Goal: Task Accomplishment & Management: Manage account settings

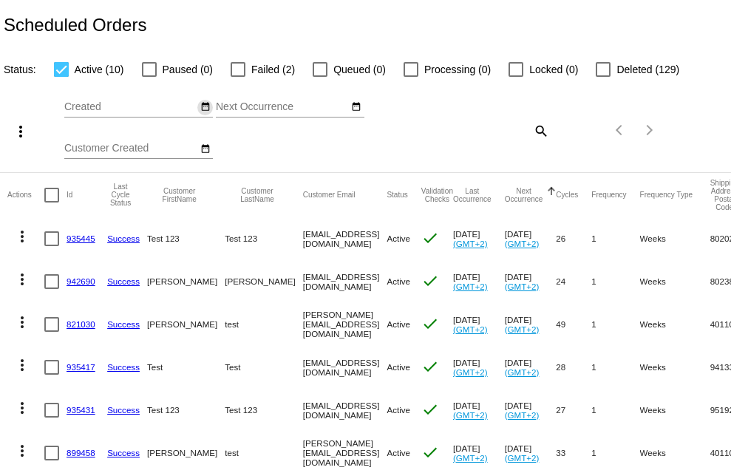
click at [205, 115] on button "date_range" at bounding box center [205, 108] width 16 height 16
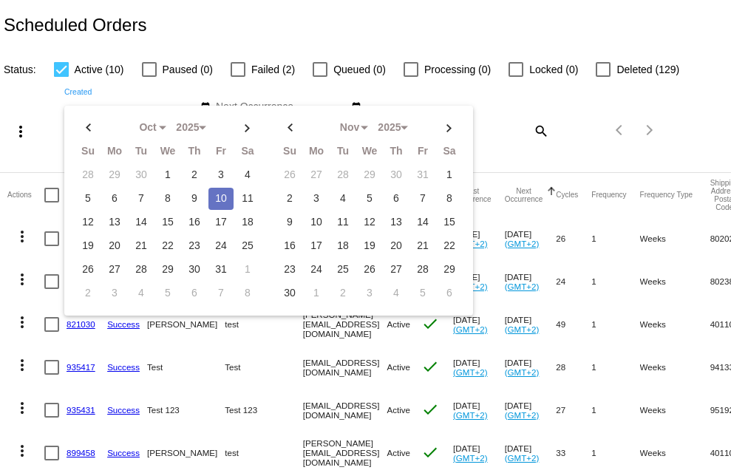
click at [218, 206] on td "10" at bounding box center [221, 199] width 25 height 22
type input "10/10/2025 - 10/10/2025"
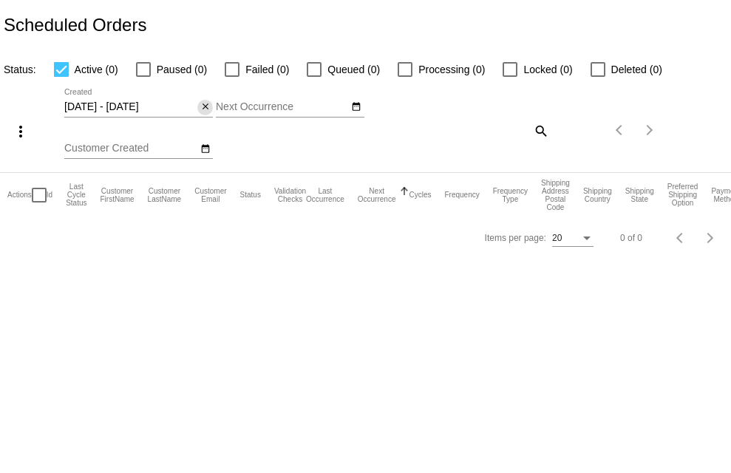
click at [201, 101] on button "close" at bounding box center [205, 108] width 16 height 16
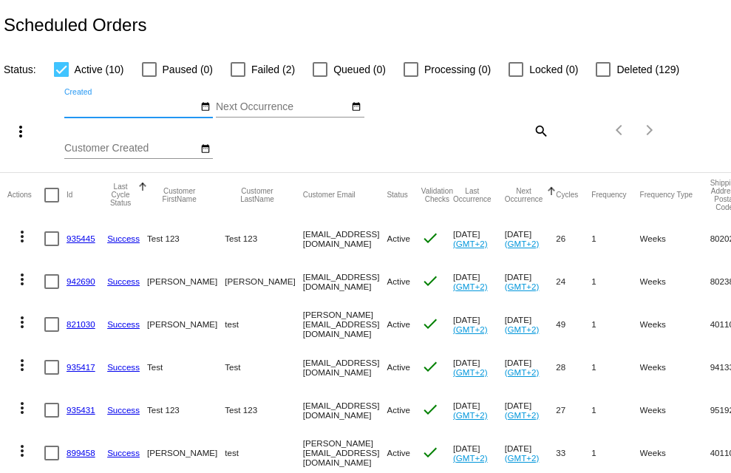
click at [225, 234] on mat-cell "Test 123" at bounding box center [264, 238] width 78 height 43
click at [25, 240] on mat-icon "more_vert" at bounding box center [22, 237] width 18 height 18
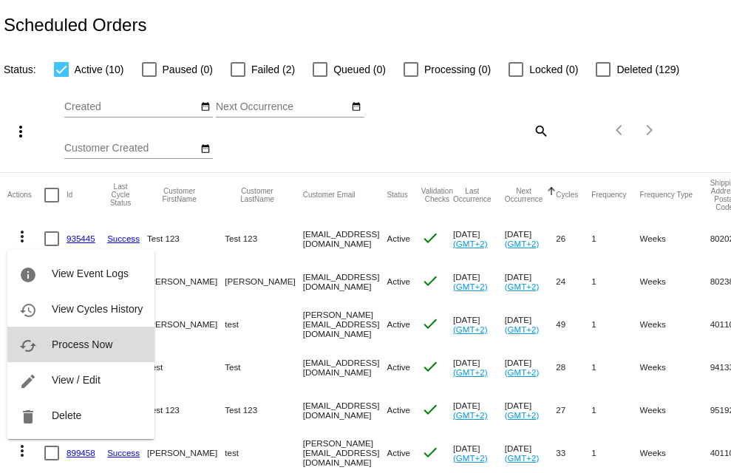
click at [59, 340] on span "Process Now" at bounding box center [82, 345] width 61 height 12
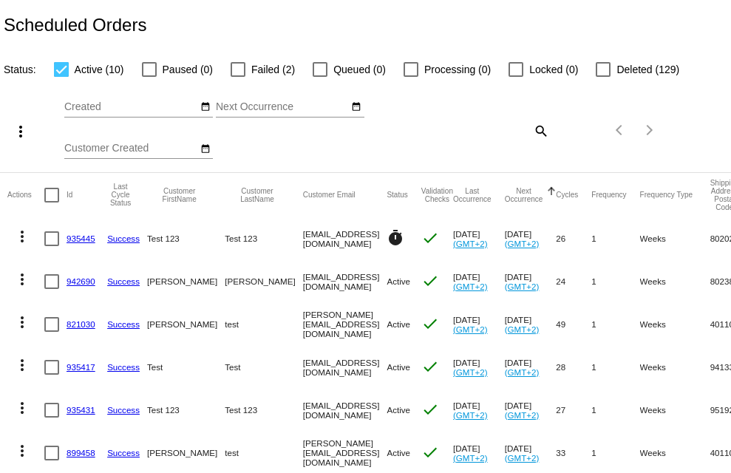
click at [84, 241] on link "935445" at bounding box center [81, 239] width 29 height 10
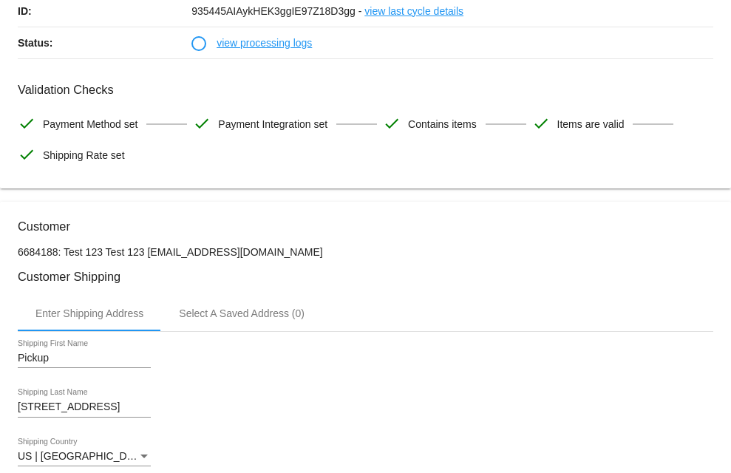
scroll to position [184, 0]
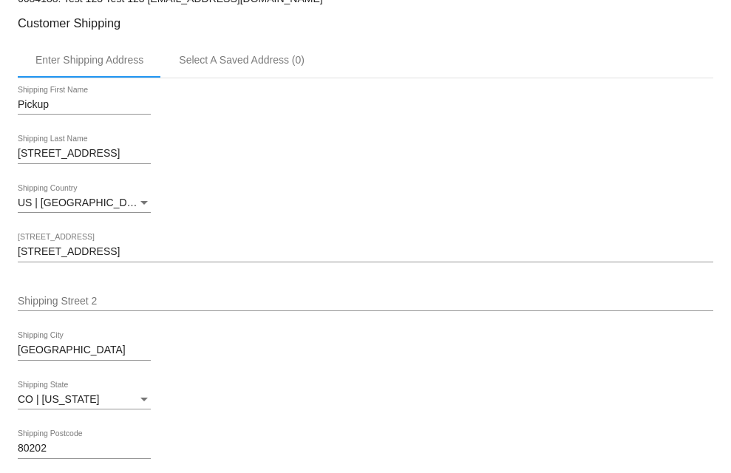
scroll to position [0, 0]
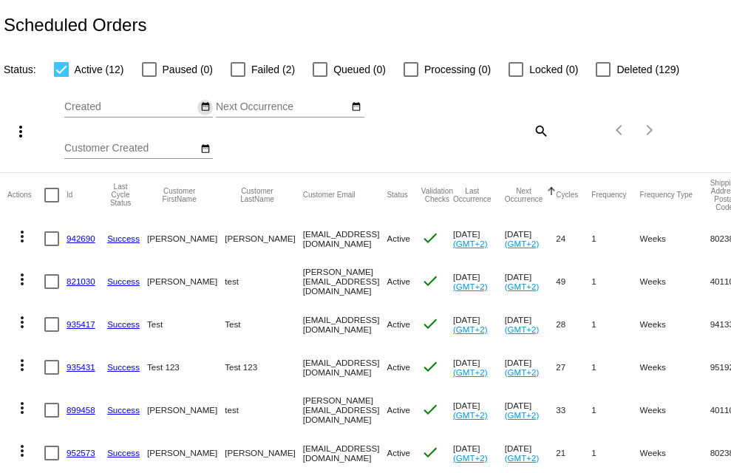
click at [206, 110] on mat-icon "date_range" at bounding box center [205, 107] width 10 height 12
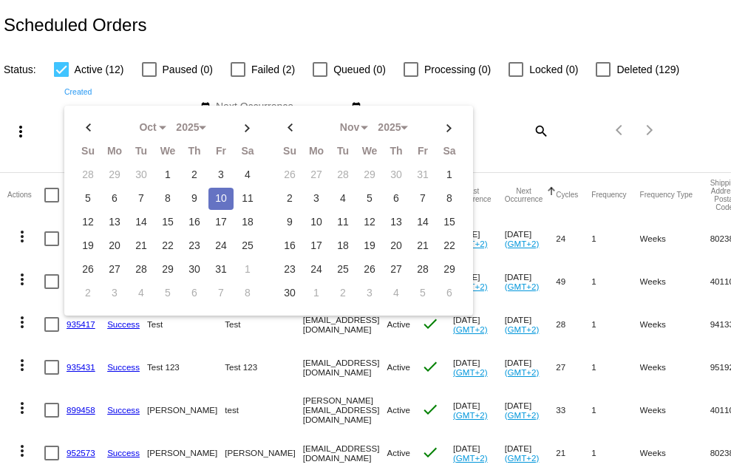
click at [216, 195] on td "10" at bounding box center [221, 199] width 25 height 22
type input "[DATE] - [DATE]"
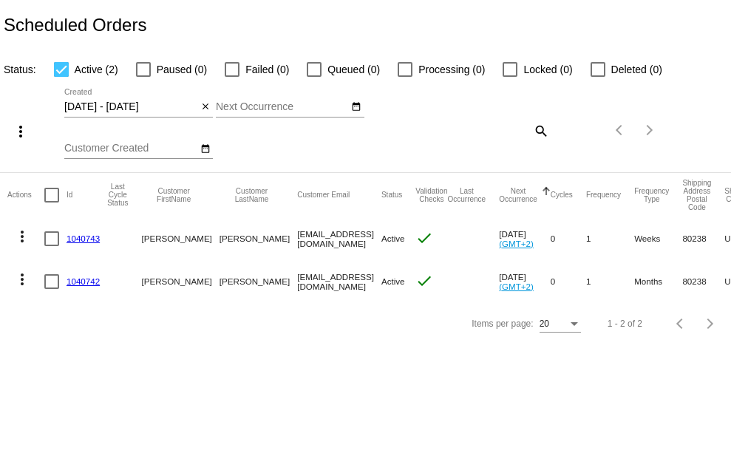
drag, startPoint x: 211, startPoint y: 285, endPoint x: 89, endPoint y: 291, distance: 121.4
click at [89, 291] on mat-row "more_vert 1040742 David Bradley svitglus@gmail.com Active check Nov 10 2025 (GM…" at bounding box center [535, 281] width 1056 height 43
click at [188, 373] on body "Scheduled Orders Status: Active (2) Paused (0) Failed (0) Queued (0) Processing…" at bounding box center [365, 236] width 731 height 473
click at [11, 230] on button "more_vert" at bounding box center [22, 236] width 30 height 30
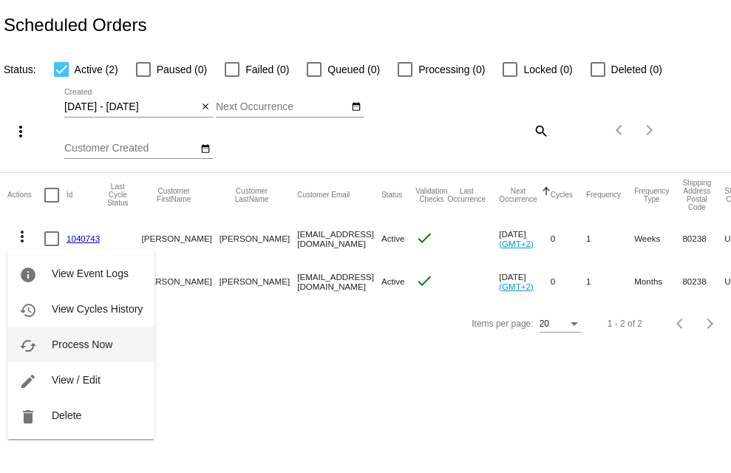
click at [70, 350] on span "Process Now" at bounding box center [82, 345] width 61 height 12
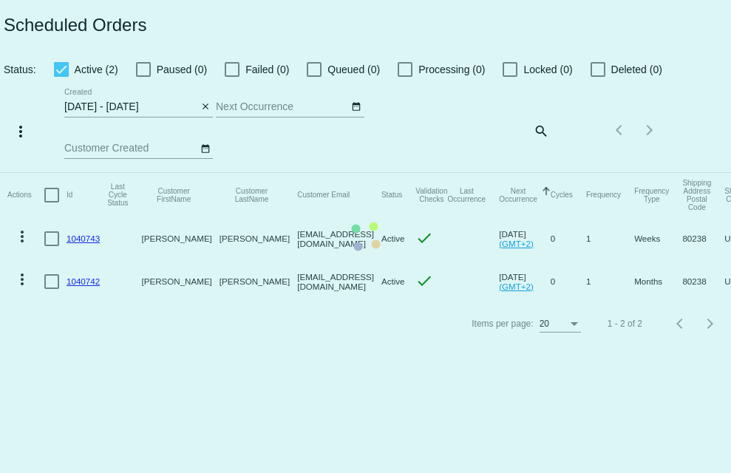
click at [263, 303] on mat-table "Actions Id Last Cycle Status Customer FirstName Customer LastName Customer Emai…" at bounding box center [365, 238] width 731 height 130
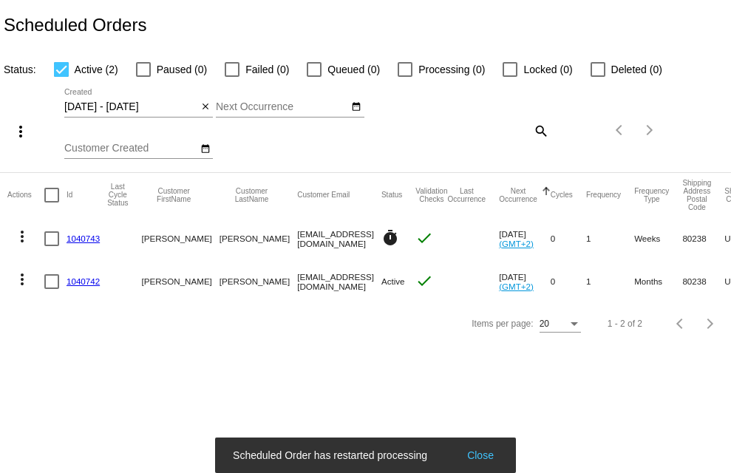
click at [27, 281] on mat-icon "more_vert" at bounding box center [22, 280] width 18 height 18
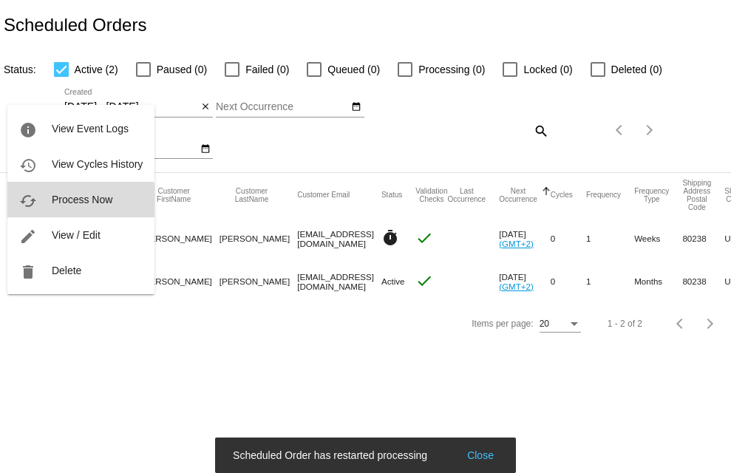
click at [81, 210] on button "cached Process Now" at bounding box center [80, 199] width 147 height 35
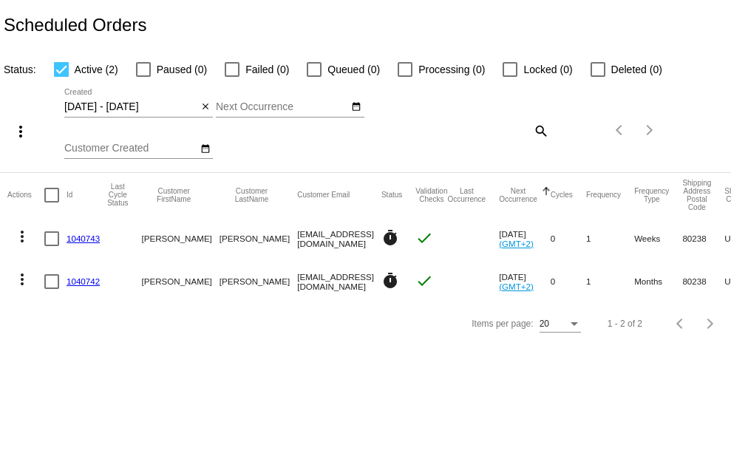
click at [92, 229] on mat-cell "1040743" at bounding box center [87, 238] width 41 height 43
click at [85, 240] on link "1040743" at bounding box center [83, 239] width 33 height 10
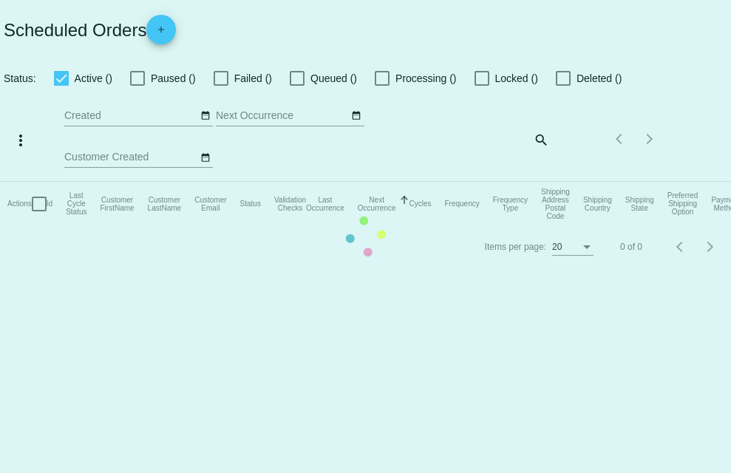
type input "10/10/2025 - 10/10/2025"
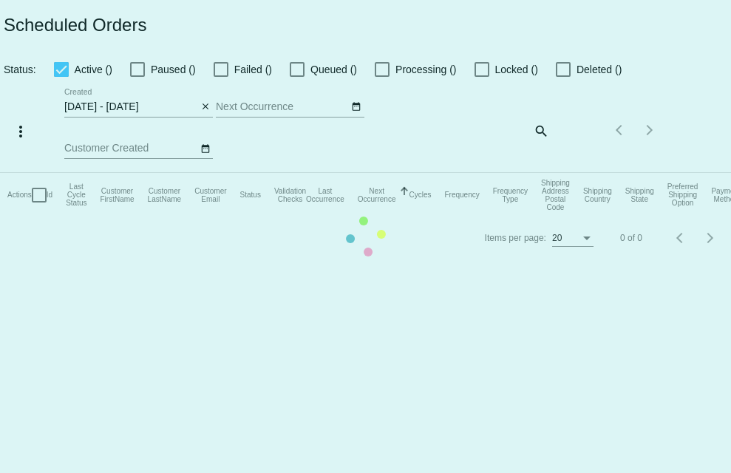
click at [237, 217] on mat-table "Actions Id Last Cycle Status Customer FirstName Customer LastName Customer Emai…" at bounding box center [365, 195] width 731 height 44
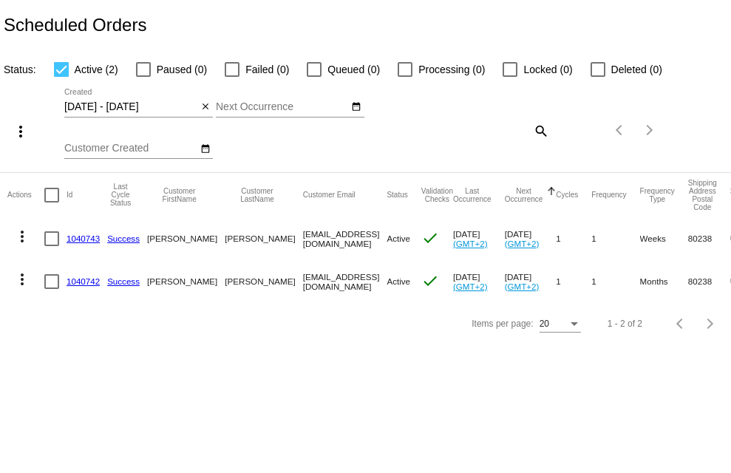
click at [225, 41] on div "Scheduled Orders" at bounding box center [365, 25] width 731 height 50
click at [82, 235] on link "1040743" at bounding box center [83, 239] width 33 height 10
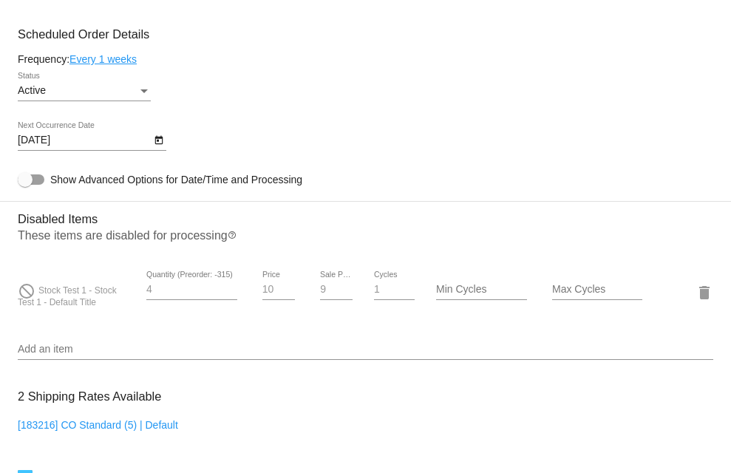
scroll to position [859, 0]
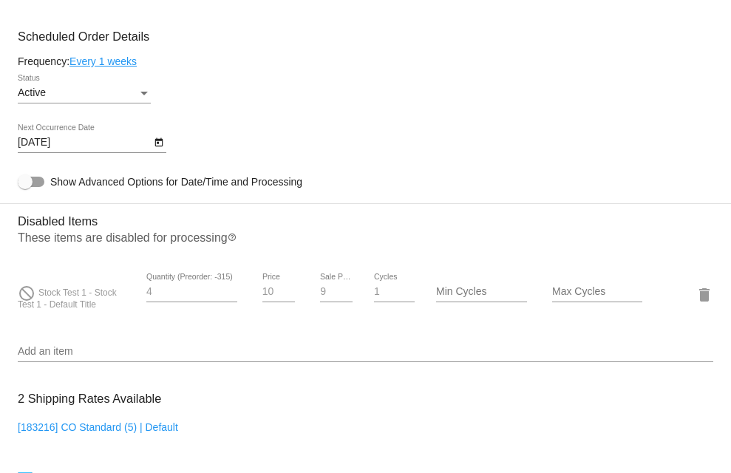
drag, startPoint x: 89, startPoint y: 304, endPoint x: 258, endPoint y: 301, distance: 168.6
click at [238, 300] on div "do_not_disturb Stock Test 1 - Stock Test 1 - Default Title 4 Quantity (Preorder…" at bounding box center [366, 295] width 696 height 42
click at [297, 189] on span "Show Advanced Options for Date/Time and Processing" at bounding box center [176, 182] width 252 height 15
click at [25, 188] on input "Show Advanced Options for Date/Time and Processing" at bounding box center [24, 187] width 1 height 1
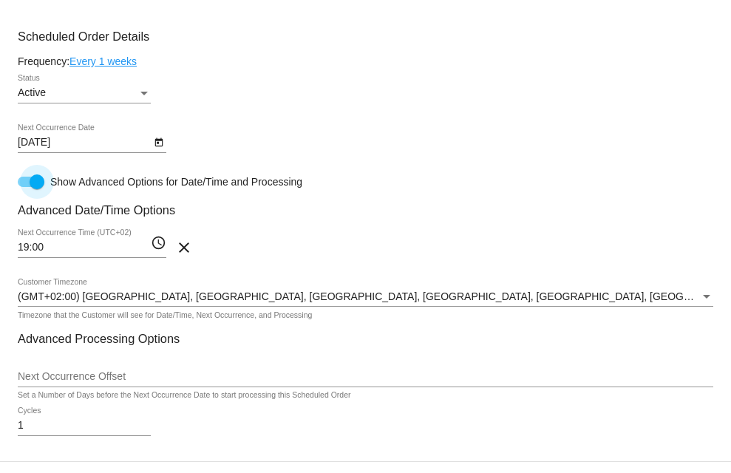
click at [29, 187] on div at bounding box center [31, 182] width 27 height 10
click at [25, 188] on input "Show Advanced Options for Date/Time and Processing" at bounding box center [24, 187] width 1 height 1
checkbox input "false"
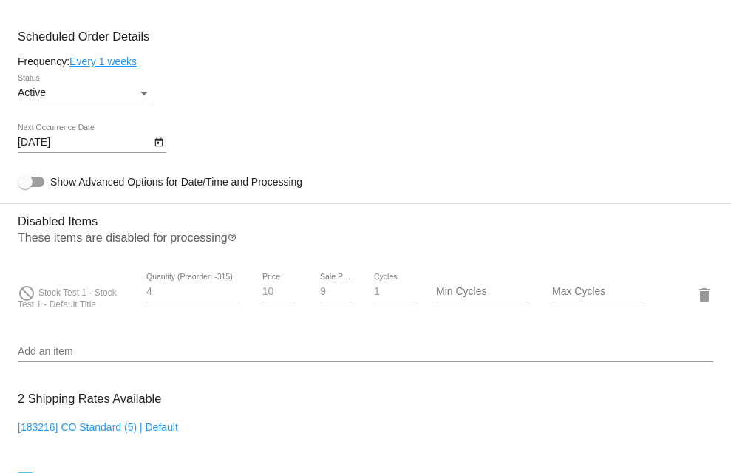
scroll to position [1043, 0]
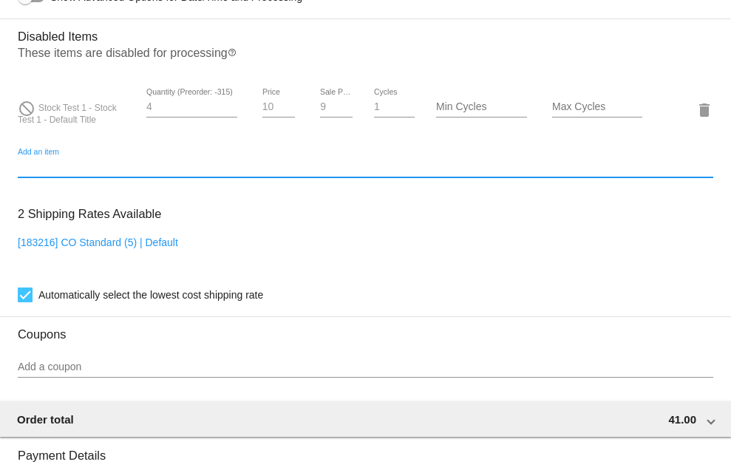
click at [124, 173] on input "Add an item" at bounding box center [366, 167] width 696 height 12
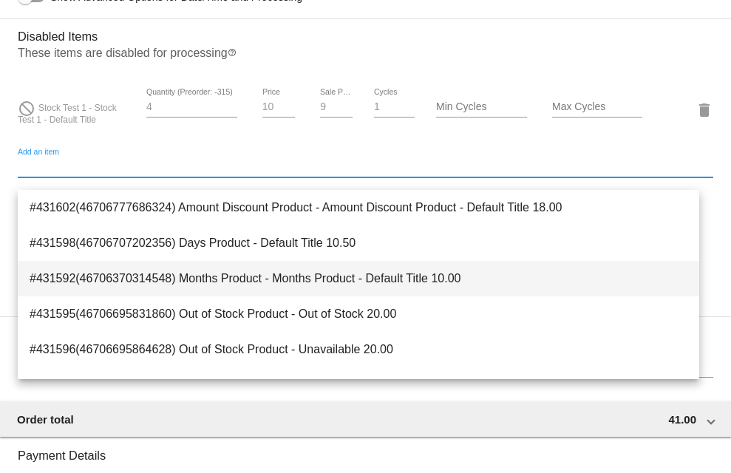
scroll to position [184, 0]
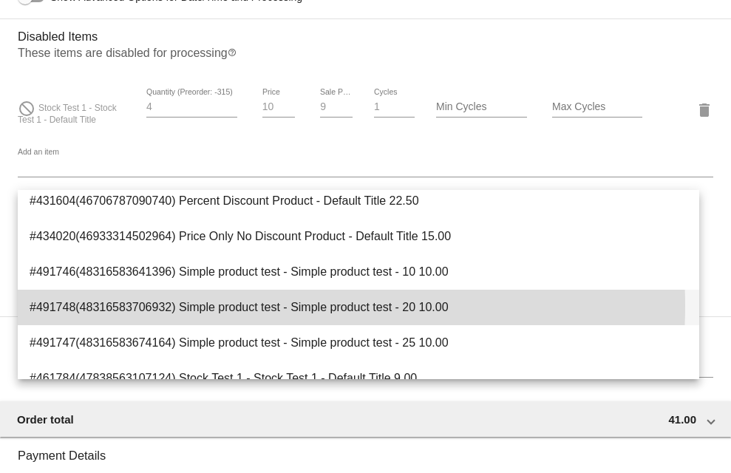
click at [231, 305] on span "#491748(48316583706932) Simple product test - Simple product test - 20 10.00" at bounding box center [359, 307] width 658 height 35
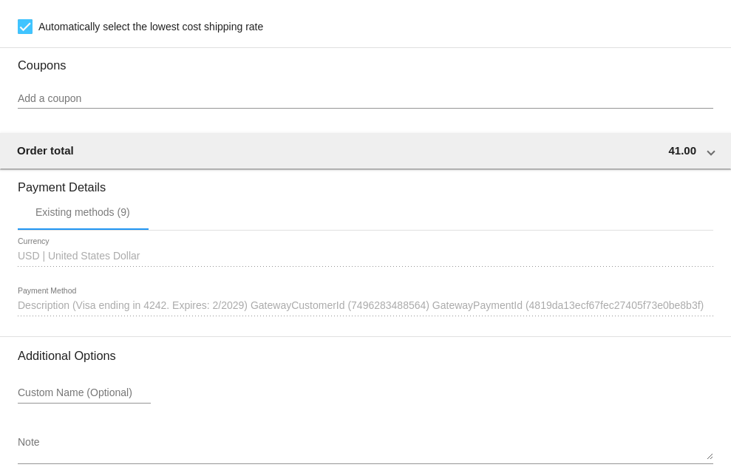
scroll to position [1516, 0]
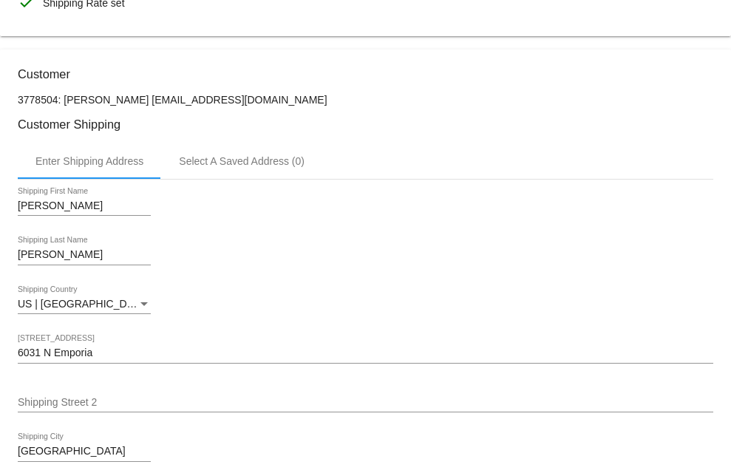
scroll to position [0, 0]
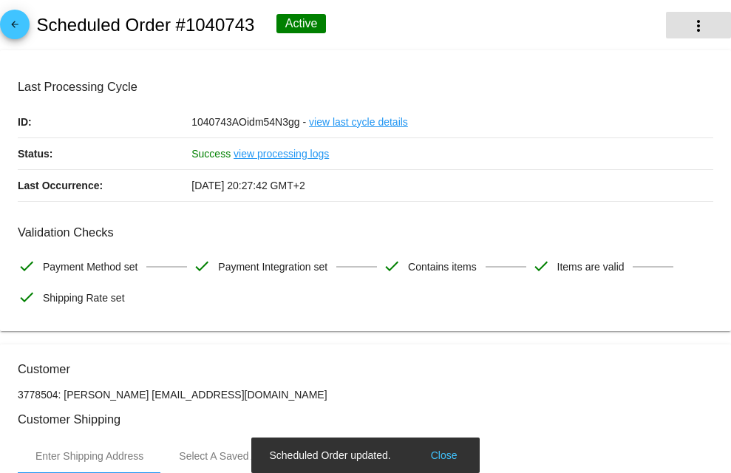
click at [690, 30] on mat-icon "more_vert" at bounding box center [699, 26] width 18 height 18
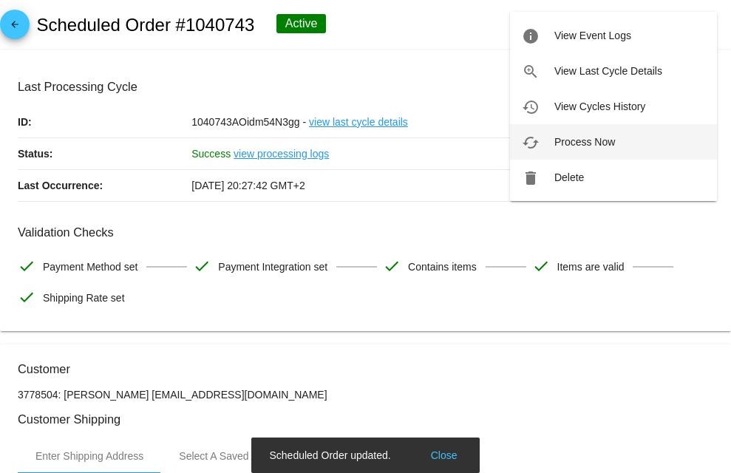
click at [613, 141] on span "Process Now" at bounding box center [585, 142] width 61 height 12
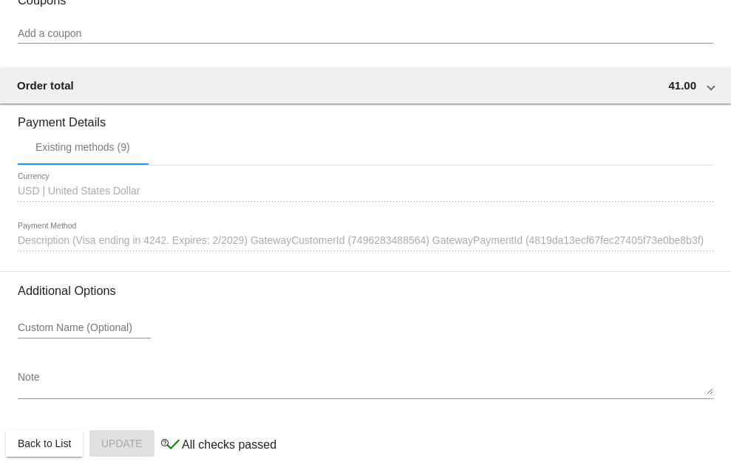
scroll to position [1293, 0]
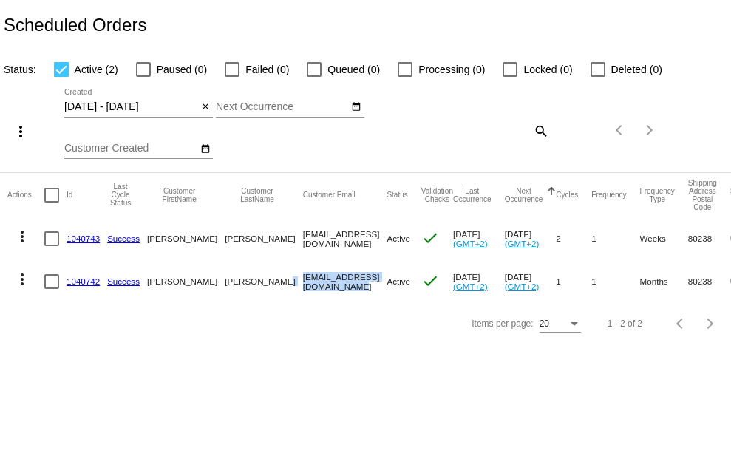
drag, startPoint x: 317, startPoint y: 284, endPoint x: 206, endPoint y: 272, distance: 111.6
click at [206, 272] on mat-row "more_vert 1040742 Success David Bradley svitglus@gmail.com Active check Oct 10 …" at bounding box center [537, 281] width 1061 height 43
click at [345, 322] on div "Items per page: 20 1 - 2 of 2" at bounding box center [365, 323] width 731 height 41
drag, startPoint x: 189, startPoint y: 285, endPoint x: 275, endPoint y: 302, distance: 88.0
click at [245, 299] on mat-row "more_vert 1040742 Success David Bradley svitglus@gmail.com Active check Oct 10 …" at bounding box center [537, 281] width 1061 height 43
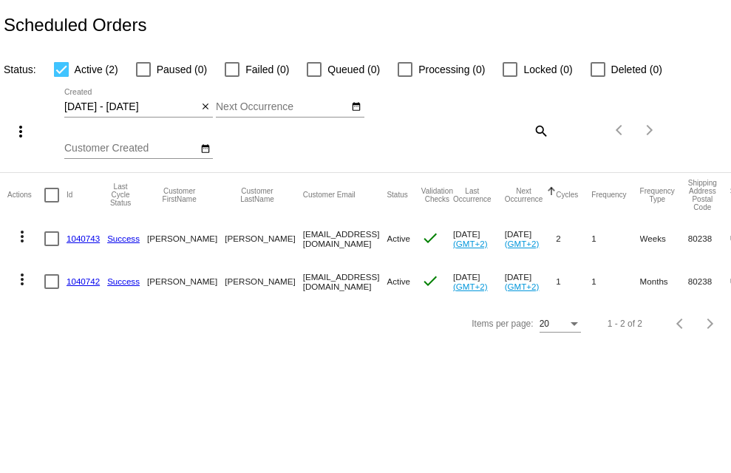
click at [303, 274] on mat-cell "[EMAIL_ADDRESS][DOMAIN_NAME]" at bounding box center [345, 281] width 84 height 43
click at [303, 251] on mat-cell "[EMAIL_ADDRESS][DOMAIN_NAME]" at bounding box center [345, 238] width 84 height 43
click at [303, 251] on mat-cell "svitglus@gmail.com" at bounding box center [345, 238] width 84 height 43
drag, startPoint x: 268, startPoint y: 274, endPoint x: 241, endPoint y: 271, distance: 27.5
click at [241, 271] on mat-row "more_vert 1040742 Success David Bradley svitglus@gmail.com Active check Oct 10 …" at bounding box center [537, 281] width 1061 height 43
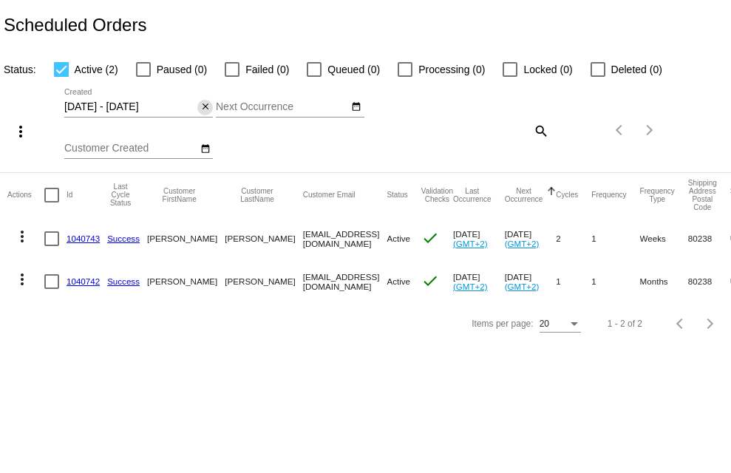
click at [202, 106] on mat-icon "close" at bounding box center [205, 107] width 10 height 12
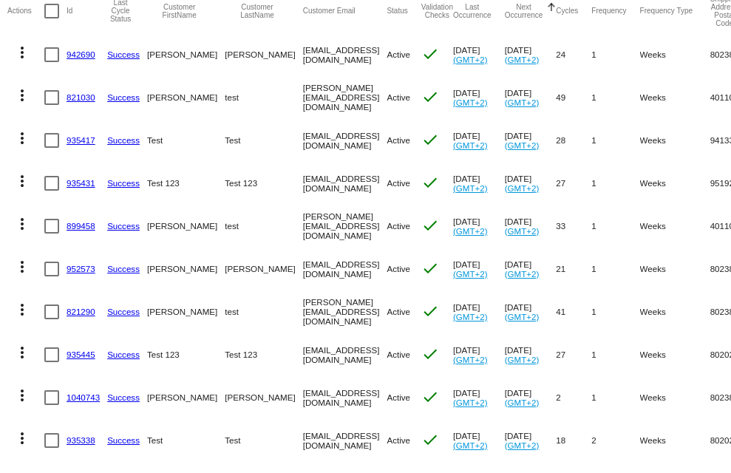
scroll to position [315, 0]
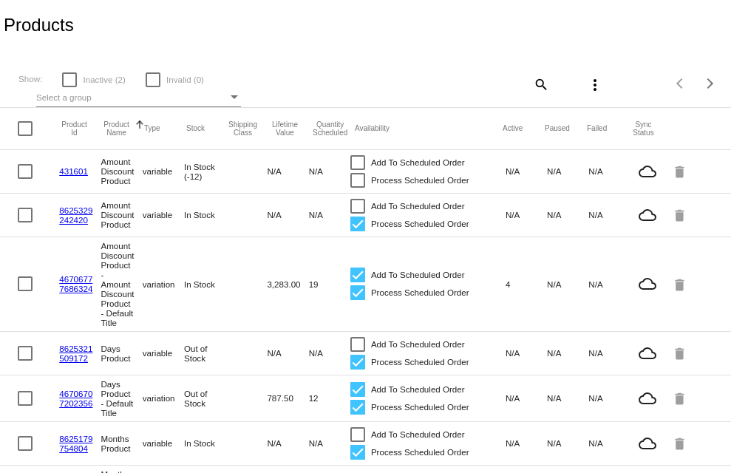
scroll to position [184, 0]
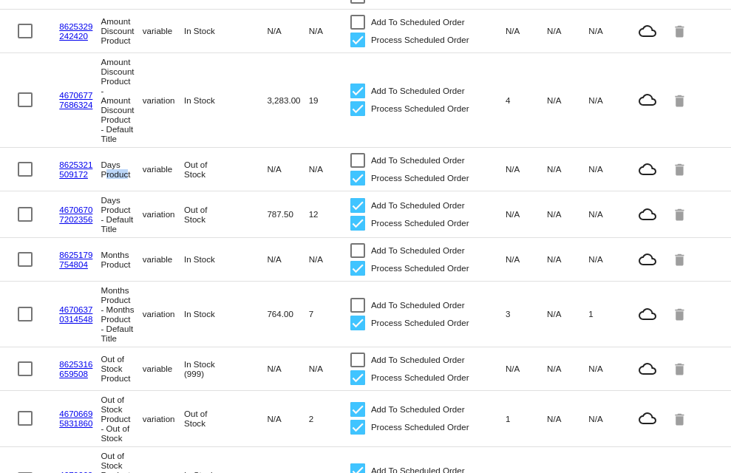
drag, startPoint x: 102, startPoint y: 203, endPoint x: 222, endPoint y: 226, distance: 121.8
click at [175, 192] on mat-row "8625321509172 Days Product variable Out of Stock N/A N/A Add To Scheduled Order…" at bounding box center [365, 170] width 731 height 44
click at [230, 238] on mat-row "46706707202356 Days Product - Default Title variation Out of Stock 787.50 12 Ad…" at bounding box center [365, 215] width 731 height 47
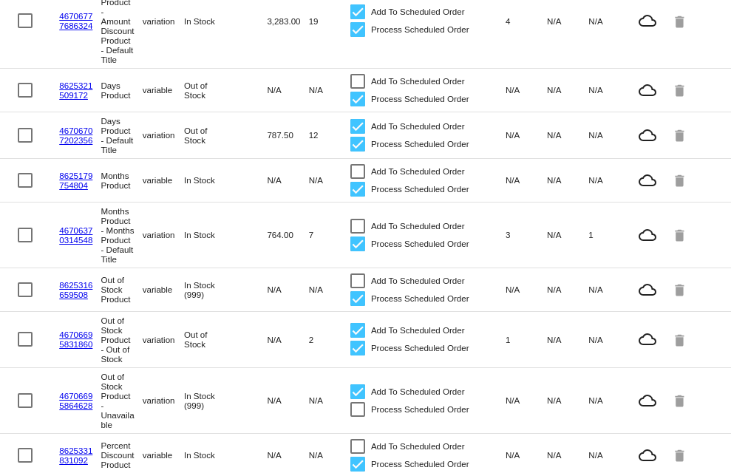
scroll to position [0, 0]
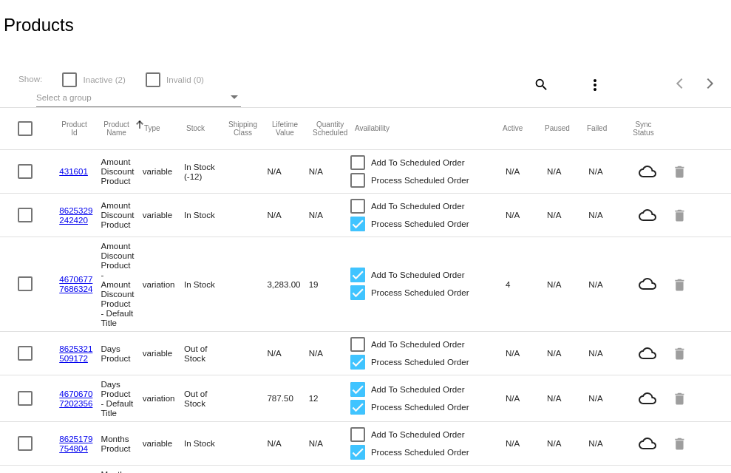
click at [532, 78] on mat-icon "search" at bounding box center [541, 83] width 18 height 23
click at [481, 78] on input "Search" at bounding box center [488, 81] width 121 height 12
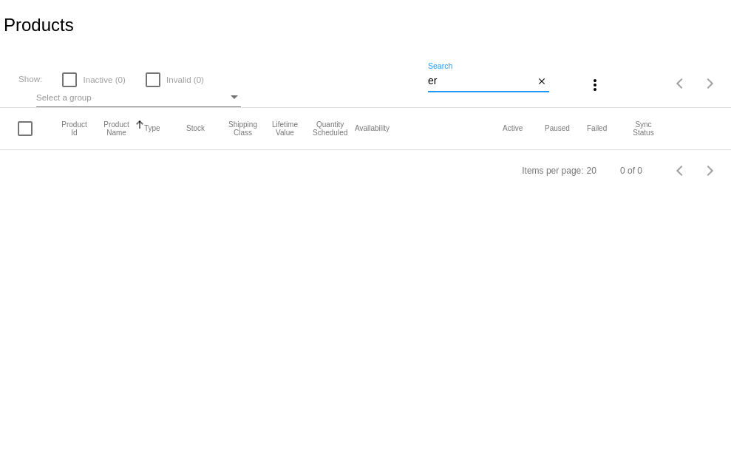
type input "e"
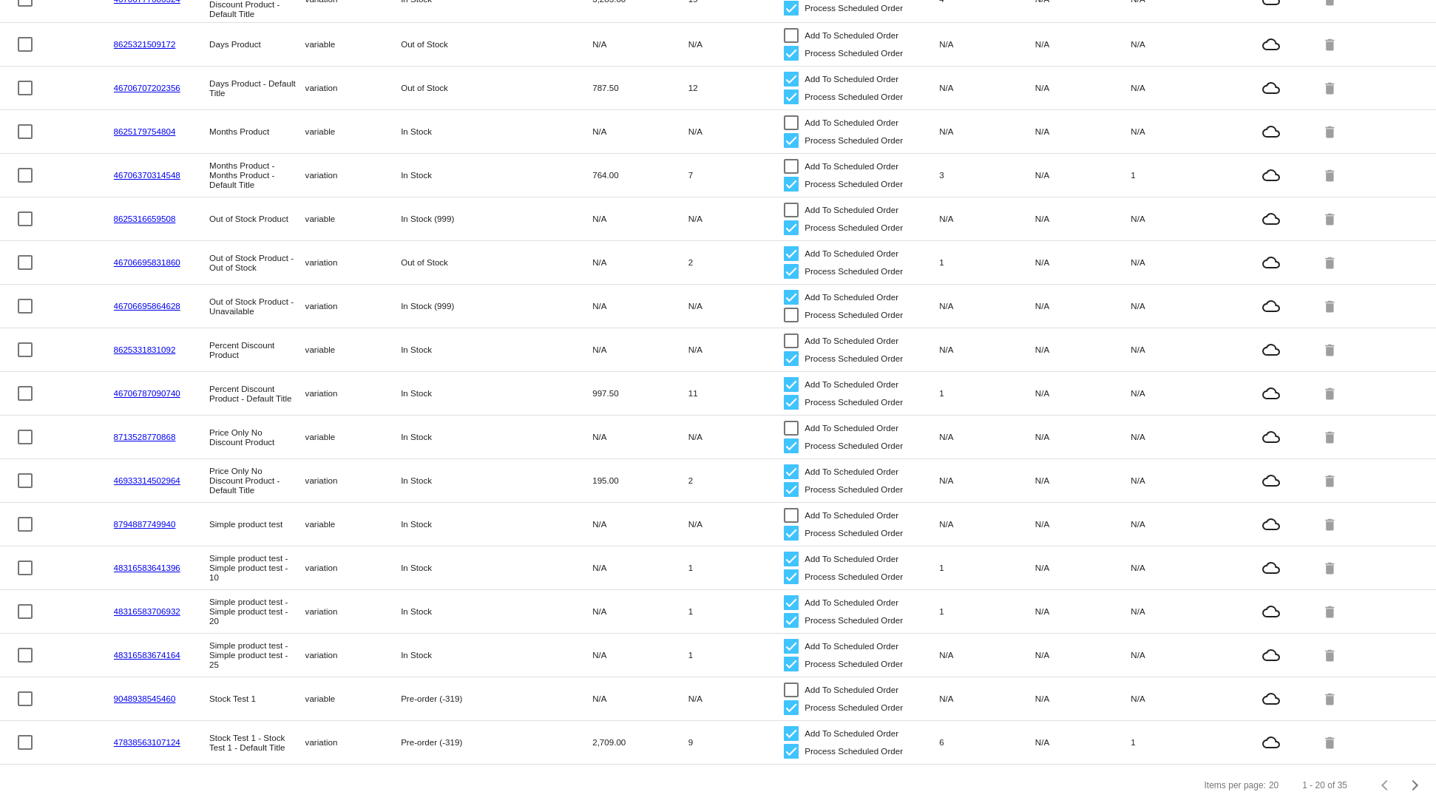
scroll to position [285, 0]
drag, startPoint x: 548, startPoint y: 550, endPoint x: 693, endPoint y: 547, distance: 145.0
click at [660, 473] on mat-row "48316583641396 Simple product test - Simple product test - 10 variation In Stoc…" at bounding box center [718, 569] width 1436 height 44
drag, startPoint x: 585, startPoint y: 512, endPoint x: 456, endPoint y: 497, distance: 130.3
click at [456, 473] on mat-row "8794887749940 Simple product test variable In Stock N/A N/A Add To Scheduled Or…" at bounding box center [718, 525] width 1436 height 44
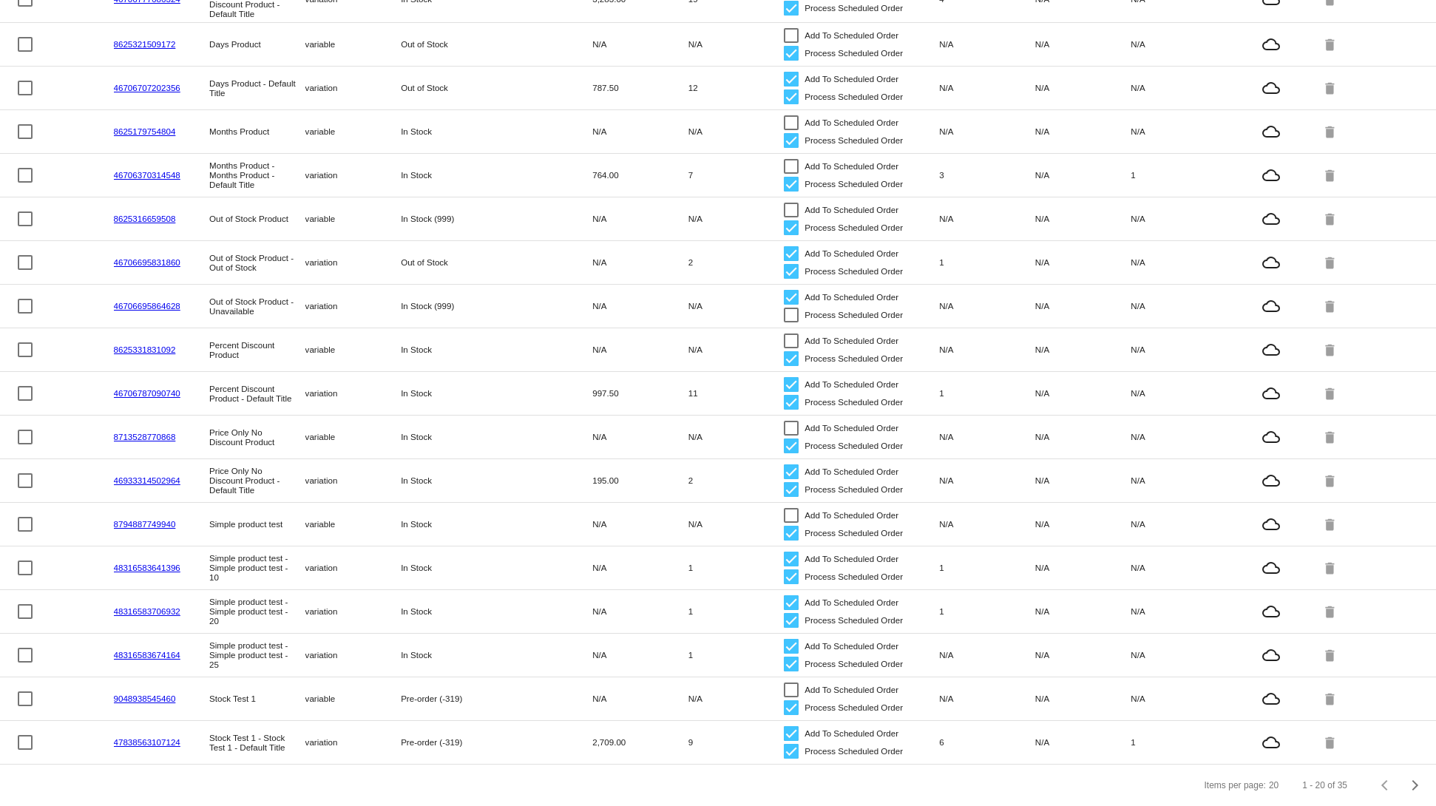
click at [637, 473] on mat-row "8794887749940 Simple product test variable In Stock N/A N/A Add To Scheduled Or…" at bounding box center [718, 525] width 1436 height 44
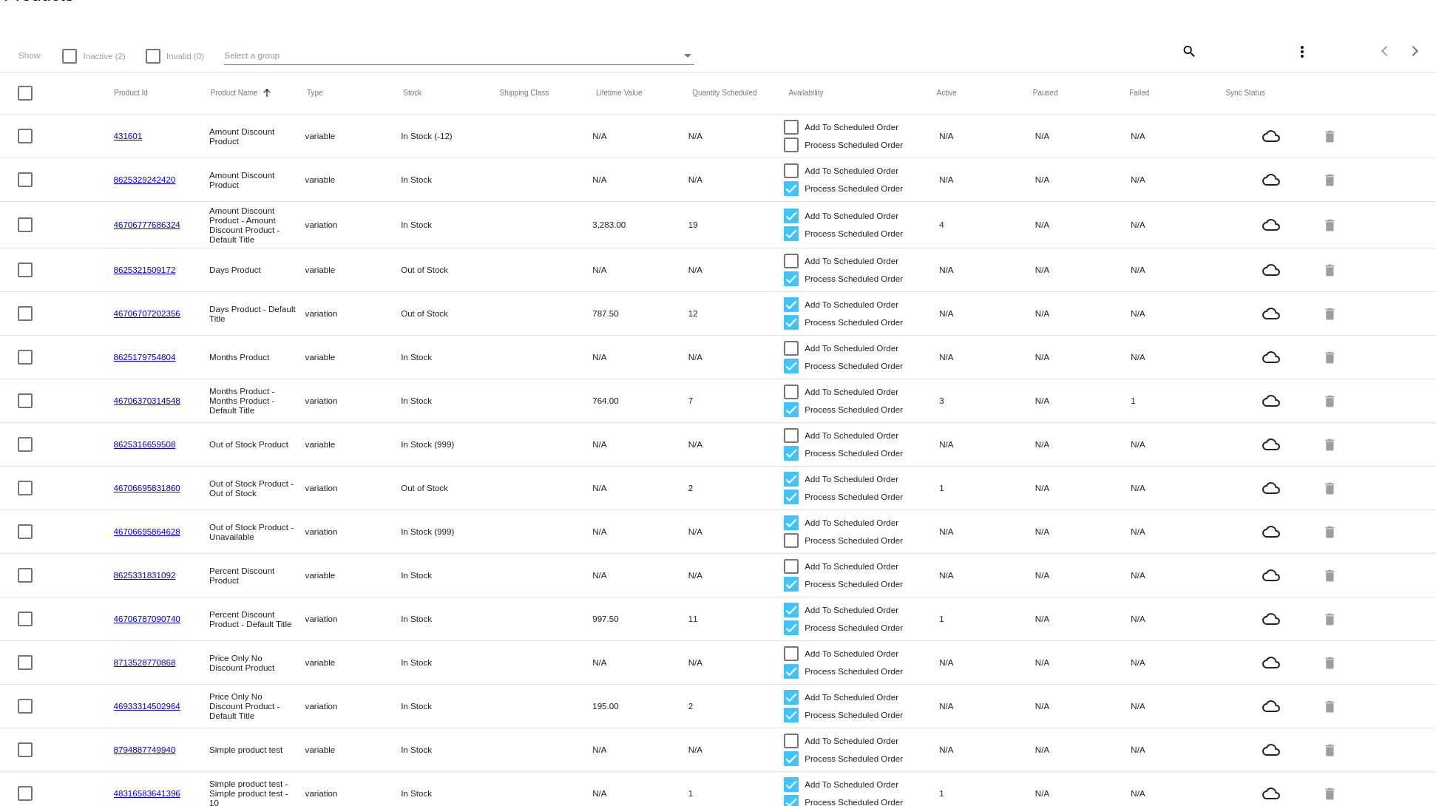
scroll to position [0, 0]
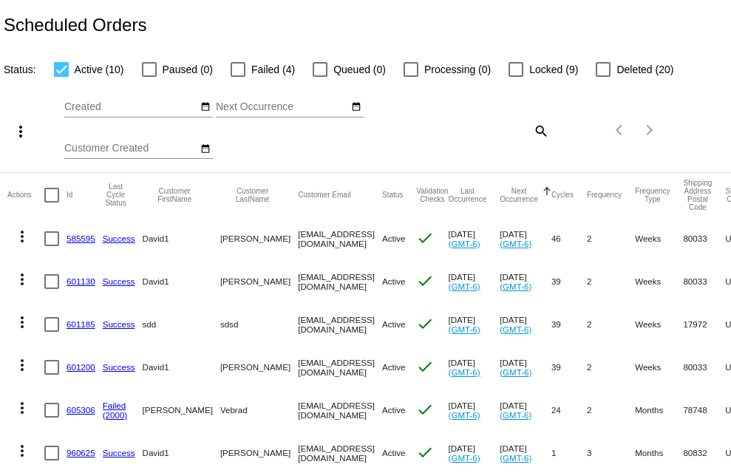
click at [73, 231] on mat-cell "585595" at bounding box center [85, 238] width 36 height 43
click at [22, 238] on mat-icon "more_vert" at bounding box center [22, 237] width 18 height 18
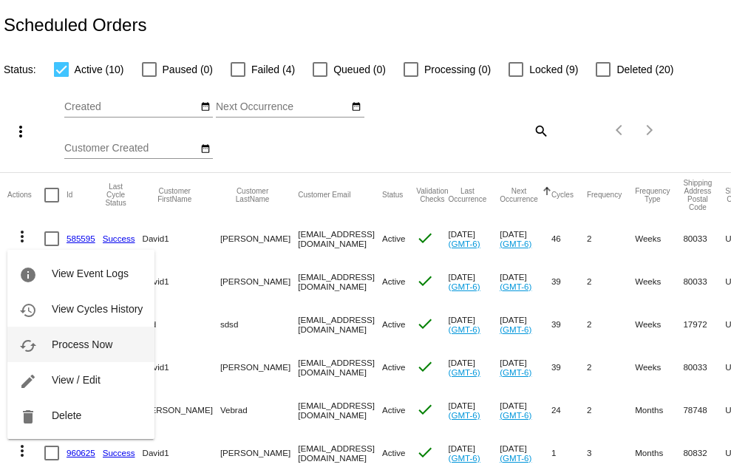
click at [68, 337] on button "cached Process Now" at bounding box center [80, 344] width 147 height 35
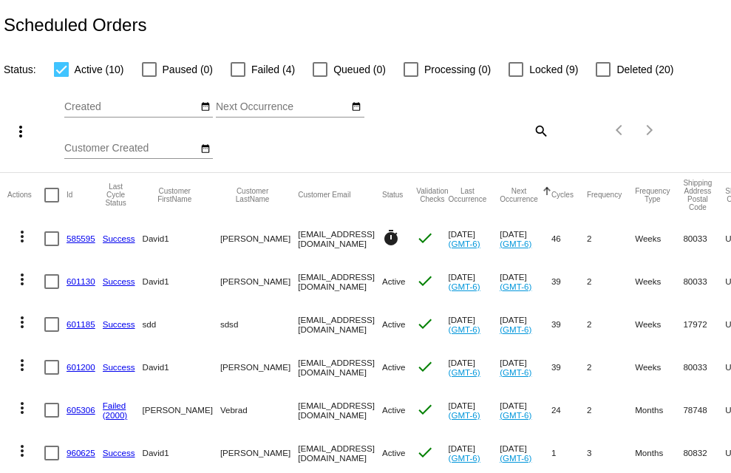
click at [79, 243] on link "585595" at bounding box center [81, 239] width 29 height 10
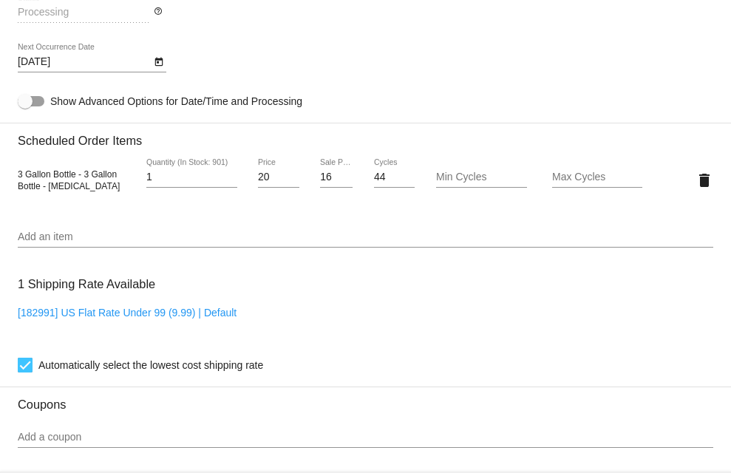
scroll to position [924, 0]
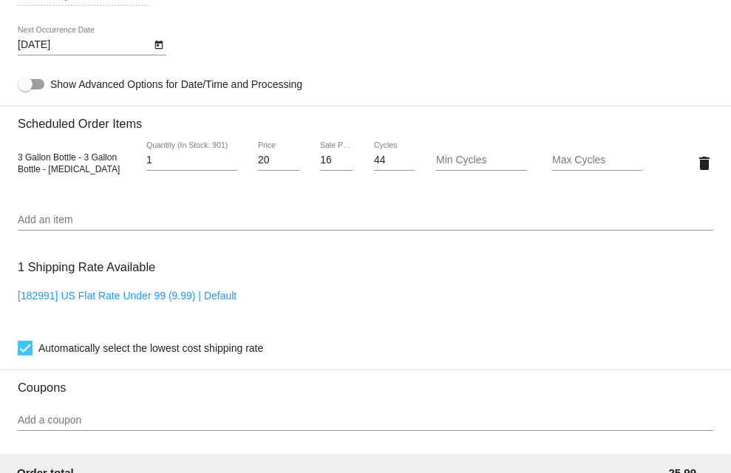
drag, startPoint x: 75, startPoint y: 174, endPoint x: 2, endPoint y: 170, distance: 72.6
click at [2, 170] on mat-card "Customer 3669387: David1 Bradley davebrad@gmail.com Customer Shipping Enter Shi…" at bounding box center [365, 127] width 731 height 1479
click at [68, 256] on mat-card-content "Customer 3669387: David1 Bradley davebrad@gmail.com Customer Shipping Enter Shi…" at bounding box center [366, 102] width 696 height 1393
click at [58, 226] on input "Add an item" at bounding box center [366, 220] width 696 height 12
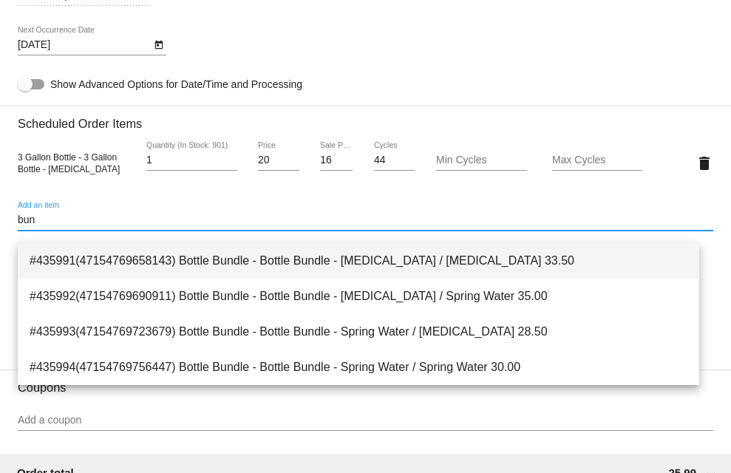
type input "bun"
click at [260, 265] on span "#435991(47154769658143) Bottle Bundle - Bottle Bundle - [MEDICAL_DATA] / [MEDIC…" at bounding box center [359, 260] width 658 height 35
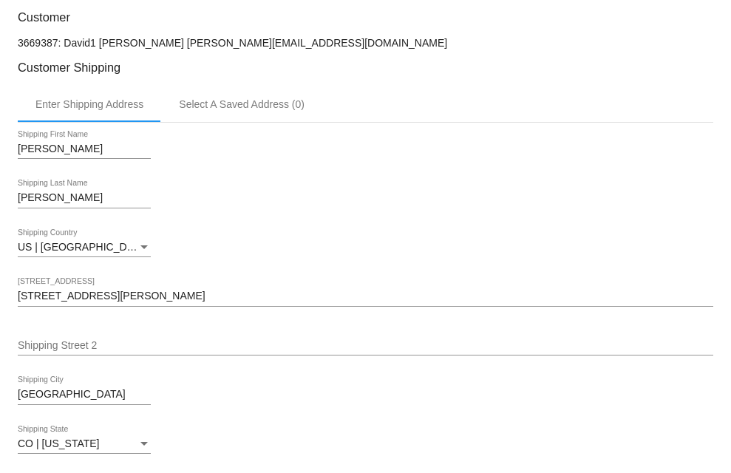
scroll to position [555, 0]
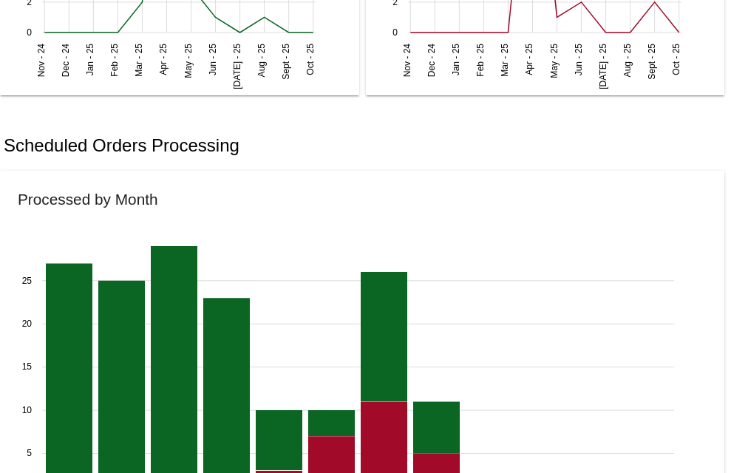
scroll to position [924, 0]
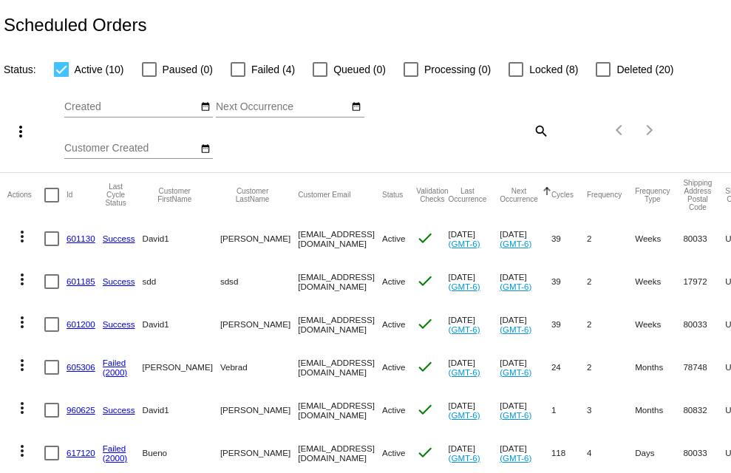
click at [74, 239] on link "601130" at bounding box center [81, 239] width 29 height 10
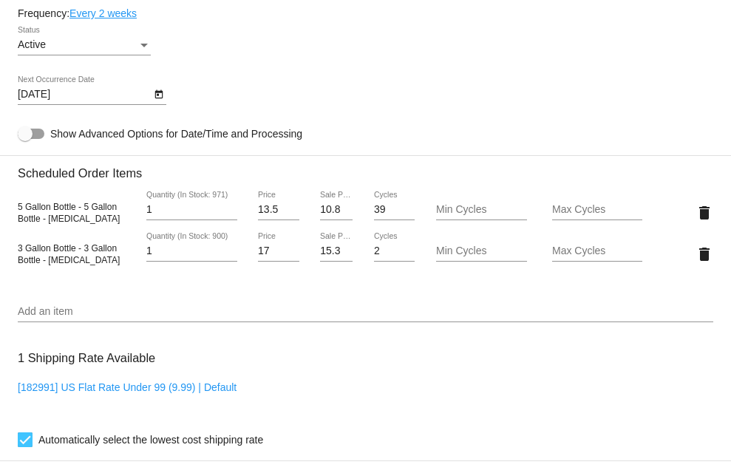
scroll to position [924, 0]
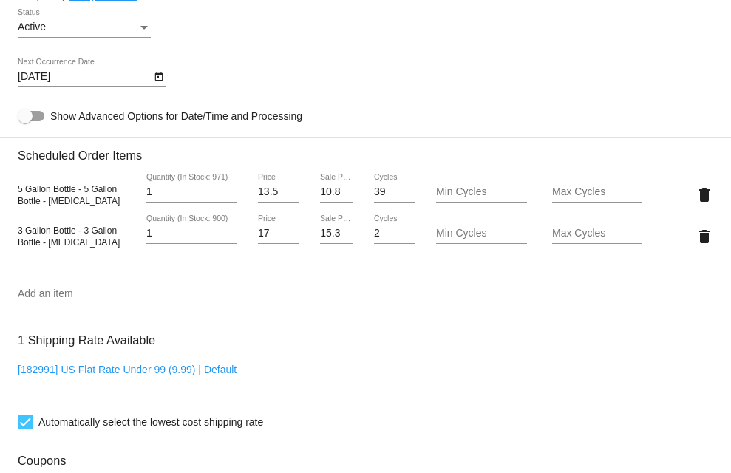
drag, startPoint x: 29, startPoint y: 236, endPoint x: 104, endPoint y: 237, distance: 74.7
click at [104, 237] on span "3 Gallon Bottle - 3 Gallon Bottle - [MEDICAL_DATA]" at bounding box center [69, 237] width 102 height 22
click at [152, 257] on div "1 Quantity (In Stock: 900)" at bounding box center [191, 236] width 91 height 42
drag, startPoint x: 78, startPoint y: 246, endPoint x: 58, endPoint y: 278, distance: 38.2
click at [65, 246] on div "3 Gallon Bottle - 3 Gallon Bottle - Purified Water 1 Quantity (In Stock: 900) 1…" at bounding box center [366, 236] width 696 height 42
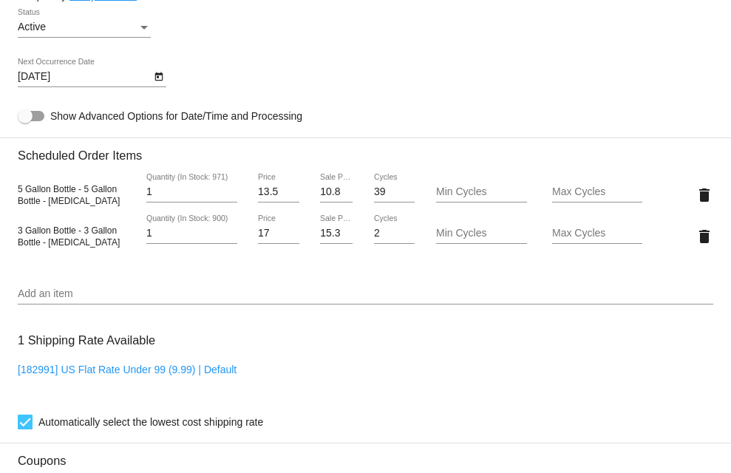
click at [77, 305] on div "Add an item" at bounding box center [366, 290] width 696 height 29
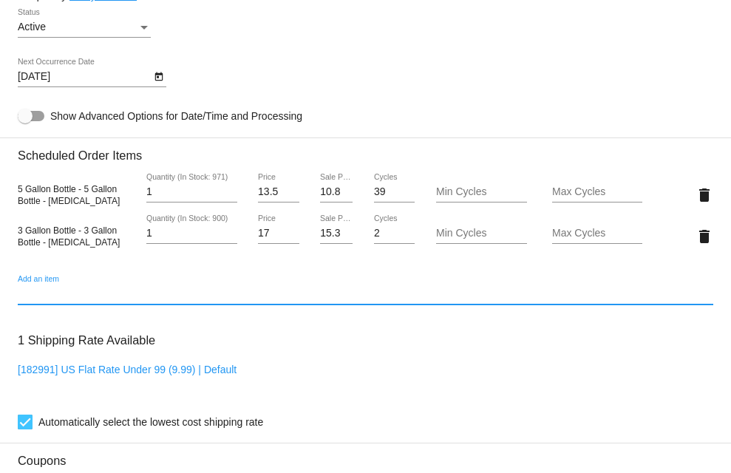
click at [66, 300] on input "Add an item" at bounding box center [366, 294] width 696 height 12
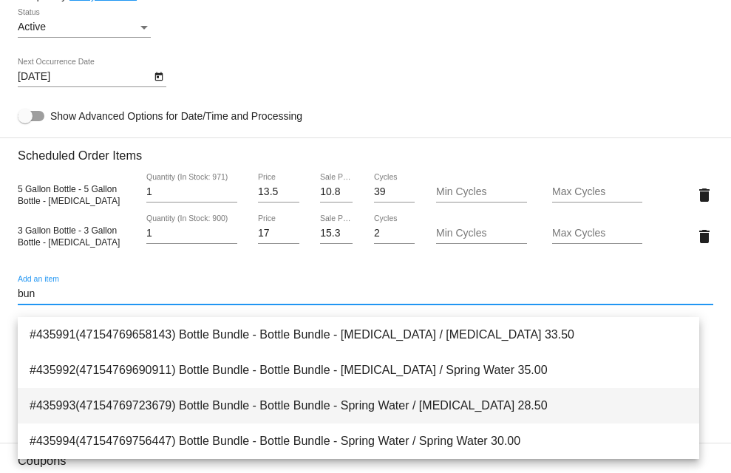
type input "bun"
click at [238, 402] on span "#435993(47154769723679) Bottle Bundle - Bottle Bundle - Spring Water / [MEDICAL…" at bounding box center [359, 405] width 658 height 35
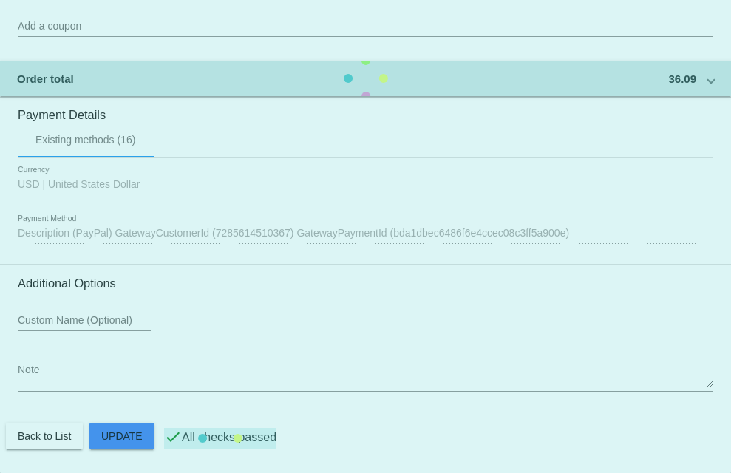
scroll to position [1451, 0]
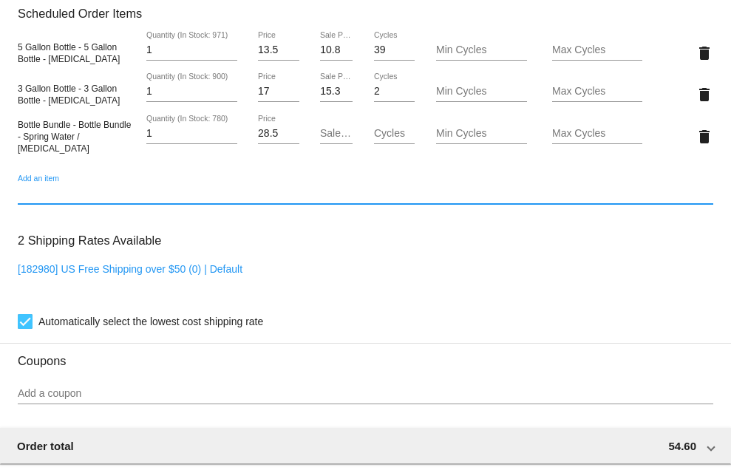
scroll to position [1081, 0]
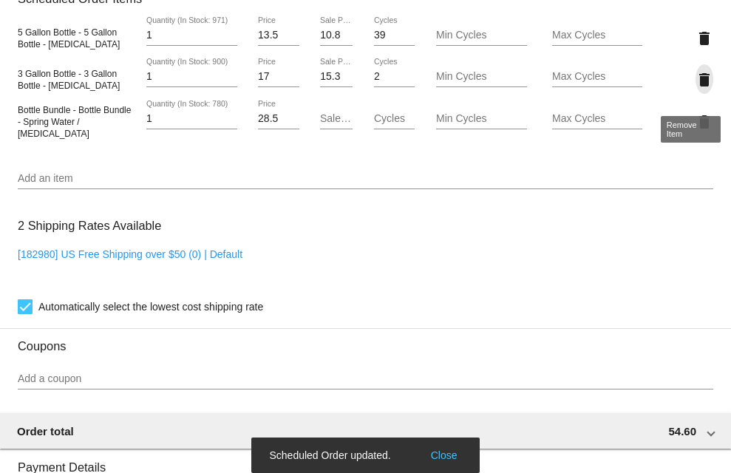
click at [696, 89] on mat-icon "delete" at bounding box center [705, 80] width 18 height 18
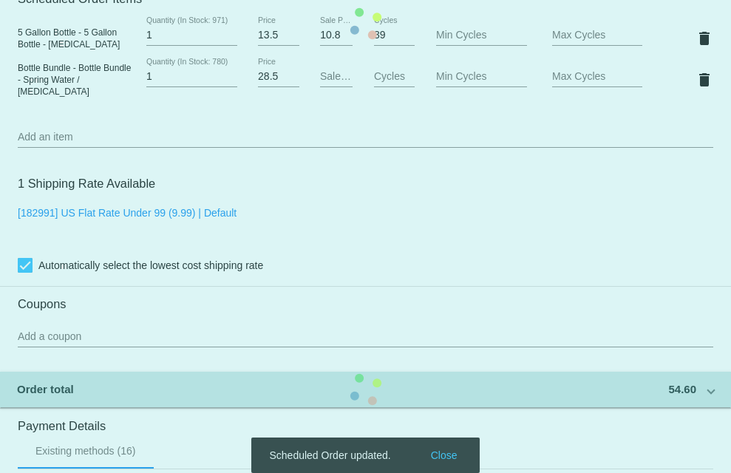
click at [696, 40] on mat-card "Customer 3669387: David1 Bradley davebrad@gmail.com Customer Shipping Enter Shi…" at bounding box center [365, 23] width 731 height 1520
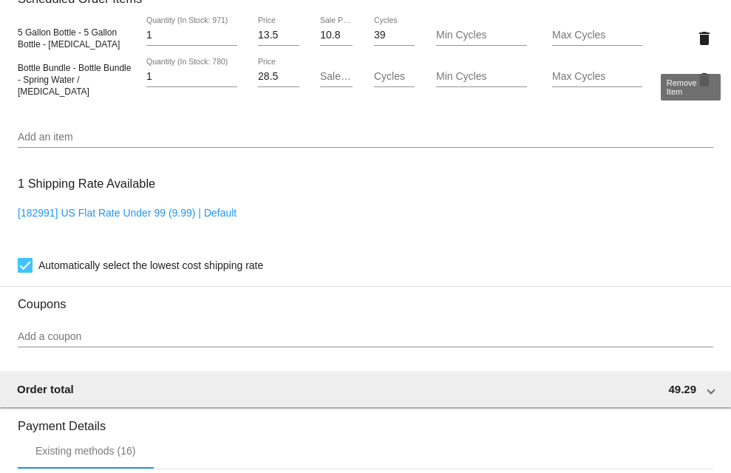
click at [696, 47] on mat-icon "delete" at bounding box center [705, 39] width 18 height 18
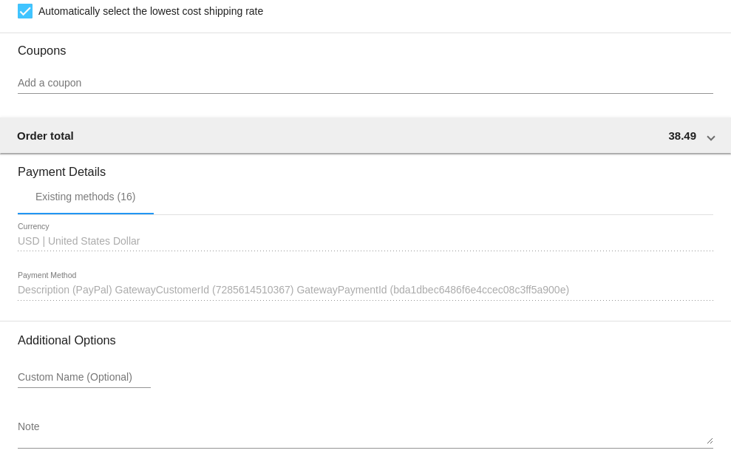
scroll to position [1367, 0]
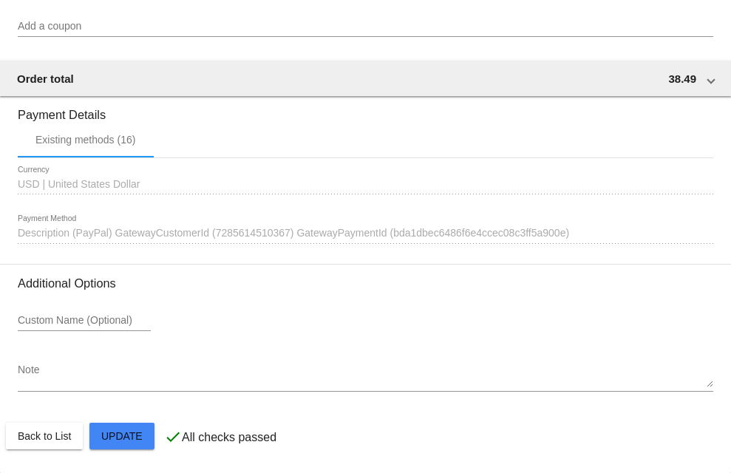
click at [115, 451] on mat-card-actions "Back to List Update" at bounding box center [366, 436] width 720 height 38
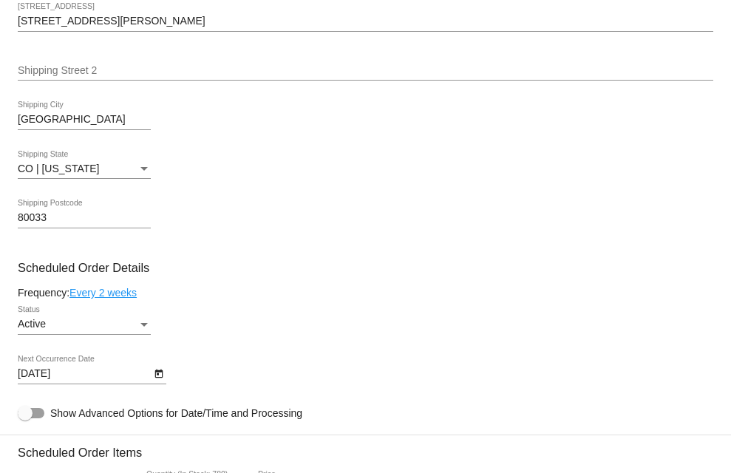
scroll to position [0, 0]
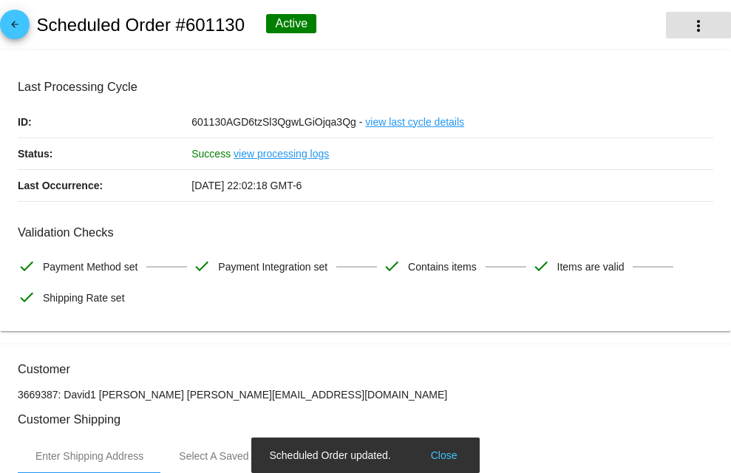
click at [690, 24] on mat-icon "more_vert" at bounding box center [699, 26] width 18 height 18
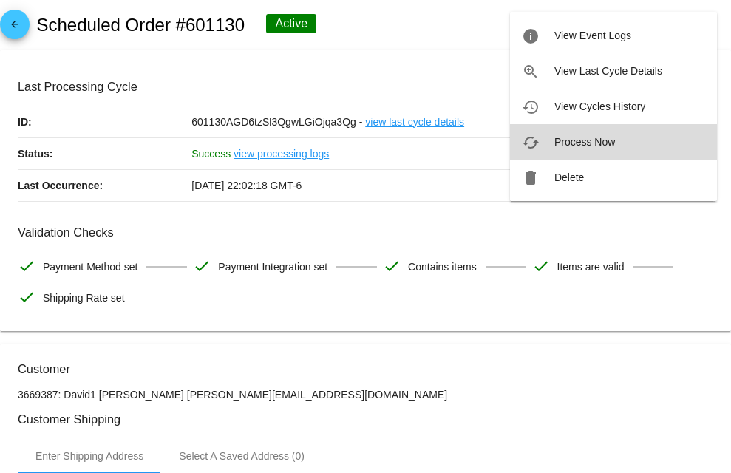
click at [593, 138] on span "Process Now" at bounding box center [585, 142] width 61 height 12
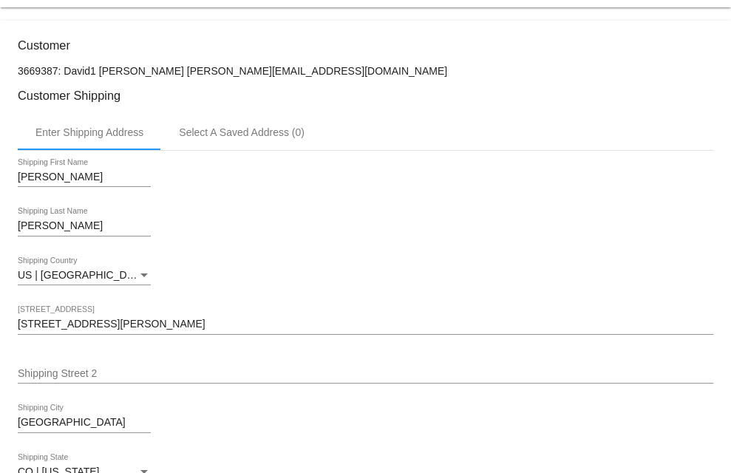
scroll to position [739, 0]
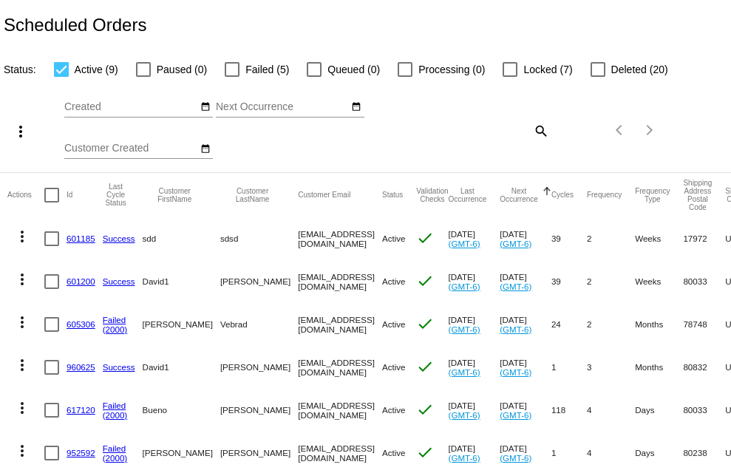
click at [221, 236] on mat-cell "sdsd" at bounding box center [259, 238] width 78 height 43
click at [208, 110] on mat-icon "date_range" at bounding box center [205, 107] width 10 height 12
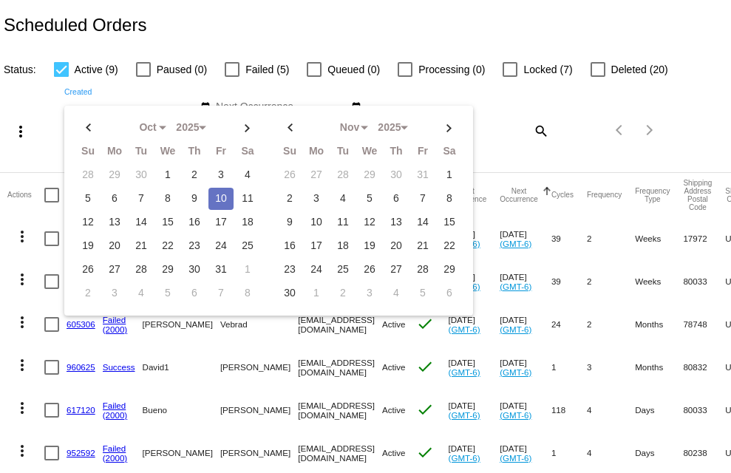
click at [209, 199] on td "10" at bounding box center [221, 199] width 25 height 22
type input "[DATE] - [DATE]"
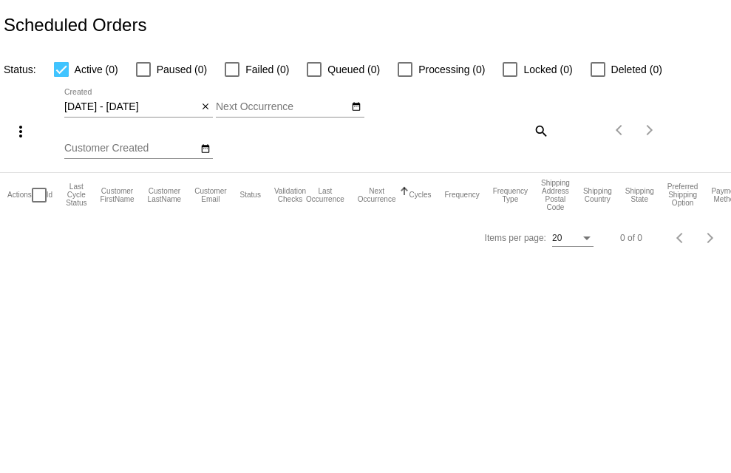
click at [203, 98] on div "[DATE] - [DATE] Oct Jan Feb Mar Apr Su" at bounding box center [138, 103] width 149 height 29
click at [205, 105] on mat-icon "close" at bounding box center [205, 107] width 10 height 12
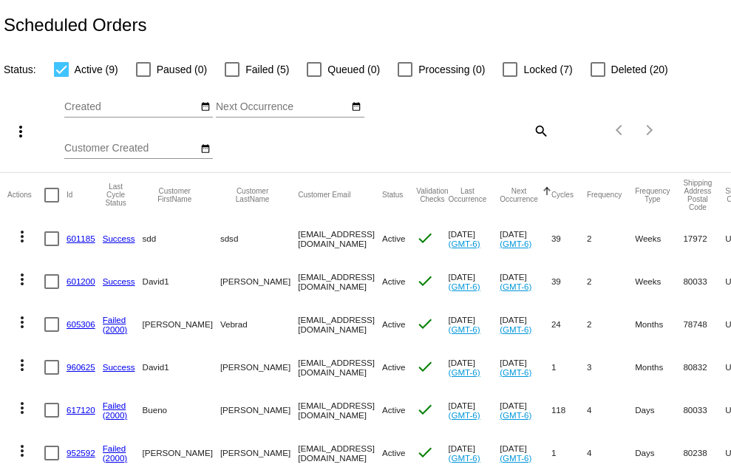
click at [95, 235] on link "601185" at bounding box center [81, 239] width 29 height 10
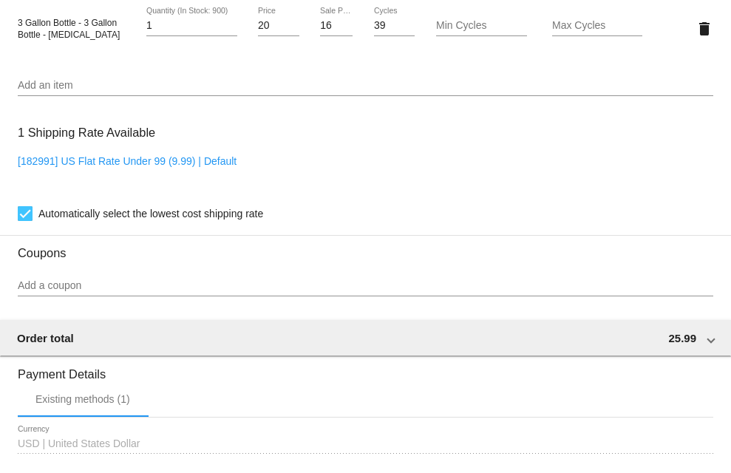
scroll to position [924, 0]
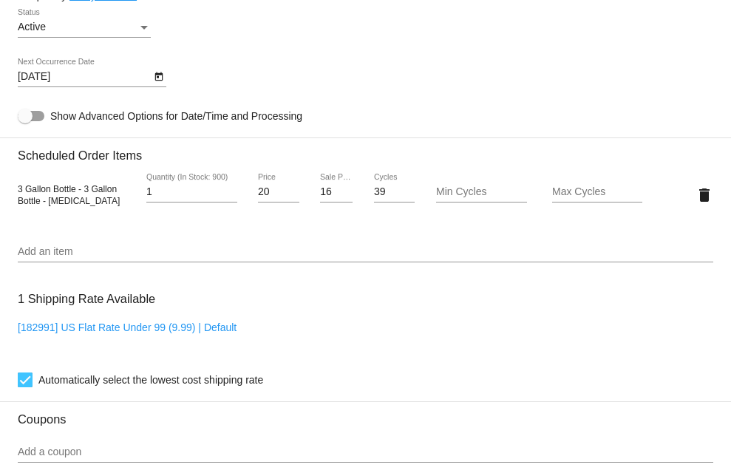
drag, startPoint x: 18, startPoint y: 208, endPoint x: 128, endPoint y: 210, distance: 109.5
click at [120, 208] on mat-card "Customer 3807639: sdd sdsd [EMAIL_ADDRESS][DOMAIN_NAME] Customer Shipping Enter…" at bounding box center [365, 159] width 731 height 1479
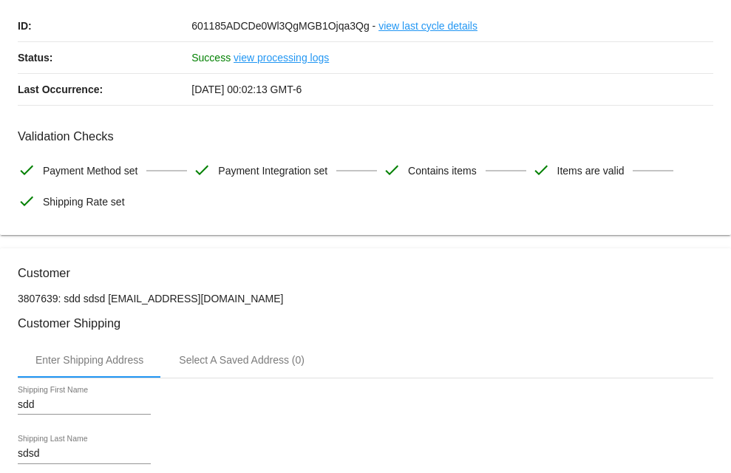
scroll to position [0, 0]
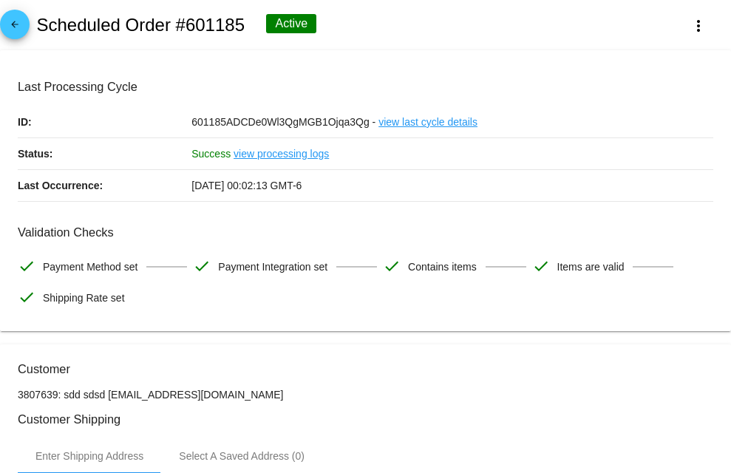
click at [203, 21] on h2 "Scheduled Order #601185" at bounding box center [140, 25] width 209 height 21
copy h2 "601185"
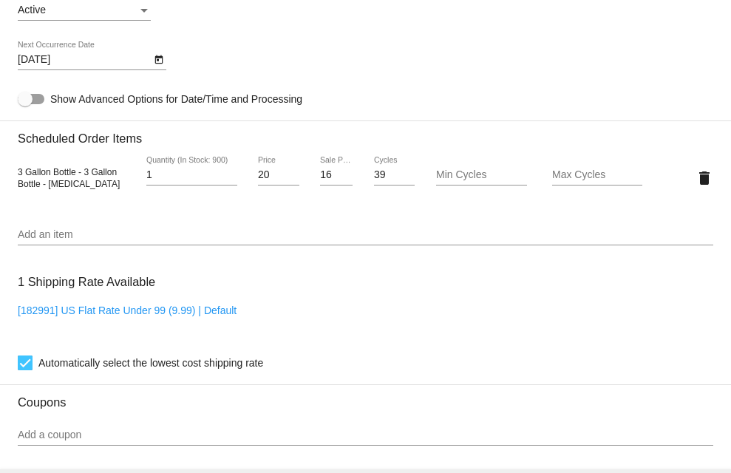
scroll to position [924, 0]
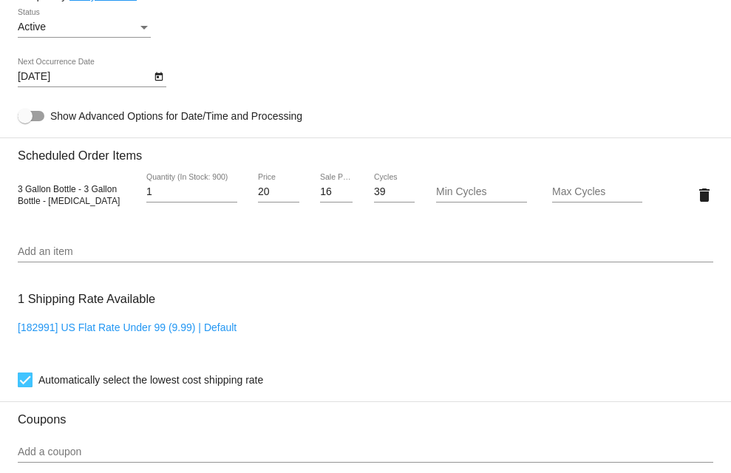
click at [88, 258] on input "Add an item" at bounding box center [366, 252] width 696 height 12
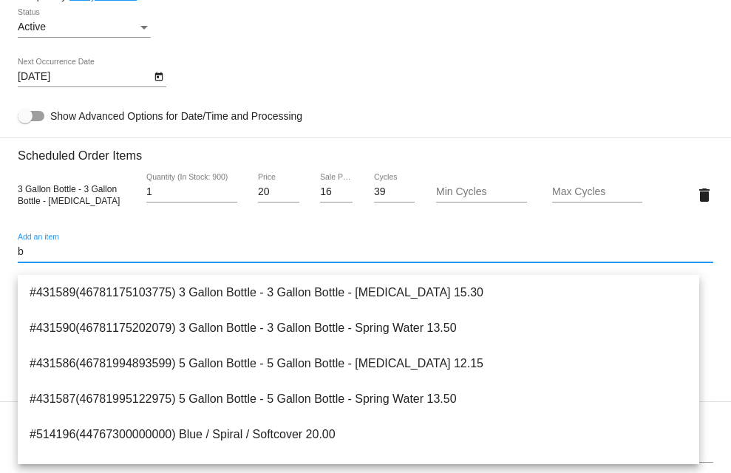
scroll to position [166, 0]
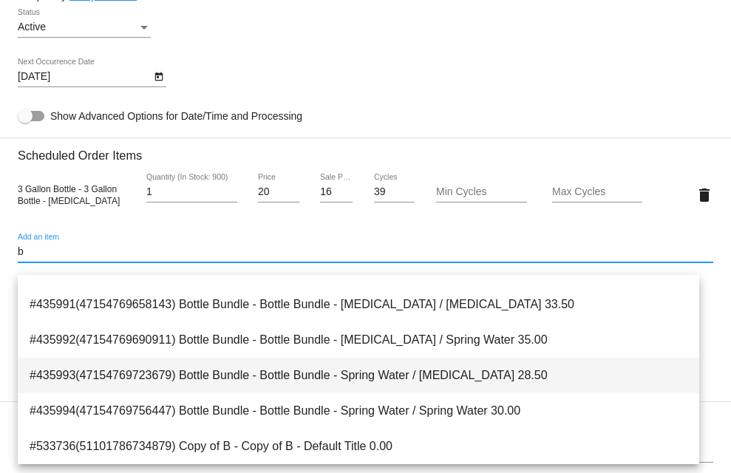
type input "b"
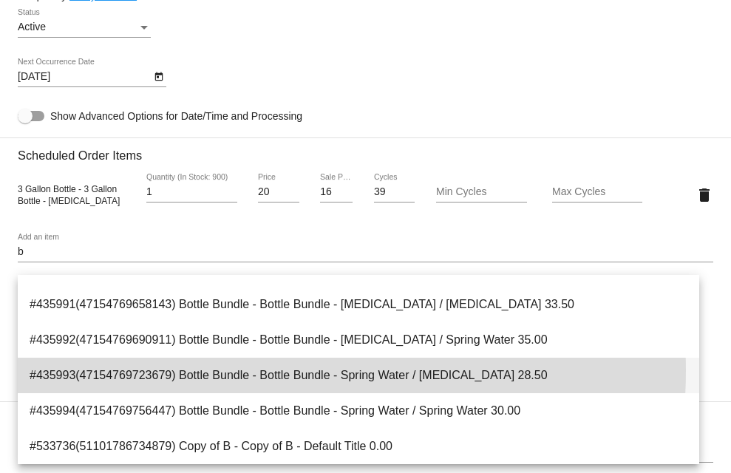
click at [249, 371] on span "#435993(47154769723679) Bottle Bundle - Bottle Bundle - Spring Water / [MEDICAL…" at bounding box center [359, 375] width 658 height 35
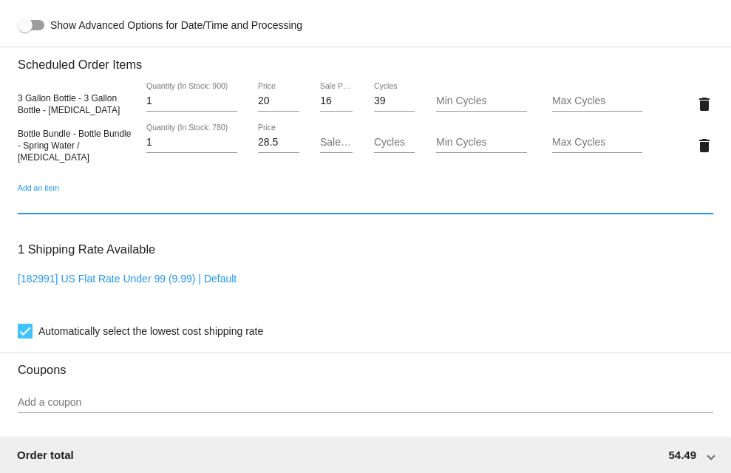
scroll to position [924, 0]
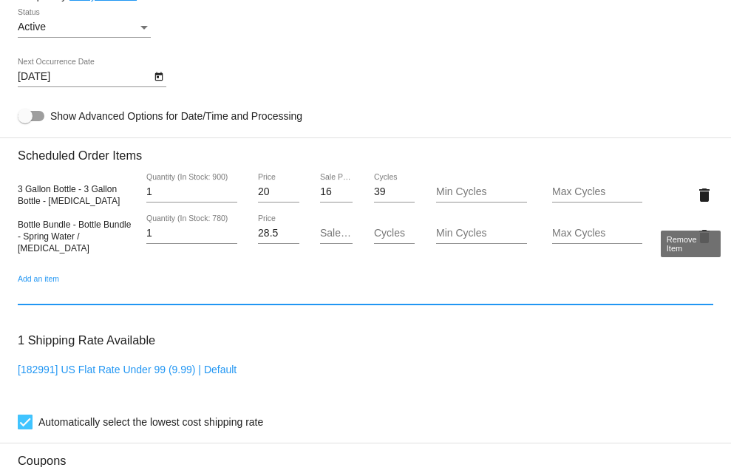
click at [696, 199] on mat-icon "delete" at bounding box center [705, 195] width 18 height 18
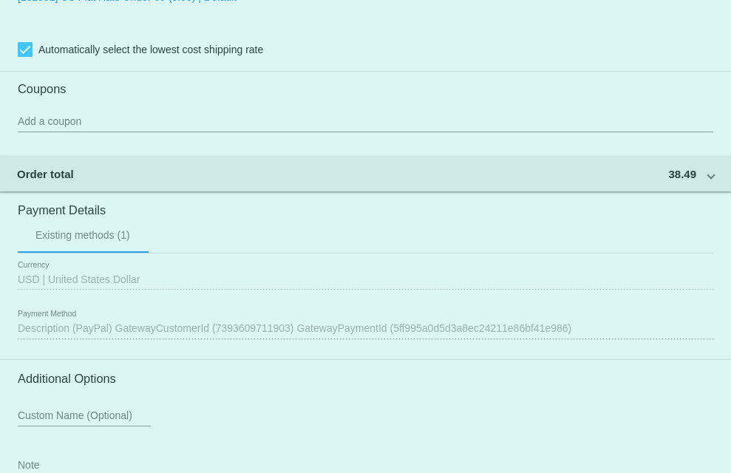
scroll to position [1367, 0]
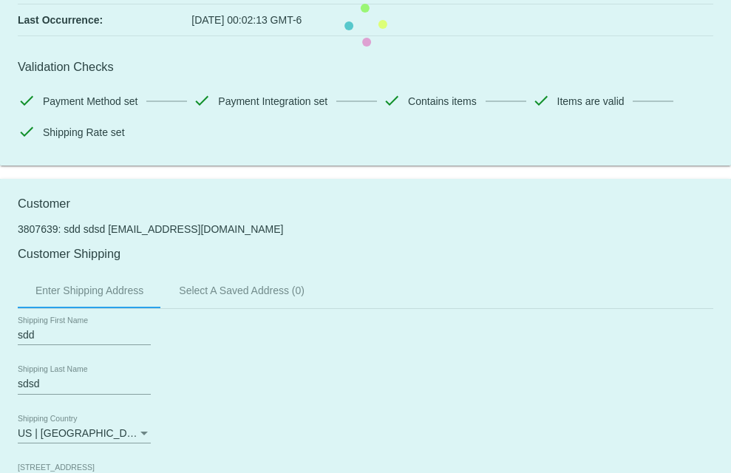
scroll to position [0, 0]
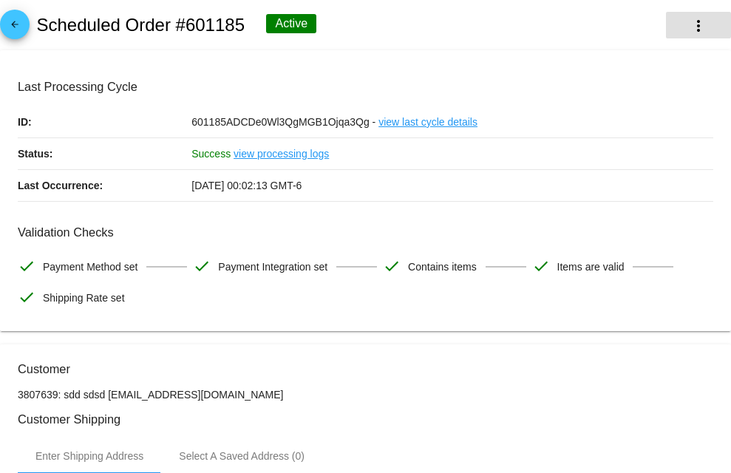
click at [690, 23] on mat-icon "more_vert" at bounding box center [699, 26] width 18 height 18
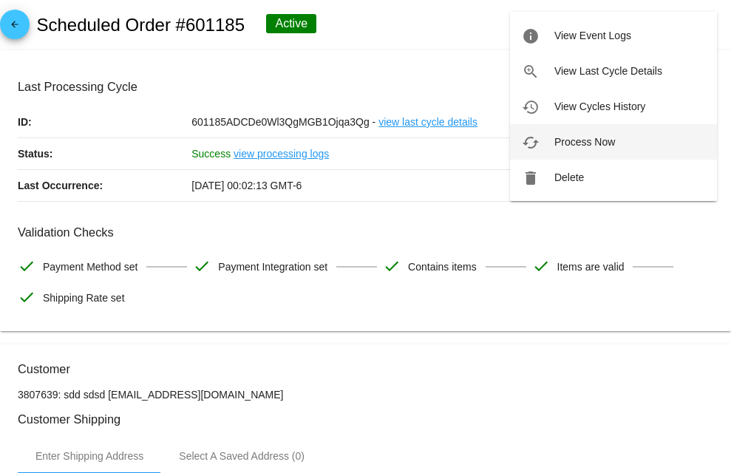
click at [587, 149] on button "cached Process Now" at bounding box center [613, 141] width 207 height 35
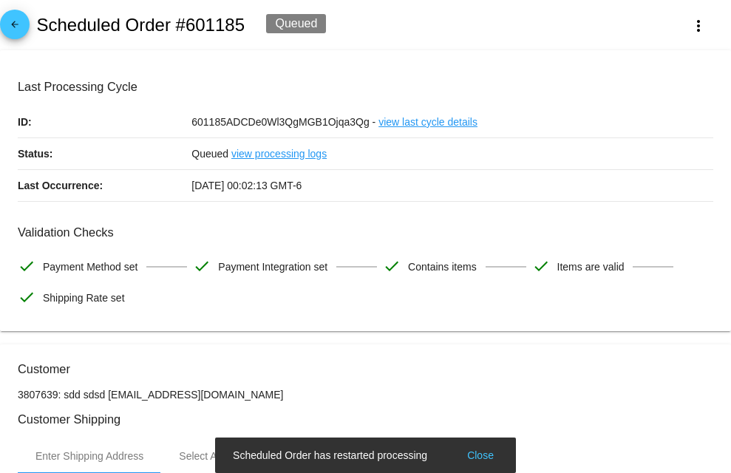
click at [4, 19] on link "arrow_back" at bounding box center [15, 25] width 30 height 30
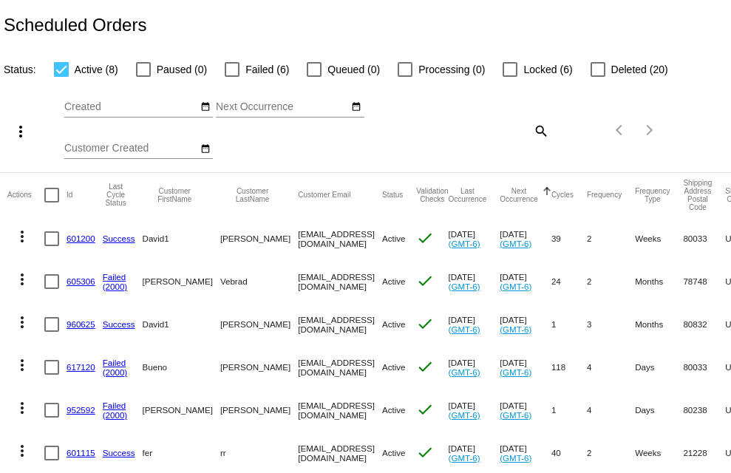
click at [549, 135] on div "Items per page: 20 1 - 8 of 8" at bounding box center [609, 129] width 121 height 41
click at [532, 132] on mat-icon "search" at bounding box center [541, 130] width 18 height 23
paste input "601185"
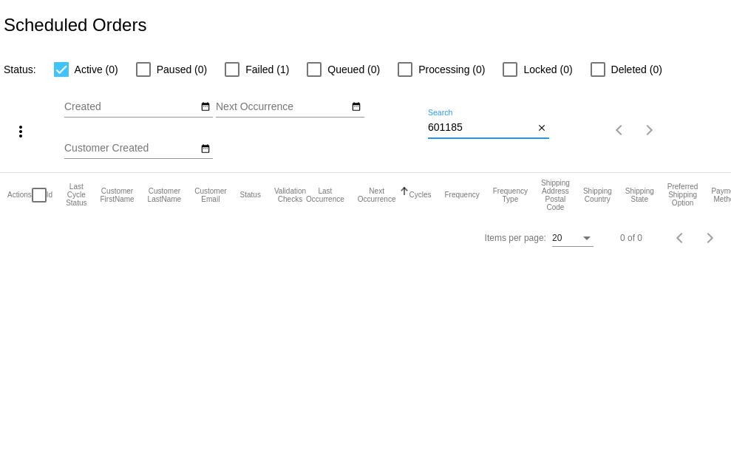
type input "601185"
click at [261, 68] on span "Failed (1)" at bounding box center [268, 70] width 44 height 18
click at [232, 77] on input "Failed (1)" at bounding box center [231, 77] width 1 height 1
checkbox input "true"
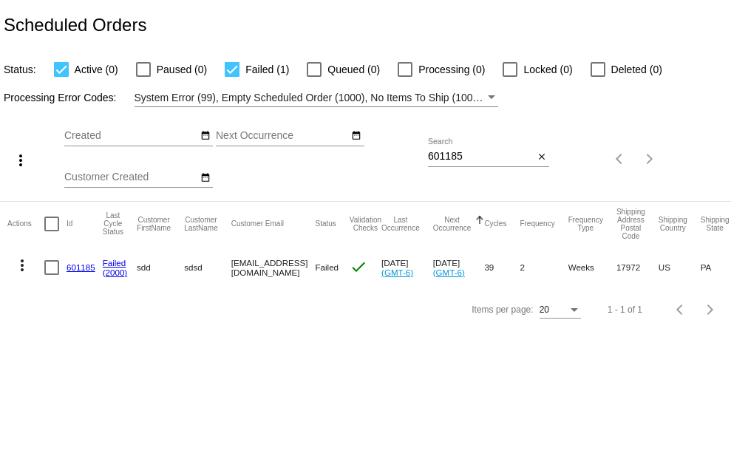
click at [81, 268] on link "601185" at bounding box center [81, 268] width 29 height 10
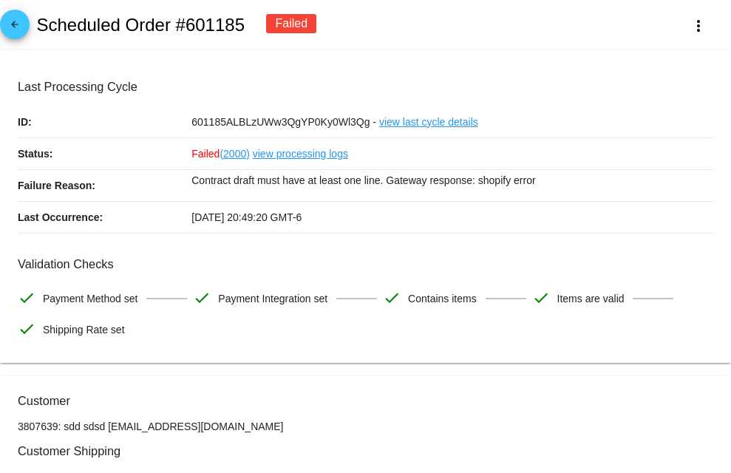
drag, startPoint x: 177, startPoint y: 175, endPoint x: 614, endPoint y: 175, distance: 437.1
click at [614, 175] on div "Failure Reason: Contract draft must have at least one line. Gateway response: s…" at bounding box center [366, 186] width 696 height 32
click at [624, 177] on p "Contract draft must have at least one line. Gateway response: shopify error" at bounding box center [453, 180] width 522 height 21
drag, startPoint x: 525, startPoint y: 185, endPoint x: 312, endPoint y: 225, distance: 216.7
click at [156, 191] on div "Failure Reason: Contract draft must have at least one line. Gateway response: s…" at bounding box center [366, 186] width 696 height 32
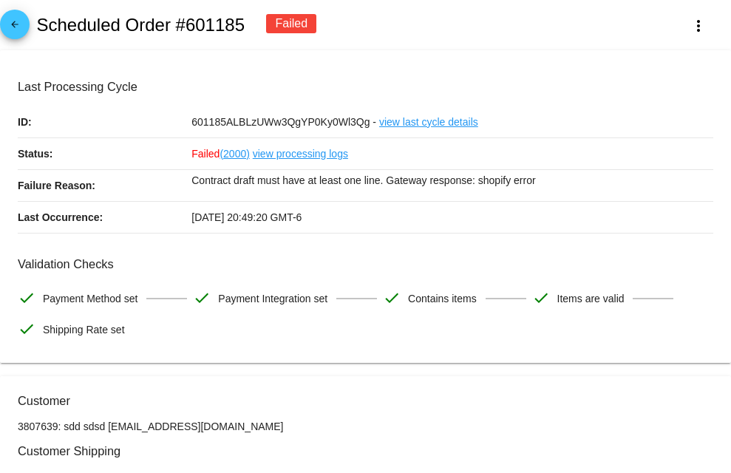
click at [397, 225] on div "10/10/2025 20:49:20 GMT-6" at bounding box center [453, 217] width 522 height 31
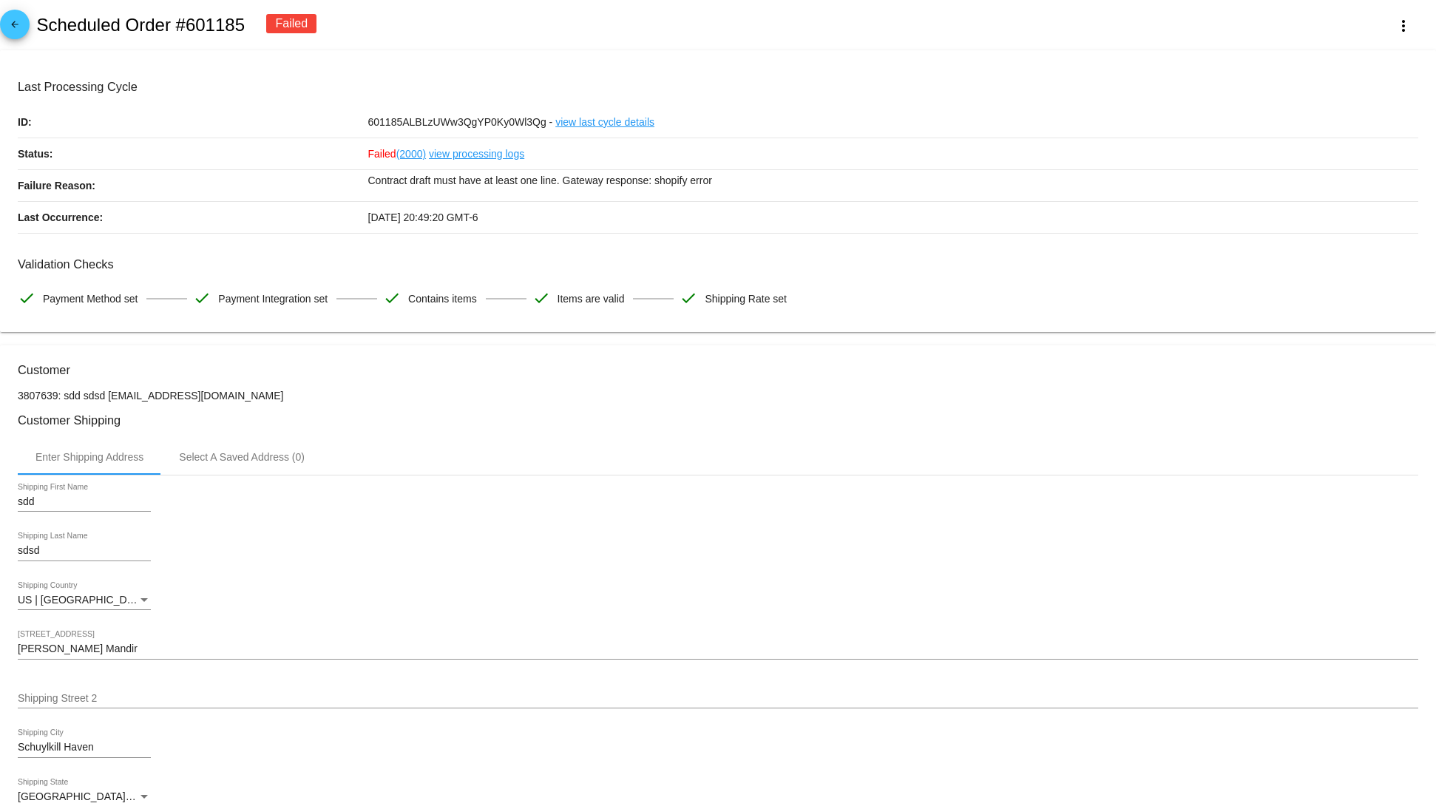
drag, startPoint x: 867, startPoint y: 191, endPoint x: 642, endPoint y: 361, distance: 282.5
click at [315, 219] on div "Last Processing Cycle ID: 601185ALBLzUWw3QgYP0Ky0Wl3Qg - view last cycle detail…" at bounding box center [718, 156] width 1401 height 153
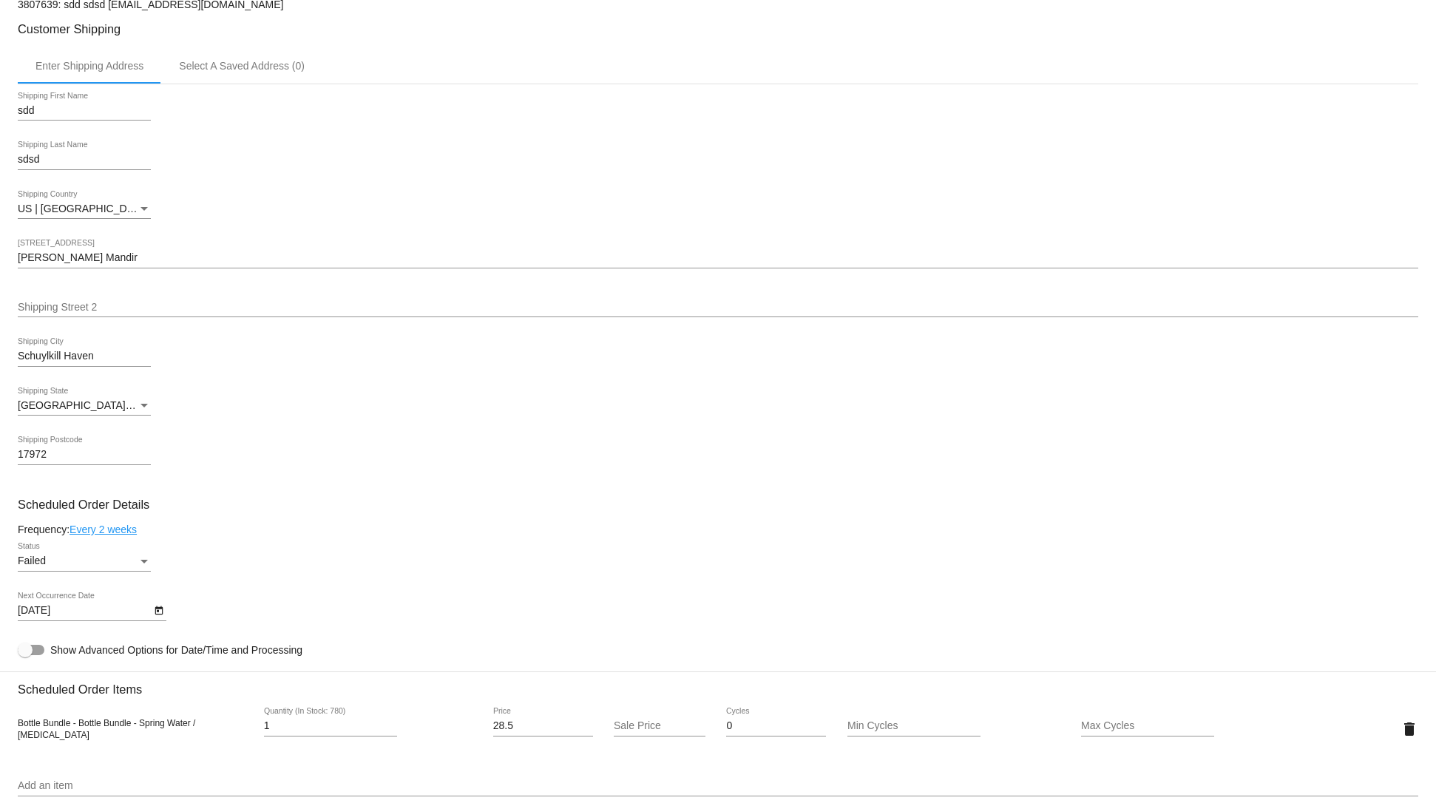
scroll to position [592, 0]
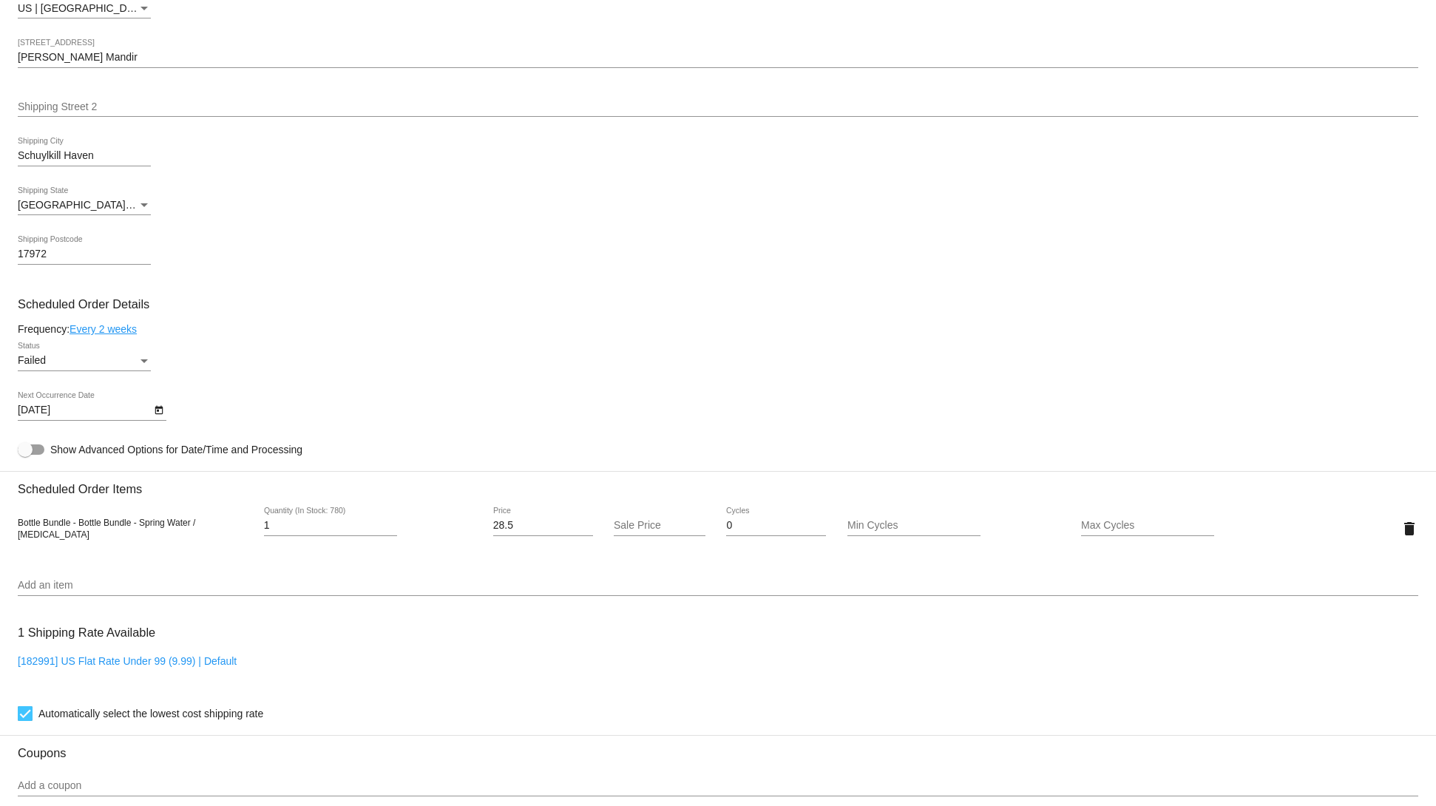
click at [731, 364] on div "Failed Status" at bounding box center [718, 363] width 1401 height 42
click at [179, 473] on div "Bottle Bundle - Bottle Bundle - Spring Water / Purified Water" at bounding box center [135, 528] width 234 height 24
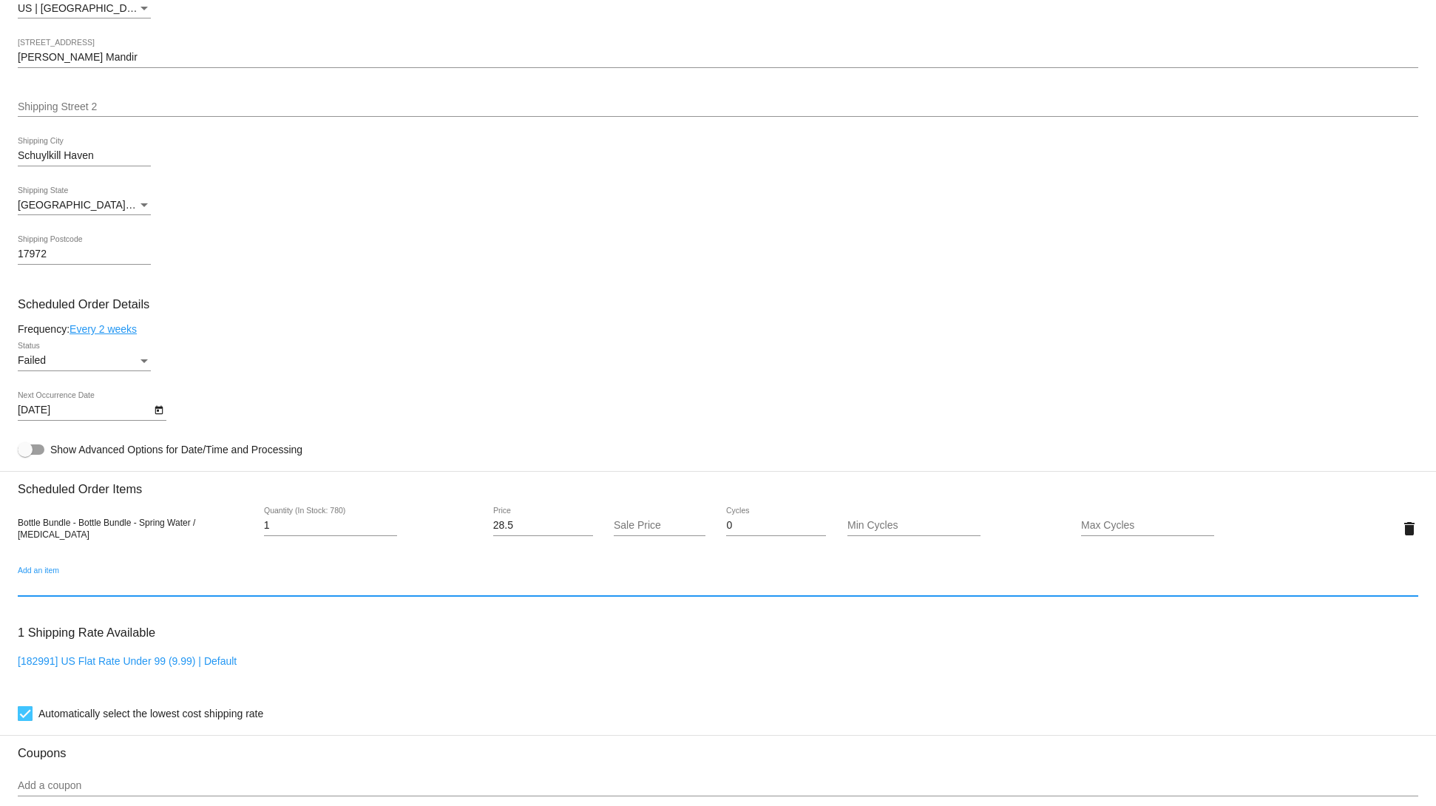
click at [178, 473] on input "Add an item" at bounding box center [718, 586] width 1401 height 12
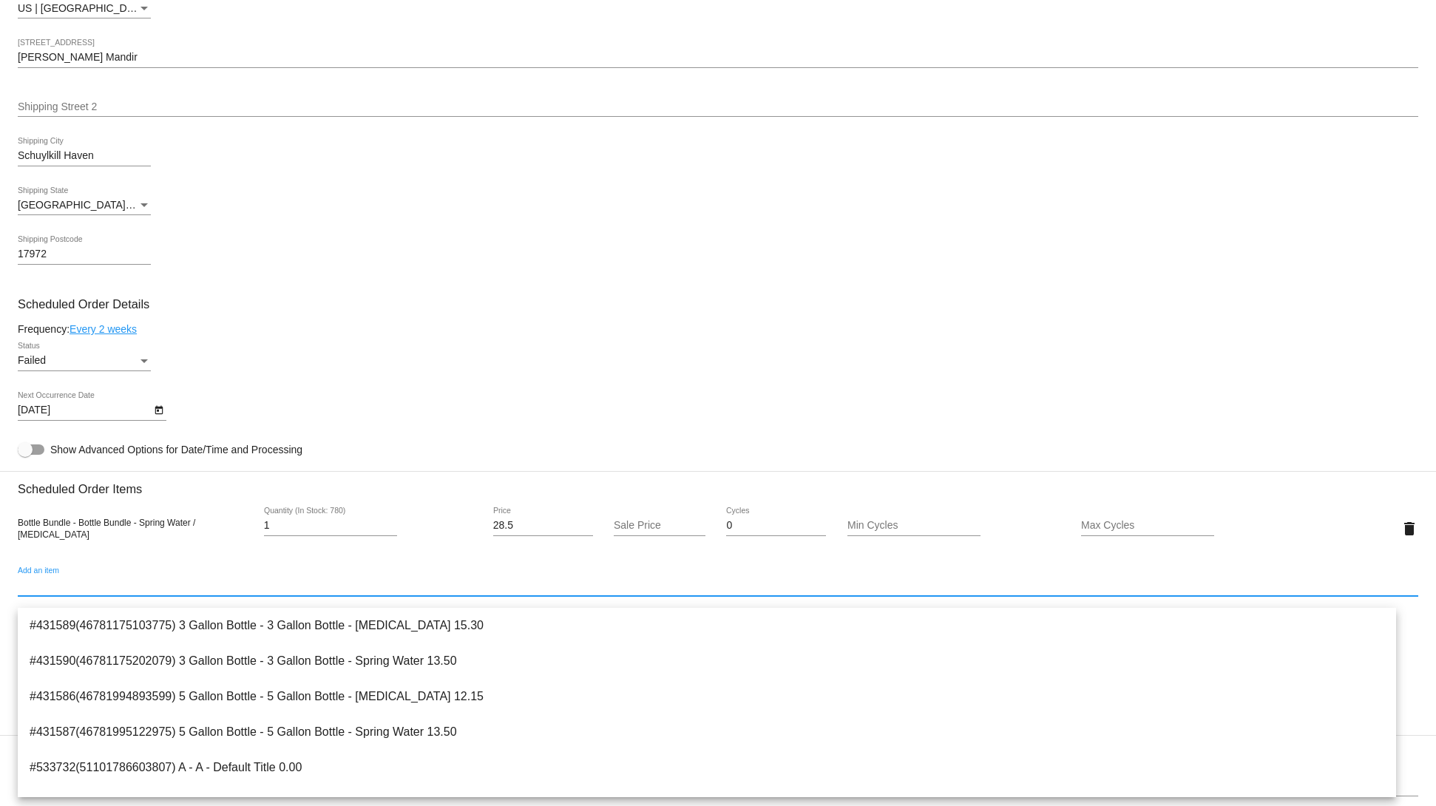
type input "и"
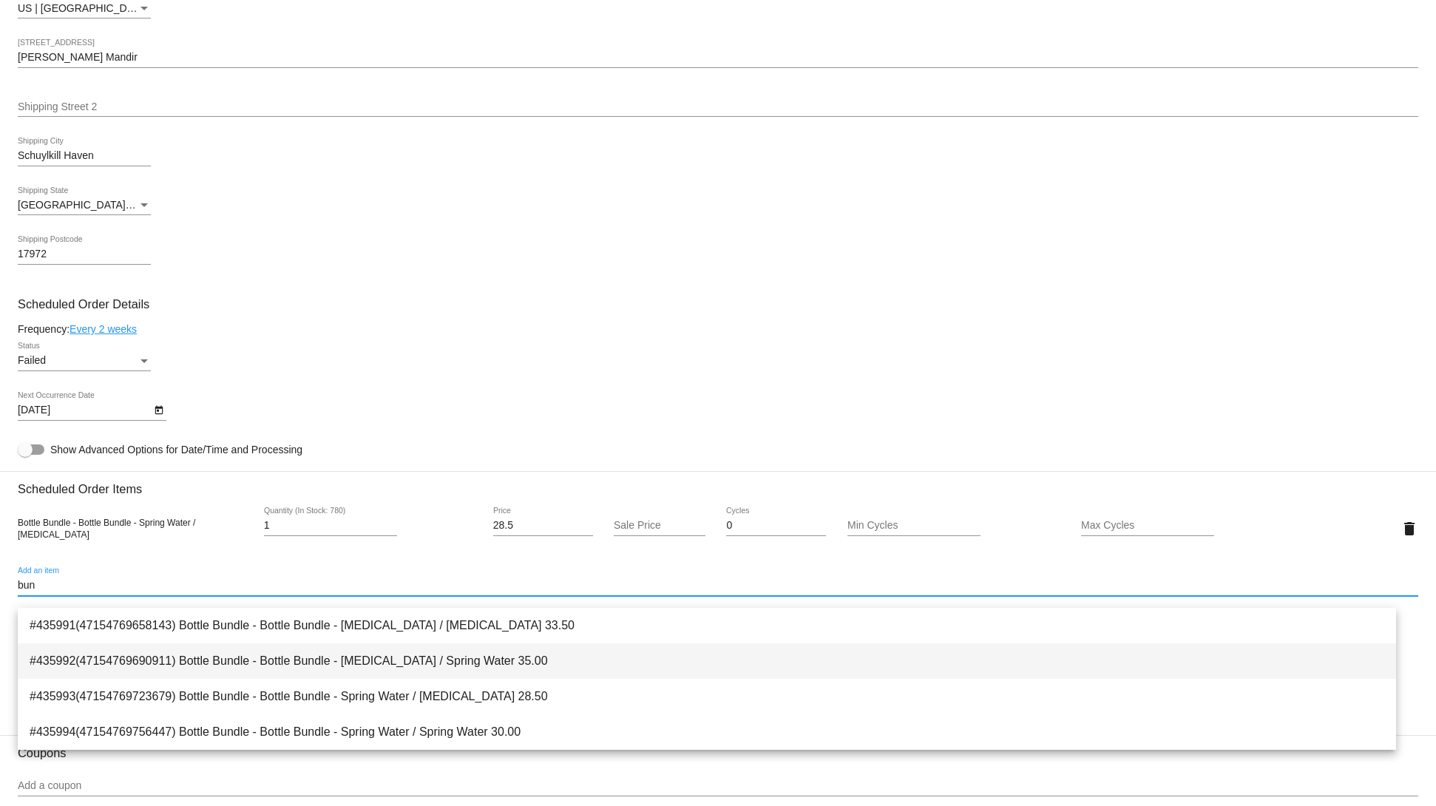
type input "bun"
click at [511, 473] on span "#435992(47154769690911) Bottle Bundle - Bottle Bundle - [MEDICAL_DATA] / Spring…" at bounding box center [707, 660] width 1355 height 35
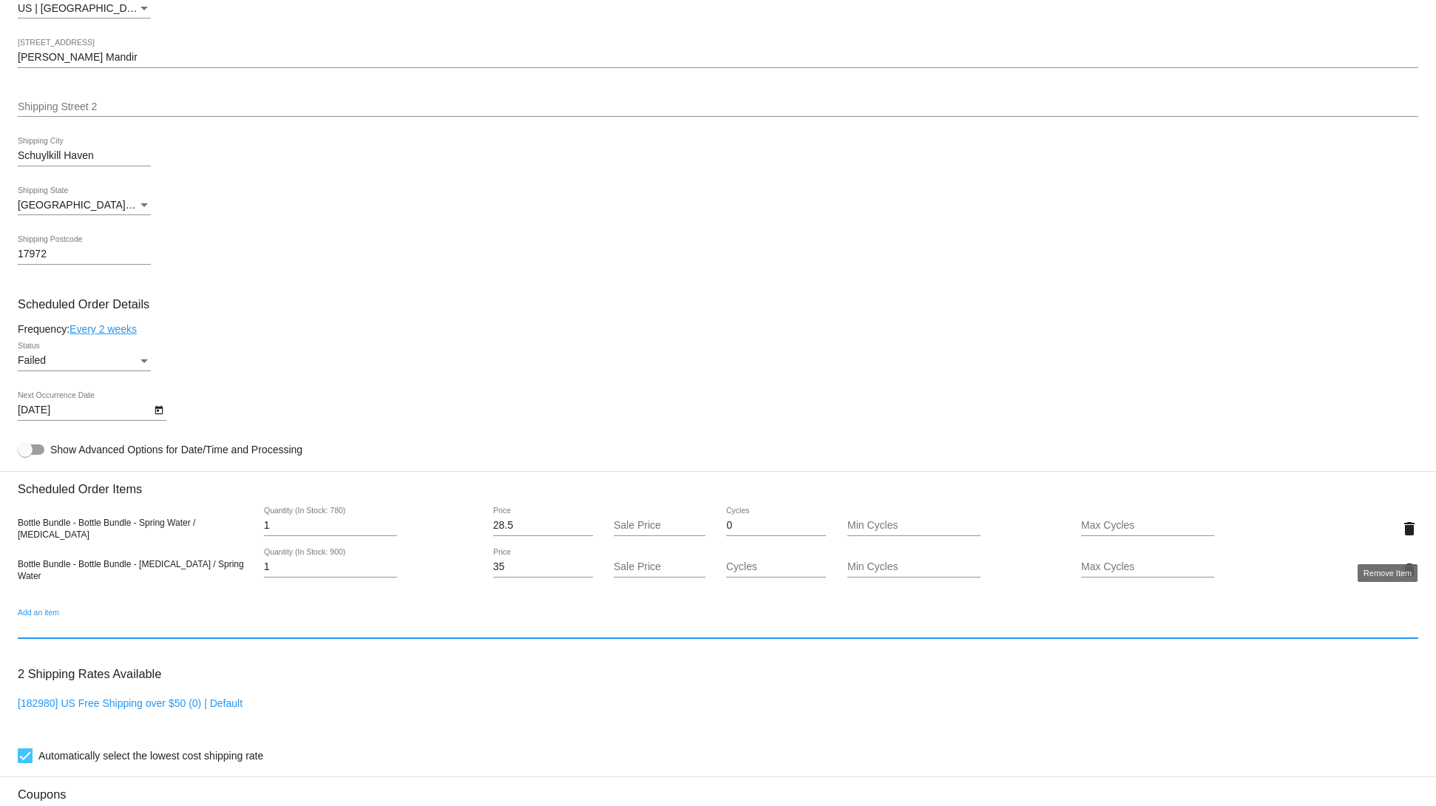
click at [731, 473] on mat-icon "delete" at bounding box center [1410, 529] width 18 height 18
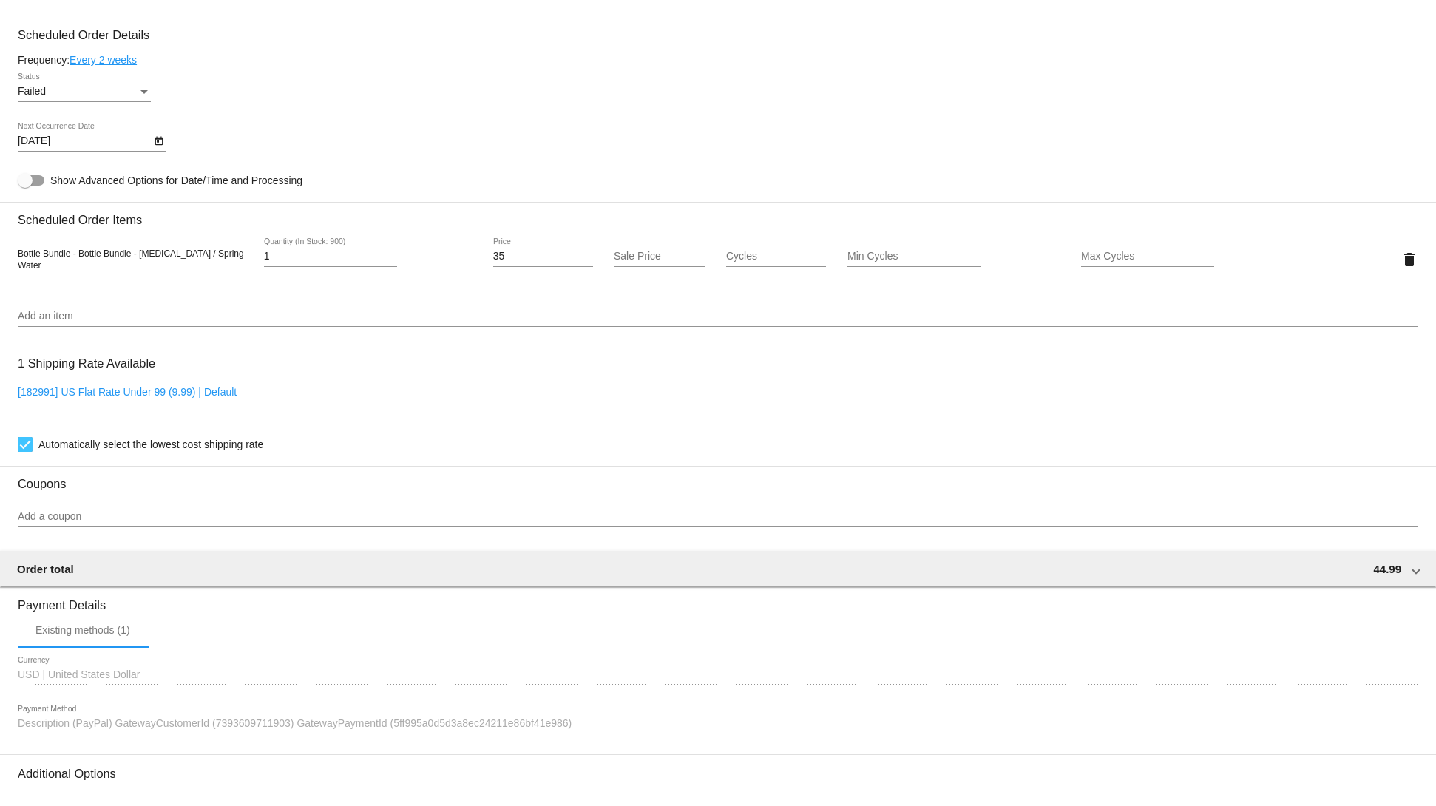
scroll to position [1032, 0]
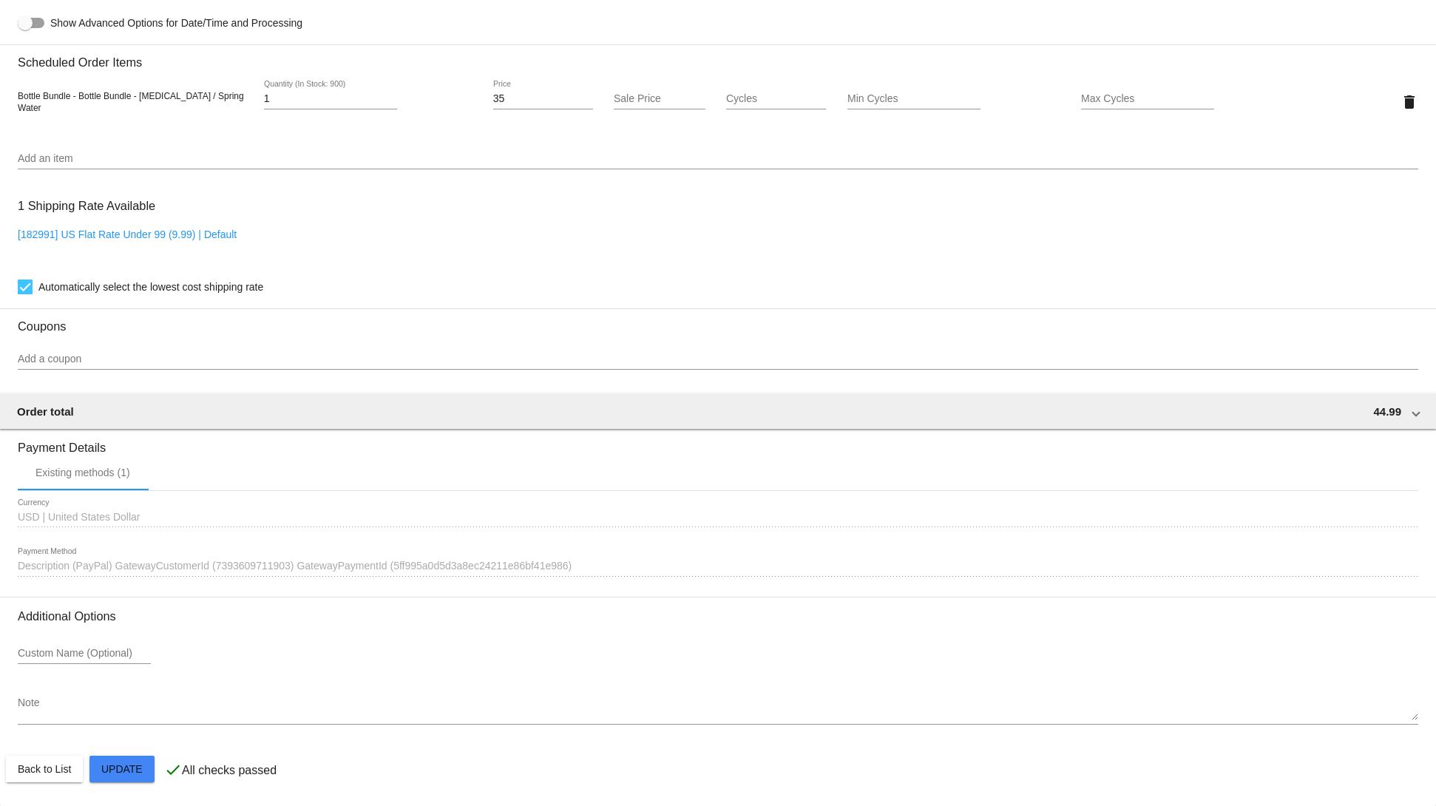
click at [103, 473] on mat-card "Customer 3807639: sdd sdsd [EMAIL_ADDRESS][DOMAIN_NAME] Customer Shipping Enter…" at bounding box center [718, 66] width 1436 height 1479
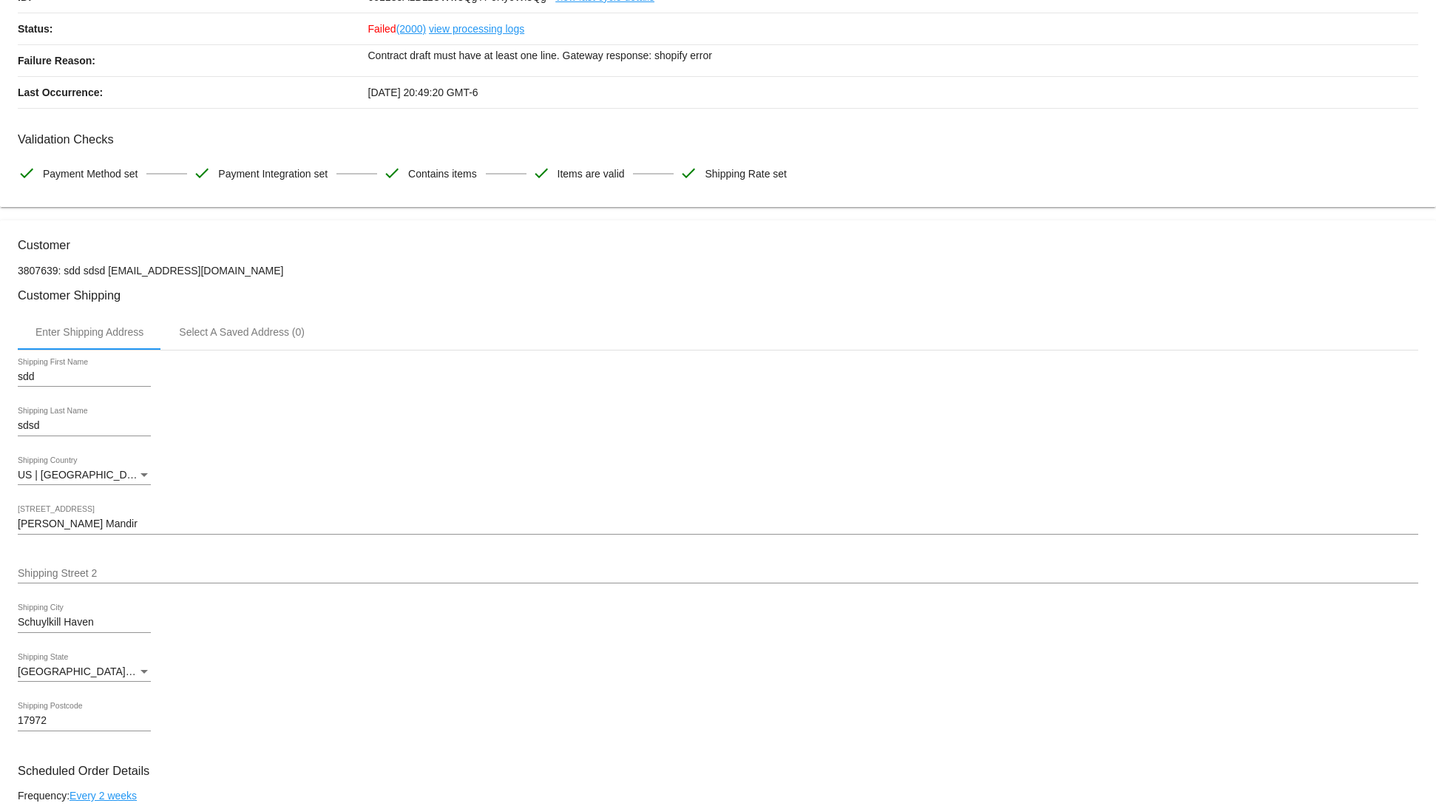
scroll to position [0, 0]
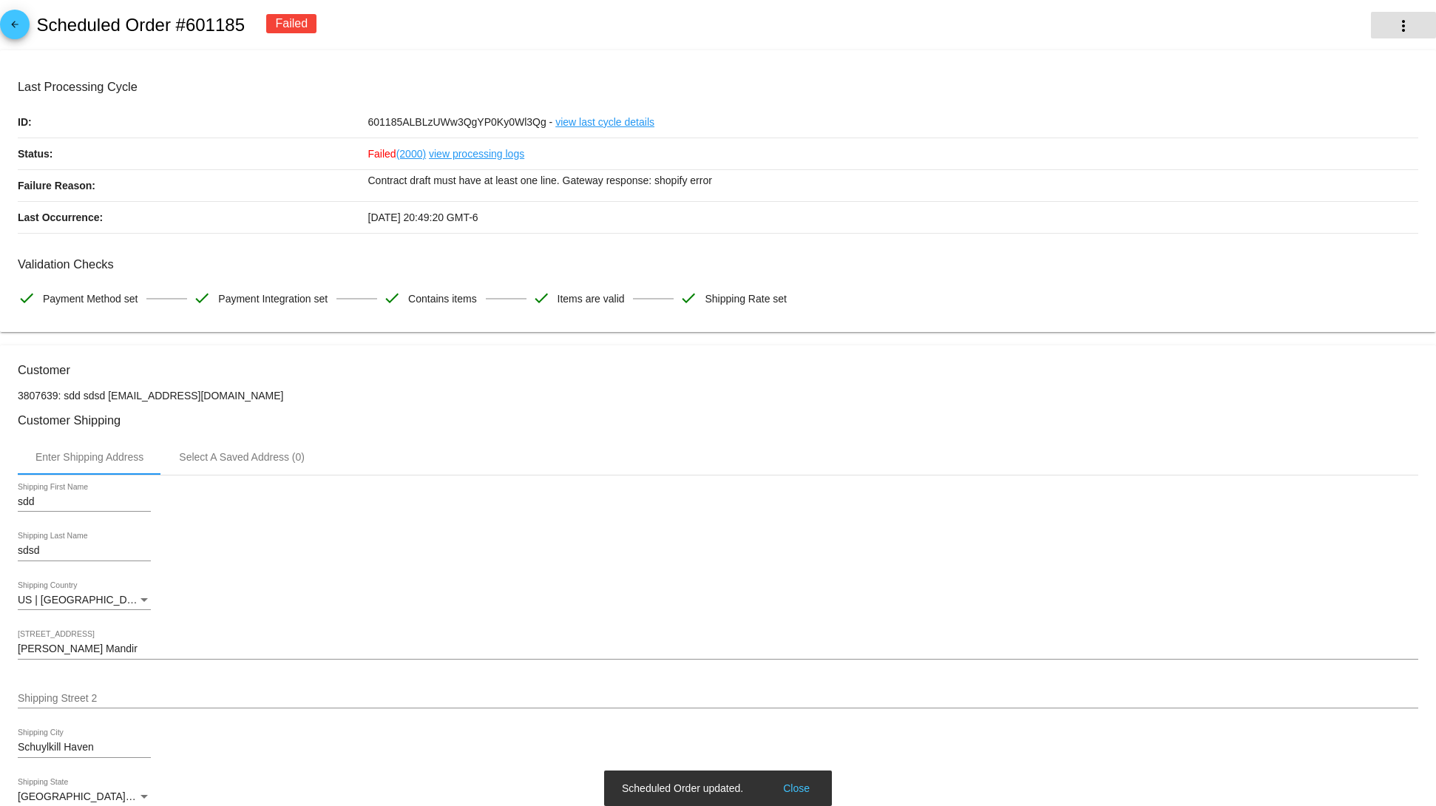
click at [731, 31] on mat-icon "more_vert" at bounding box center [1404, 26] width 18 height 18
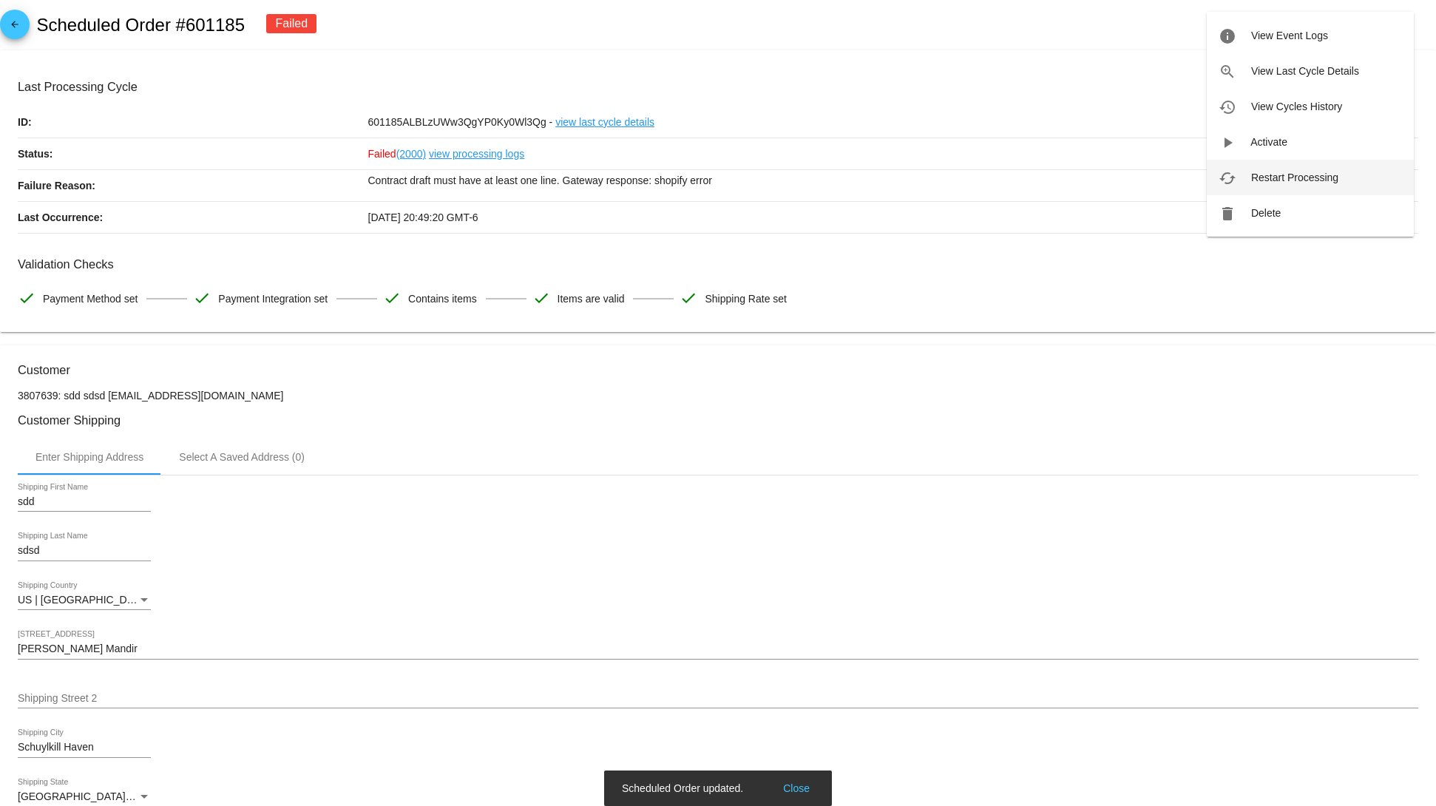
click at [731, 175] on span "Restart Processing" at bounding box center [1294, 178] width 87 height 12
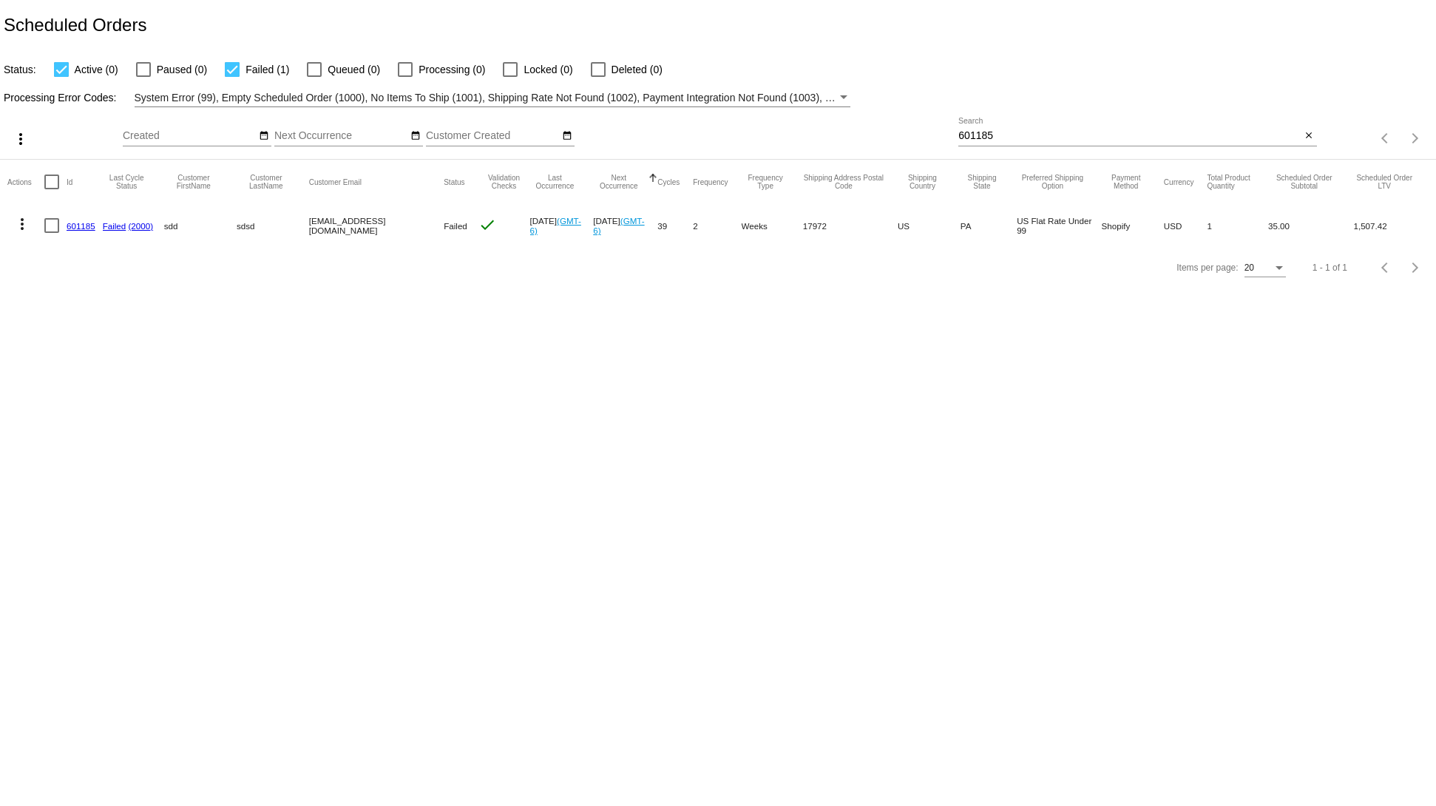
click at [1340, 515] on body "Scheduled Orders Status: Active (0) Paused (0) Failed (1) Queued (0) Processing…" at bounding box center [718, 403] width 1436 height 806
click at [62, 225] on mat-cell at bounding box center [55, 225] width 22 height 43
click at [69, 229] on link "601185" at bounding box center [81, 226] width 29 height 10
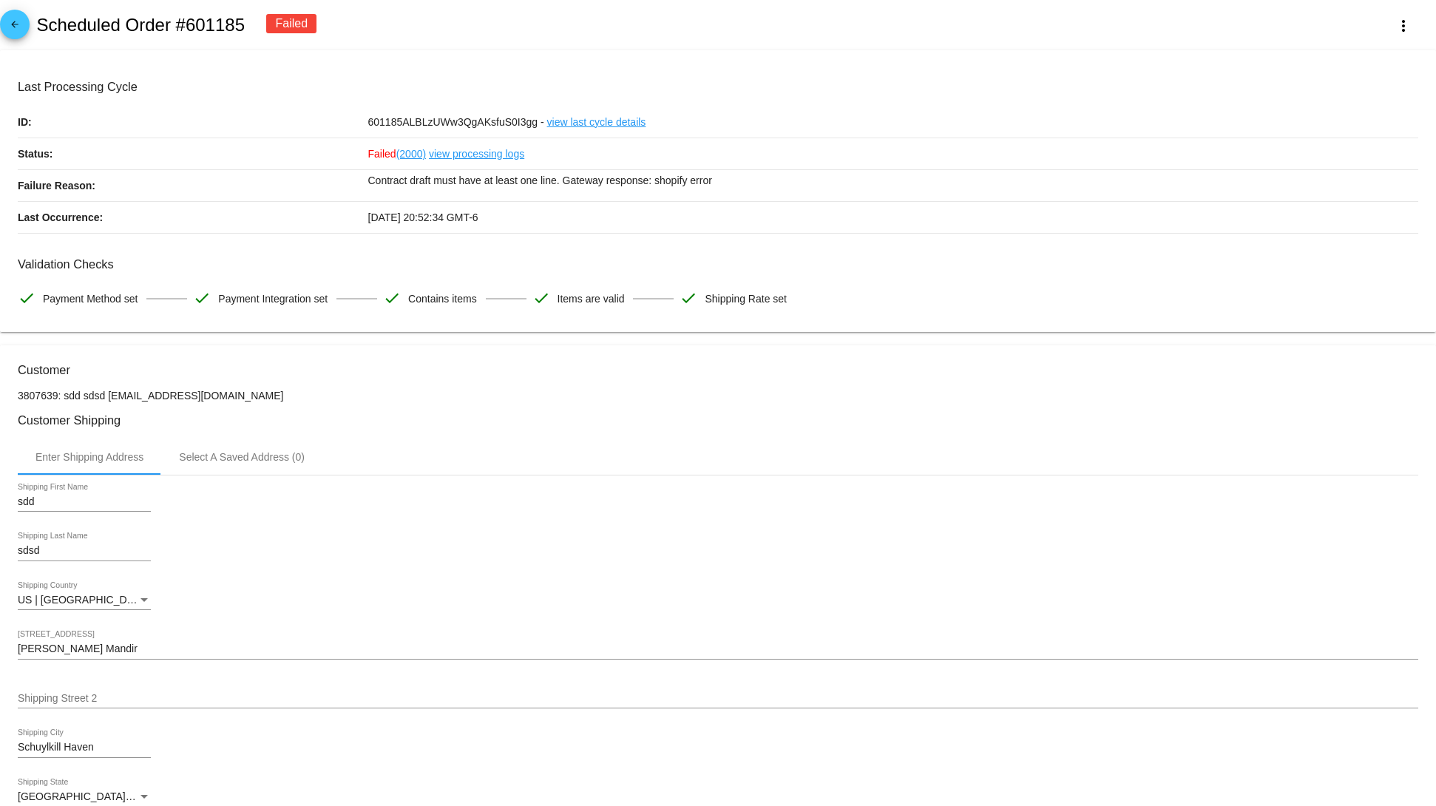
scroll to position [887, 0]
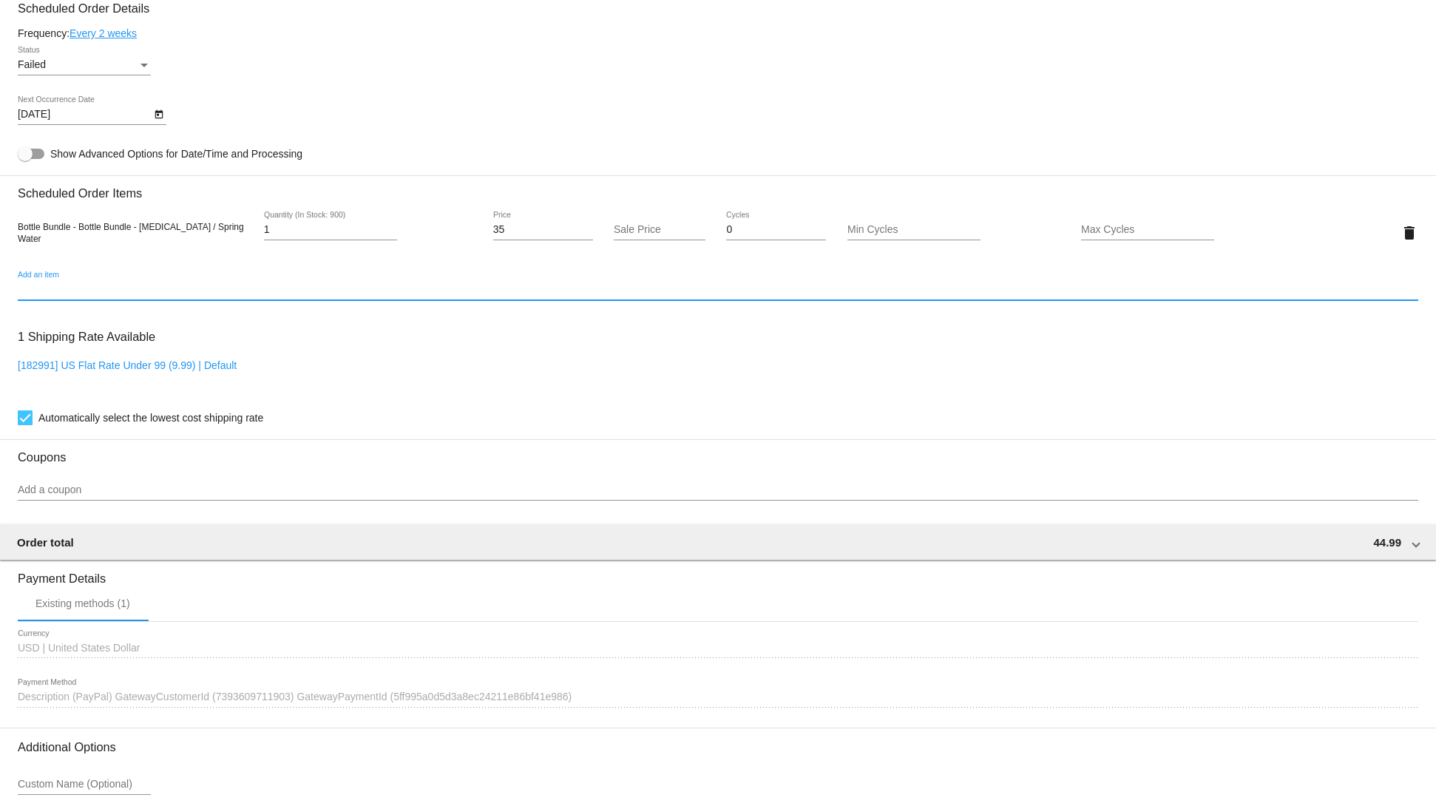
click at [295, 296] on input "Add an item" at bounding box center [718, 290] width 1401 height 12
click at [290, 296] on input "Add an item" at bounding box center [718, 290] width 1401 height 12
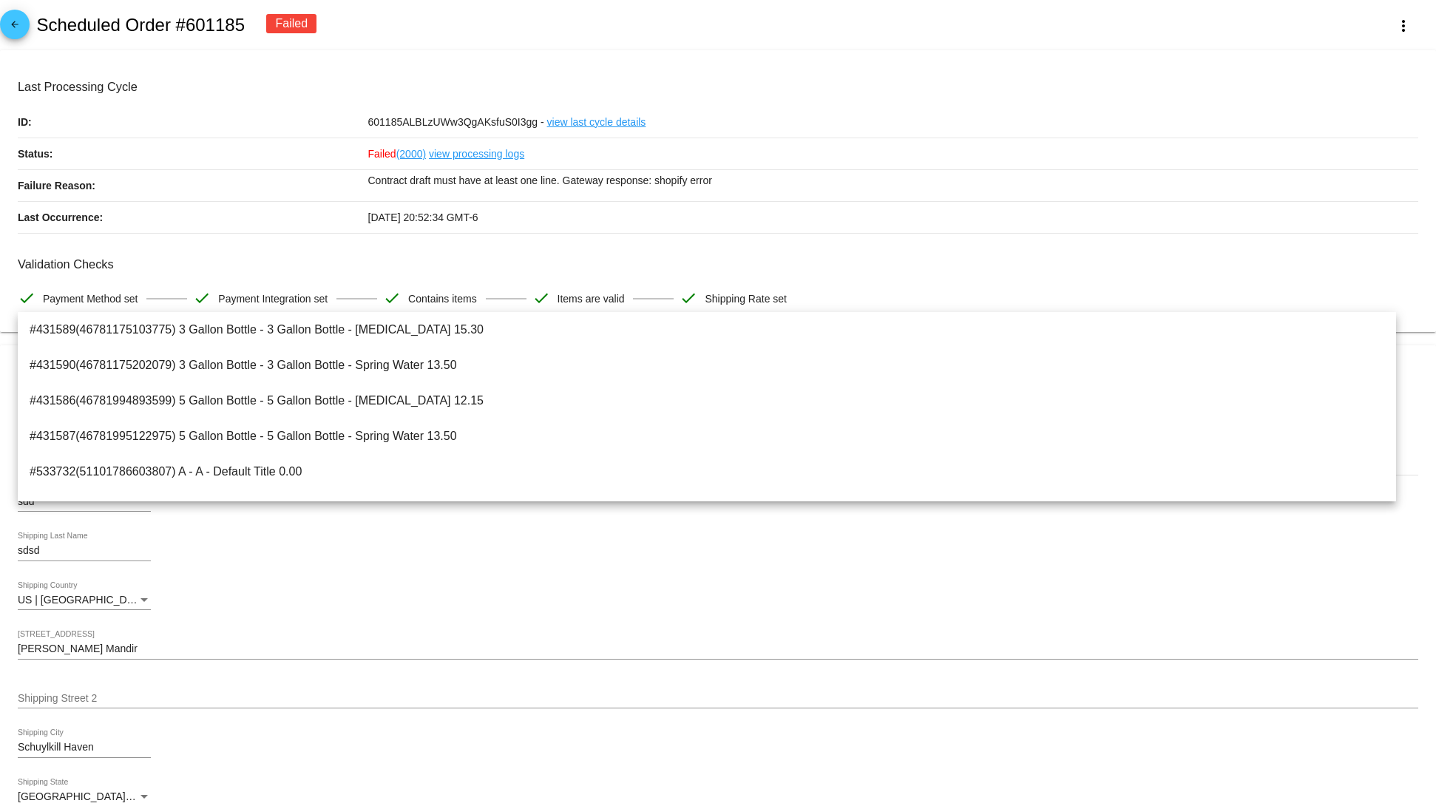
scroll to position [592, 0]
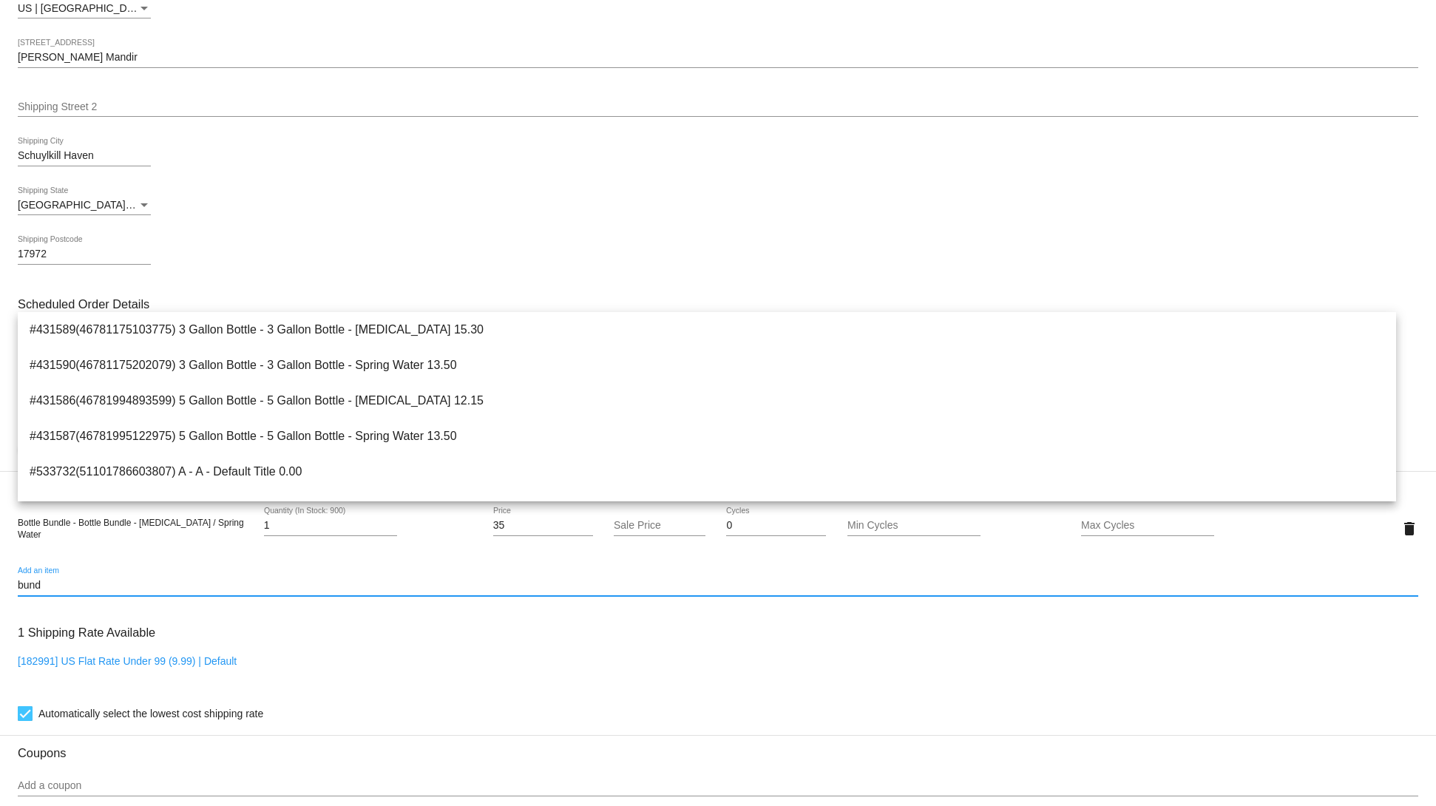
click at [112, 592] on input "bund" at bounding box center [718, 586] width 1401 height 12
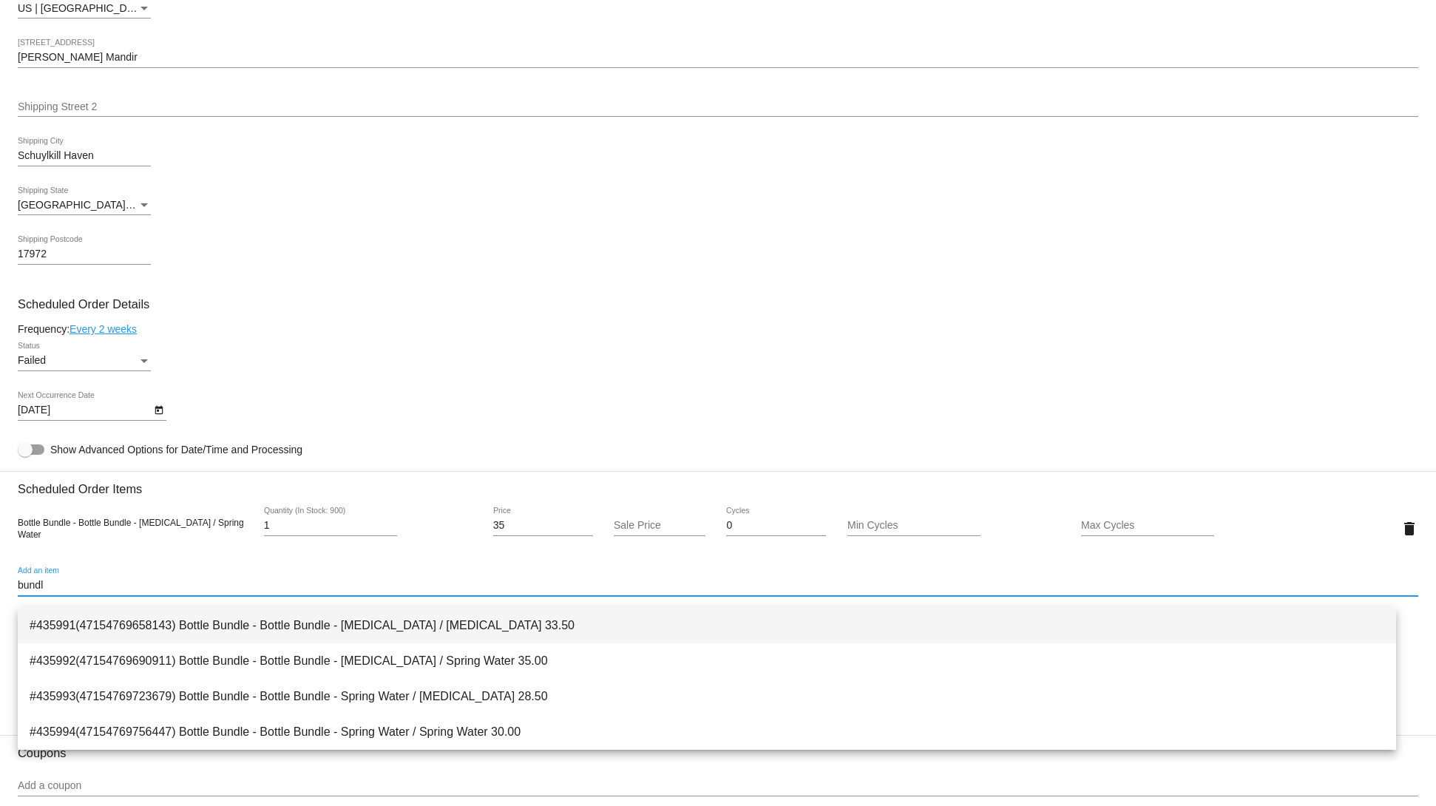
type input "bundl"
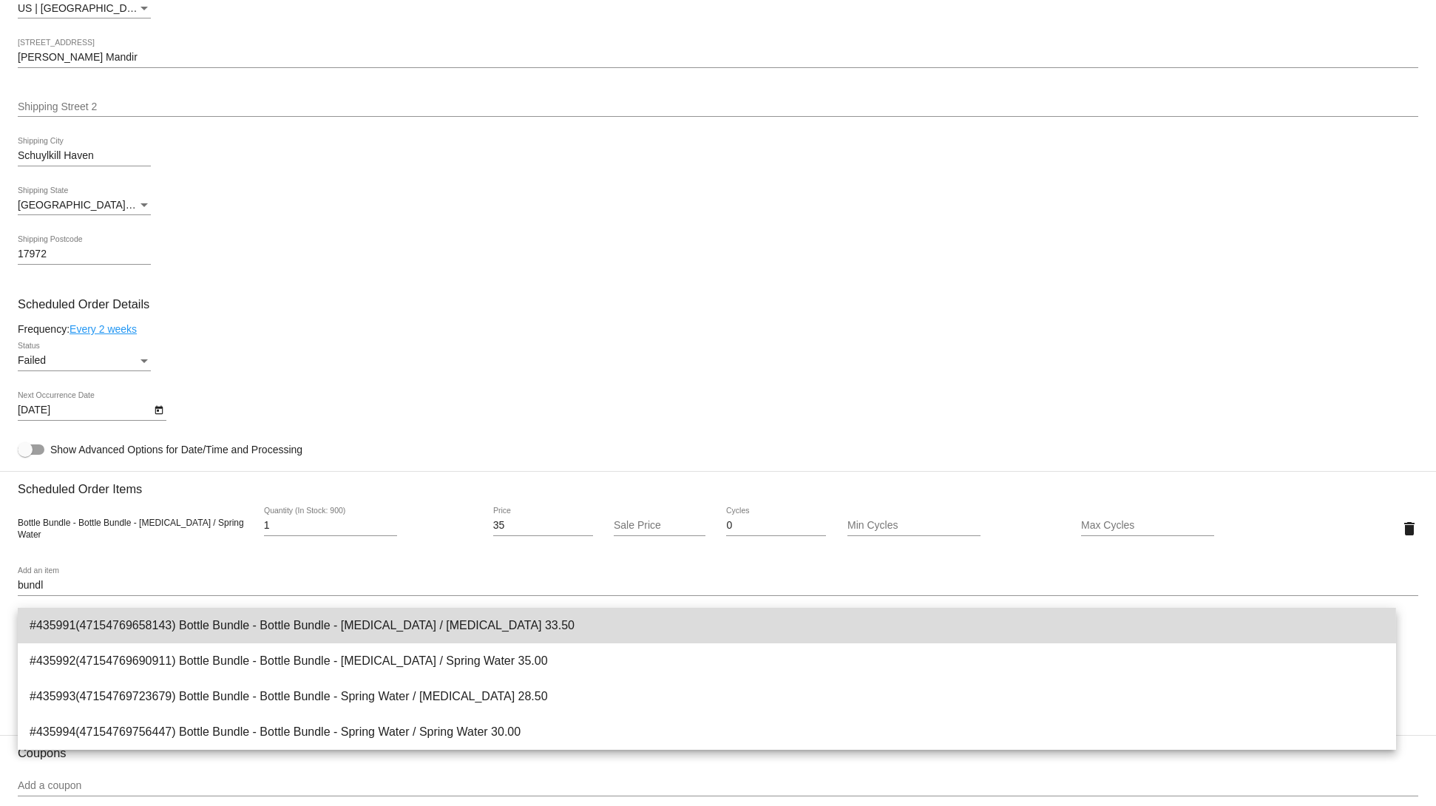
click at [311, 632] on span "#435991(47154769658143) Bottle Bundle - Bottle Bundle - [MEDICAL_DATA] / [MEDIC…" at bounding box center [707, 625] width 1355 height 35
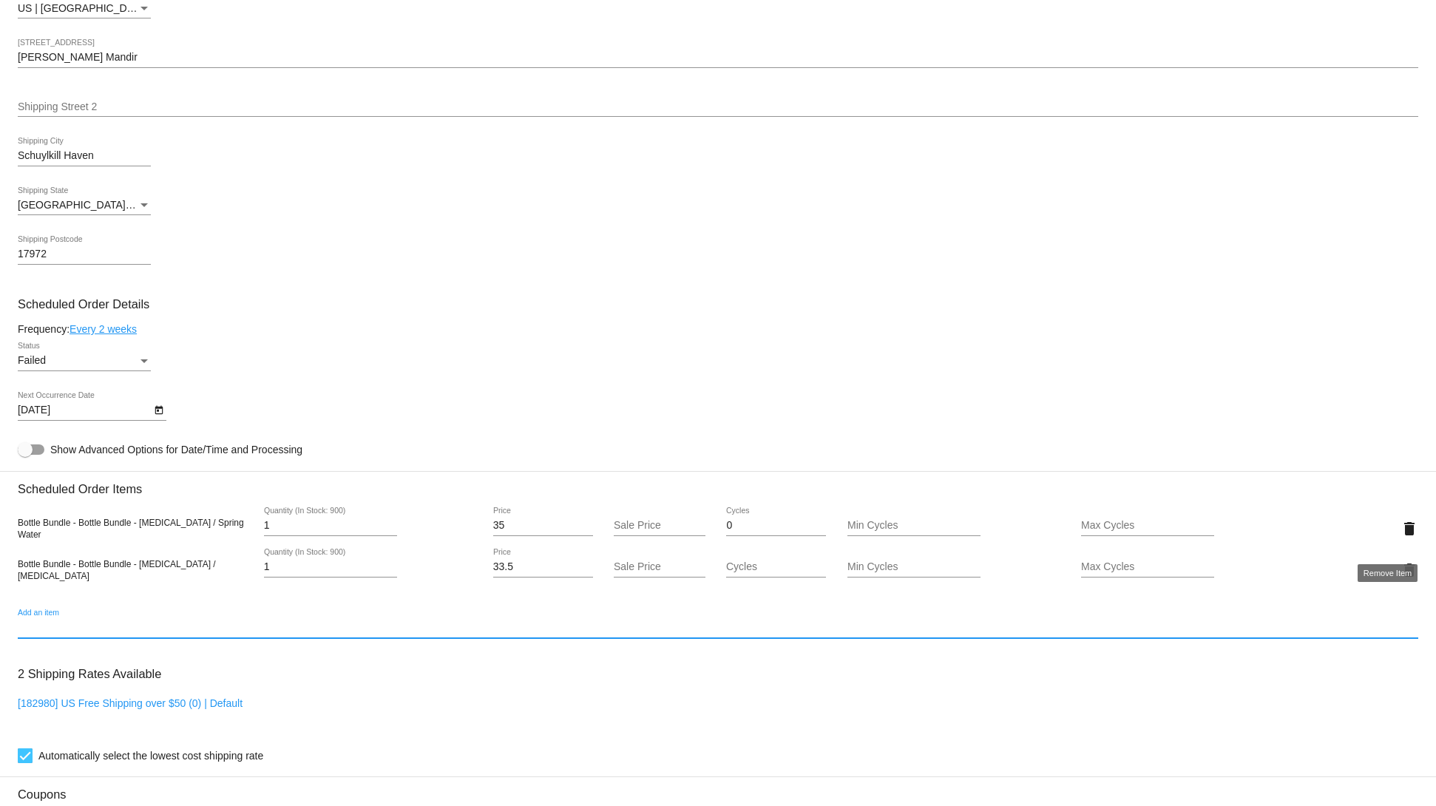
click at [1401, 538] on mat-icon "delete" at bounding box center [1410, 529] width 18 height 18
click at [1386, 543] on mat-card "Customer 3807639: sdd sdsd svetglus3@gmail.com Customer Shipping Enter Shipping…" at bounding box center [718, 514] width 1436 height 1520
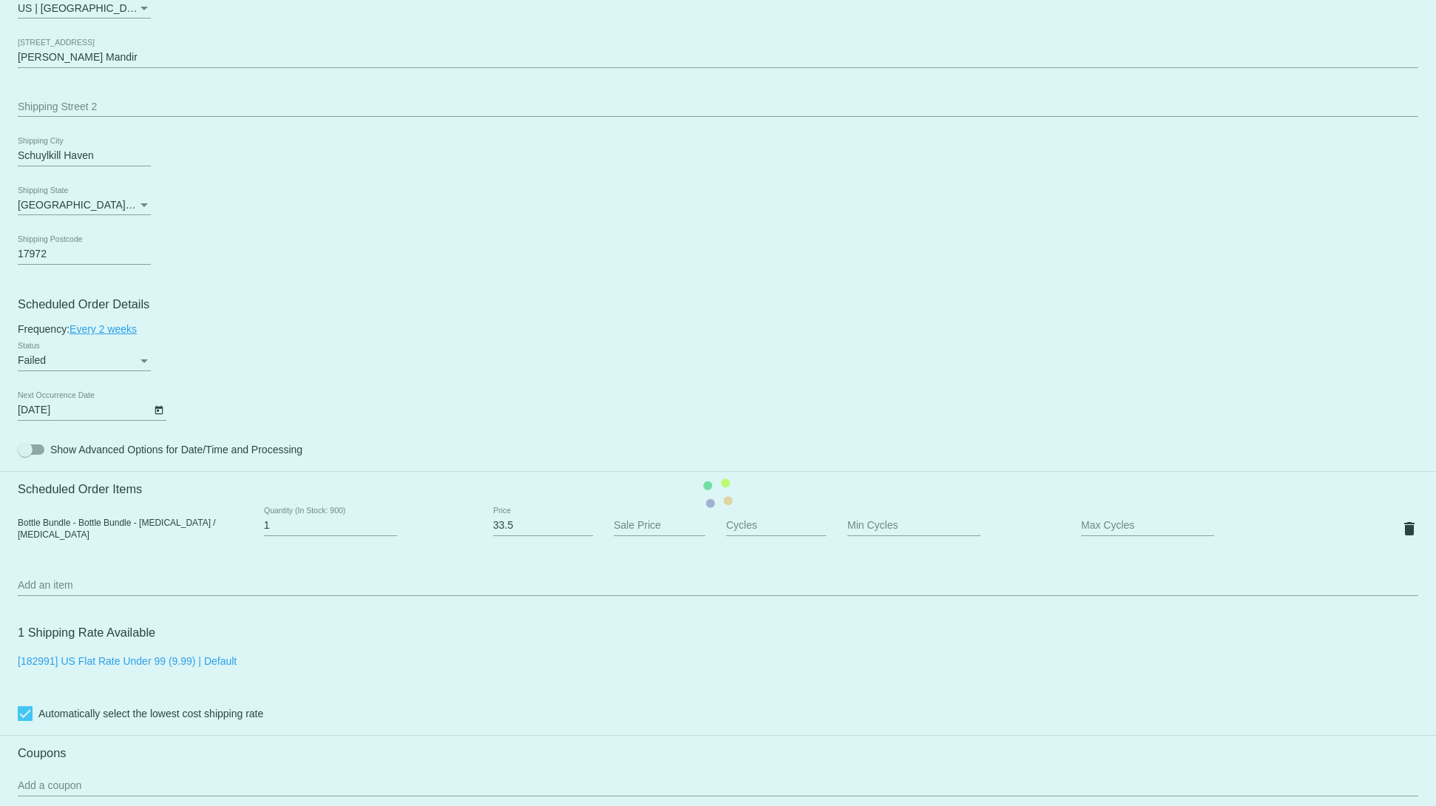
scroll to position [1032, 0]
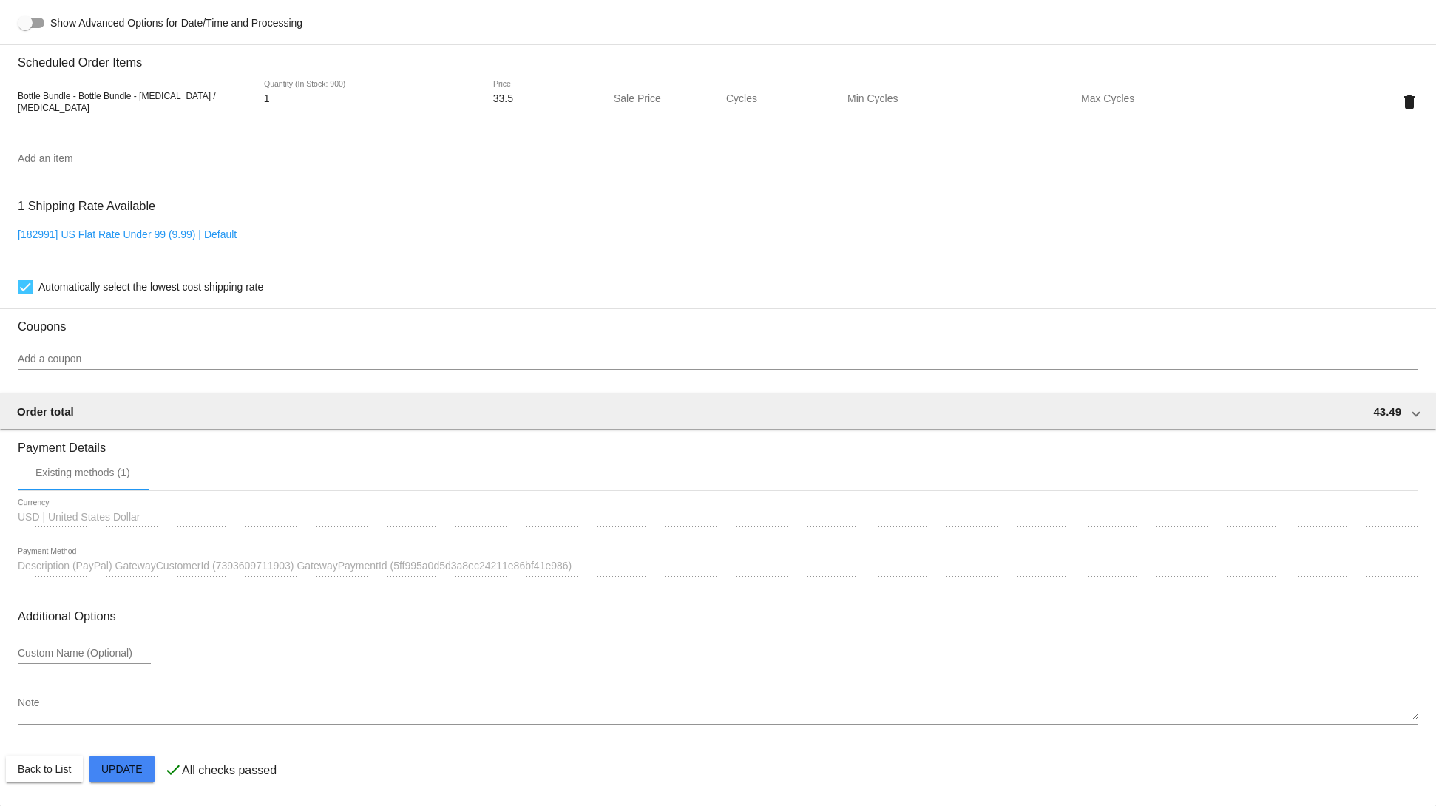
click at [142, 771] on mat-card "Customer 3807639: sdd sdsd svetglus3@gmail.com Customer Shipping Enter Shipping…" at bounding box center [718, 66] width 1436 height 1479
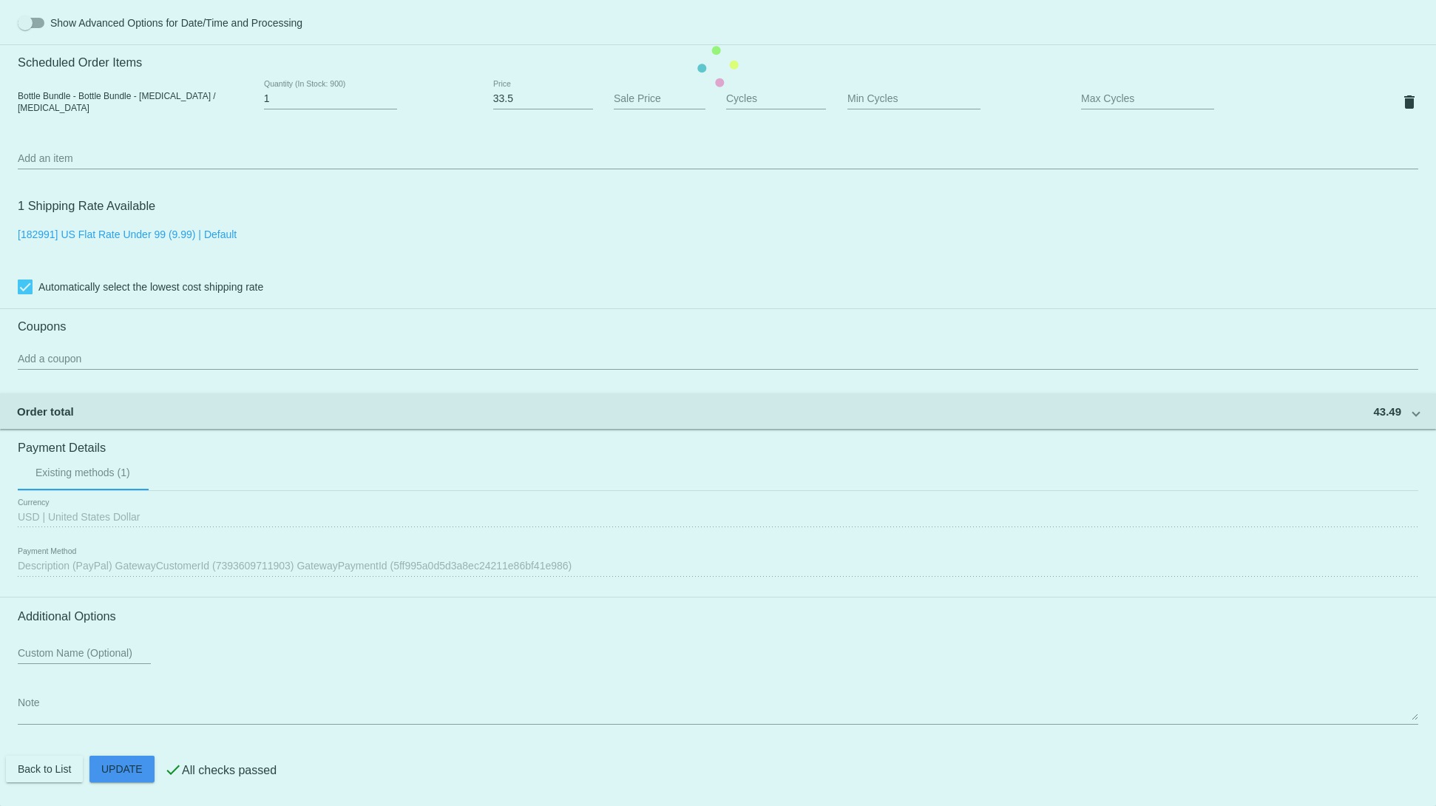
scroll to position [0, 0]
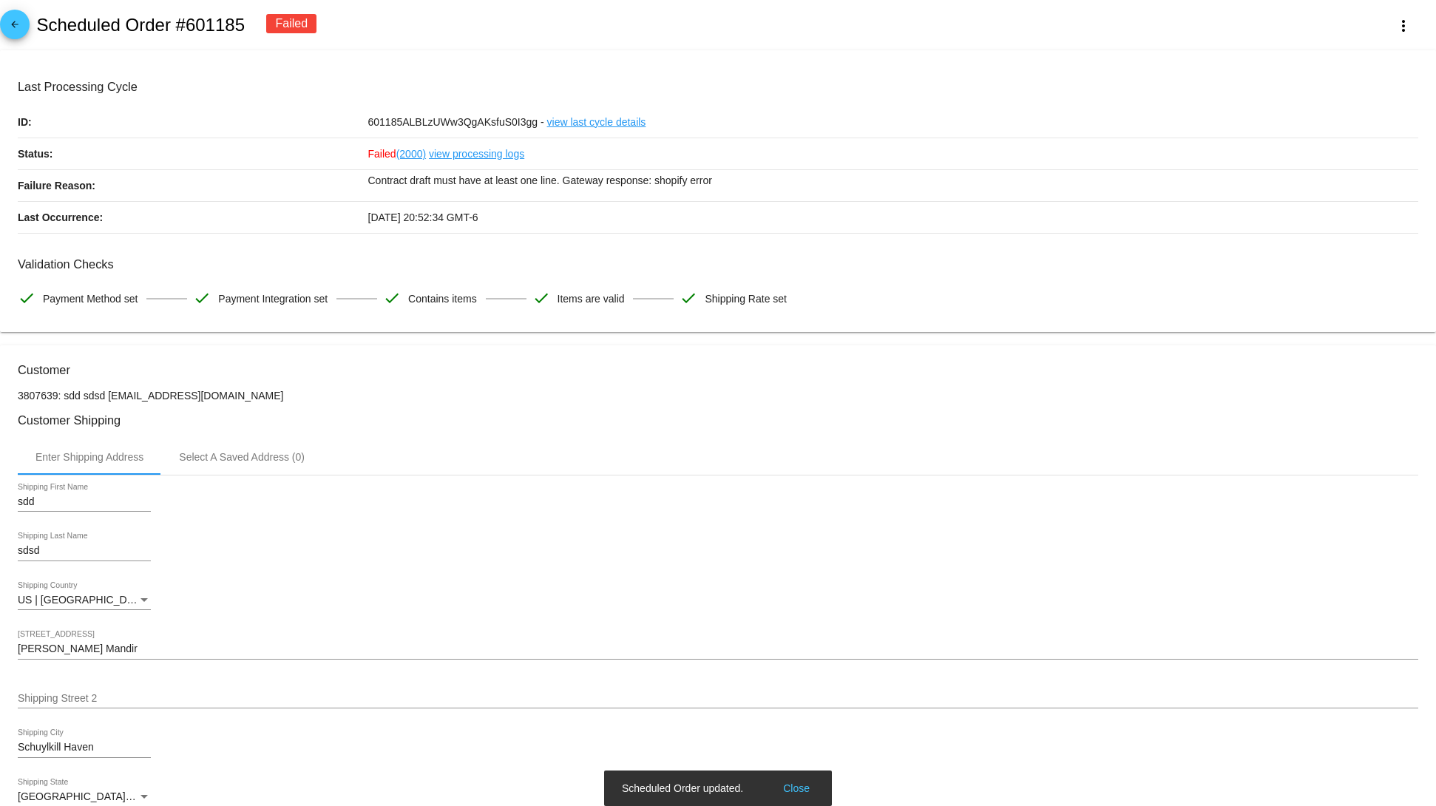
click at [1389, 7] on div "arrow_back Scheduled Order #601185 Failed more_vert" at bounding box center [718, 25] width 1436 height 50
click at [1381, 42] on div "arrow_back Scheduled Order #601185 Failed more_vert" at bounding box center [718, 25] width 1436 height 50
click at [1395, 25] on mat-icon "more_vert" at bounding box center [1404, 26] width 18 height 18
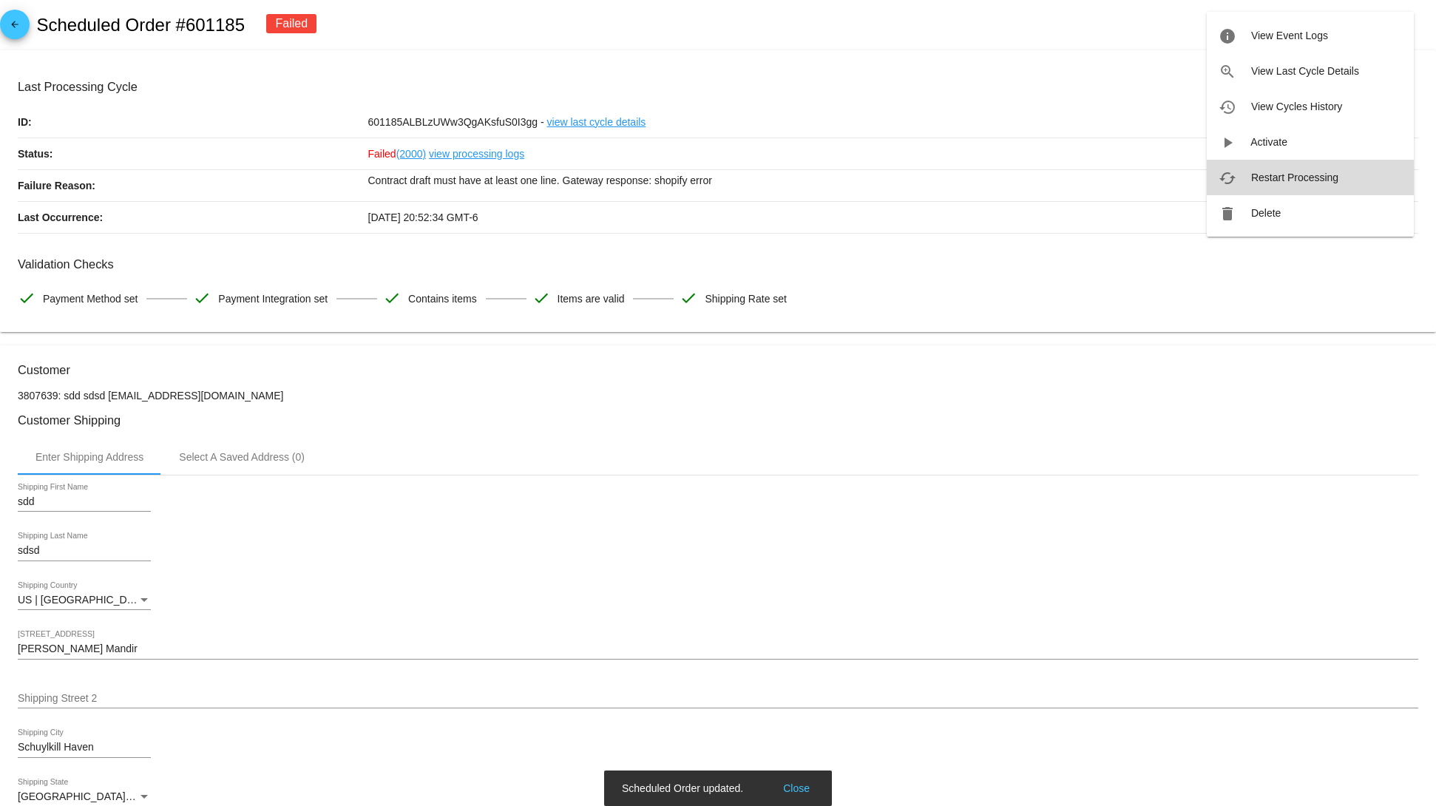
click at [1288, 172] on span "Restart Processing" at bounding box center [1294, 178] width 87 height 12
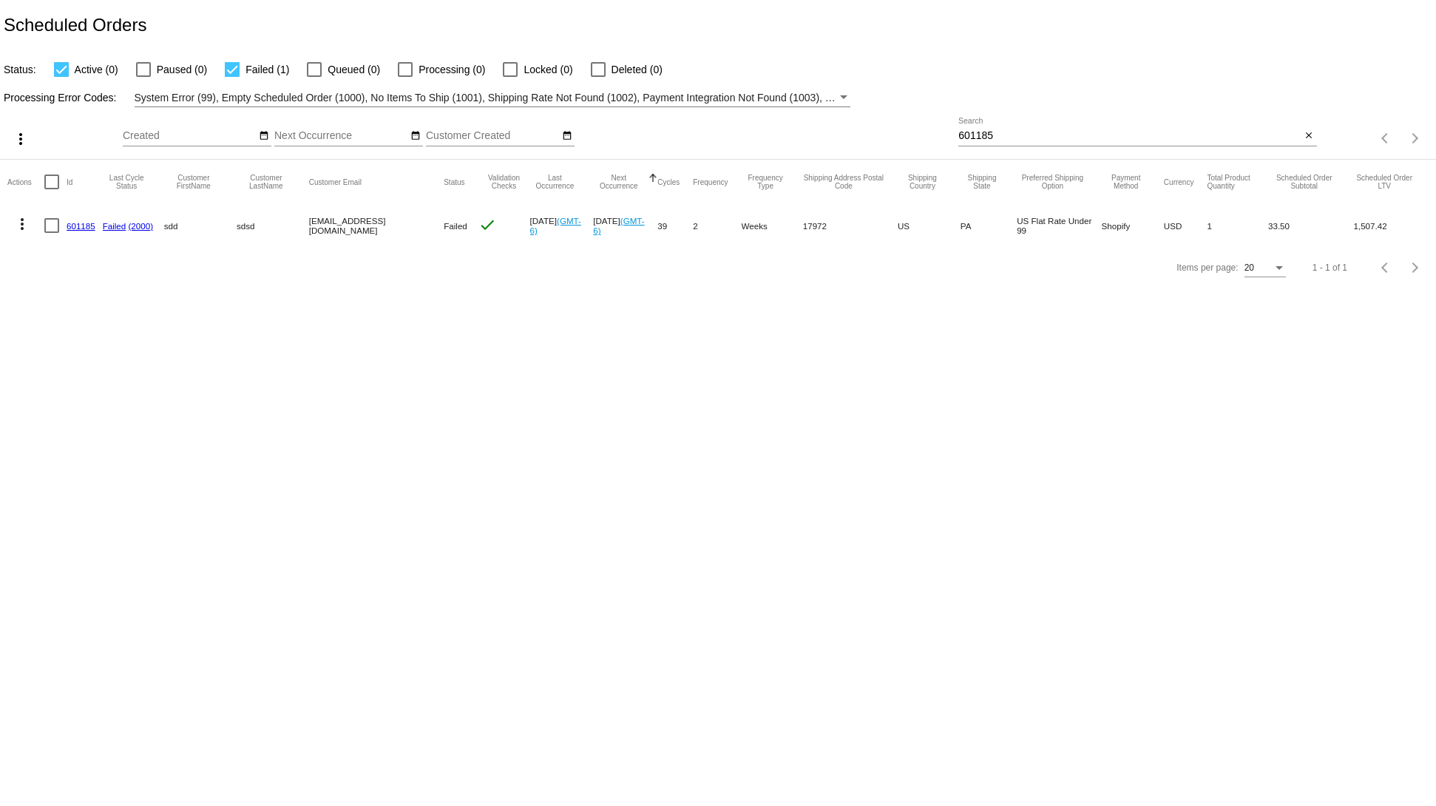
click at [70, 226] on link "601185" at bounding box center [81, 226] width 29 height 10
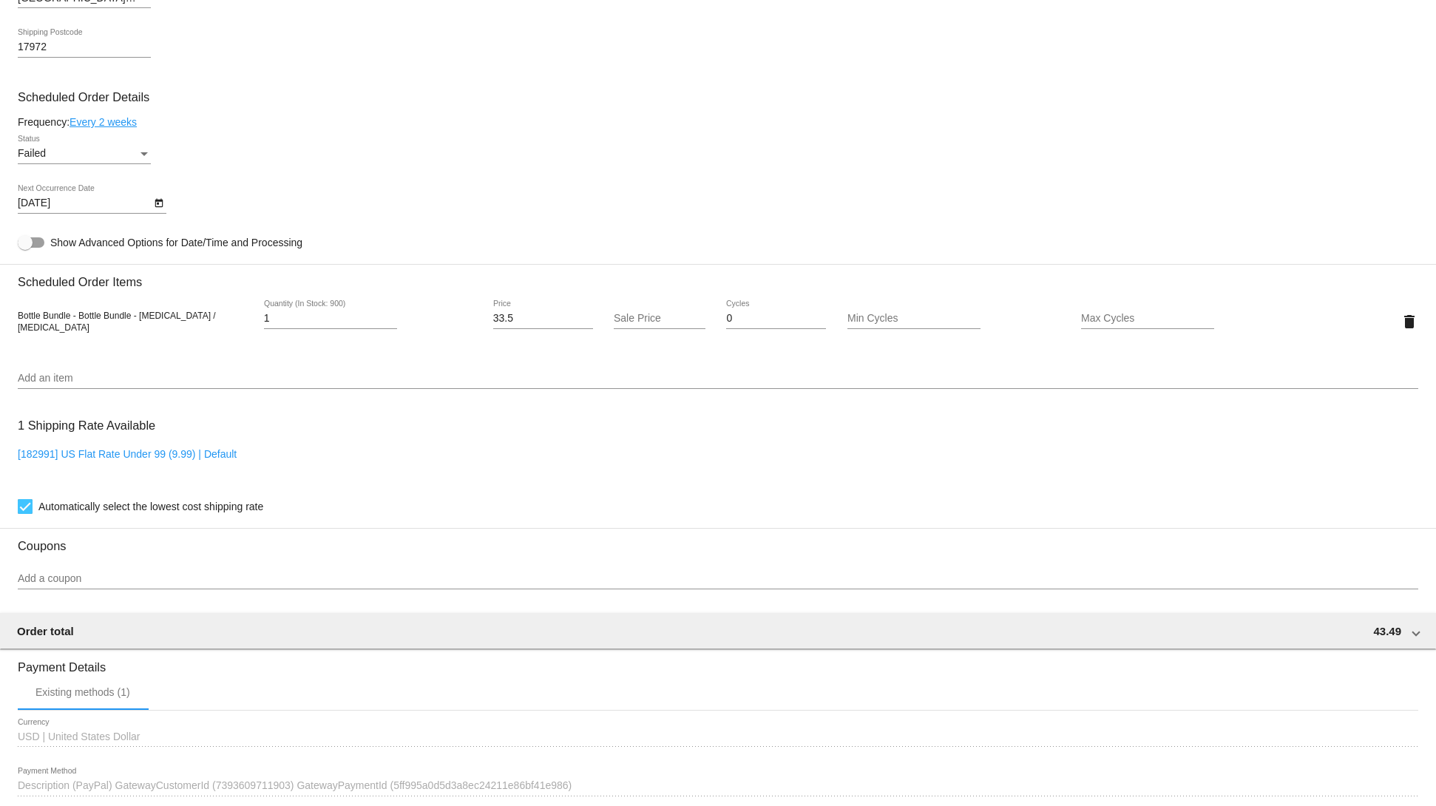
scroll to position [737, 0]
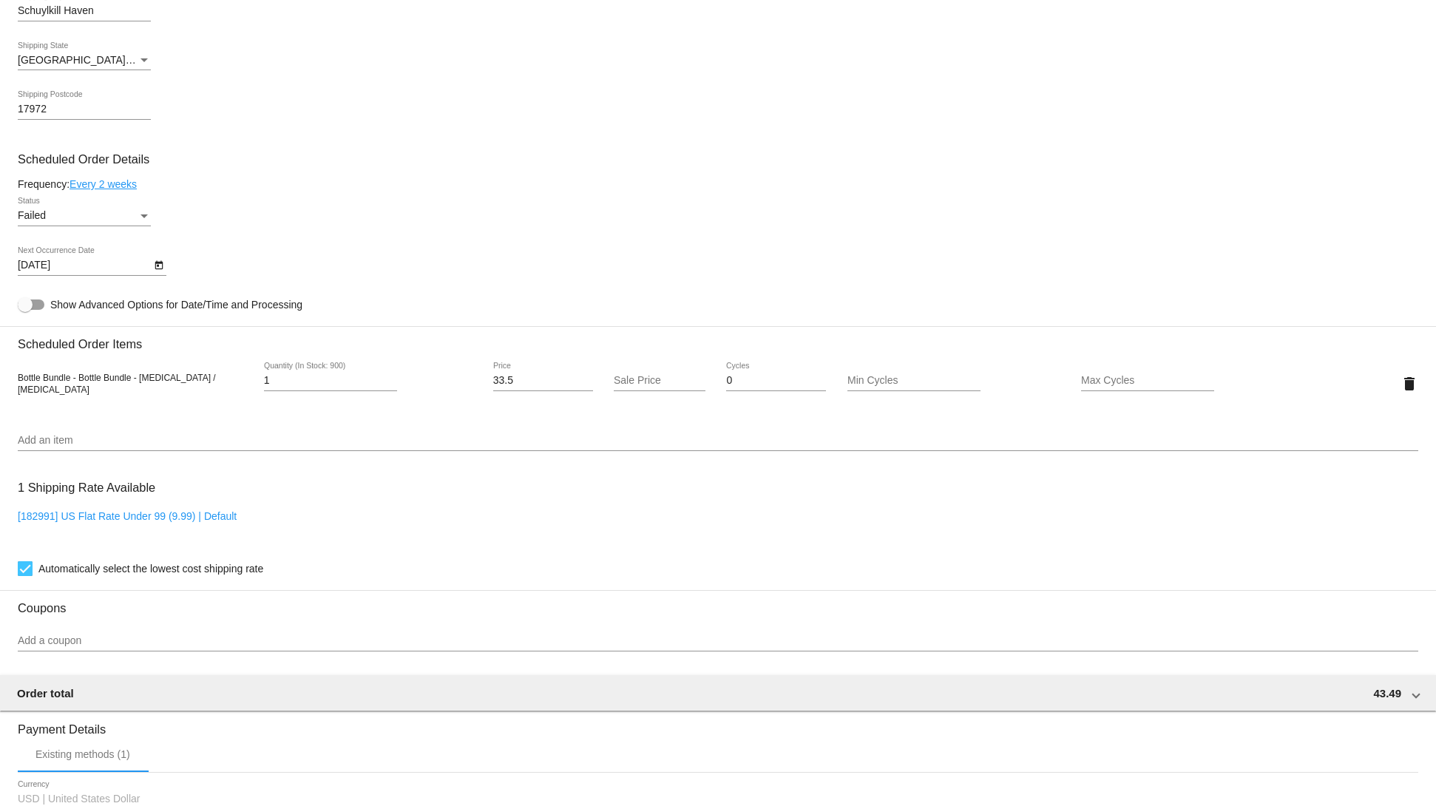
click at [130, 429] on mat-card-content "Customer 3807639: sdd sdsd [EMAIL_ADDRESS][DOMAIN_NAME] Customer Shipping Enter…" at bounding box center [718, 323] width 1401 height 1393
click at [127, 447] on input "Add an item" at bounding box center [718, 441] width 1401 height 12
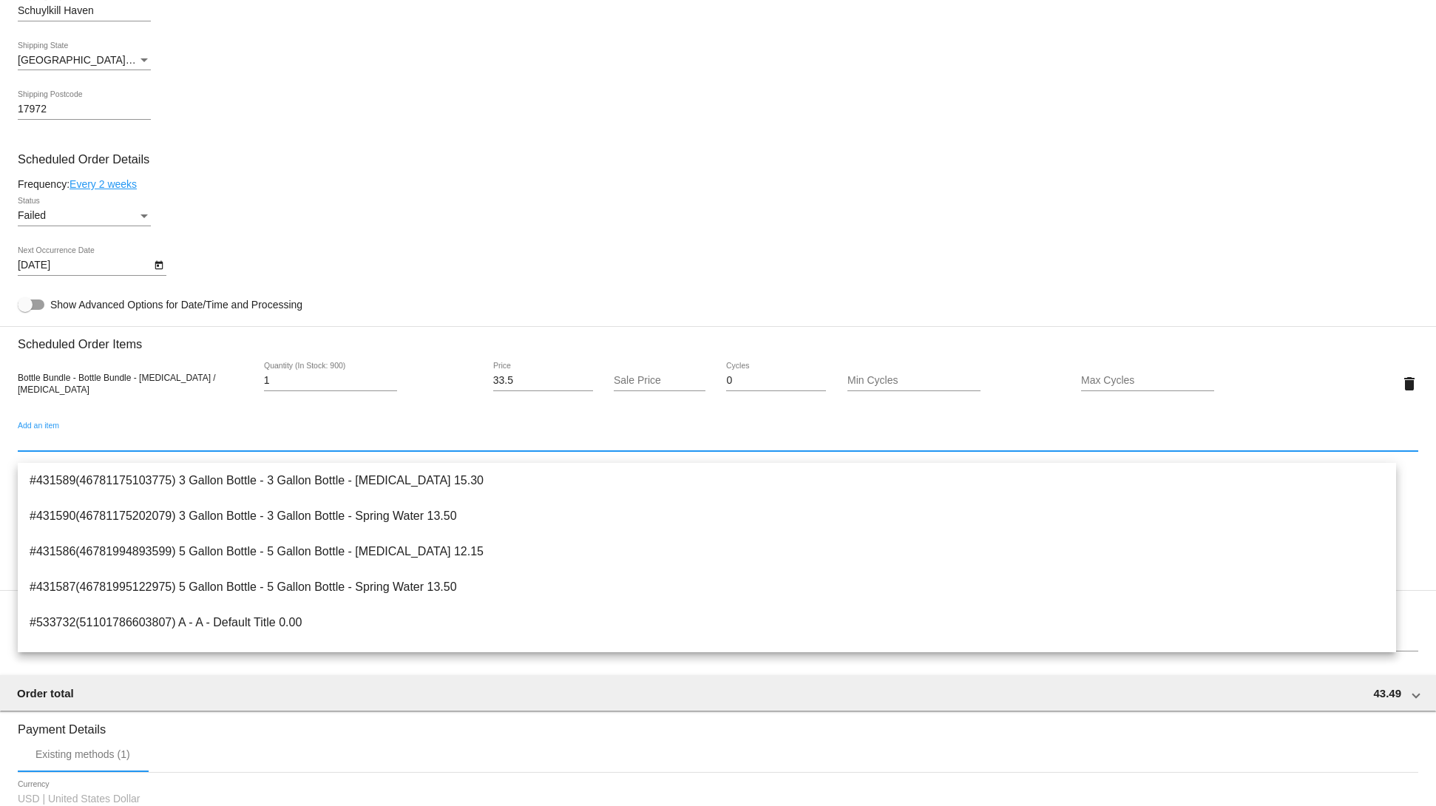
click at [154, 447] on input "Add an item" at bounding box center [718, 441] width 1401 height 12
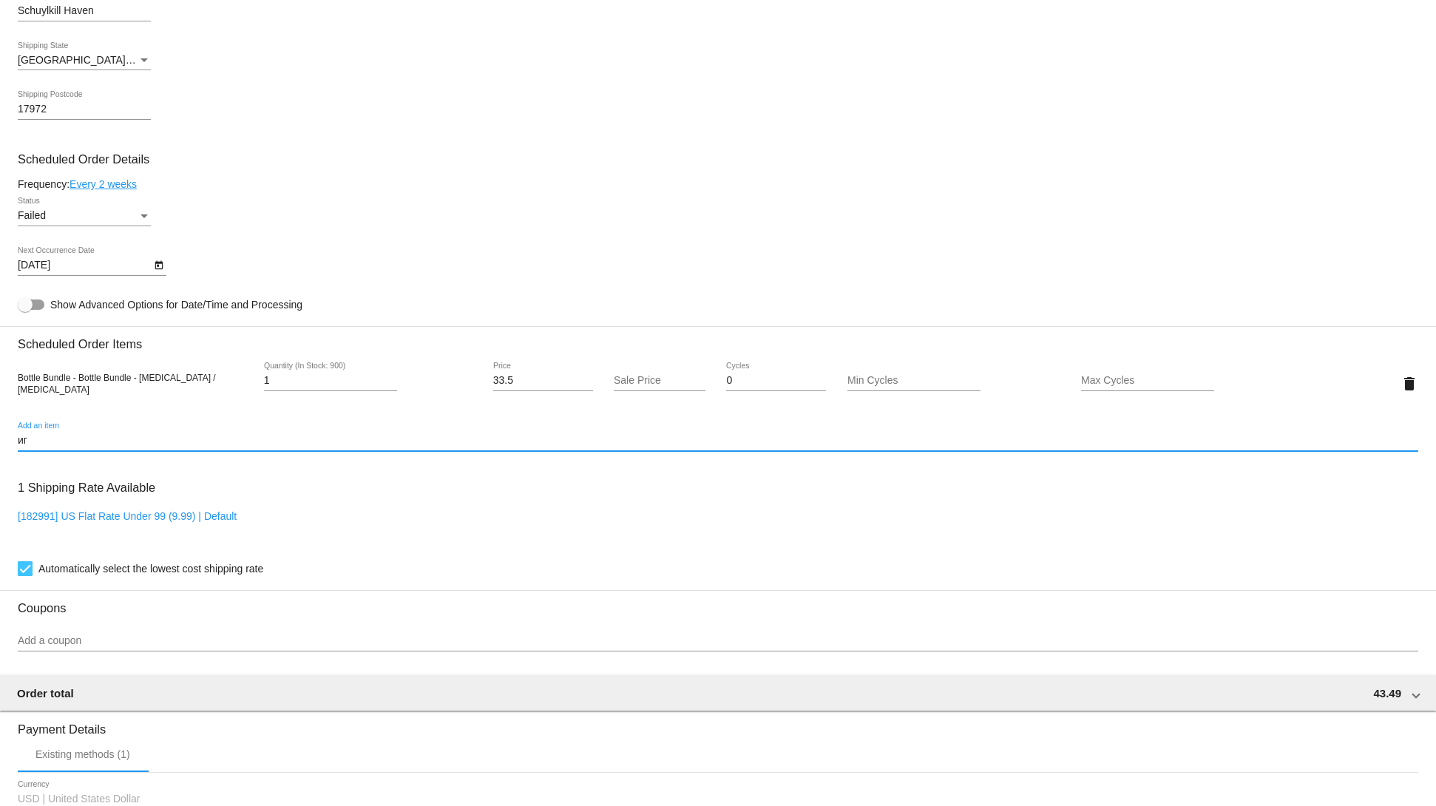
type input "и"
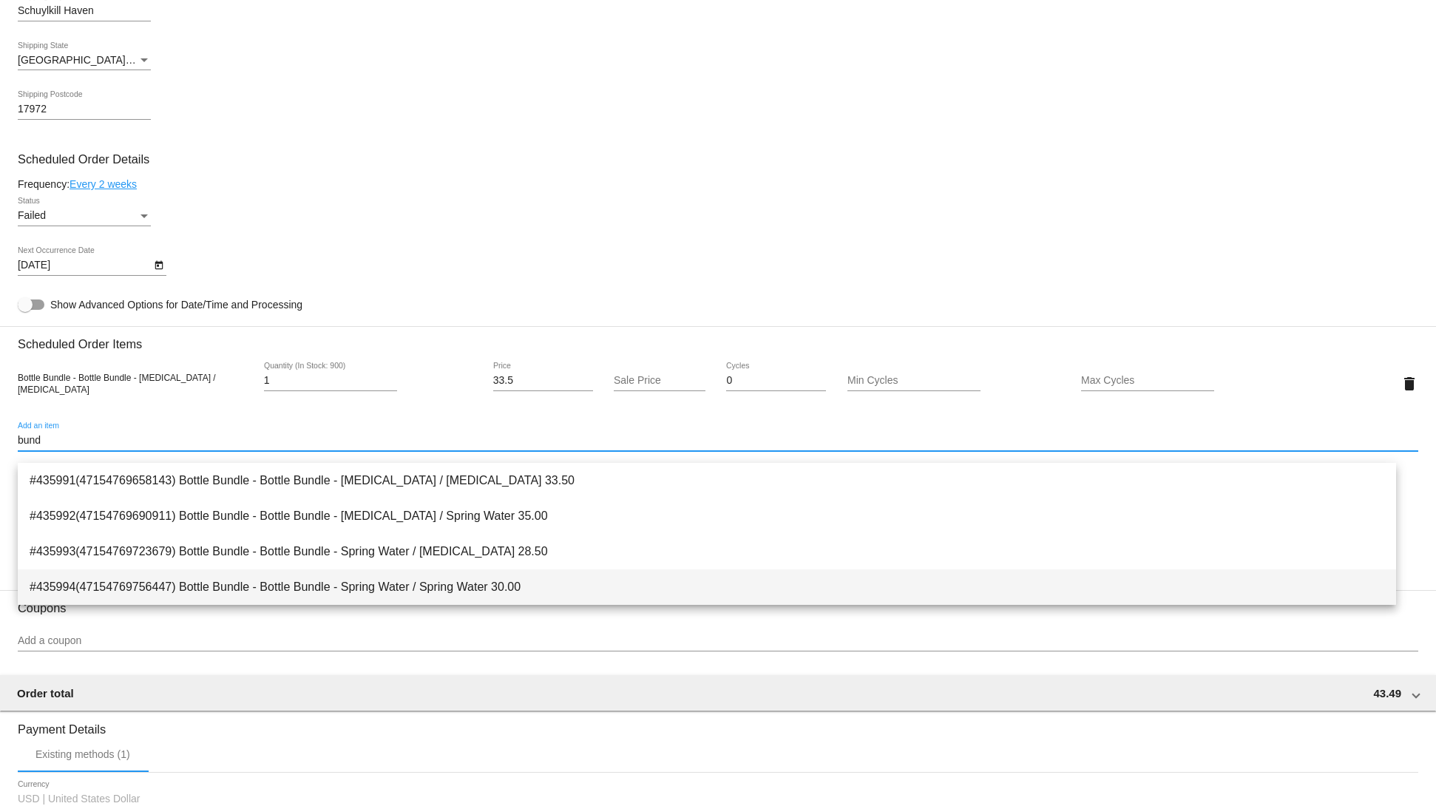
type input "bund"
click at [743, 598] on span "#435994(47154769756447) Bottle Bundle - Bottle Bundle - Spring Water / Spring W…" at bounding box center [707, 586] width 1355 height 35
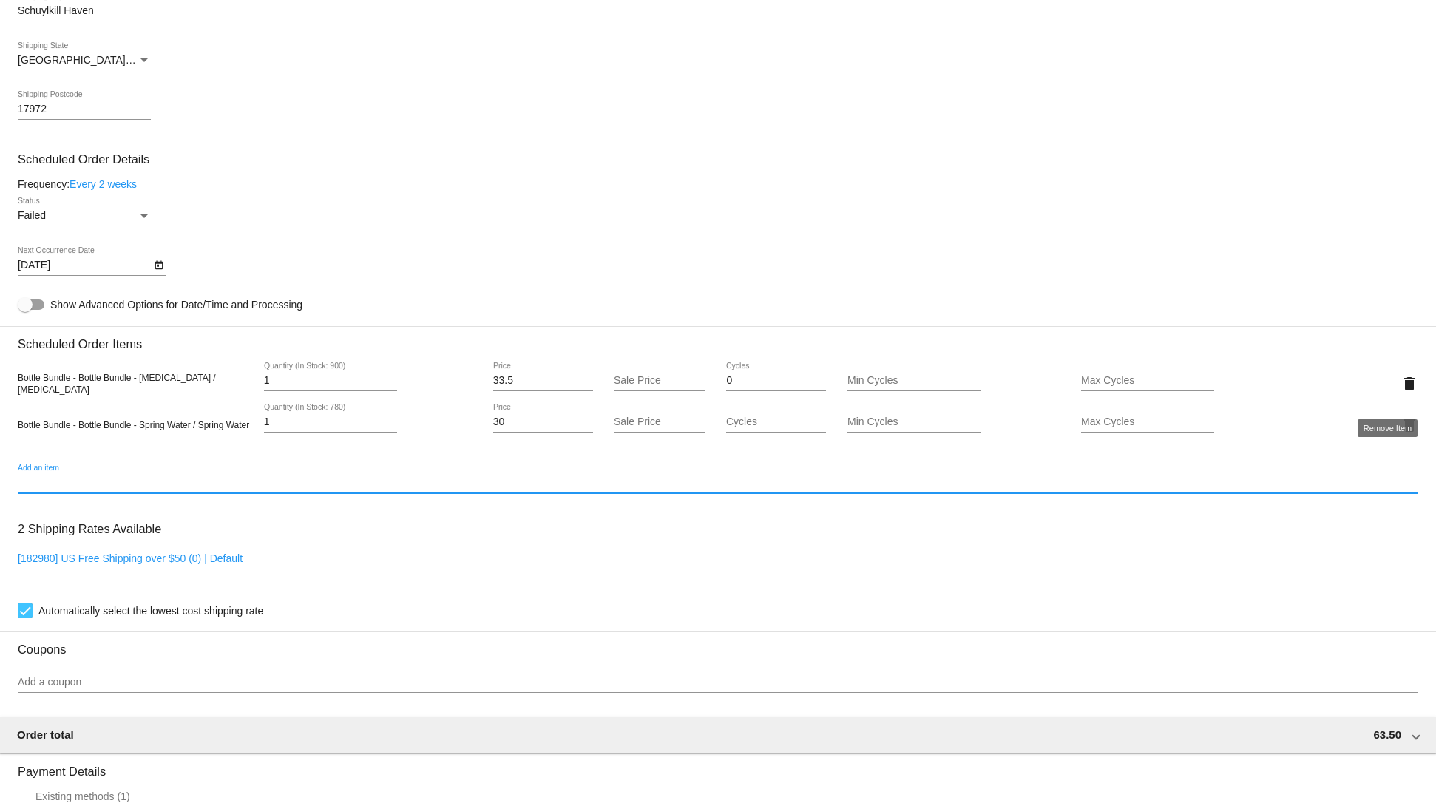
click at [1401, 385] on button "delete" at bounding box center [1410, 383] width 18 height 30
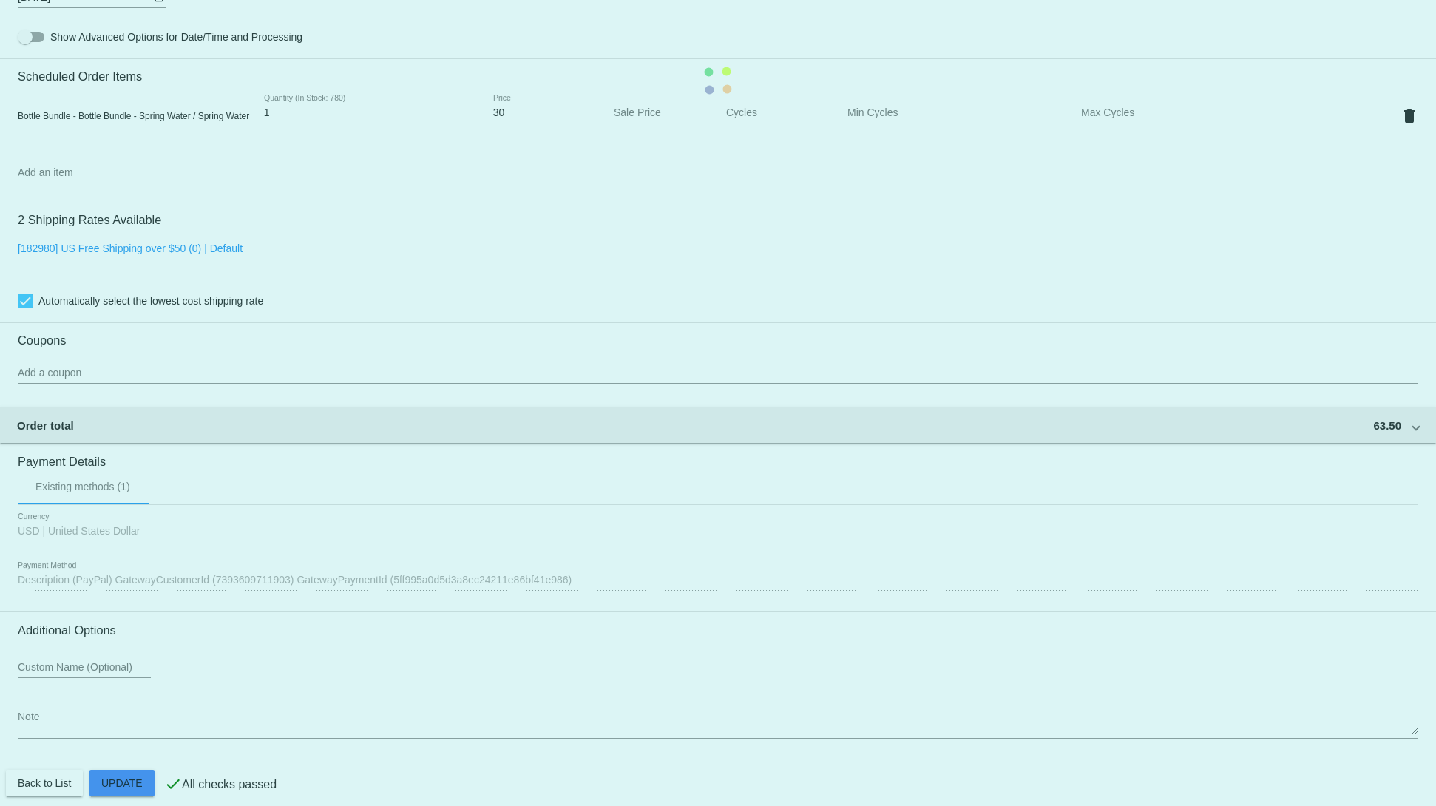
scroll to position [1032, 0]
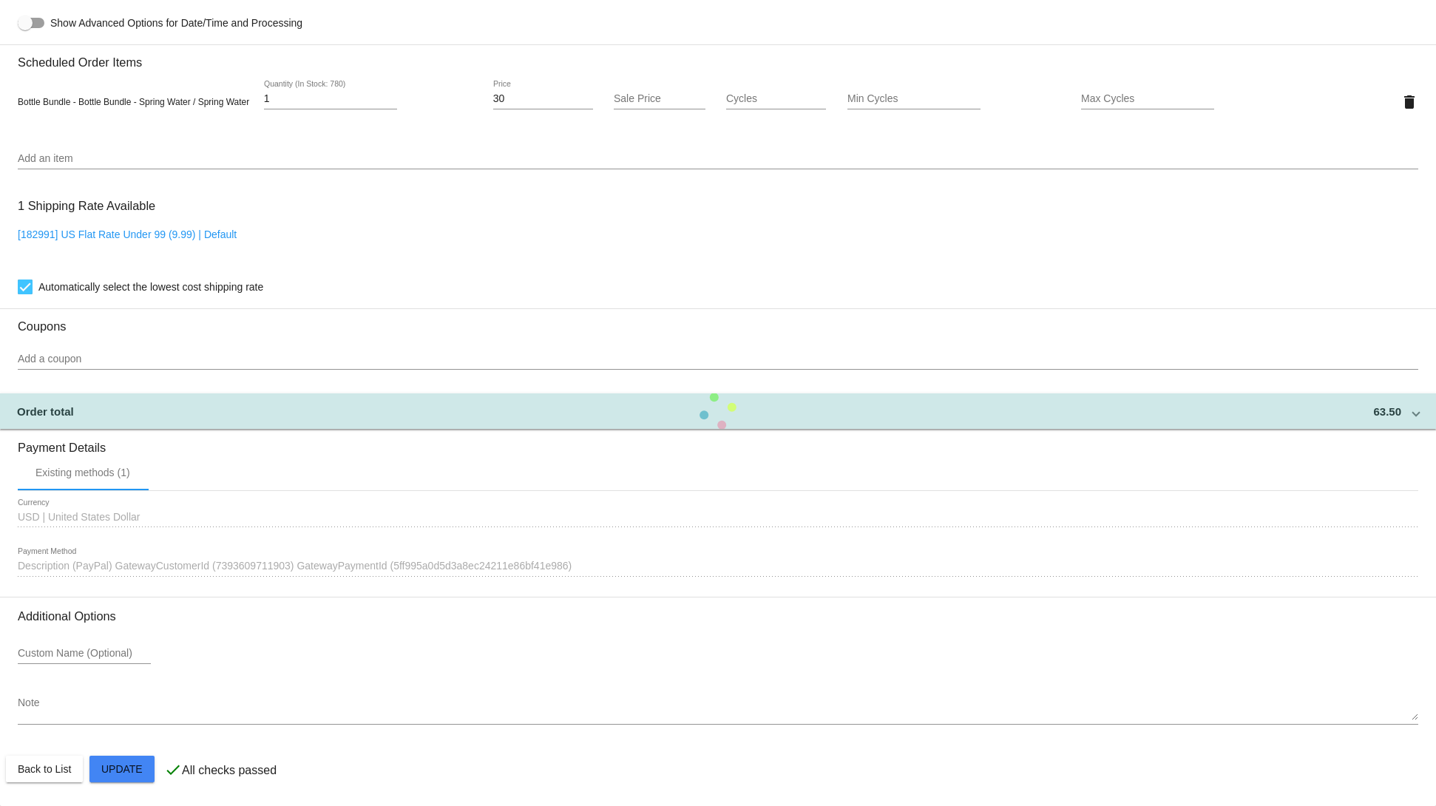
click at [122, 762] on mat-card "Customer 3807639: sdd sdsd [EMAIL_ADDRESS][DOMAIN_NAME] Customer Shipping Enter…" at bounding box center [718, 66] width 1436 height 1479
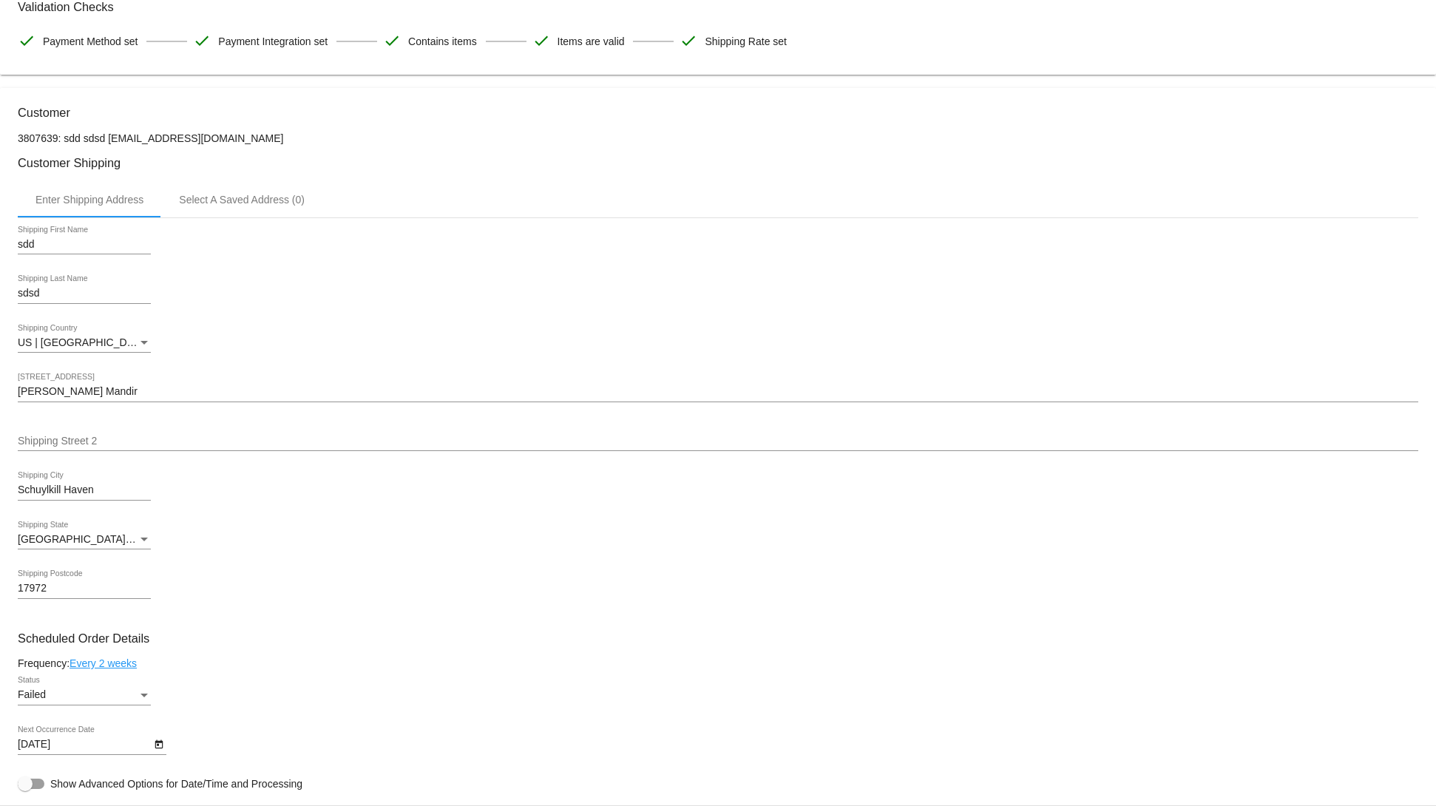
scroll to position [0, 0]
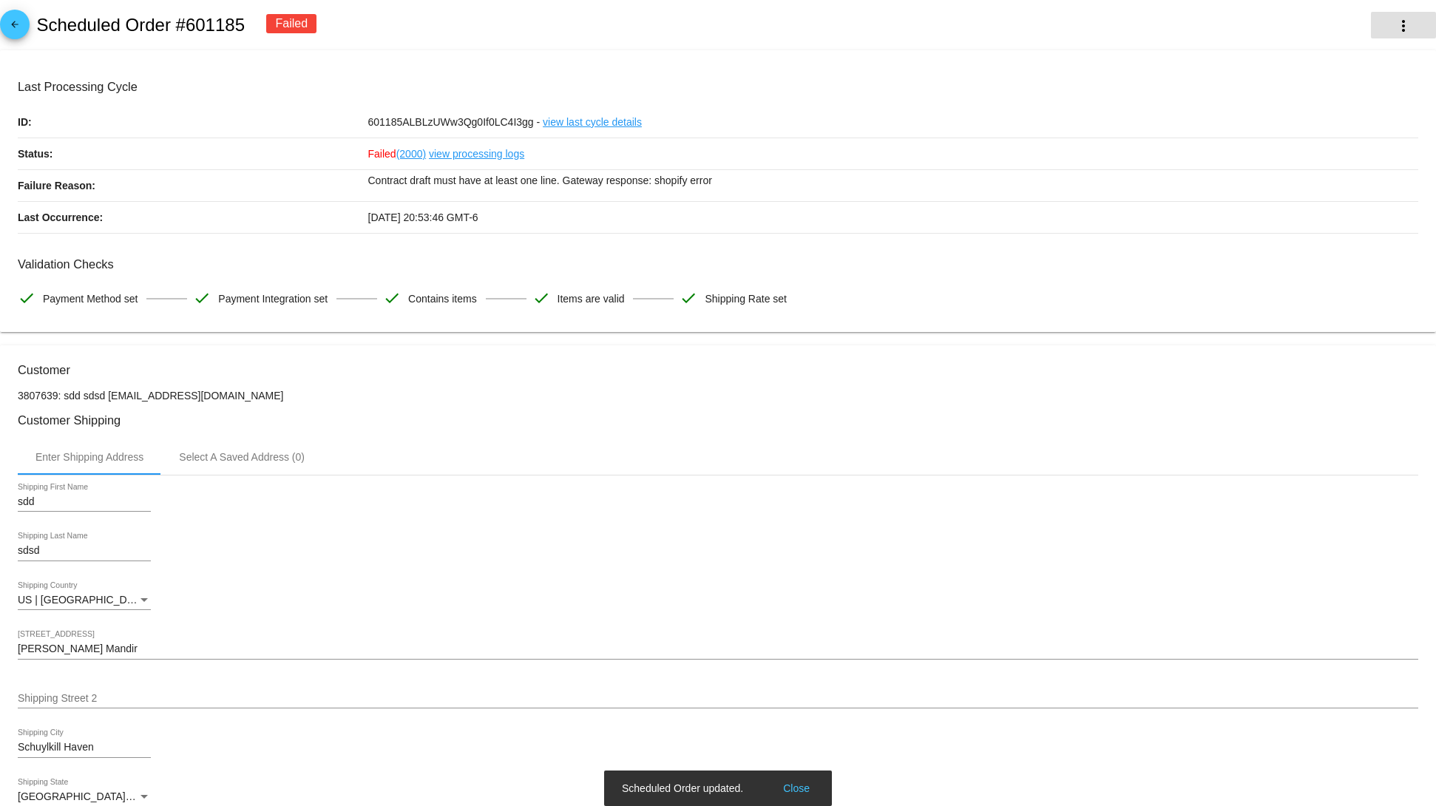
click at [1376, 15] on button "more_vert" at bounding box center [1403, 25] width 65 height 27
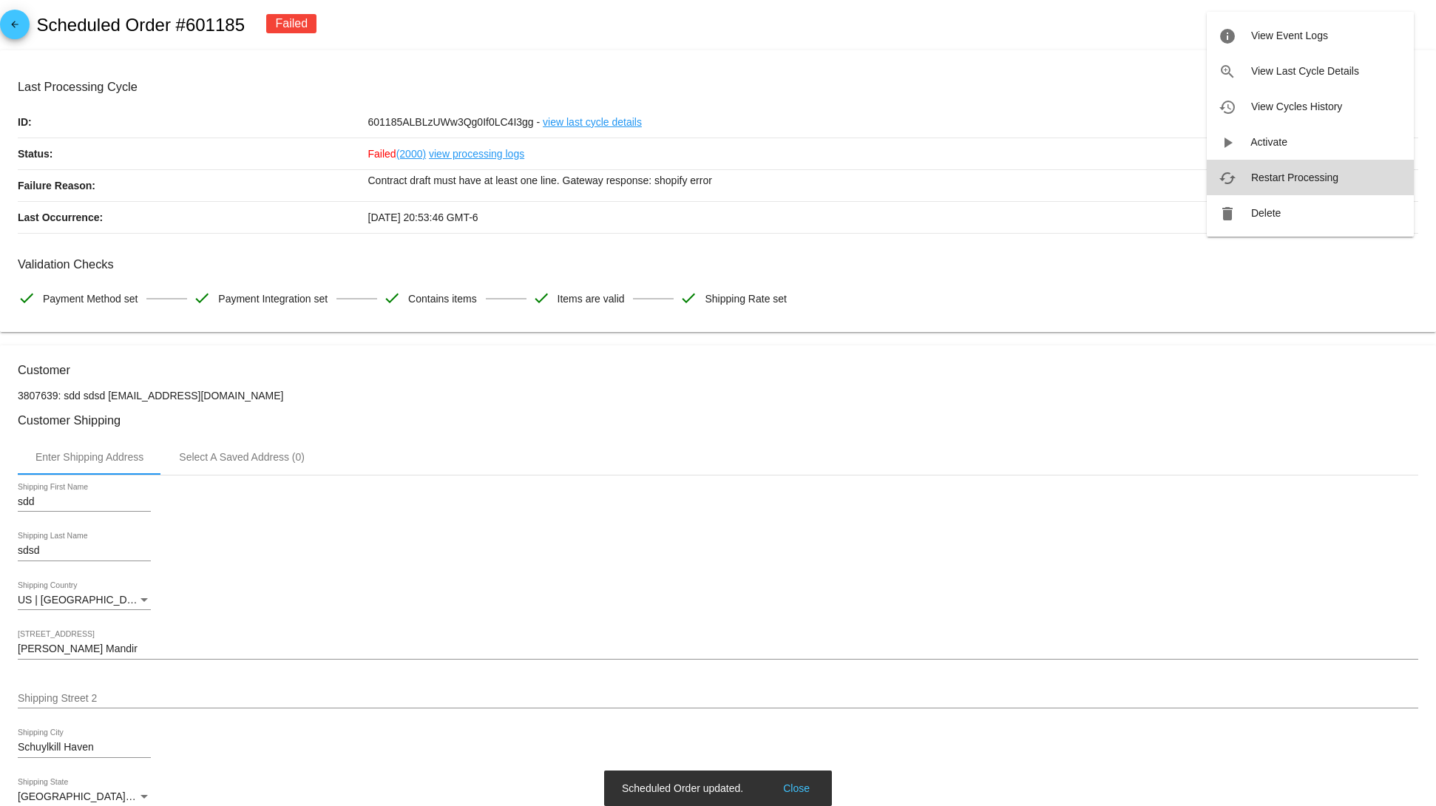
click at [1301, 166] on button "cached Restart Processing" at bounding box center [1310, 177] width 207 height 35
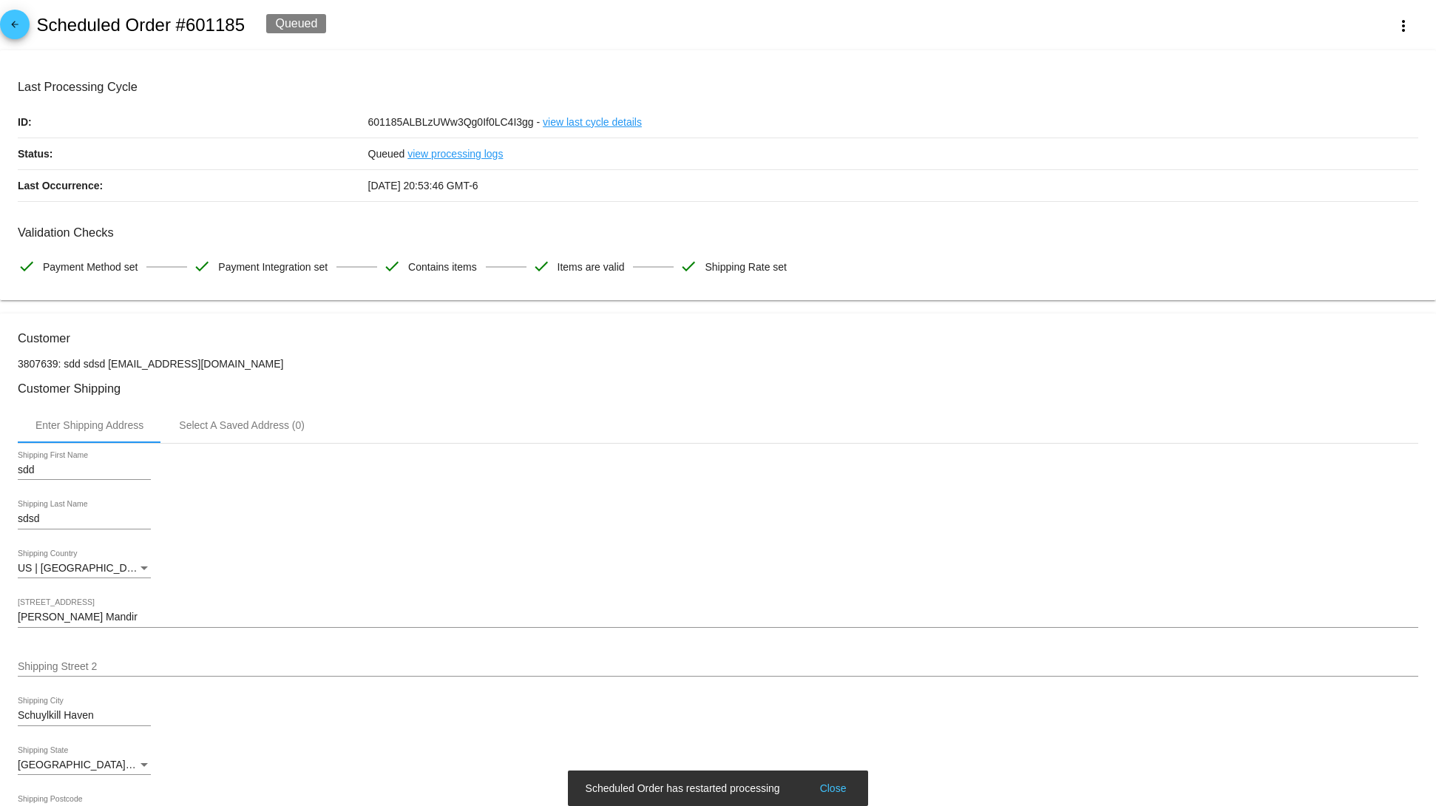
click at [832, 782] on button "Close" at bounding box center [833, 788] width 35 height 15
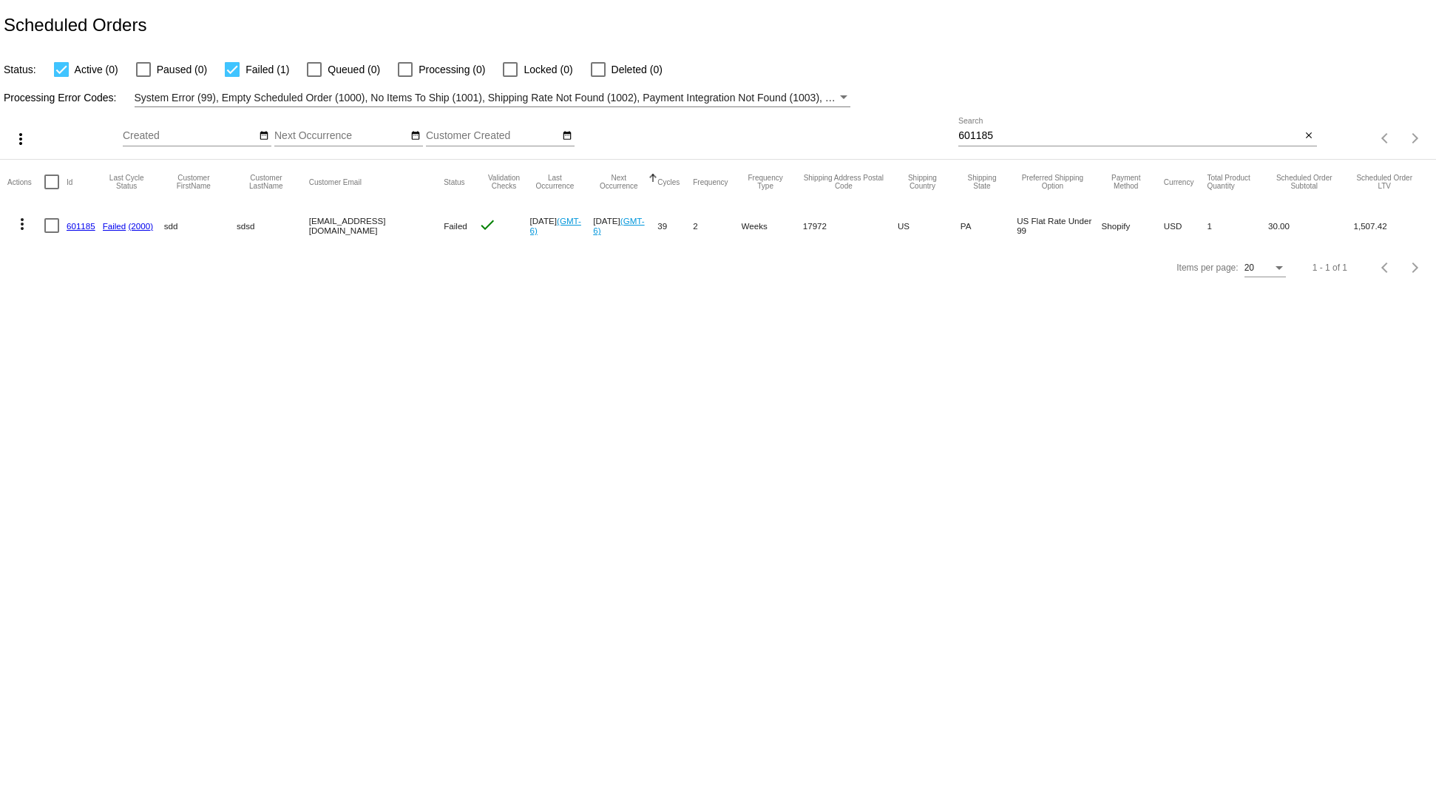
click at [74, 226] on link "601185" at bounding box center [81, 226] width 29 height 10
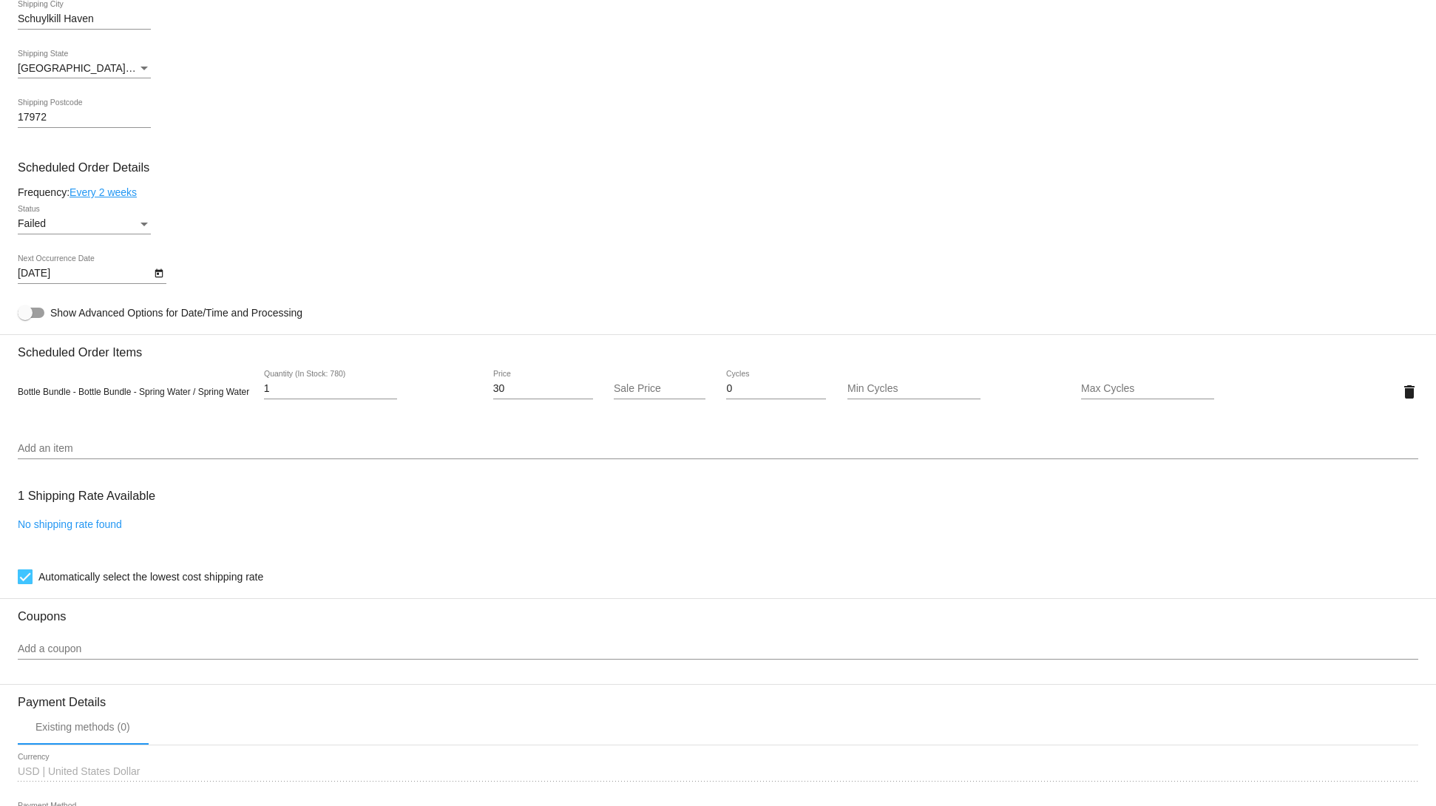
scroll to position [701, 0]
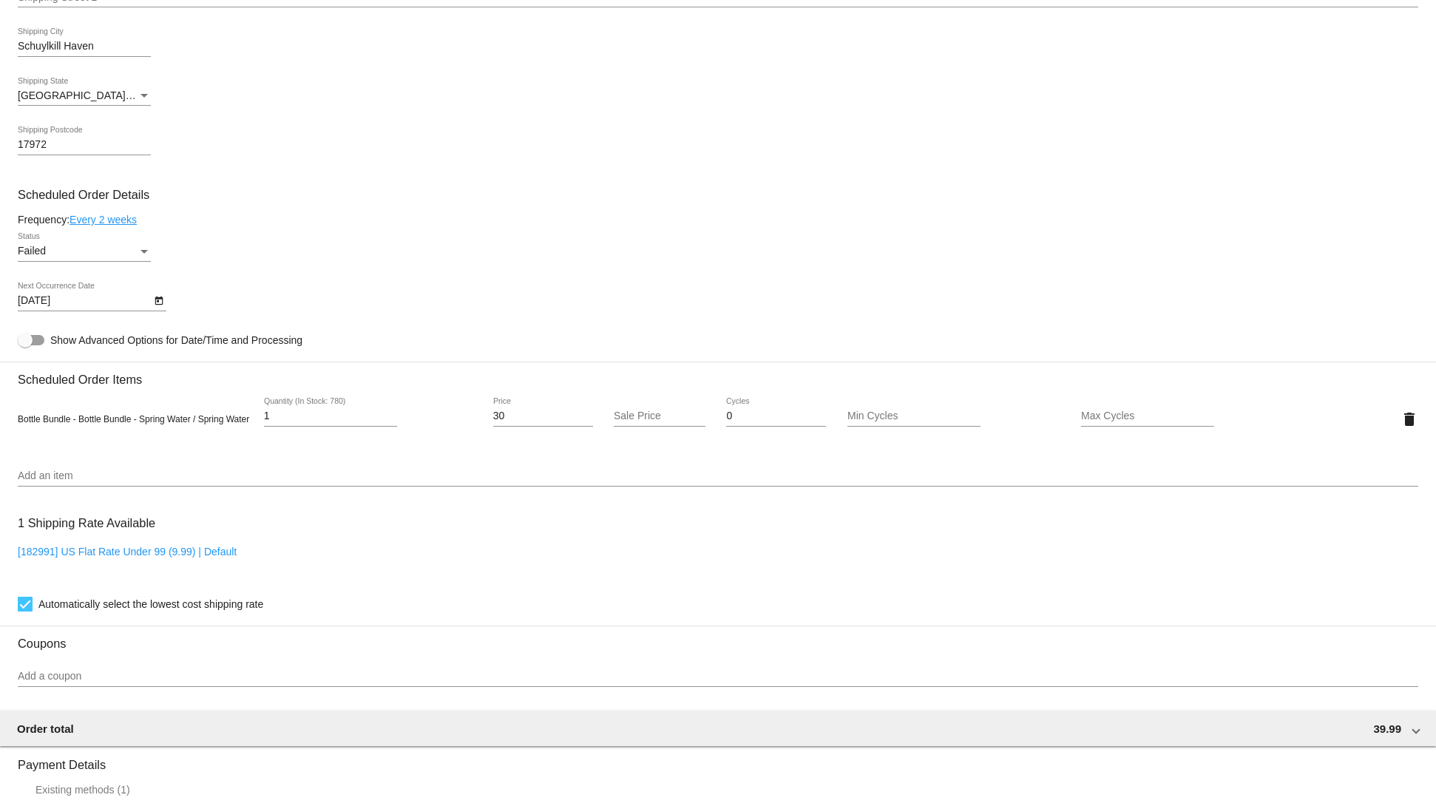
click at [198, 480] on div "Add an item" at bounding box center [718, 472] width 1401 height 29
click at [177, 479] on div "Add an item" at bounding box center [718, 472] width 1401 height 29
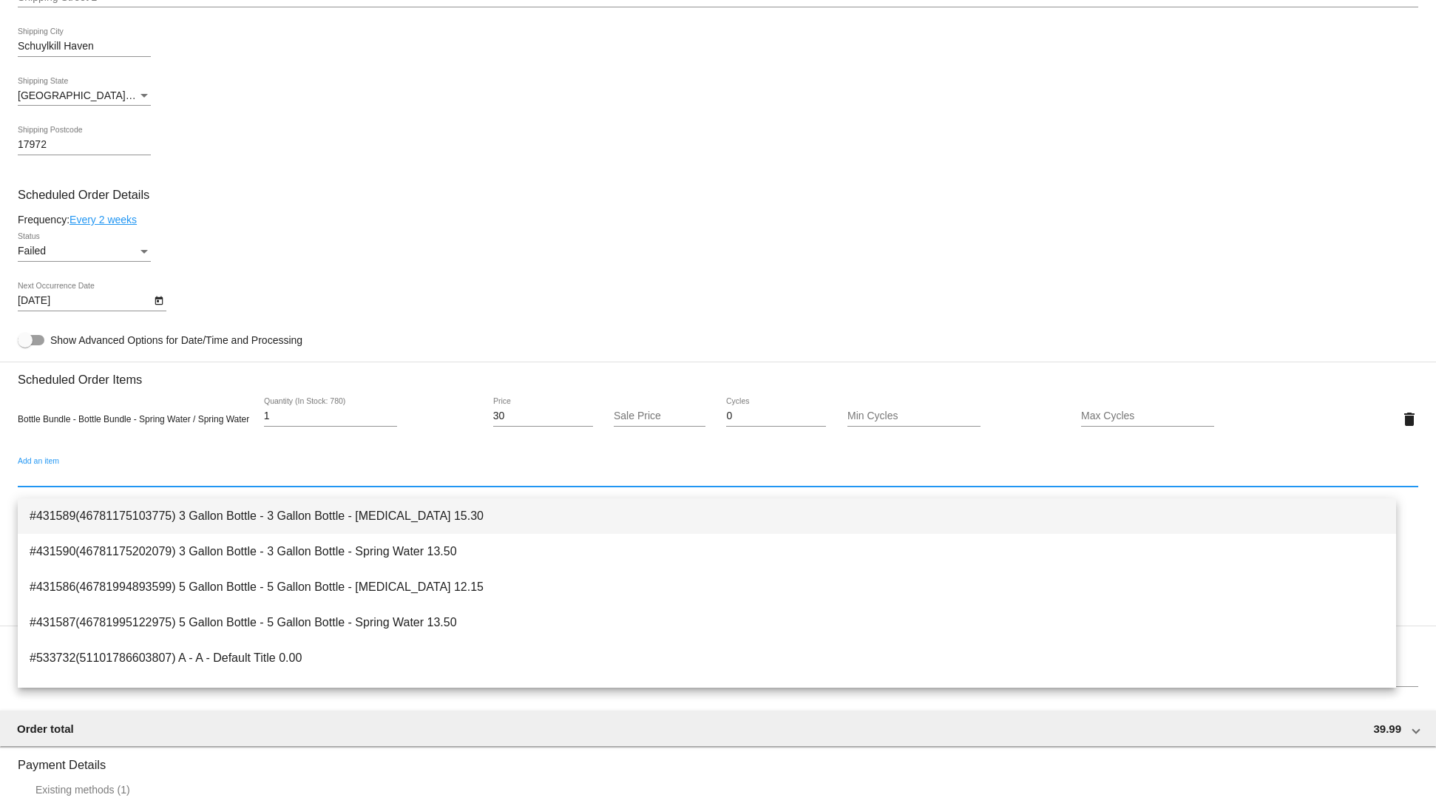
click at [125, 521] on span "#431589(46781175103775) 3 Gallon Bottle - 3 Gallon Bottle - Purified Water 15.30" at bounding box center [707, 515] width 1355 height 35
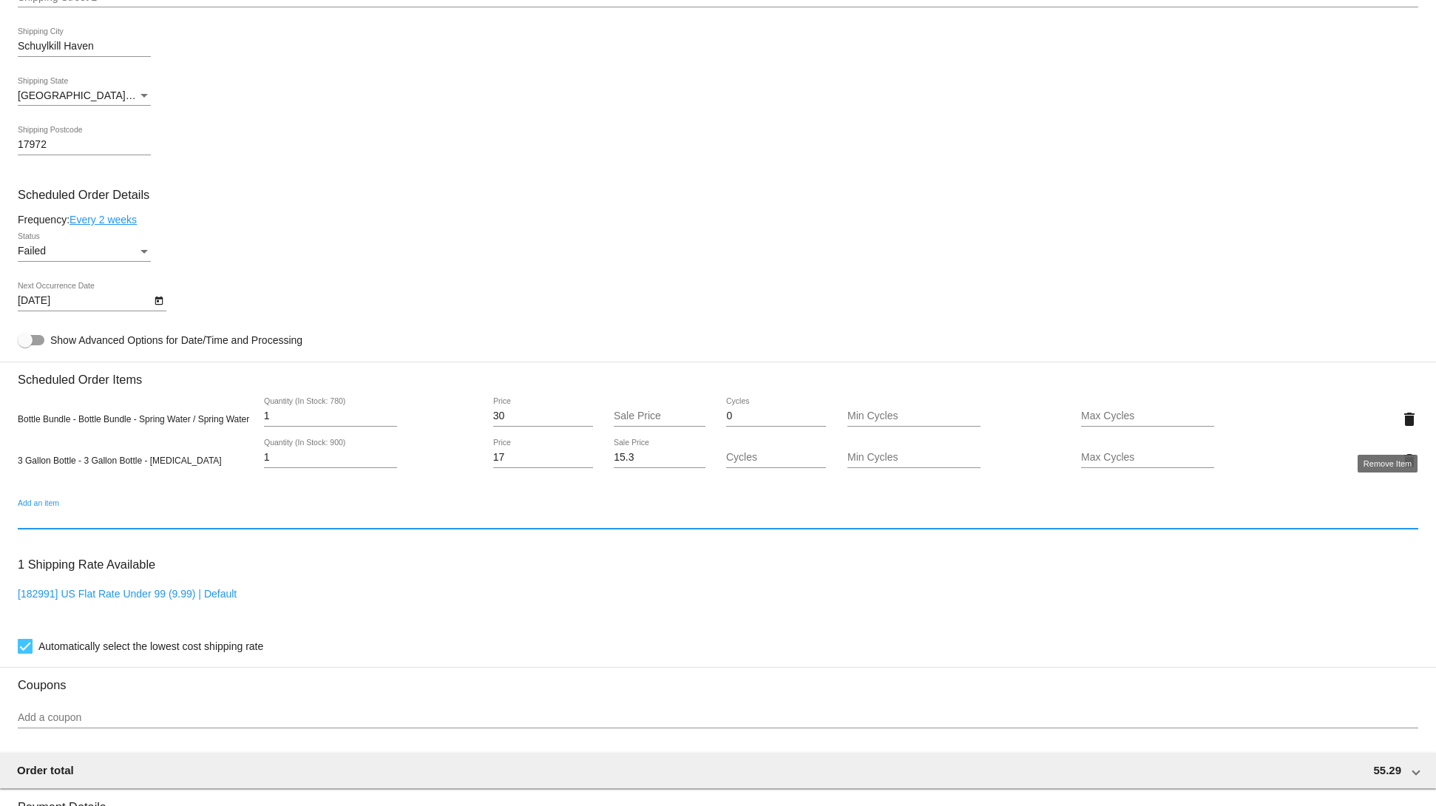
click at [1401, 427] on mat-icon "delete" at bounding box center [1410, 419] width 18 height 18
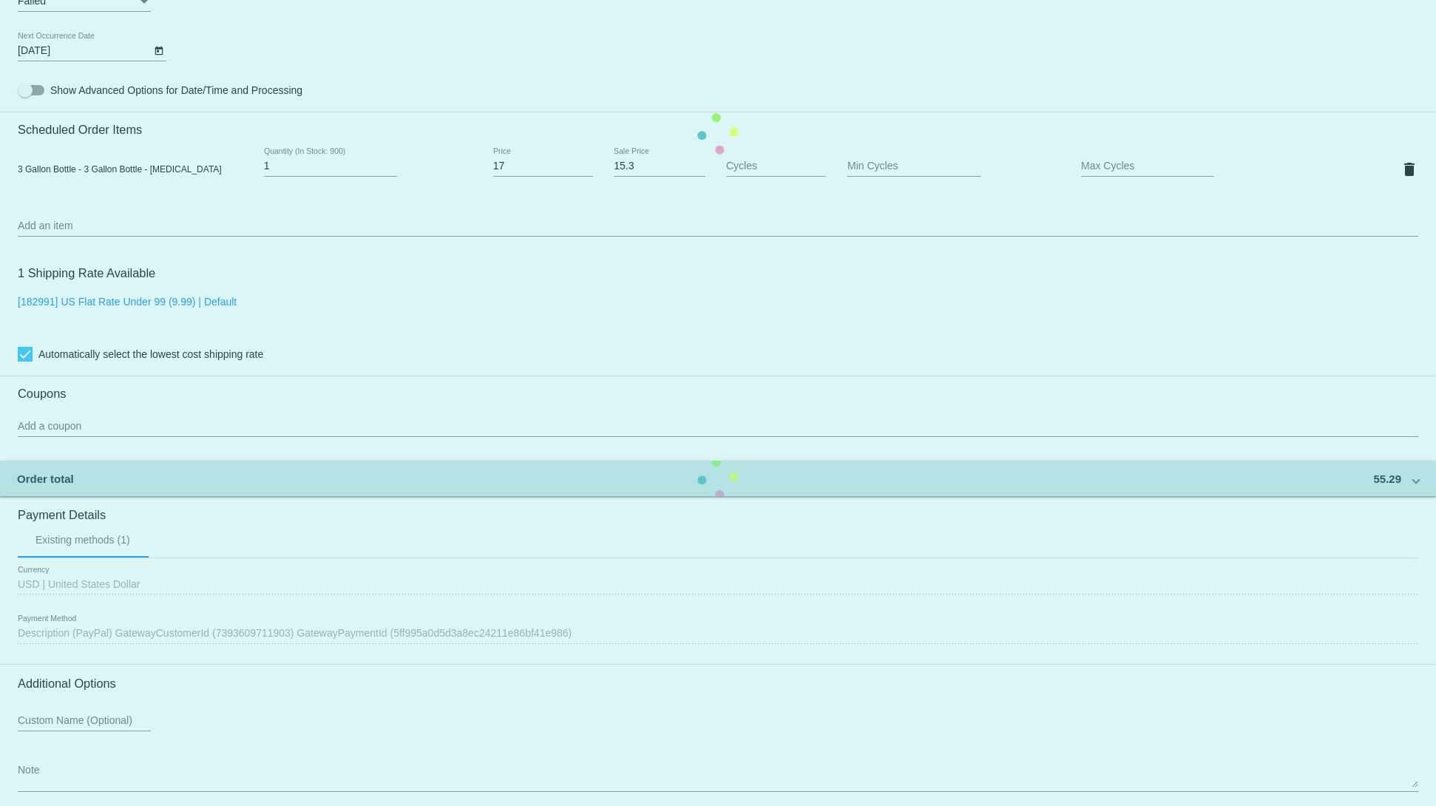
scroll to position [1032, 0]
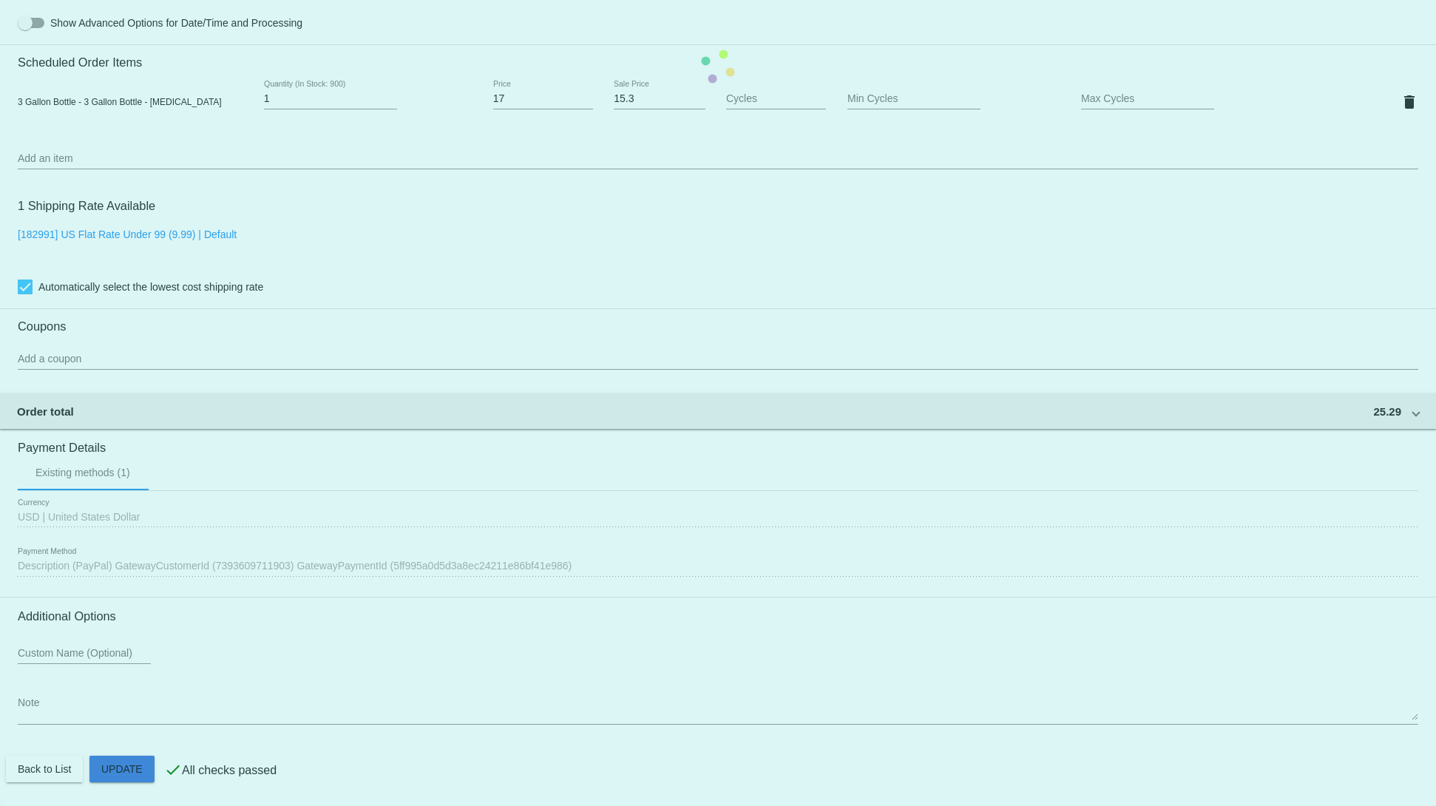
click at [109, 769] on mat-card "Customer 3807639: sdd sdsd svetglus3@gmail.com Customer Shipping Enter Shipping…" at bounding box center [718, 66] width 1436 height 1479
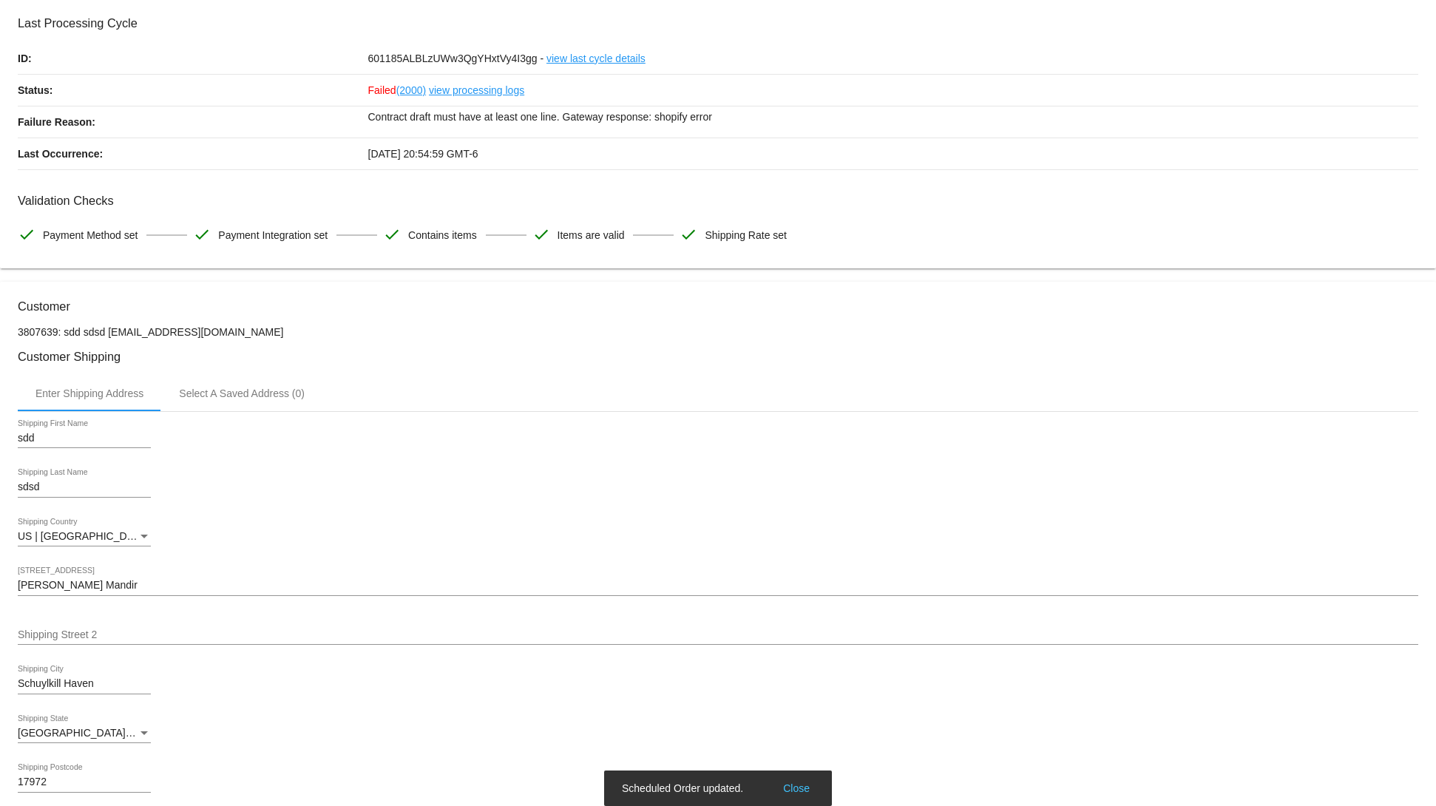
scroll to position [0, 0]
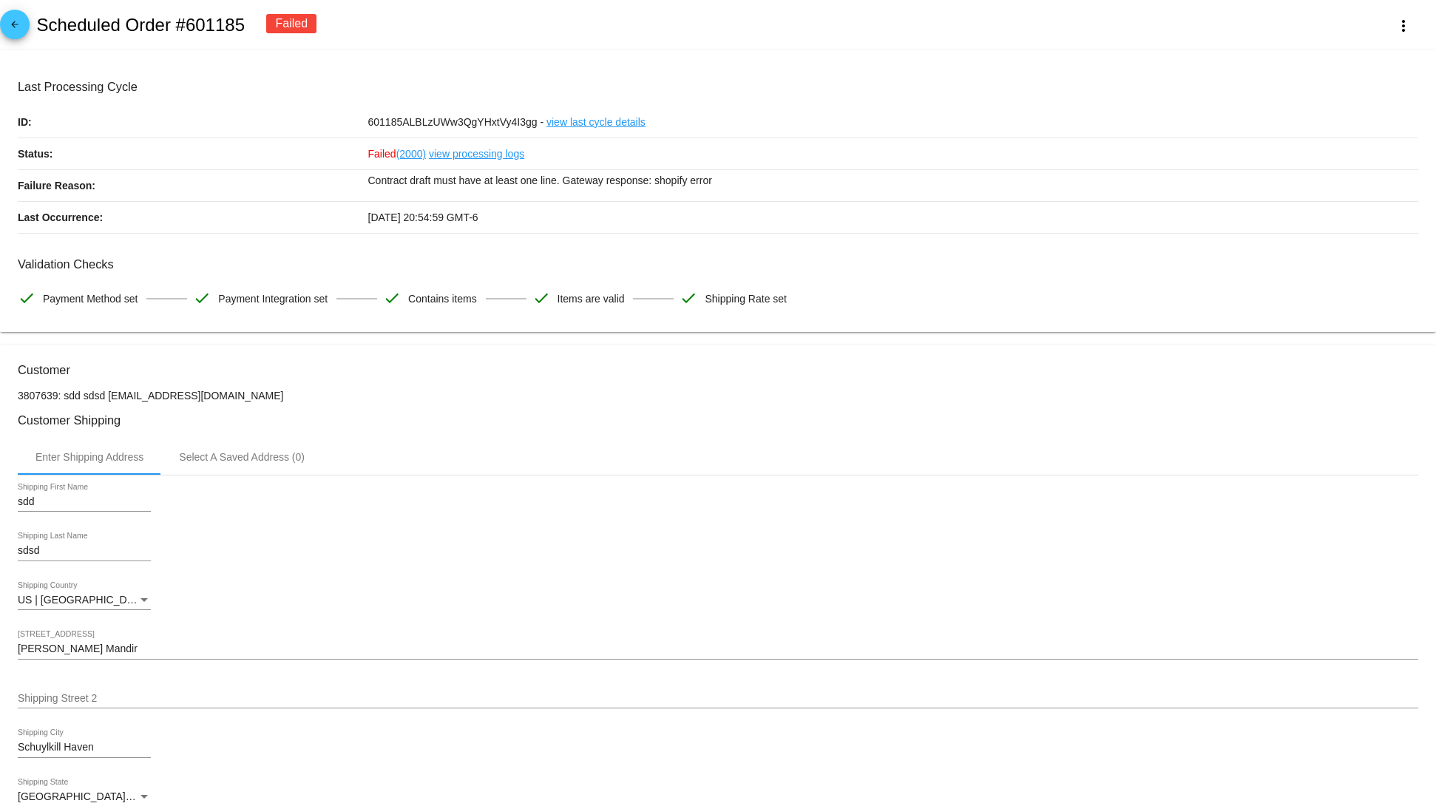
click at [1381, 38] on div "arrow_back Scheduled Order #601185 Failed more_vert" at bounding box center [718, 25] width 1436 height 50
click at [1395, 18] on mat-icon "more_vert" at bounding box center [1404, 26] width 18 height 18
click at [1342, 169] on button "cached Restart Processing" at bounding box center [1310, 177] width 207 height 35
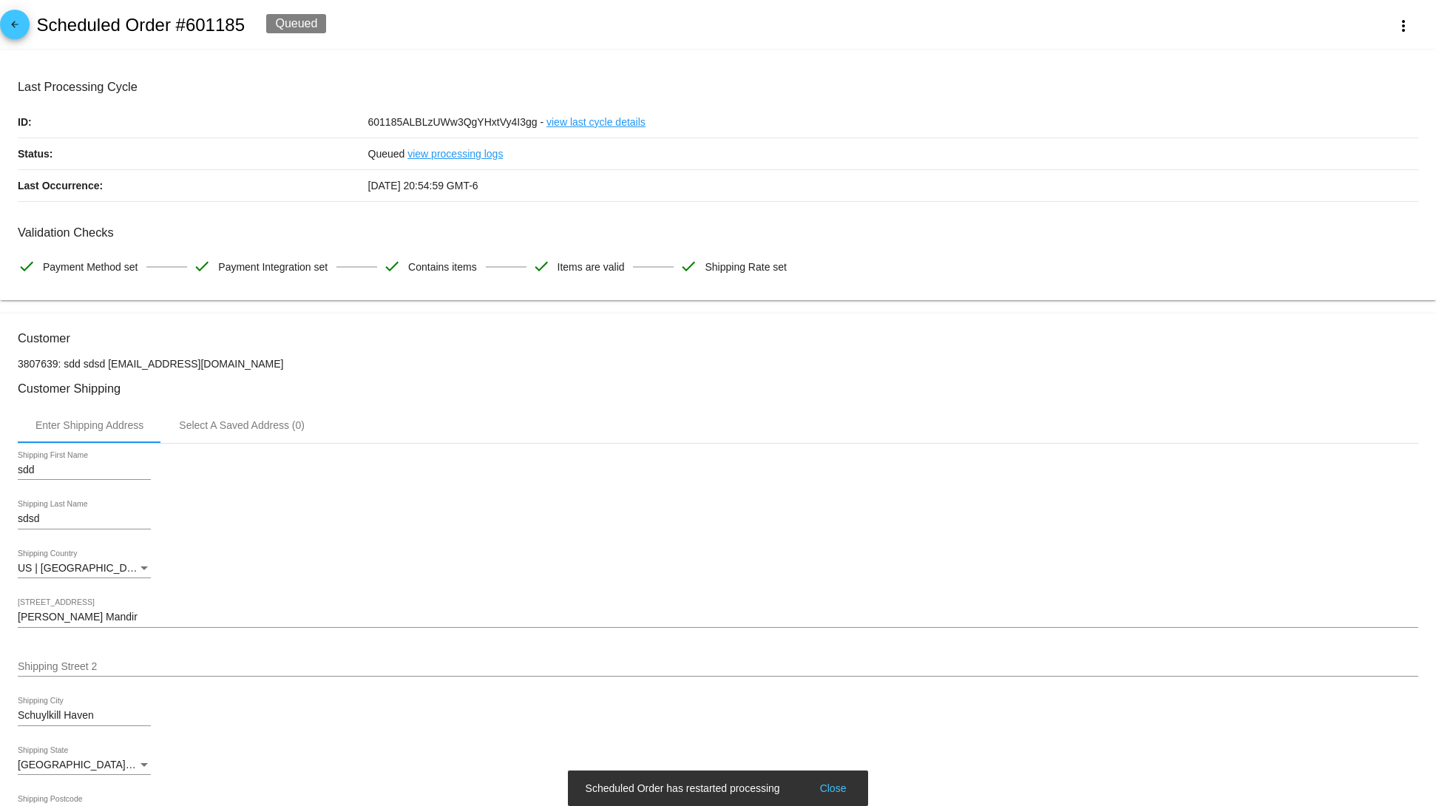
drag, startPoint x: 385, startPoint y: 275, endPoint x: 935, endPoint y: 268, distance: 549.5
click at [935, 268] on div "Validation Checks check Payment Method set check Payment Integration set check …" at bounding box center [718, 254] width 1401 height 57
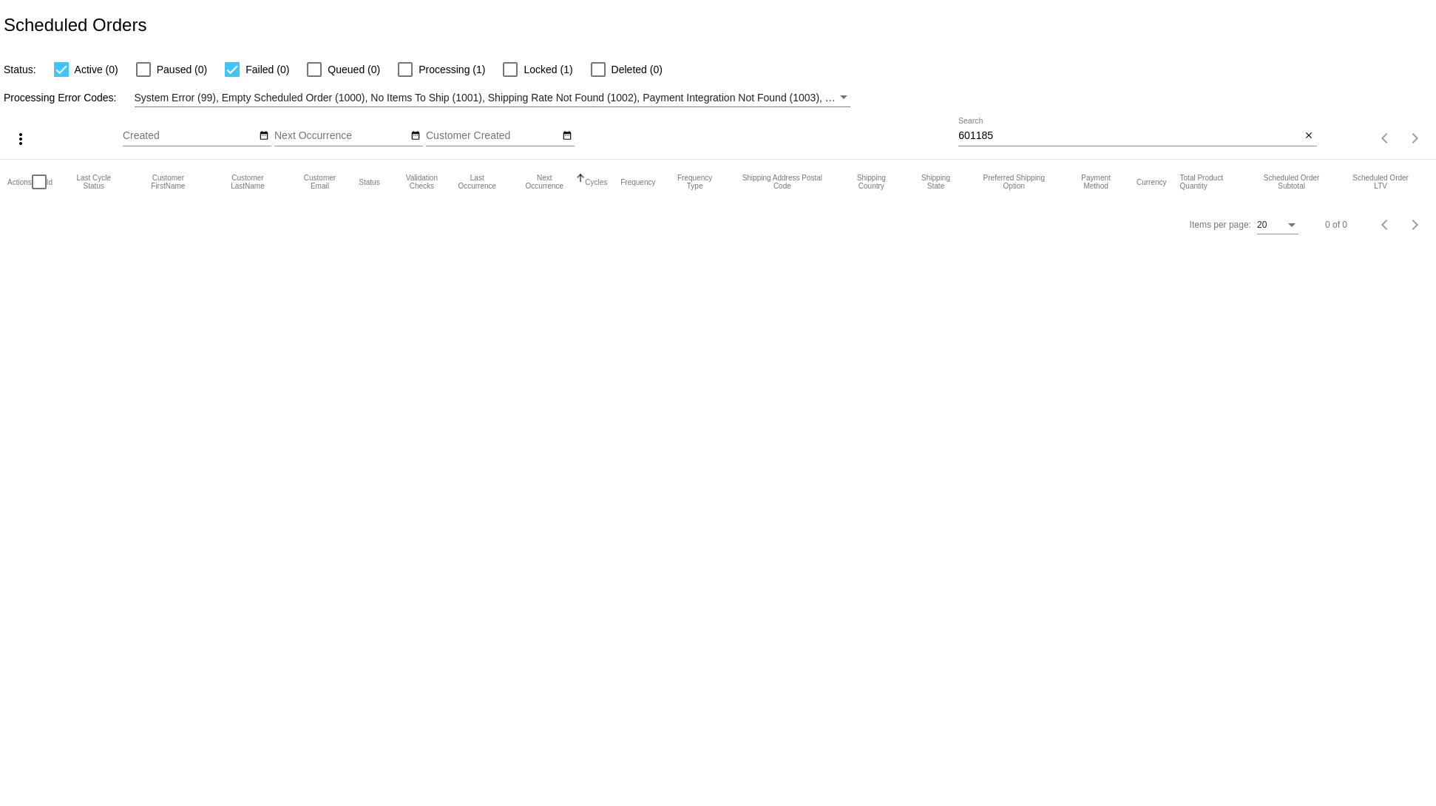
click at [455, 68] on span "Processing (1)" at bounding box center [452, 70] width 67 height 18
click at [405, 77] on input "Processing (1)" at bounding box center [405, 77] width 1 height 1
checkbox input "true"
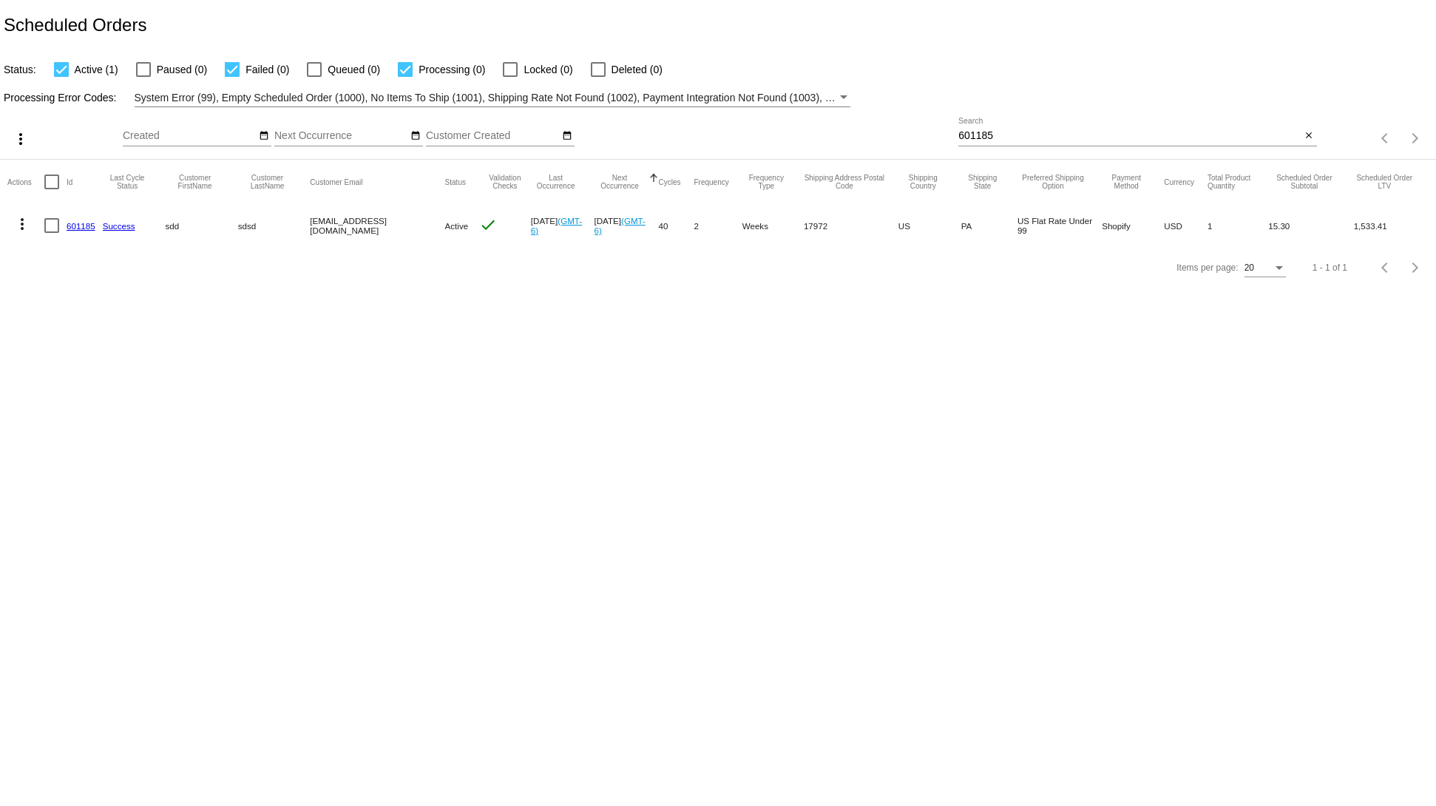
drag, startPoint x: 405, startPoint y: 238, endPoint x: 433, endPoint y: 238, distance: 28.1
click at [433, 238] on mat-row "more_vert 601185 Success sdd sdsd svetglus3@gmail.com Active check Oct 10 2025 …" at bounding box center [717, 225] width 1421 height 43
click at [520, 390] on body "Scheduled Orders Status: Active (1) Paused (0) Failed (0) Queued (0) Processing…" at bounding box center [718, 403] width 1436 height 806
click at [85, 228] on link "601185" at bounding box center [81, 226] width 29 height 10
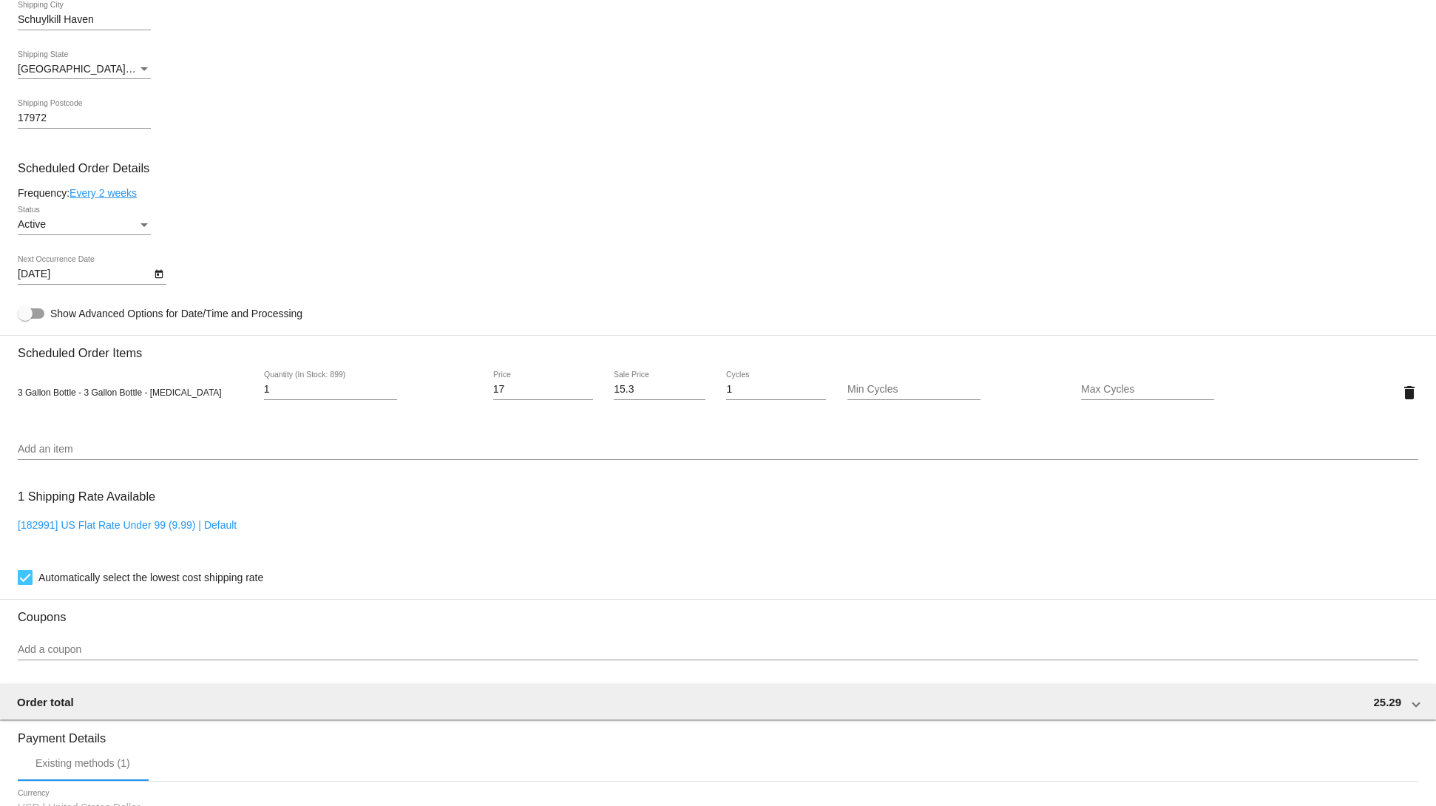
scroll to position [669, 0]
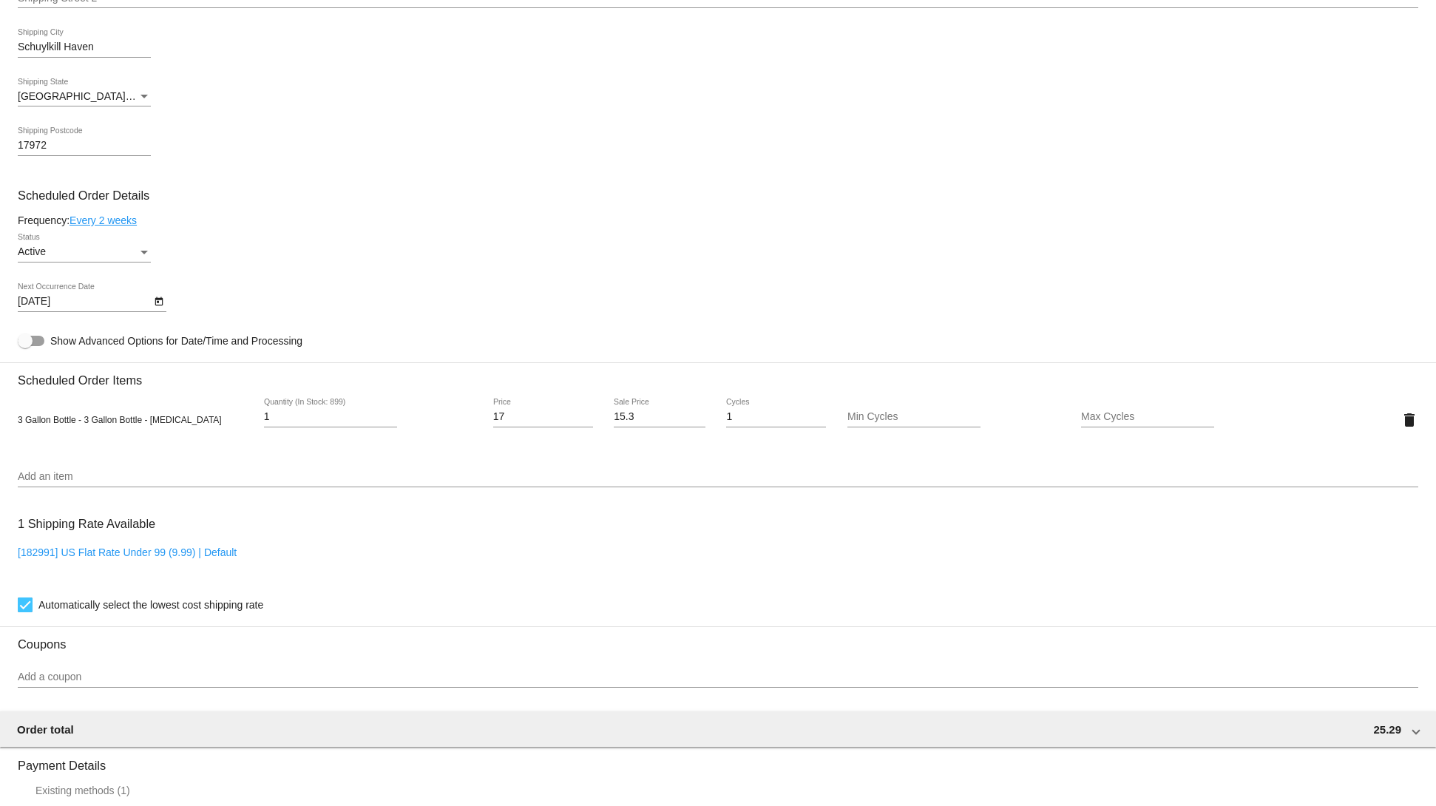
drag, startPoint x: 87, startPoint y: 439, endPoint x: 256, endPoint y: 439, distance: 168.6
click at [256, 439] on div "3 Gallon Bottle - 3 Gallon Bottle - Purified Water 1 Quantity (In Stock: 899) 1…" at bounding box center [718, 420] width 1401 height 42
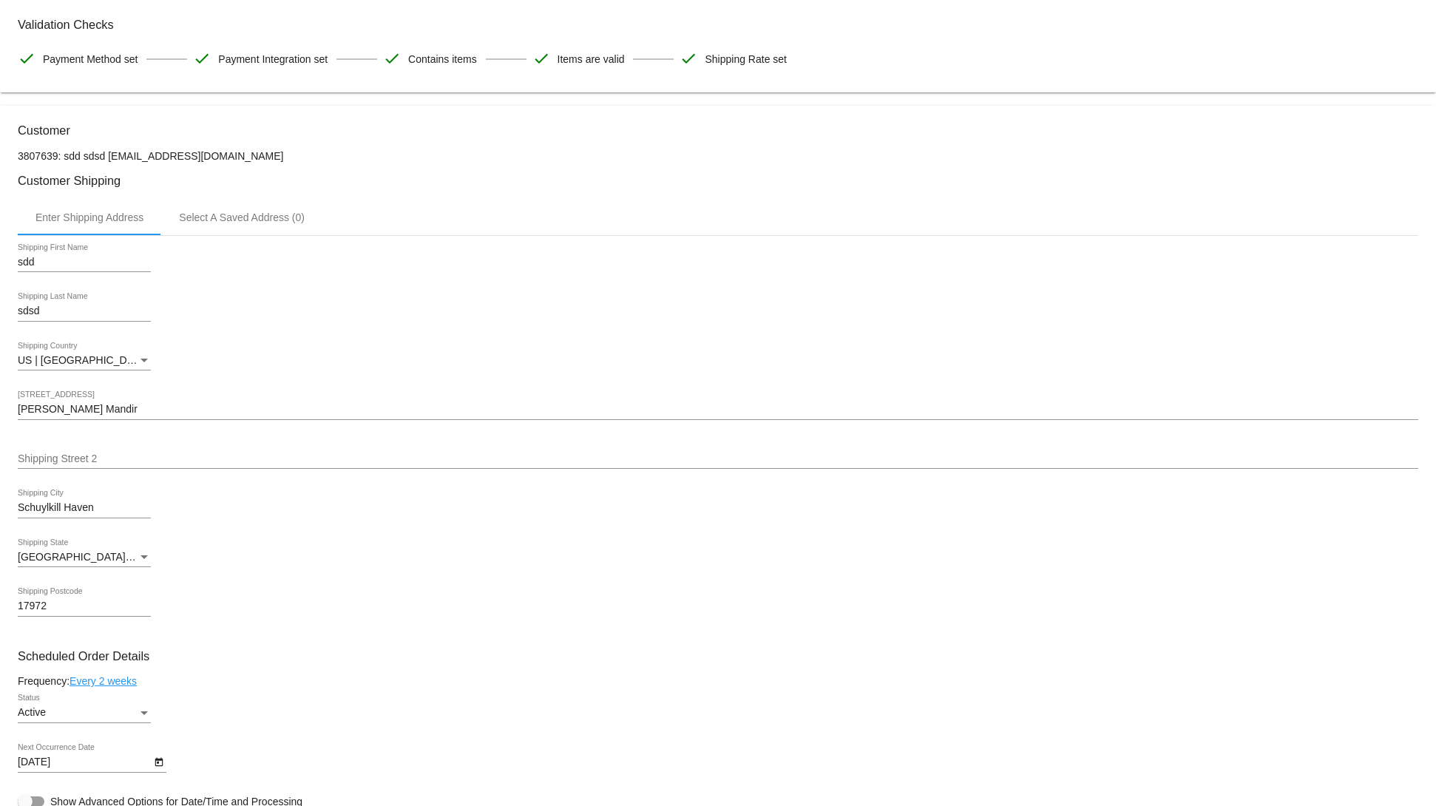
scroll to position [0, 0]
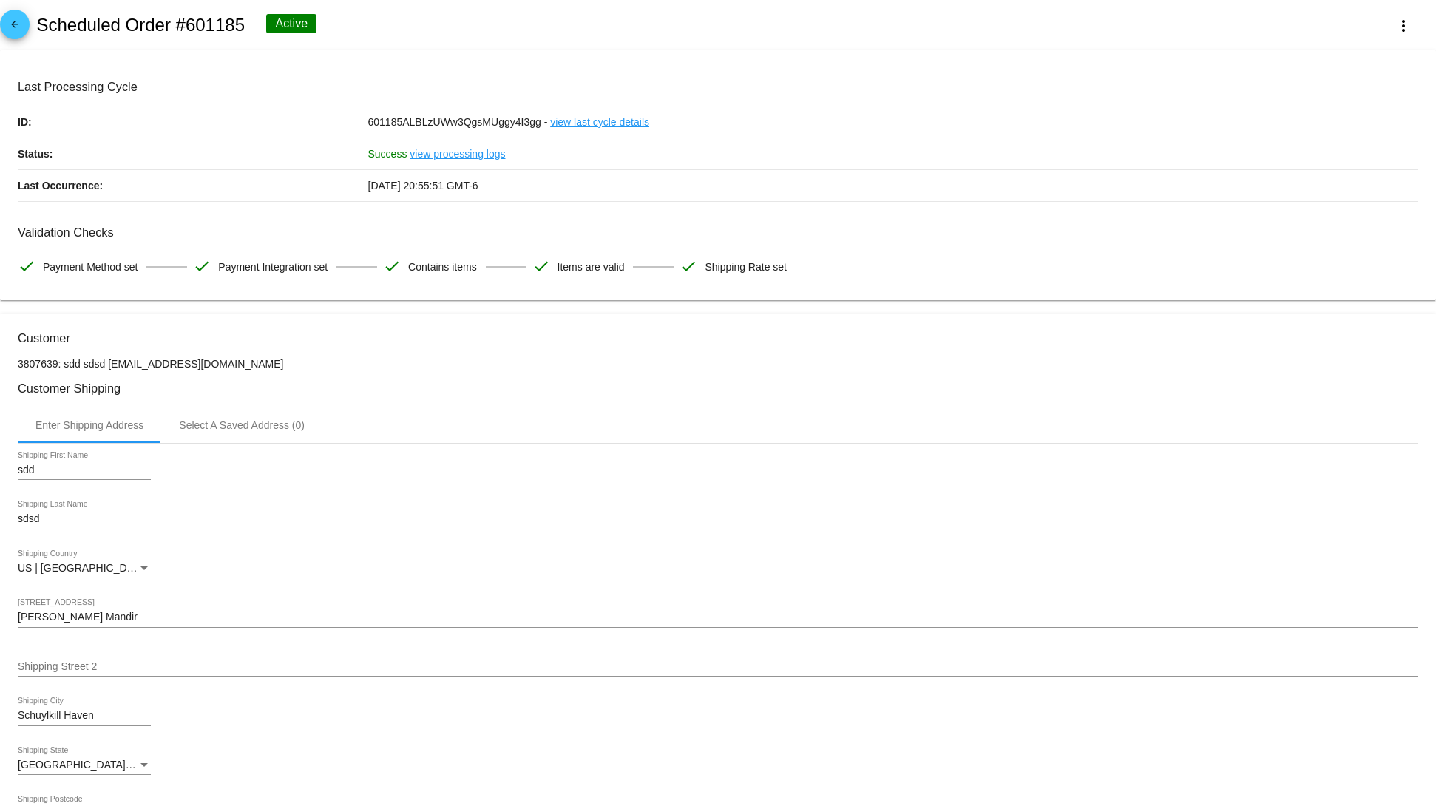
drag, startPoint x: 480, startPoint y: 368, endPoint x: 480, endPoint y: 391, distance: 23.7
click at [480, 368] on p "3807639: sdd sdsd [EMAIL_ADDRESS][DOMAIN_NAME]" at bounding box center [718, 364] width 1401 height 12
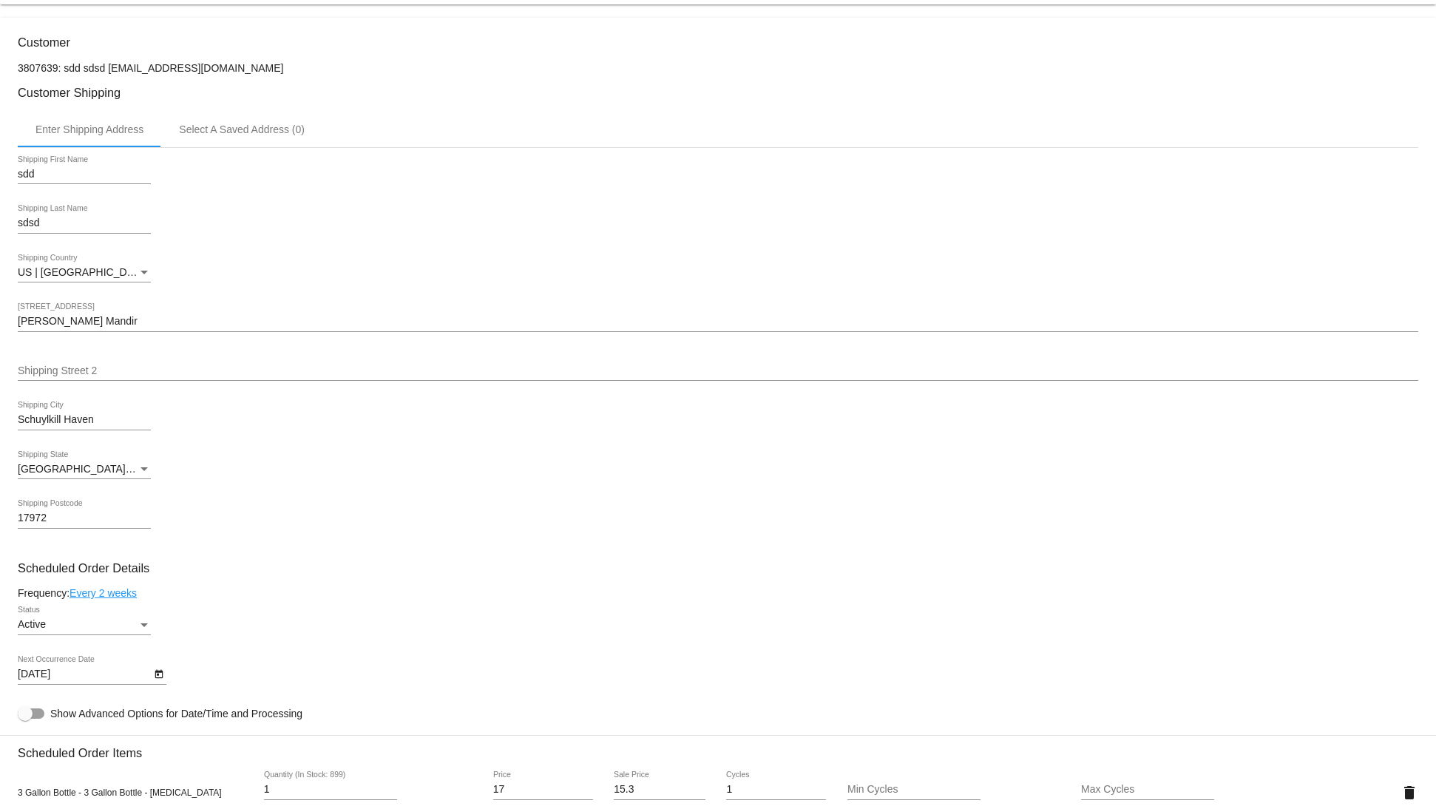
scroll to position [592, 0]
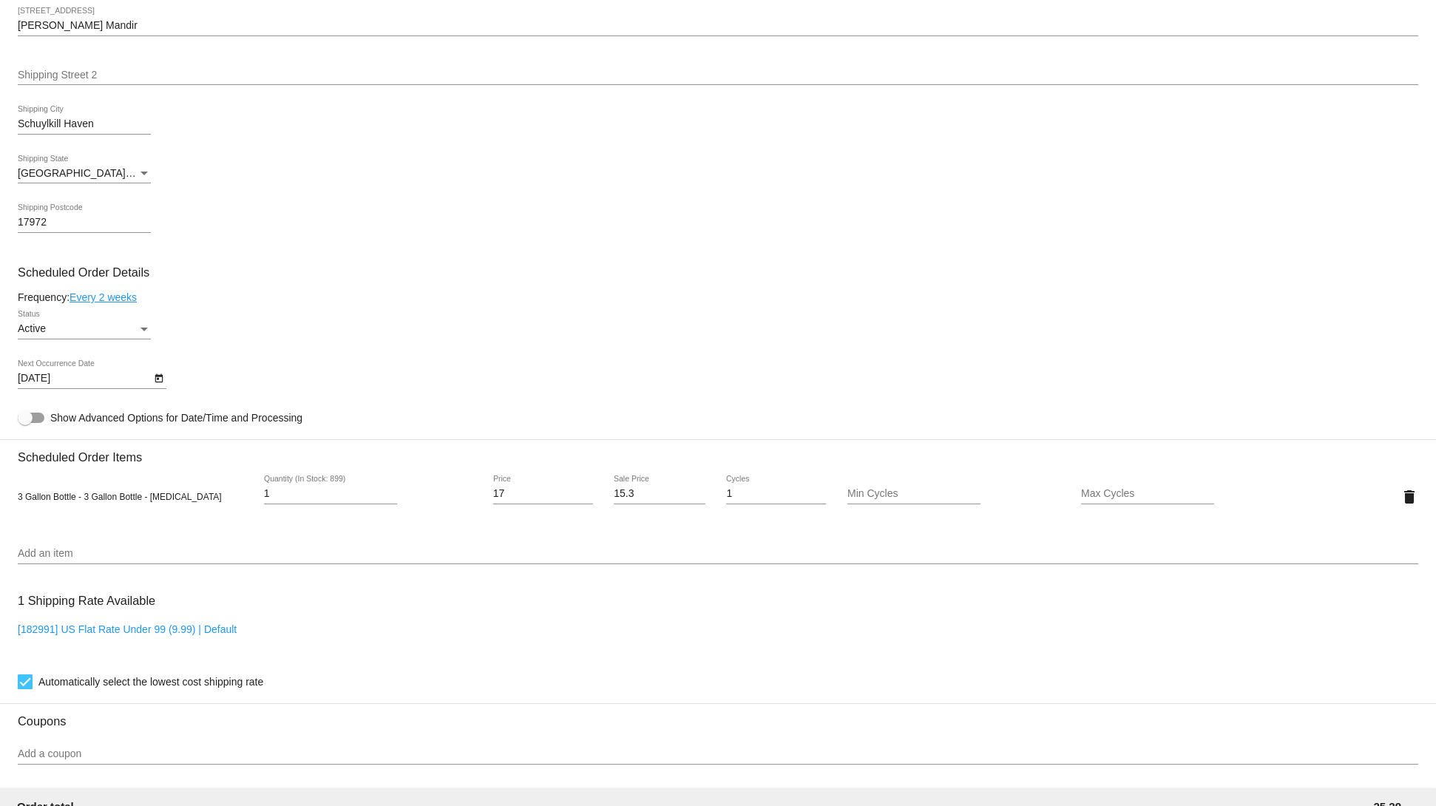
drag, startPoint x: 13, startPoint y: 509, endPoint x: 237, endPoint y: 512, distance: 224.1
click at [237, 512] on mat-card "Customer 3807639: sdd sdsd svetglus3@gmail.com Customer Shipping Enter Shipping…" at bounding box center [718, 461] width 1436 height 1479
click at [1401, 500] on mat-icon "delete" at bounding box center [1410, 497] width 18 height 18
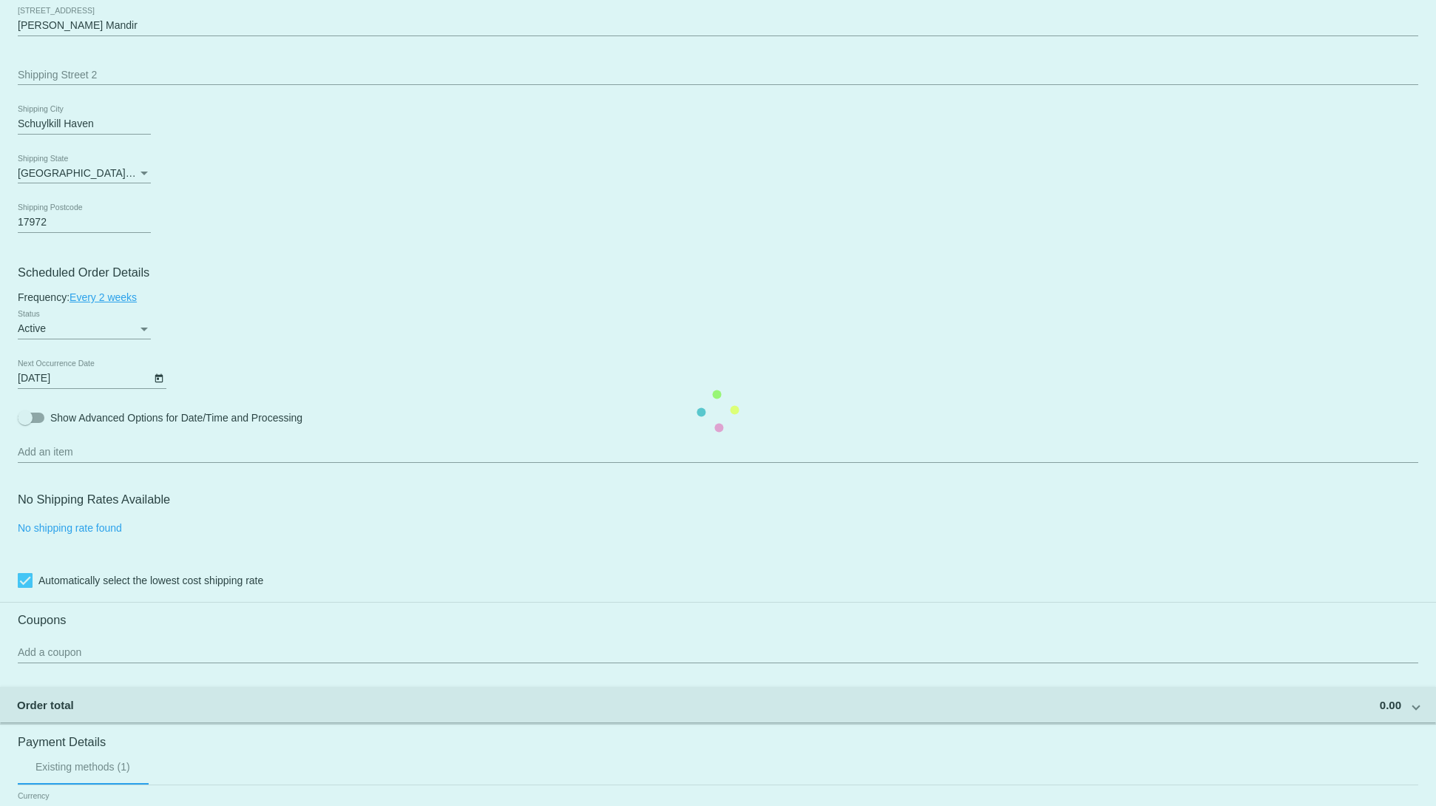
click at [242, 453] on mat-card "Customer 3807639: sdd sdsd svetglus3@gmail.com Customer Shipping Enter Shipping…" at bounding box center [718, 411] width 1436 height 1378
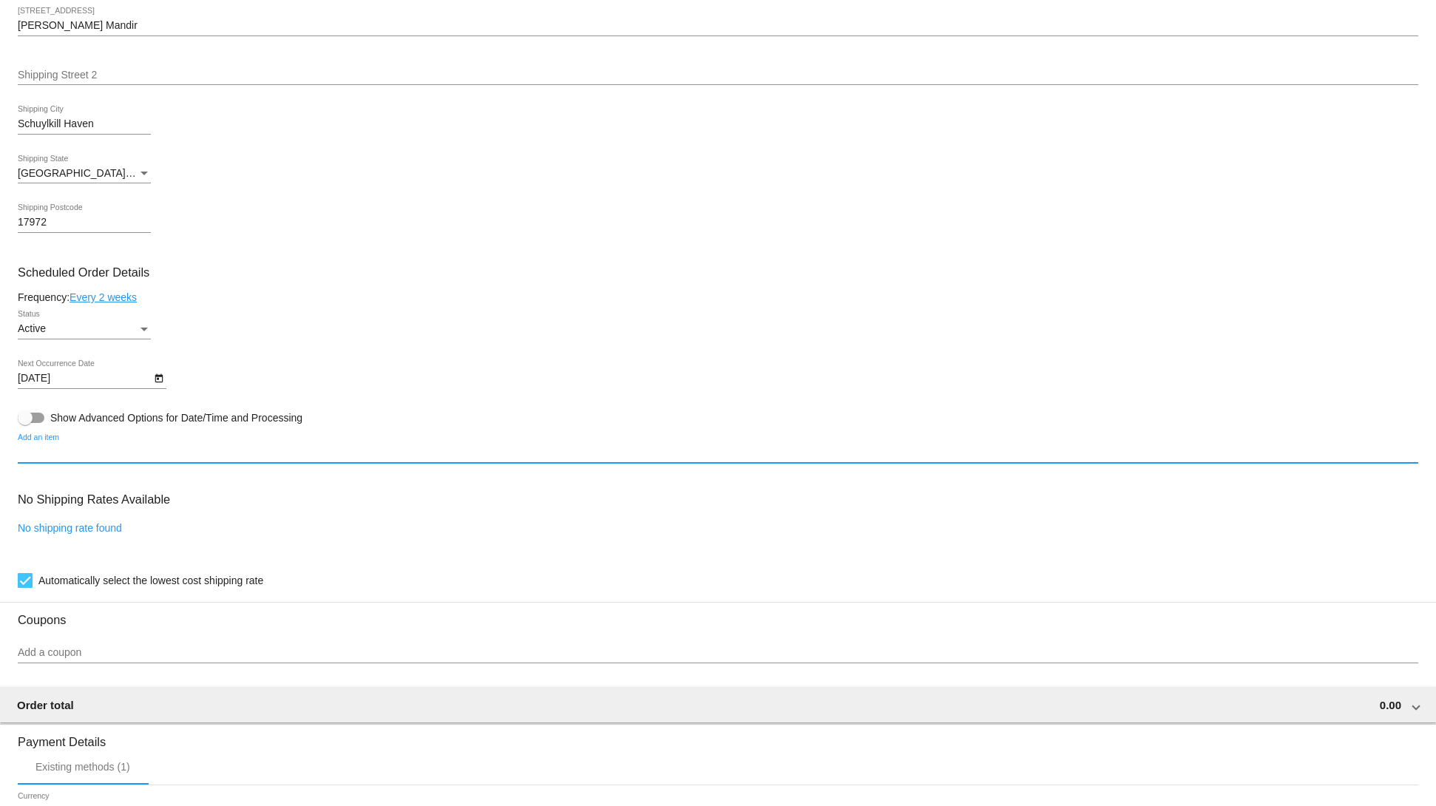
click at [275, 459] on input "Add an item" at bounding box center [718, 453] width 1401 height 12
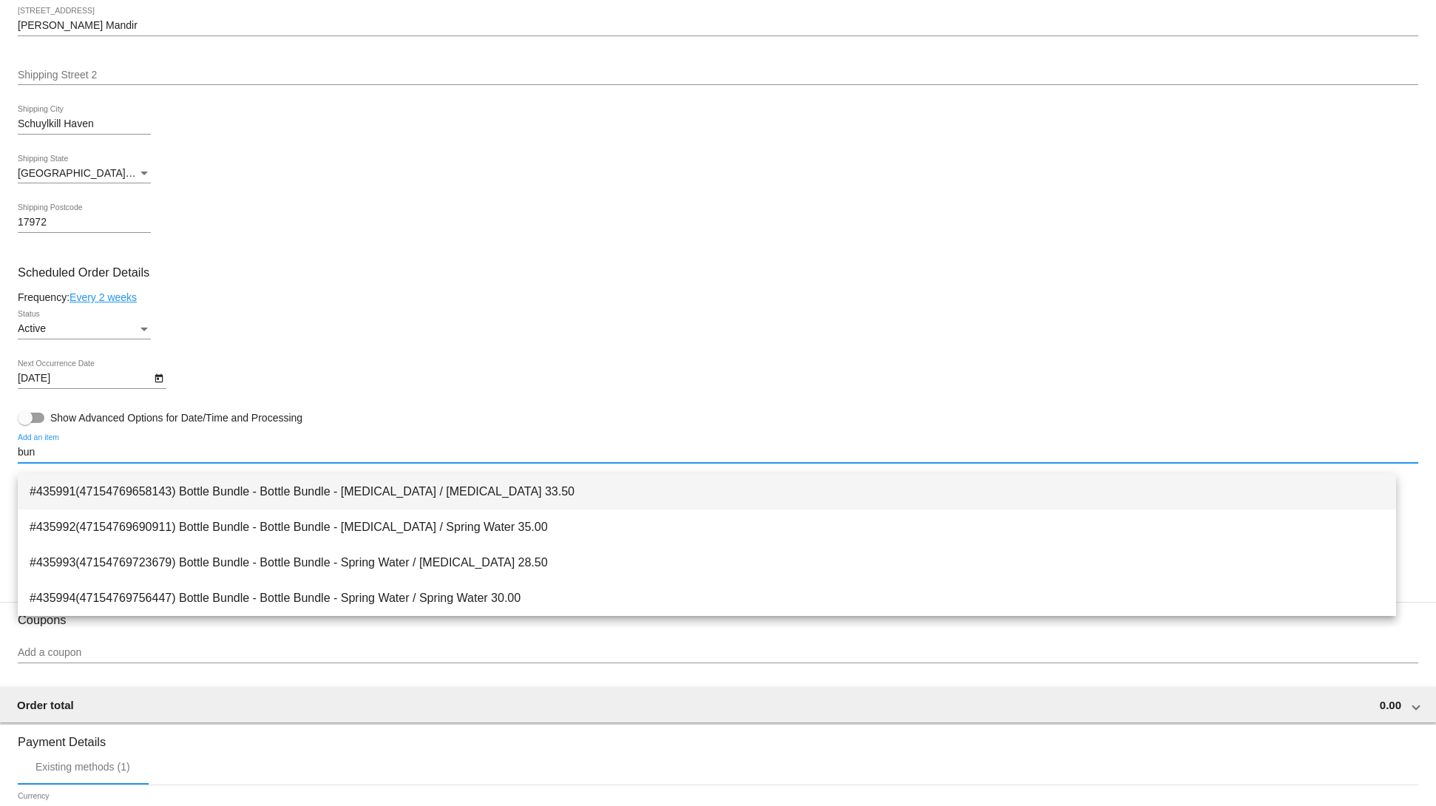
type input "bun"
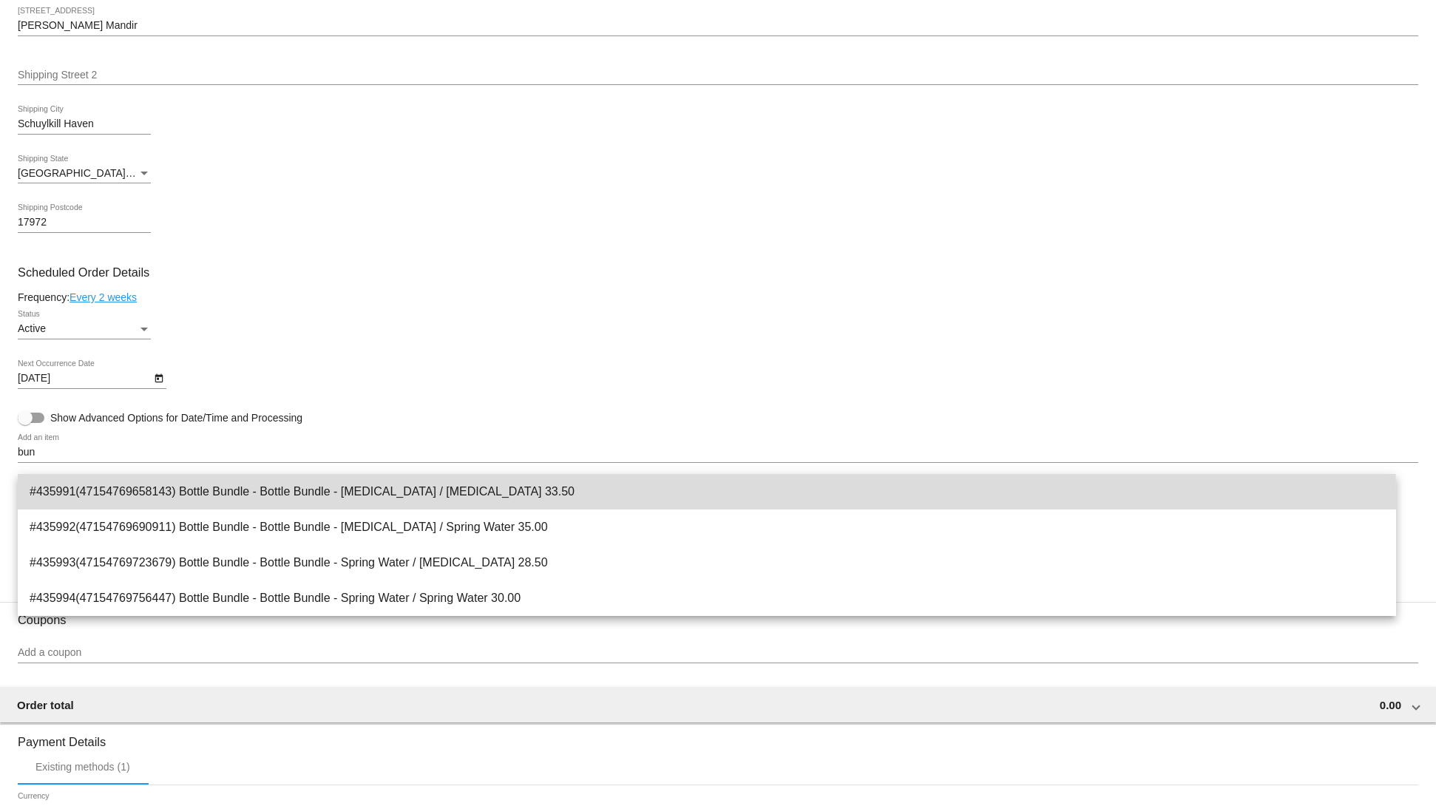
click at [289, 498] on span "#435991(47154769658143) Bottle Bundle - Bottle Bundle - [MEDICAL_DATA] / [MEDIC…" at bounding box center [707, 491] width 1355 height 35
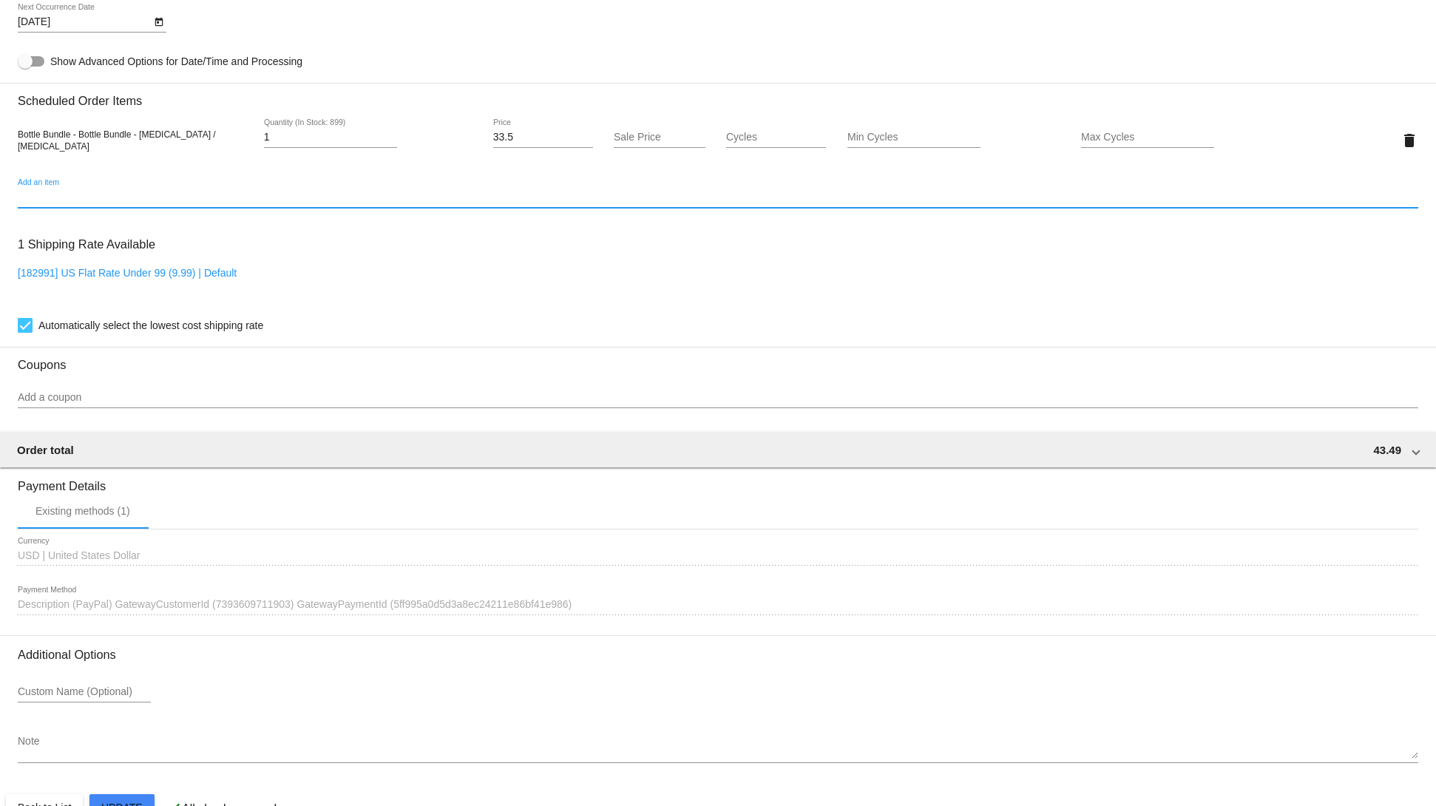
scroll to position [1000, 0]
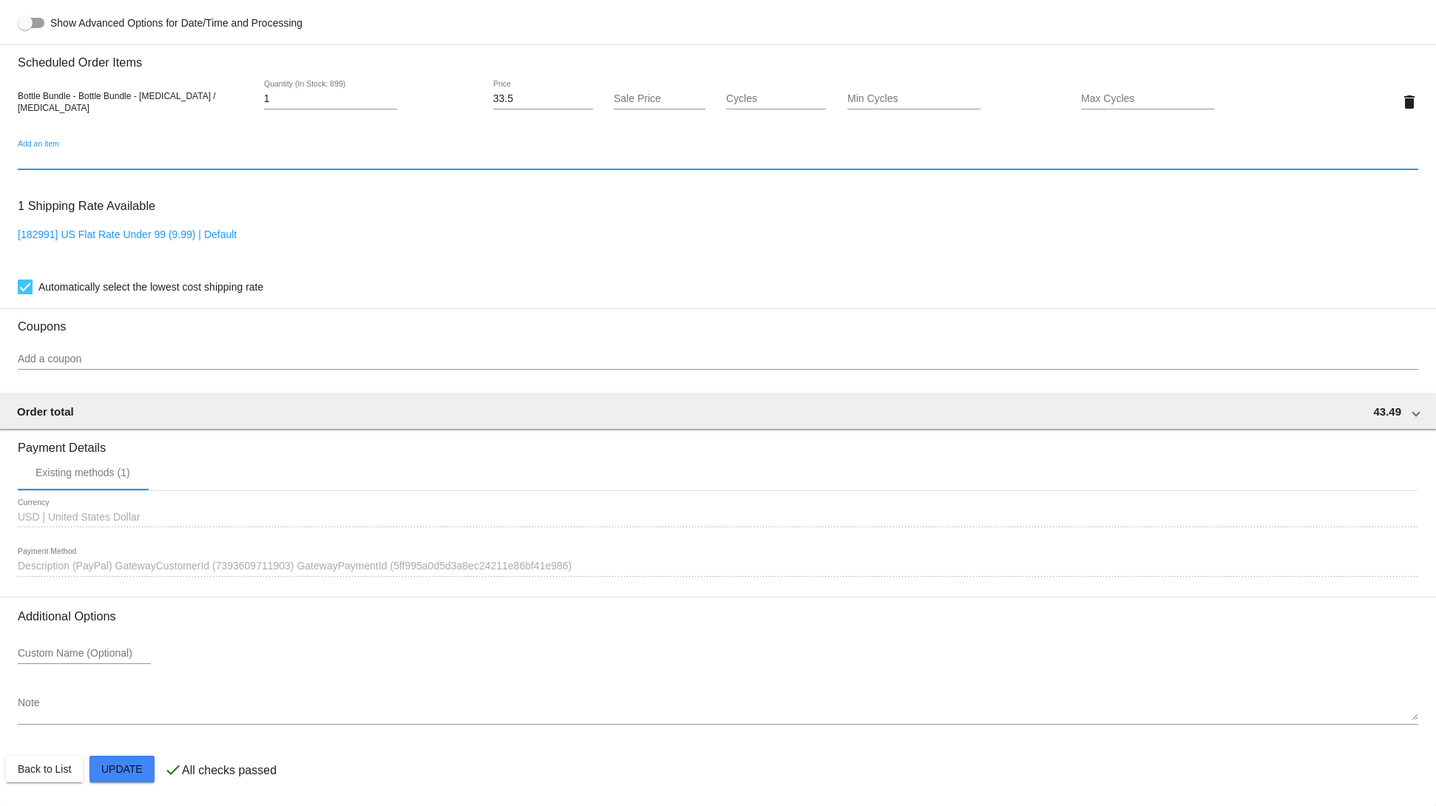
click at [141, 761] on mat-card "Customer 3807639: sdd sdsd svetglus3@gmail.com Customer Shipping Enter Shipping…" at bounding box center [718, 66] width 1436 height 1479
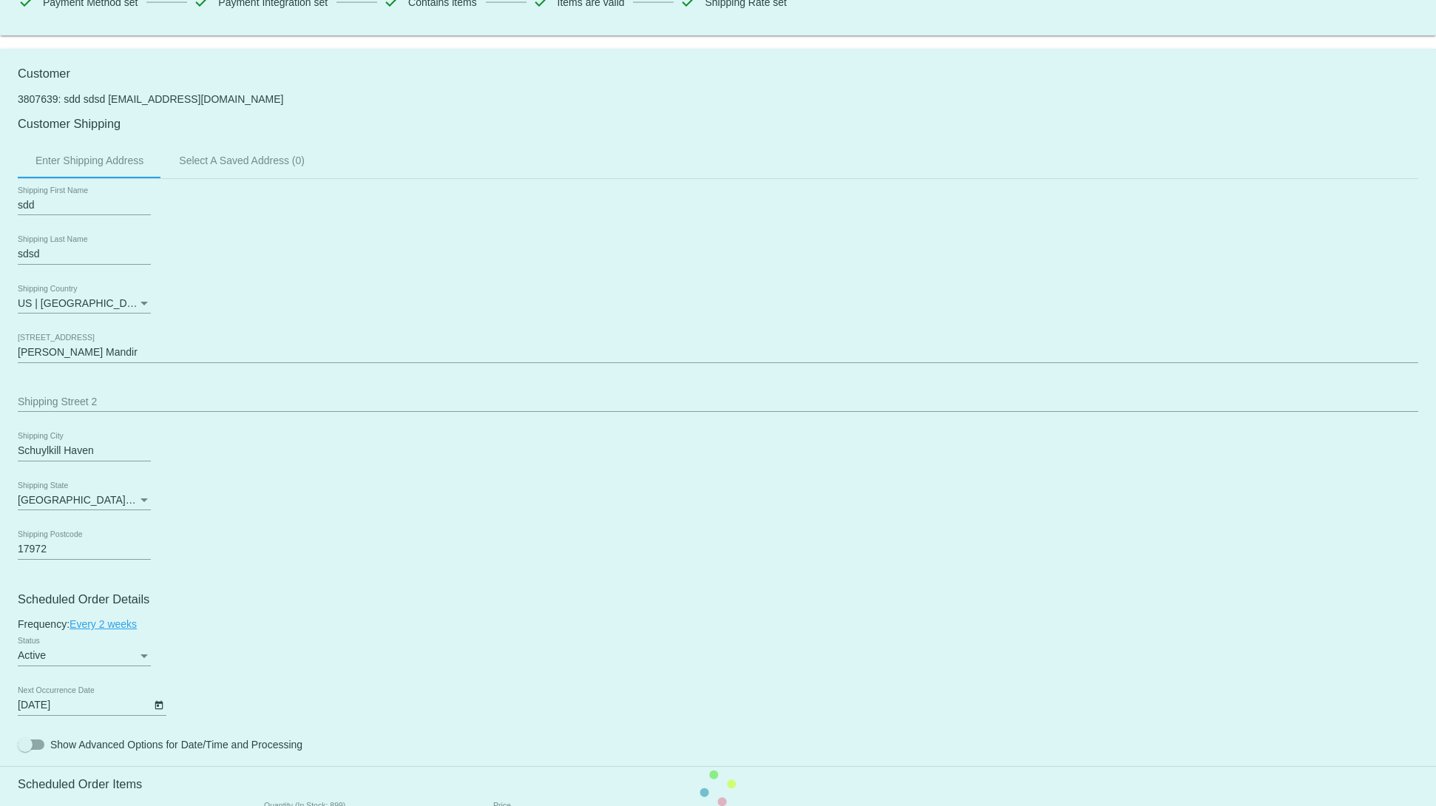
scroll to position [0, 0]
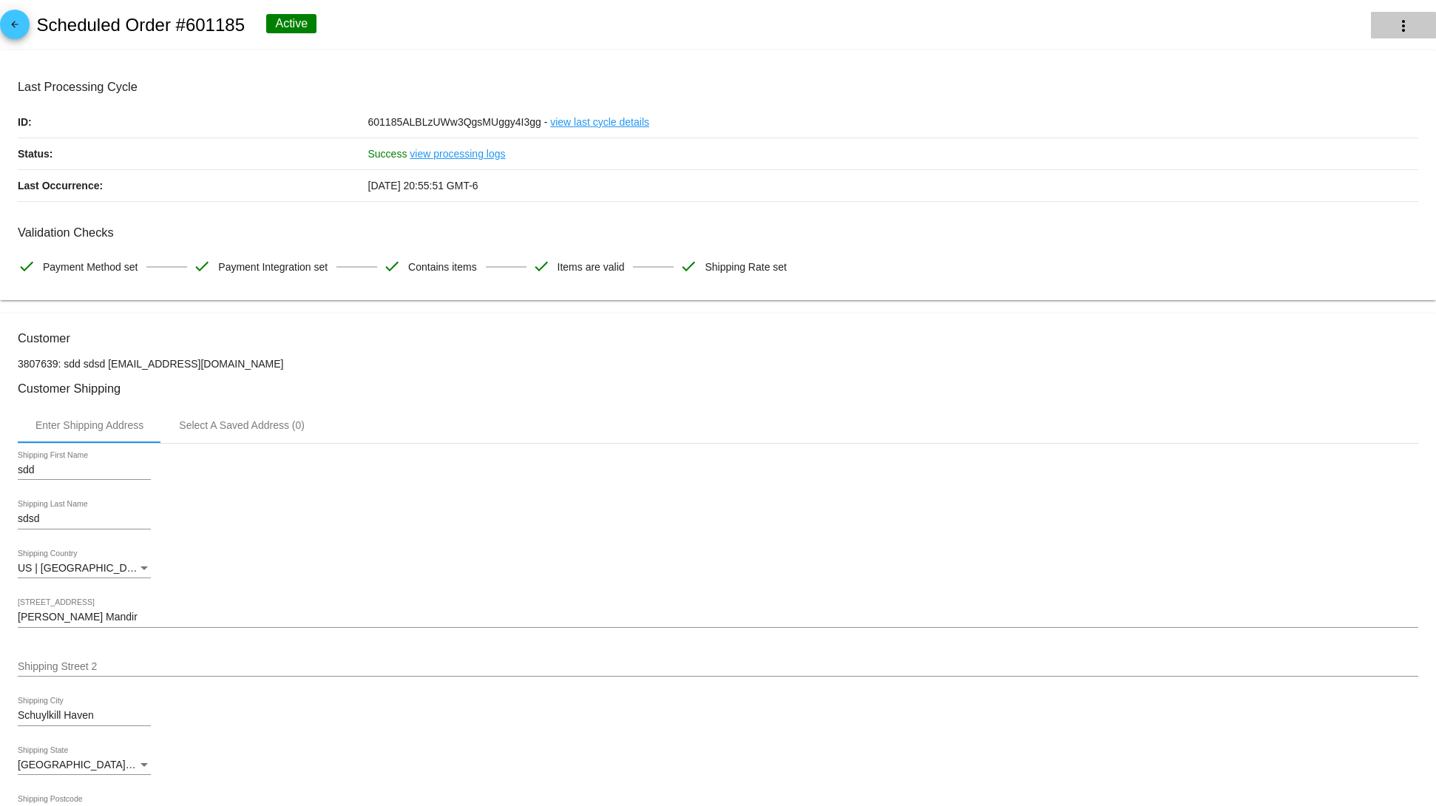
click at [1395, 33] on mat-icon "more_vert" at bounding box center [1404, 26] width 18 height 18
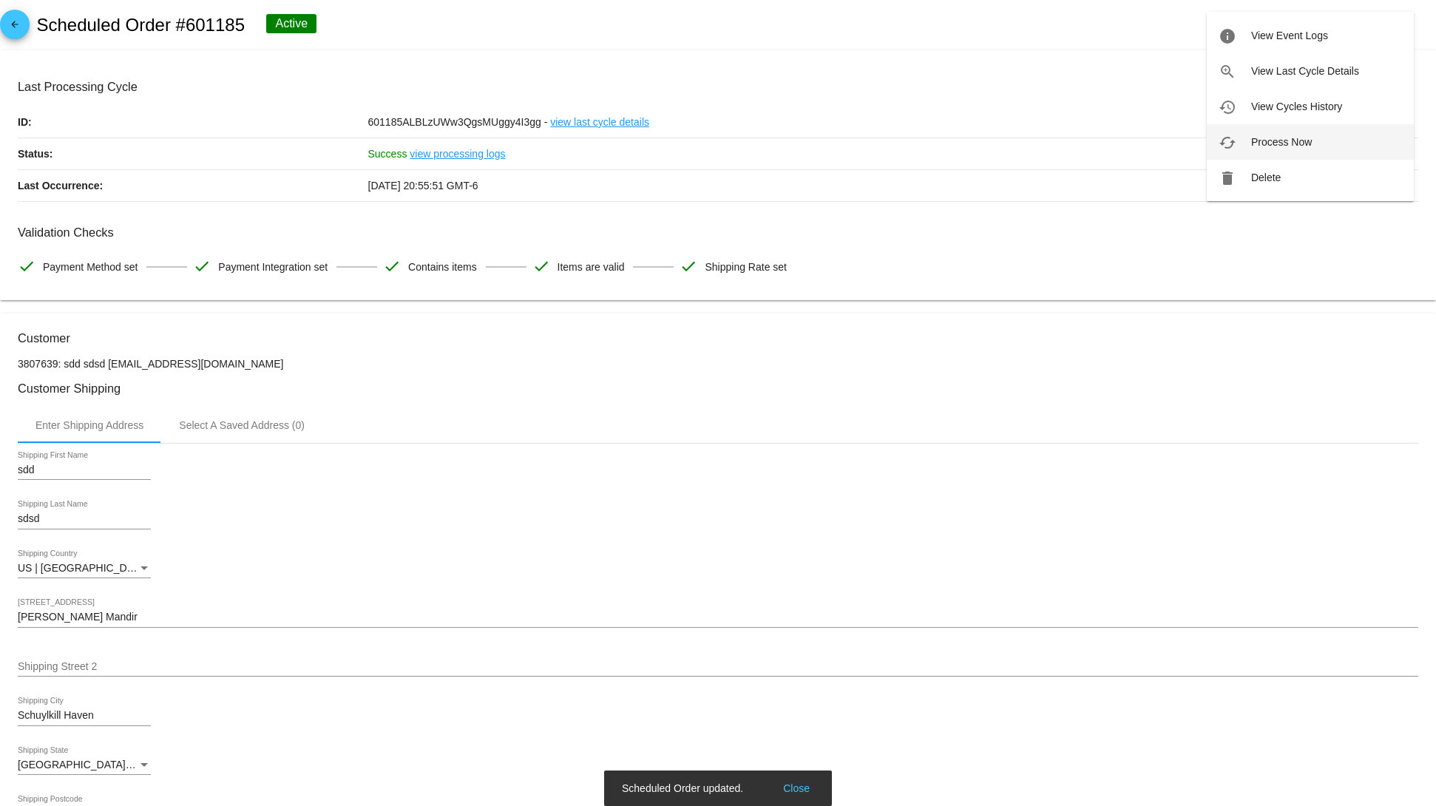
click at [1276, 143] on span "Process Now" at bounding box center [1281, 142] width 61 height 12
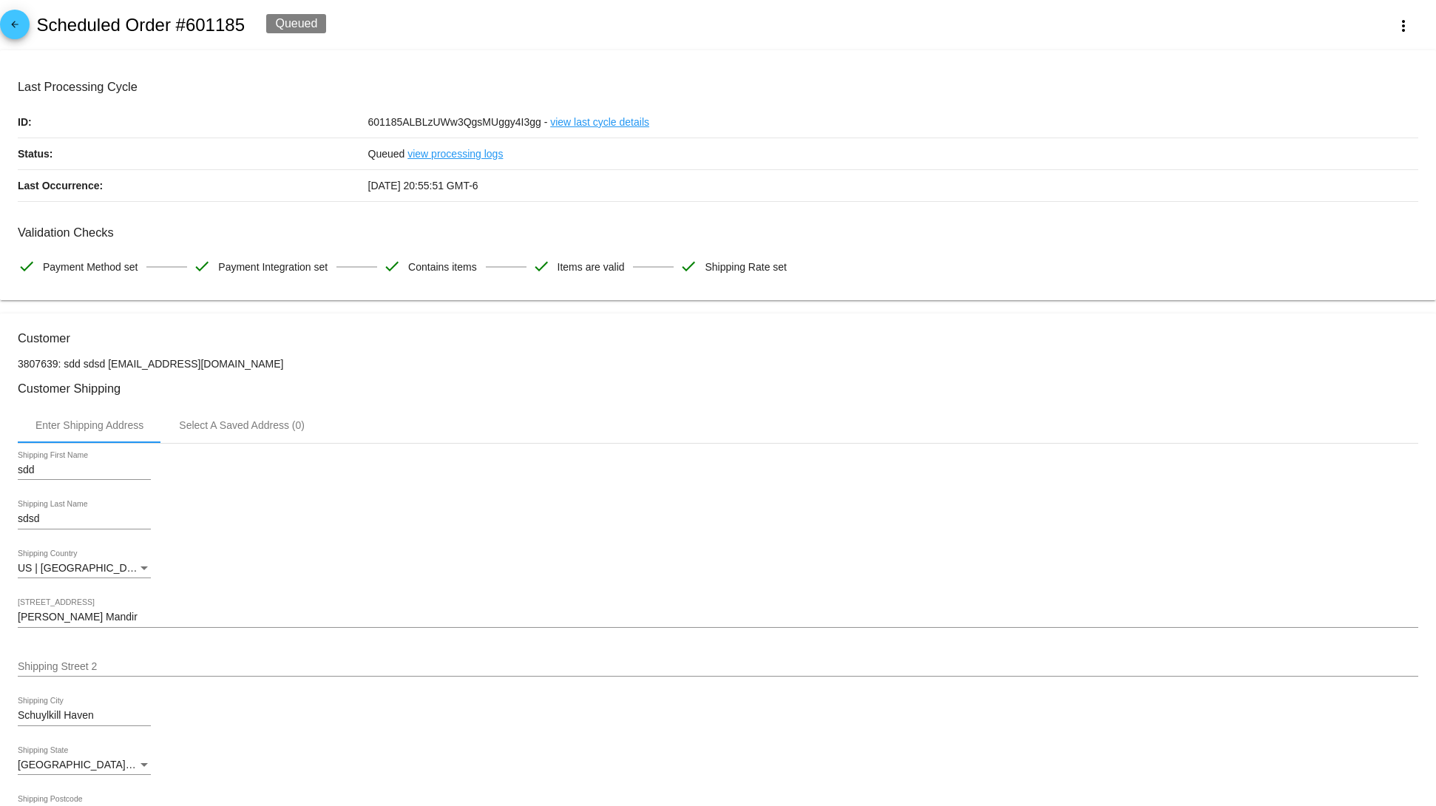
click at [481, 157] on link "view processing logs" at bounding box center [454, 153] width 95 height 31
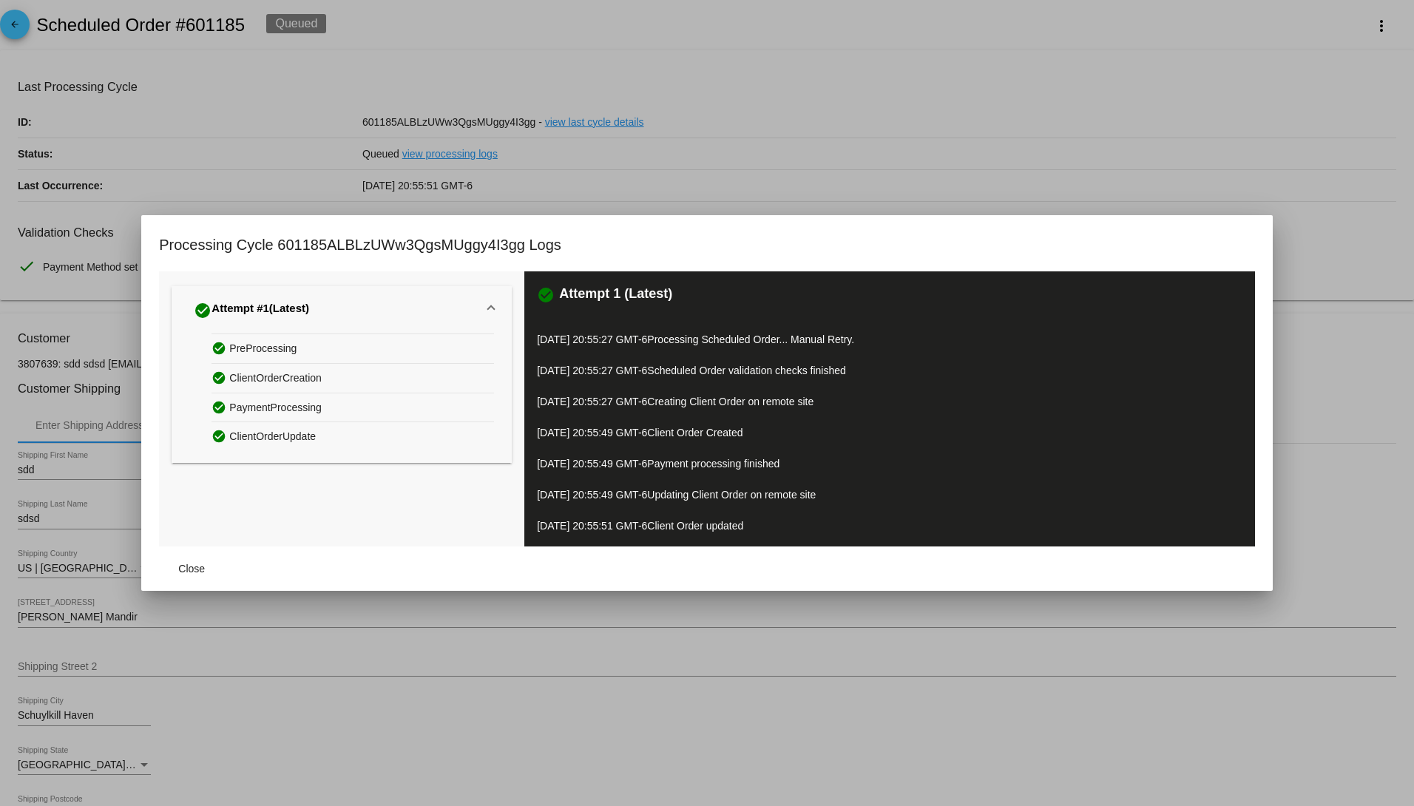
click at [787, 492] on span "Updating Client Order on remote site" at bounding box center [731, 495] width 169 height 12
drag, startPoint x: 585, startPoint y: 444, endPoint x: 828, endPoint y: 474, distance: 244.4
click at [827, 474] on div "check_circle Attempt 1 (Latest) 10/10/2025 20:55:27 GMT-6 Processing Scheduled …" at bounding box center [889, 408] width 731 height 275
click at [785, 417] on div "check_circle Attempt 1 (Latest) 10/10/2025 20:55:27 GMT-6 Processing Scheduled …" at bounding box center [889, 408] width 731 height 275
click at [162, 561] on button "Close" at bounding box center [191, 568] width 65 height 27
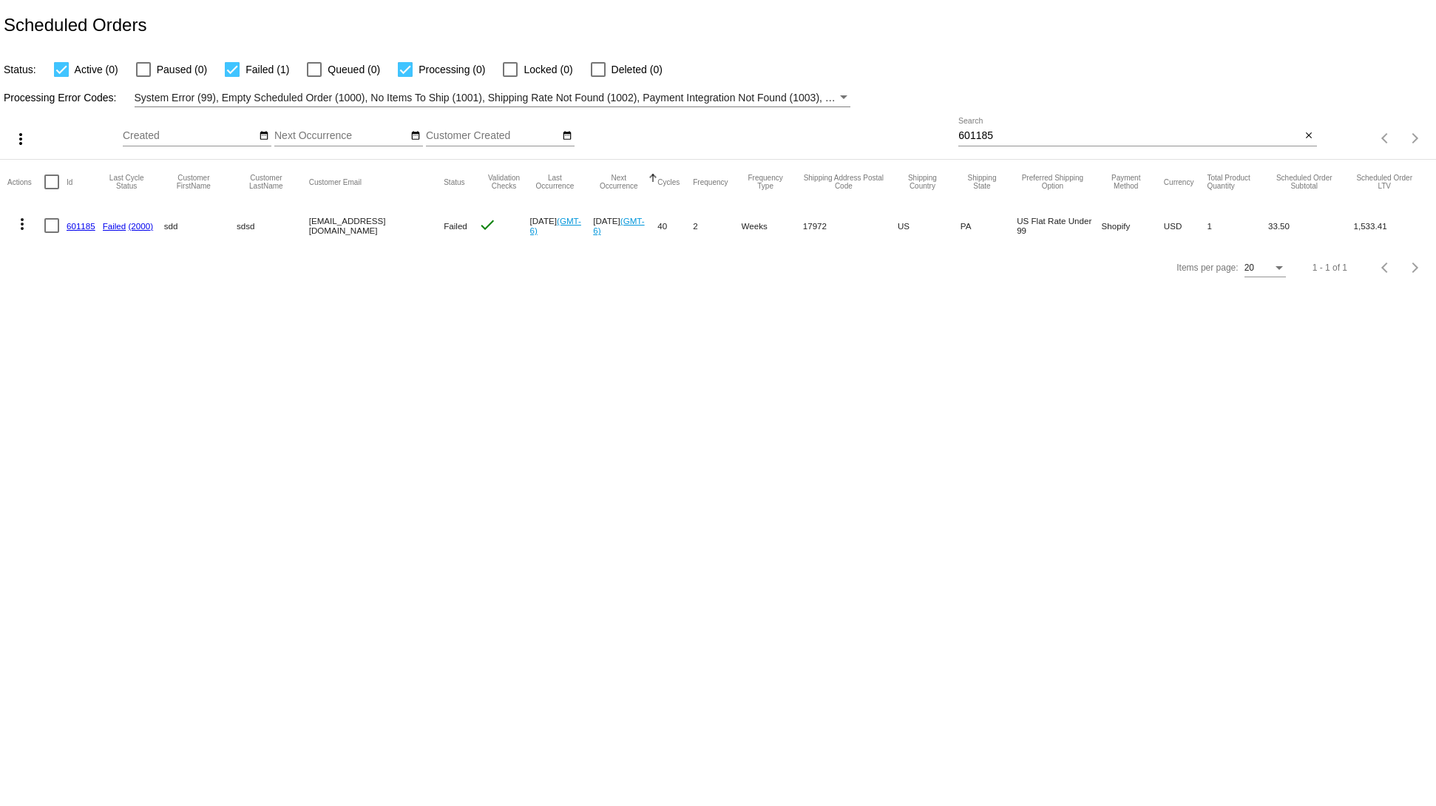
click at [69, 226] on link "601185" at bounding box center [81, 226] width 29 height 10
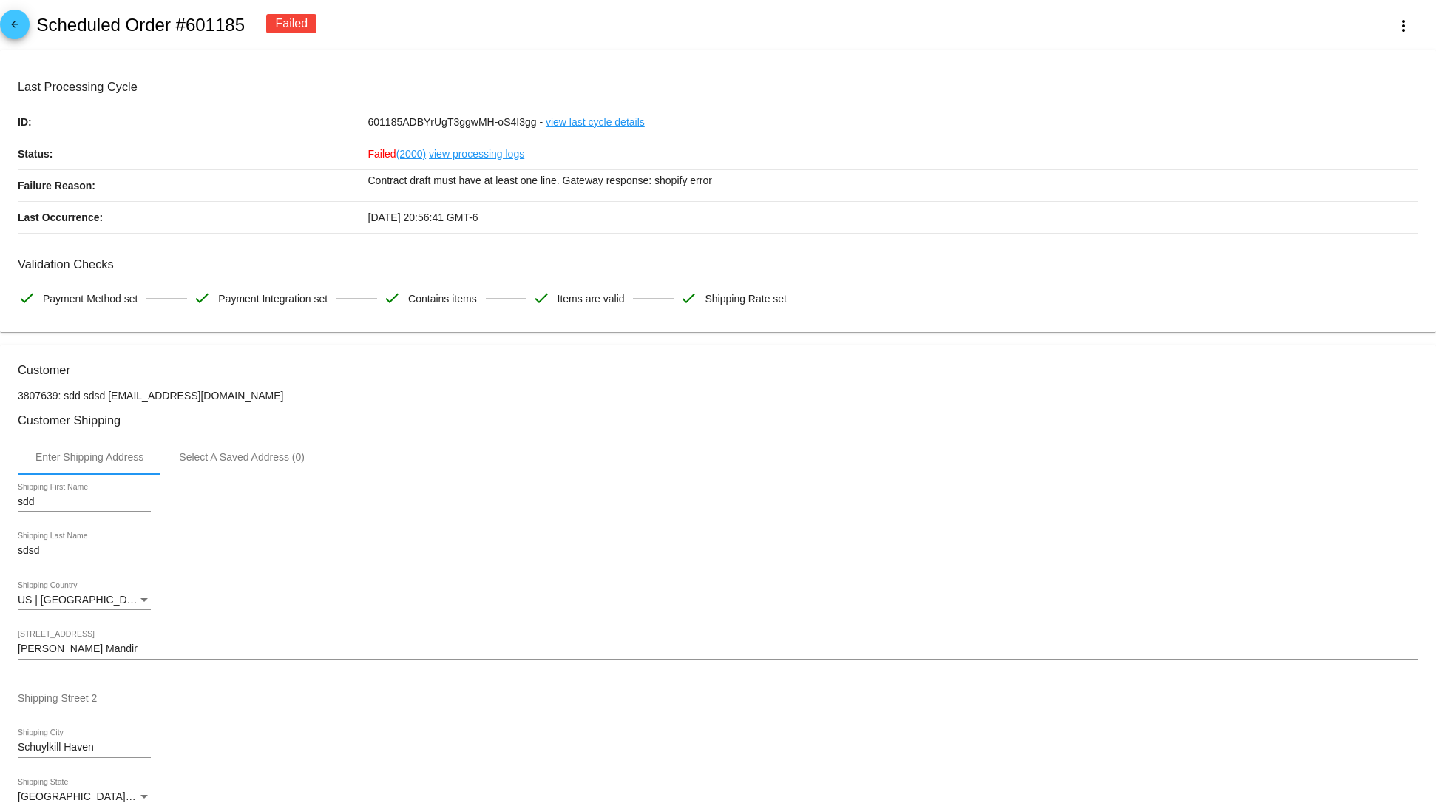
drag, startPoint x: 348, startPoint y: 172, endPoint x: 812, endPoint y: 182, distance: 463.8
click at [812, 182] on div "Failure Reason: Contract draft must have at least one line. Gateway response: s…" at bounding box center [718, 186] width 1401 height 32
click at [825, 197] on div "Contract draft must have at least one line. Gateway response: shopify error" at bounding box center [893, 185] width 1051 height 31
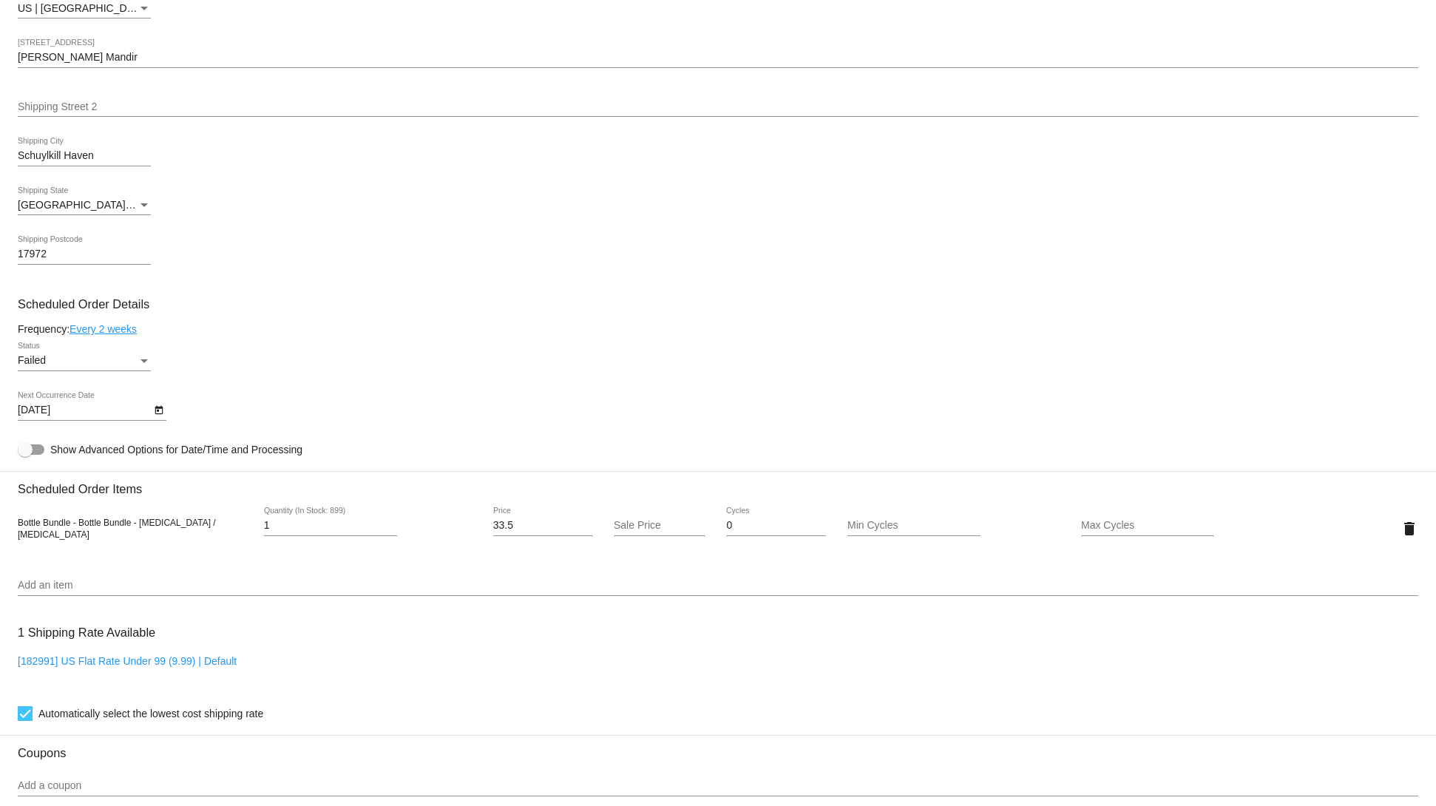
scroll to position [887, 0]
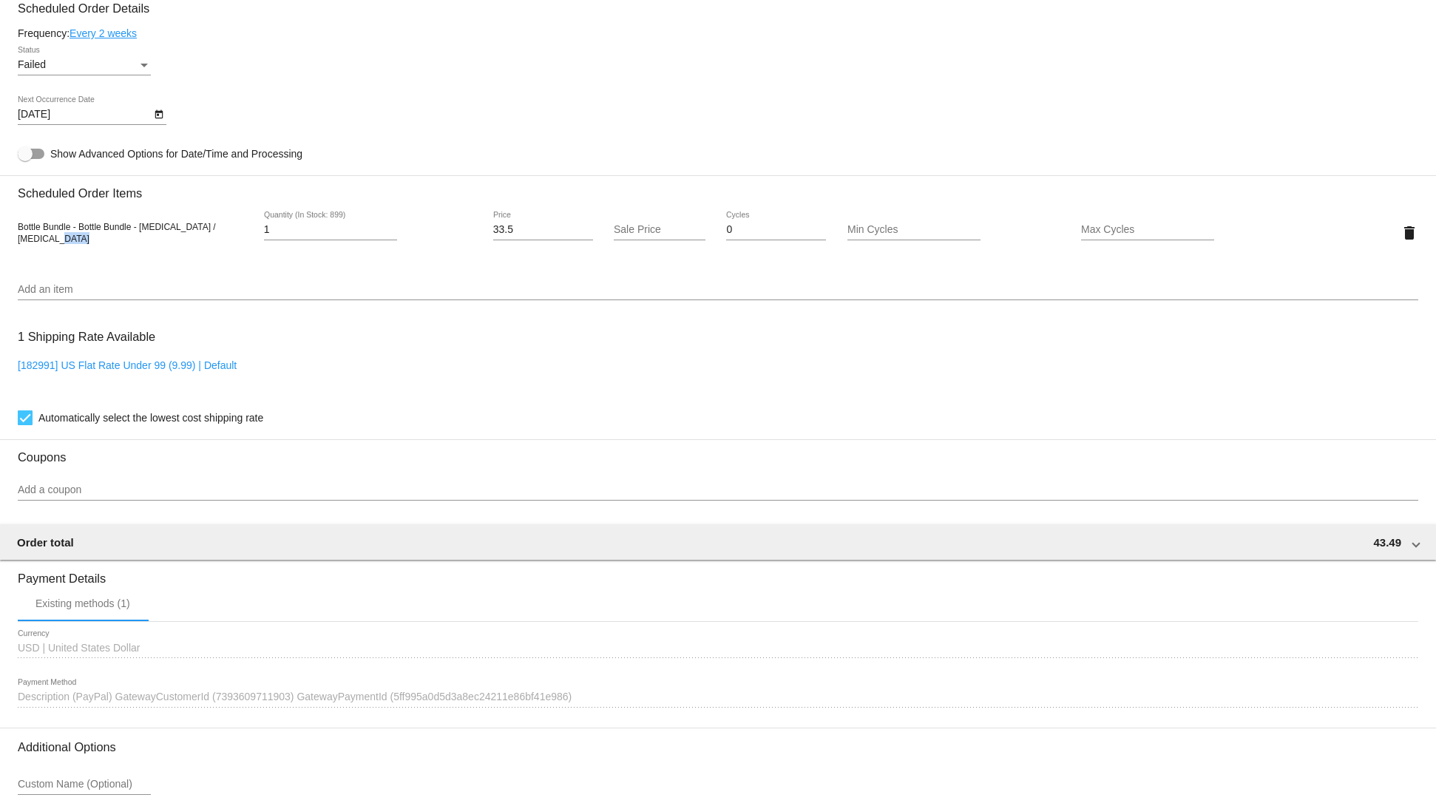
drag, startPoint x: 14, startPoint y: 249, endPoint x: 195, endPoint y: 249, distance: 181.2
click at [195, 249] on mat-card "Customer 3807639: sdd sdsd svetglus3@gmail.com Customer Shipping Enter Shipping…" at bounding box center [718, 197] width 1436 height 1479
click at [1401, 234] on mat-icon "delete" at bounding box center [1410, 233] width 18 height 18
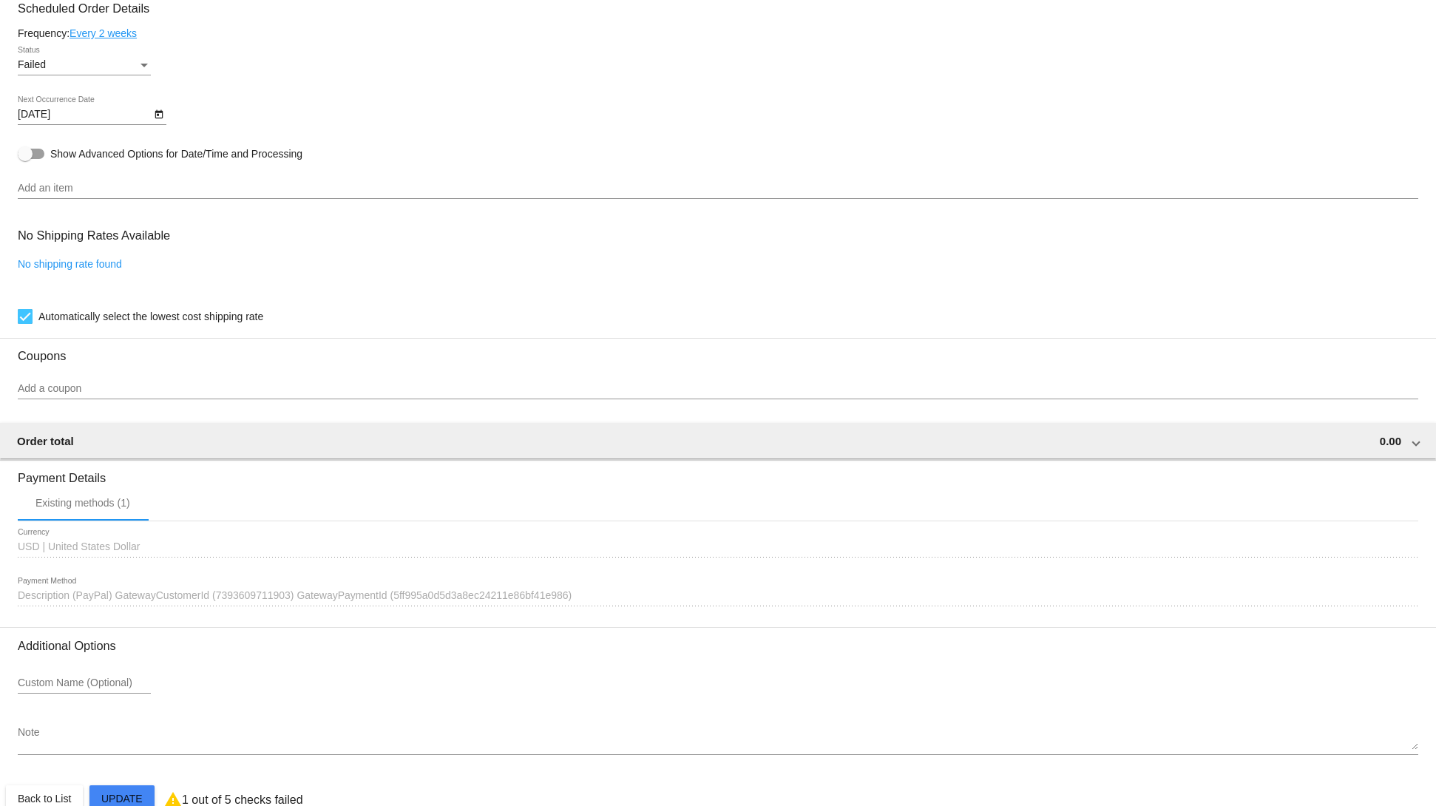
click at [231, 194] on input "Add an item" at bounding box center [718, 189] width 1401 height 12
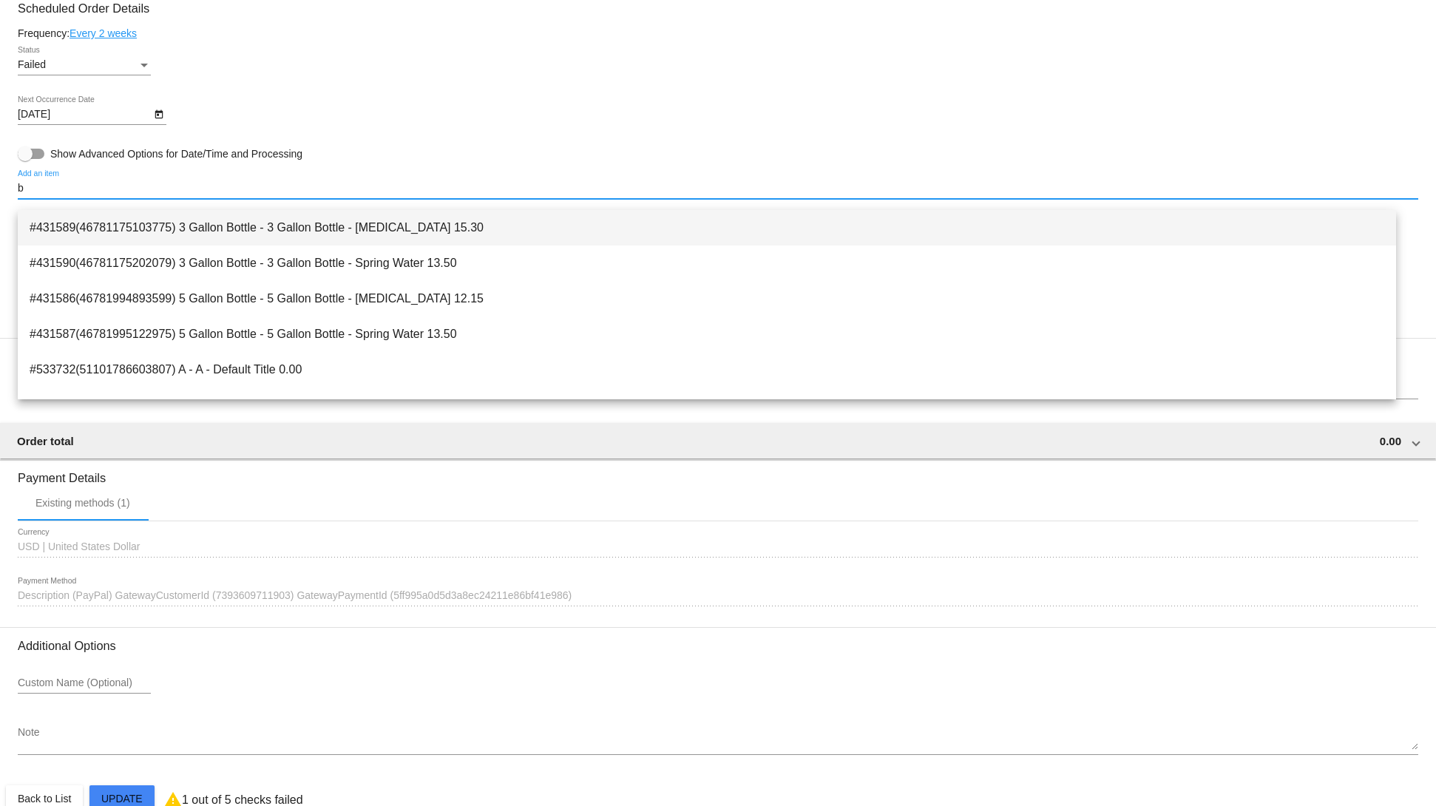
type input "b"
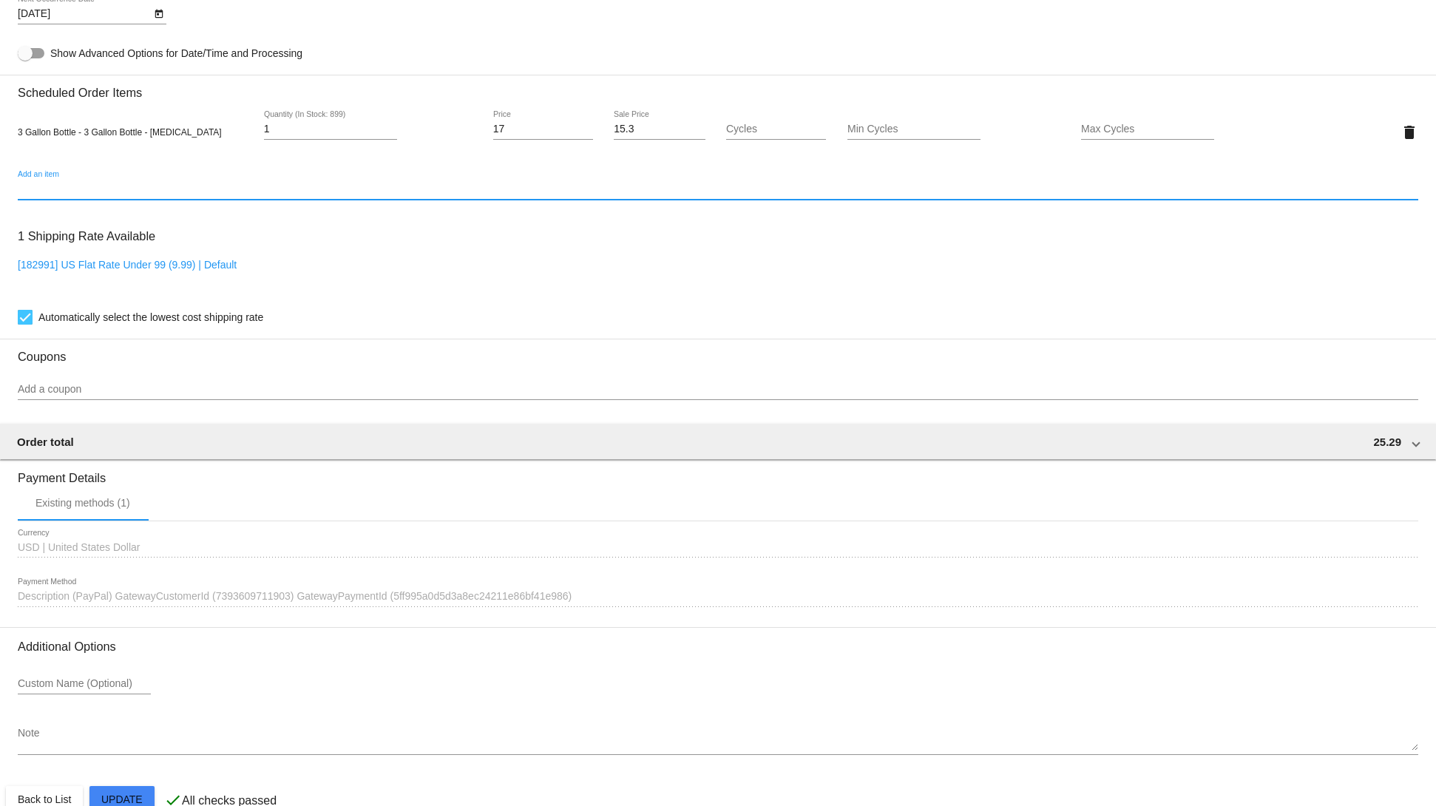
scroll to position [1032, 0]
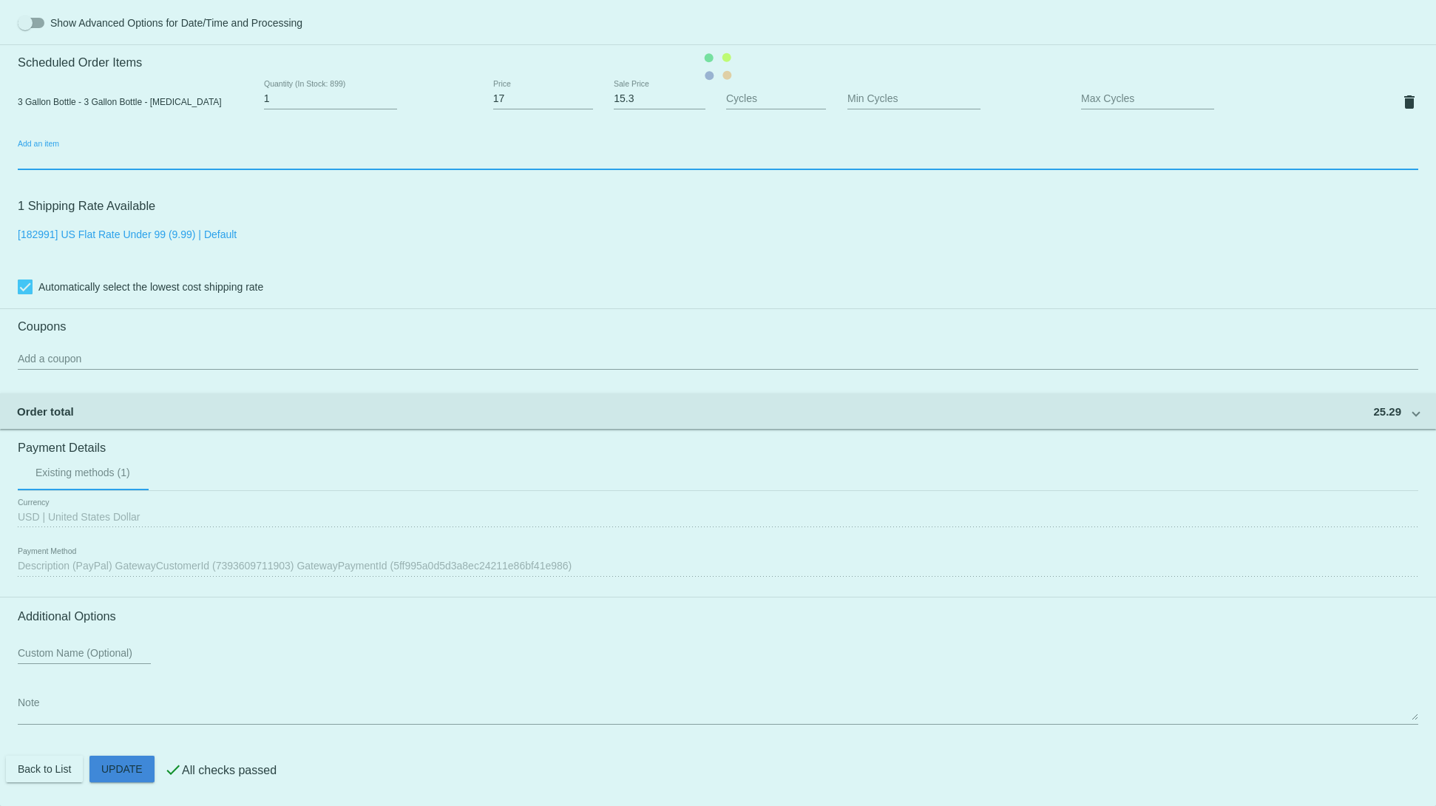
click at [144, 763] on mat-card "Customer 3807639: sdd sdsd svetglus3@gmail.com Customer Shipping Enter Shipping…" at bounding box center [718, 66] width 1436 height 1479
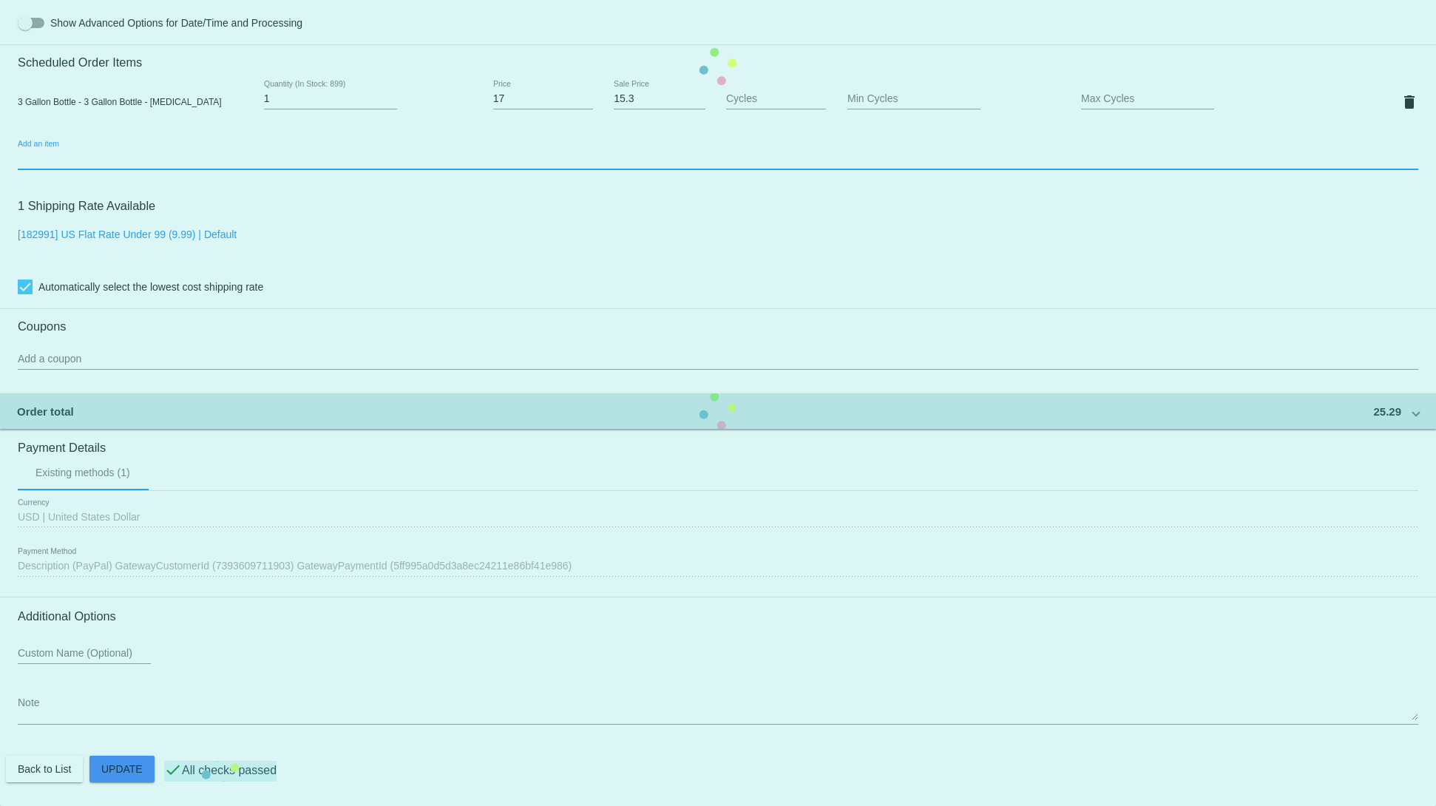
scroll to position [0, 0]
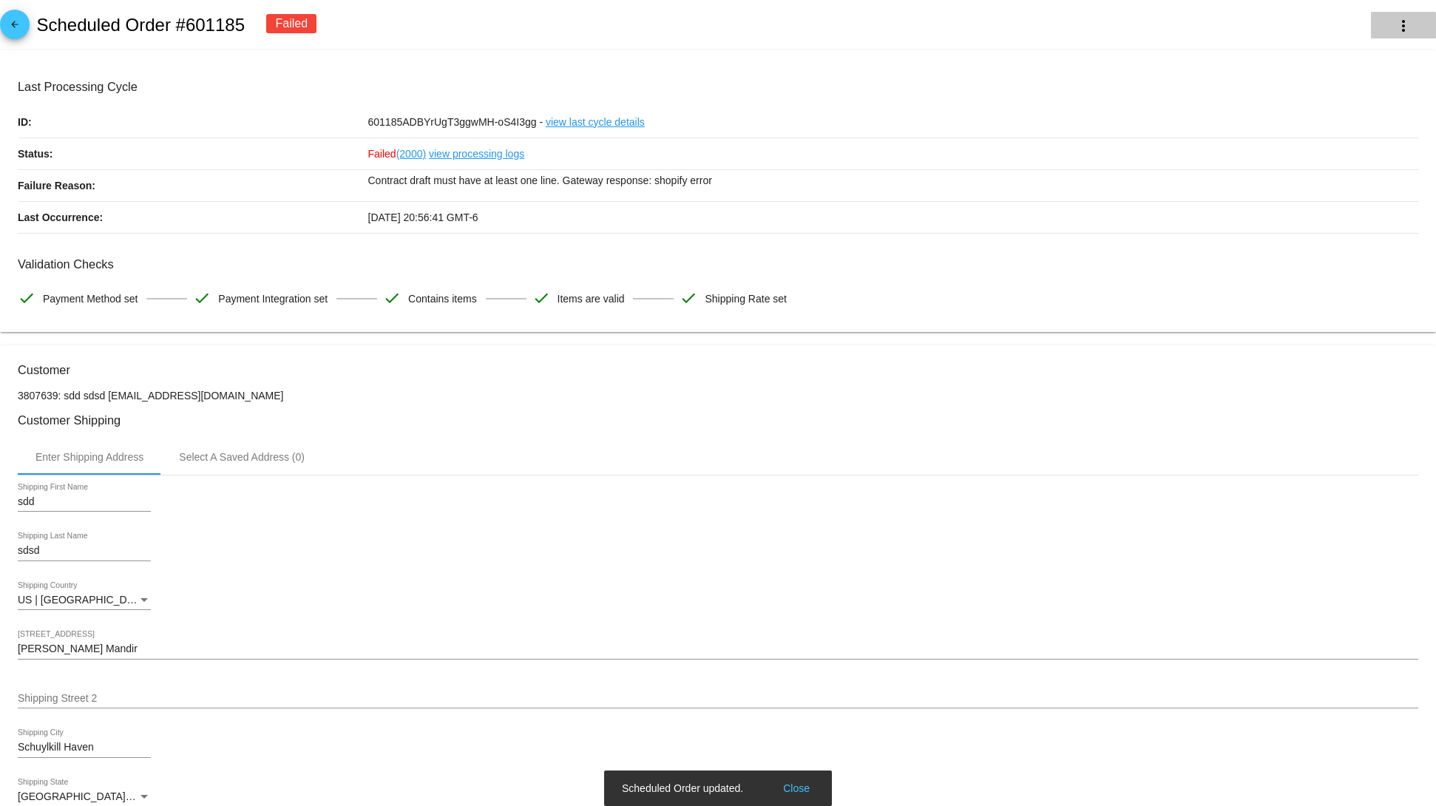
click at [1395, 27] on mat-icon "more_vert" at bounding box center [1404, 26] width 18 height 18
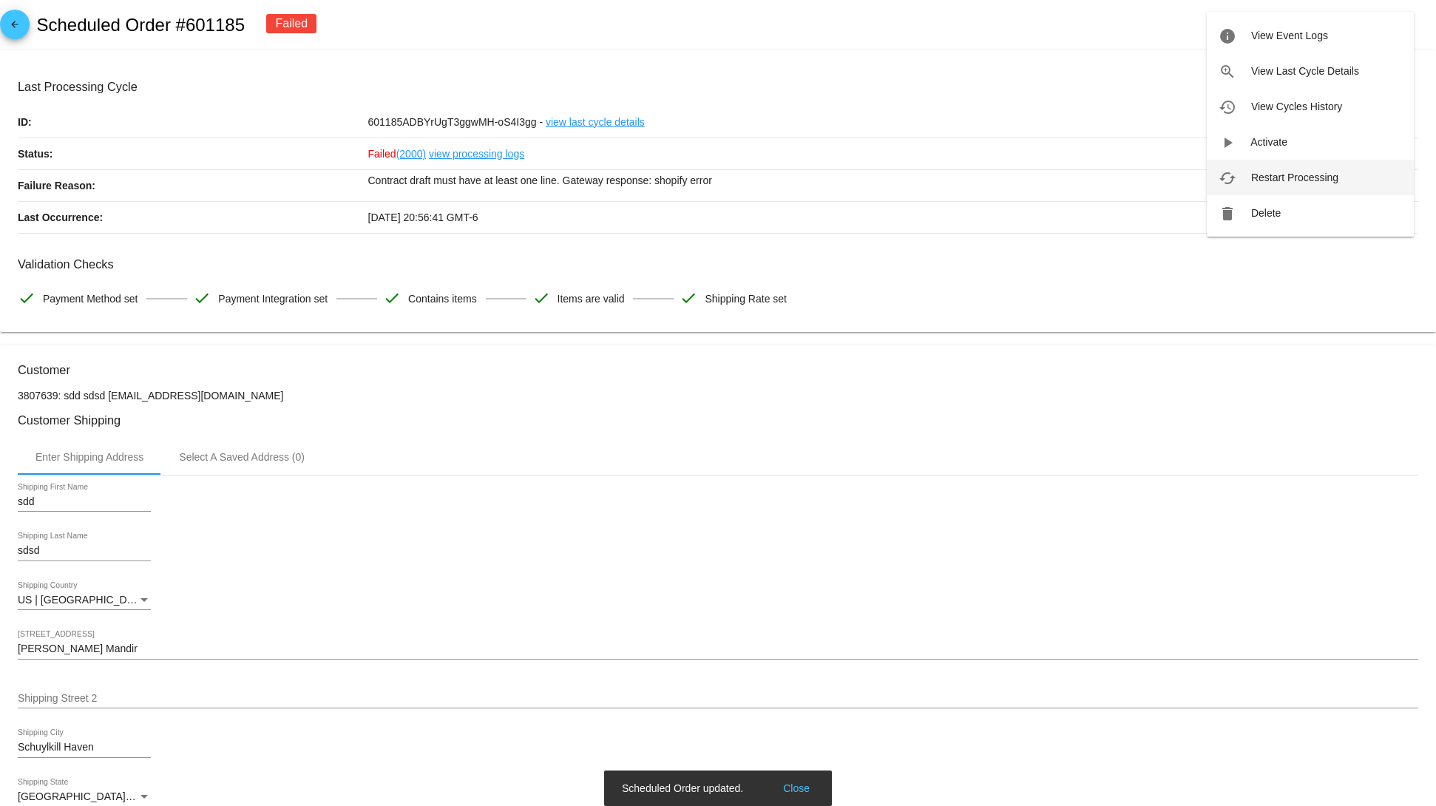
click at [1281, 172] on span "Restart Processing" at bounding box center [1294, 178] width 87 height 12
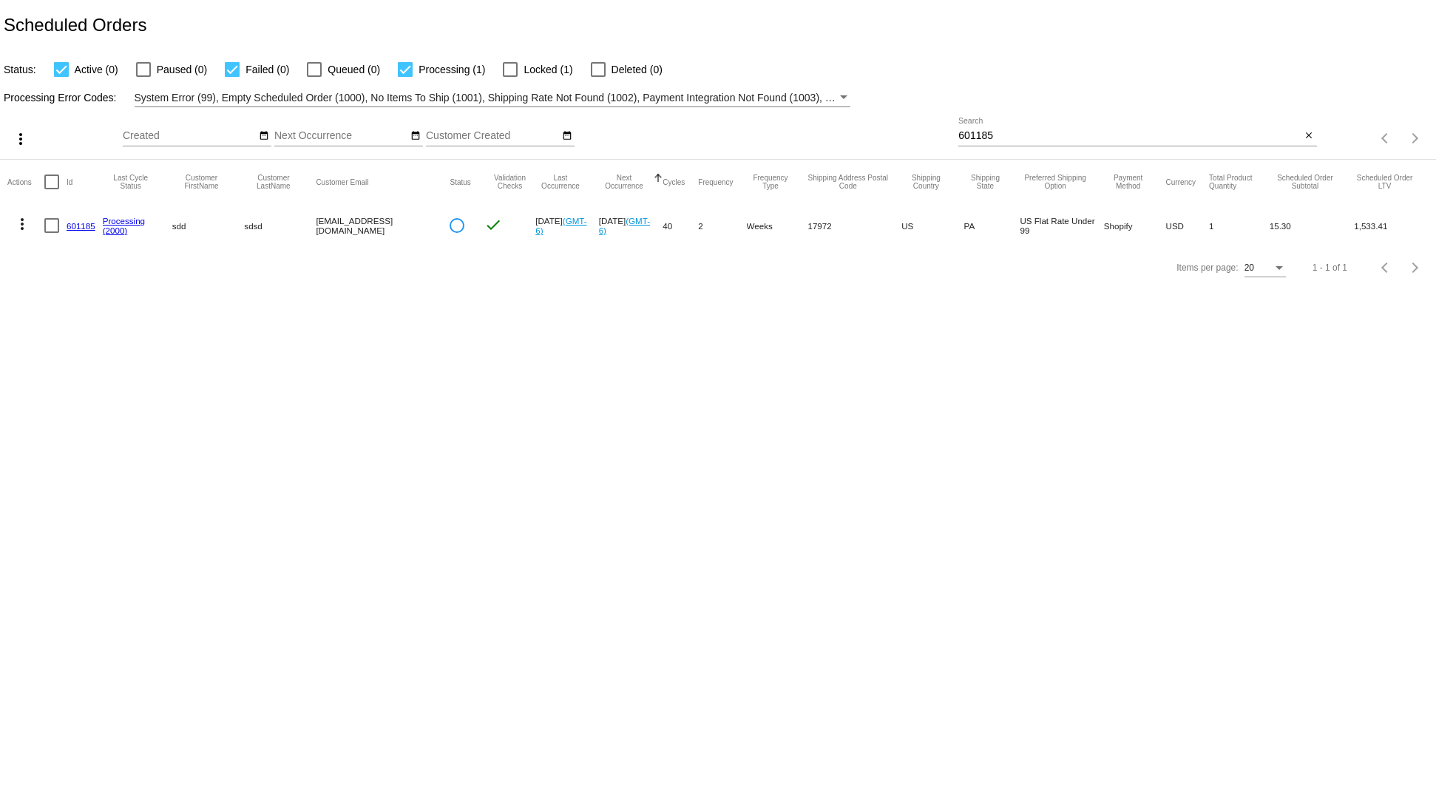
click at [71, 226] on link "601185" at bounding box center [81, 226] width 29 height 10
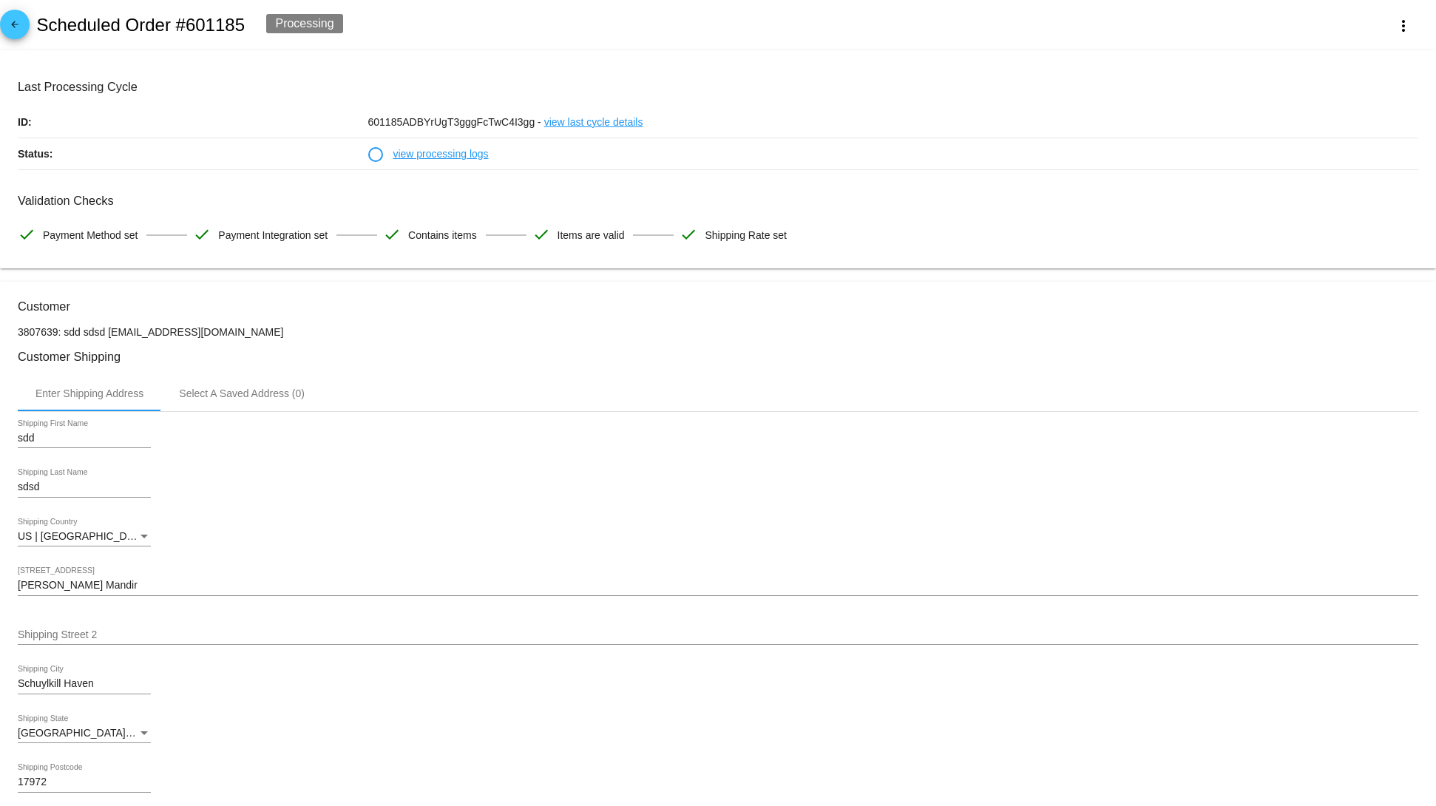
click at [464, 152] on link "view processing logs" at bounding box center [440, 153] width 95 height 31
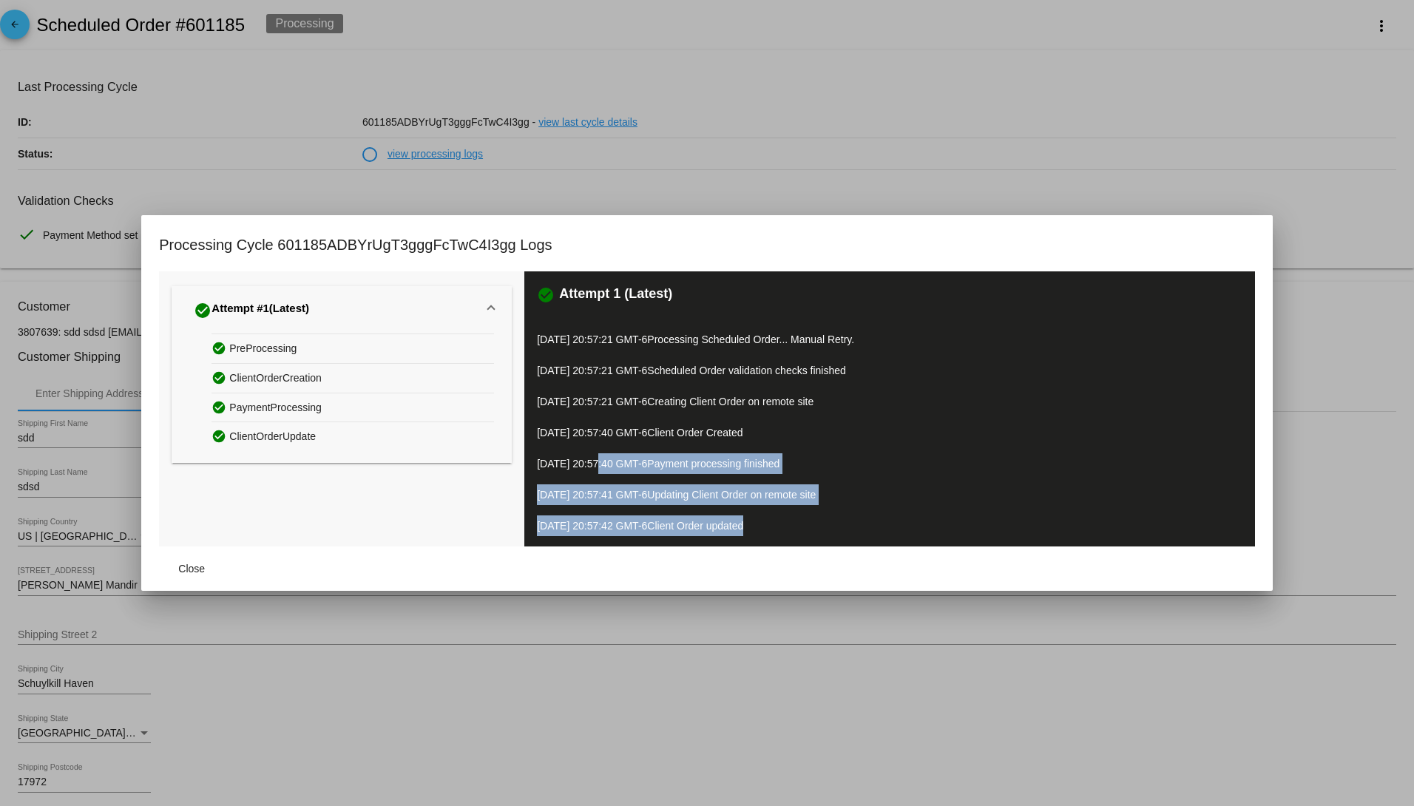
click at [580, 465] on div "check_circle Attempt 1 (Latest) 10/10/2025 20:57:21 GMT-6 Processing Scheduled …" at bounding box center [889, 408] width 731 height 275
click at [857, 493] on p "10/10/2025 20:57:41 GMT-6 Updating Client Order on remote site" at bounding box center [889, 494] width 705 height 21
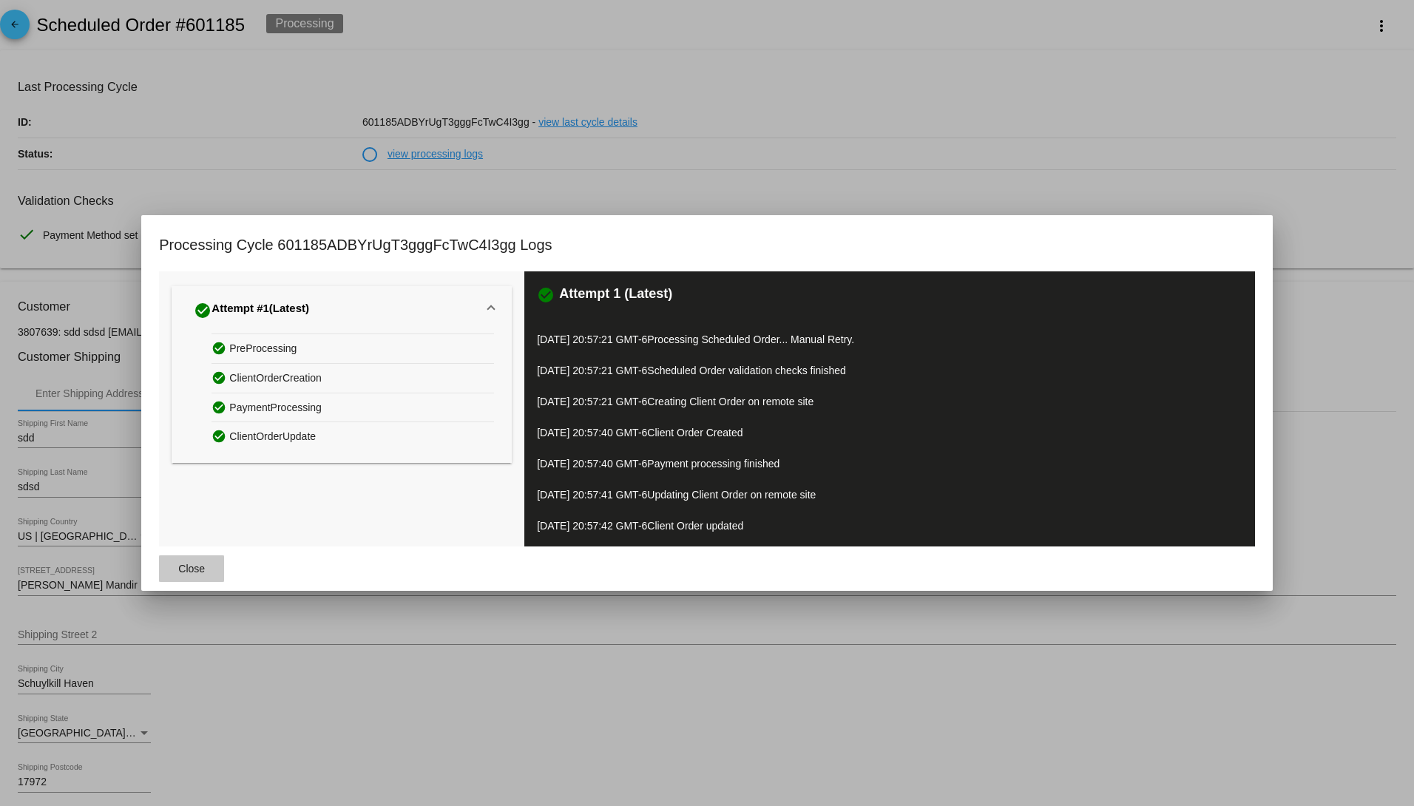
click at [168, 563] on button "Close" at bounding box center [191, 568] width 65 height 27
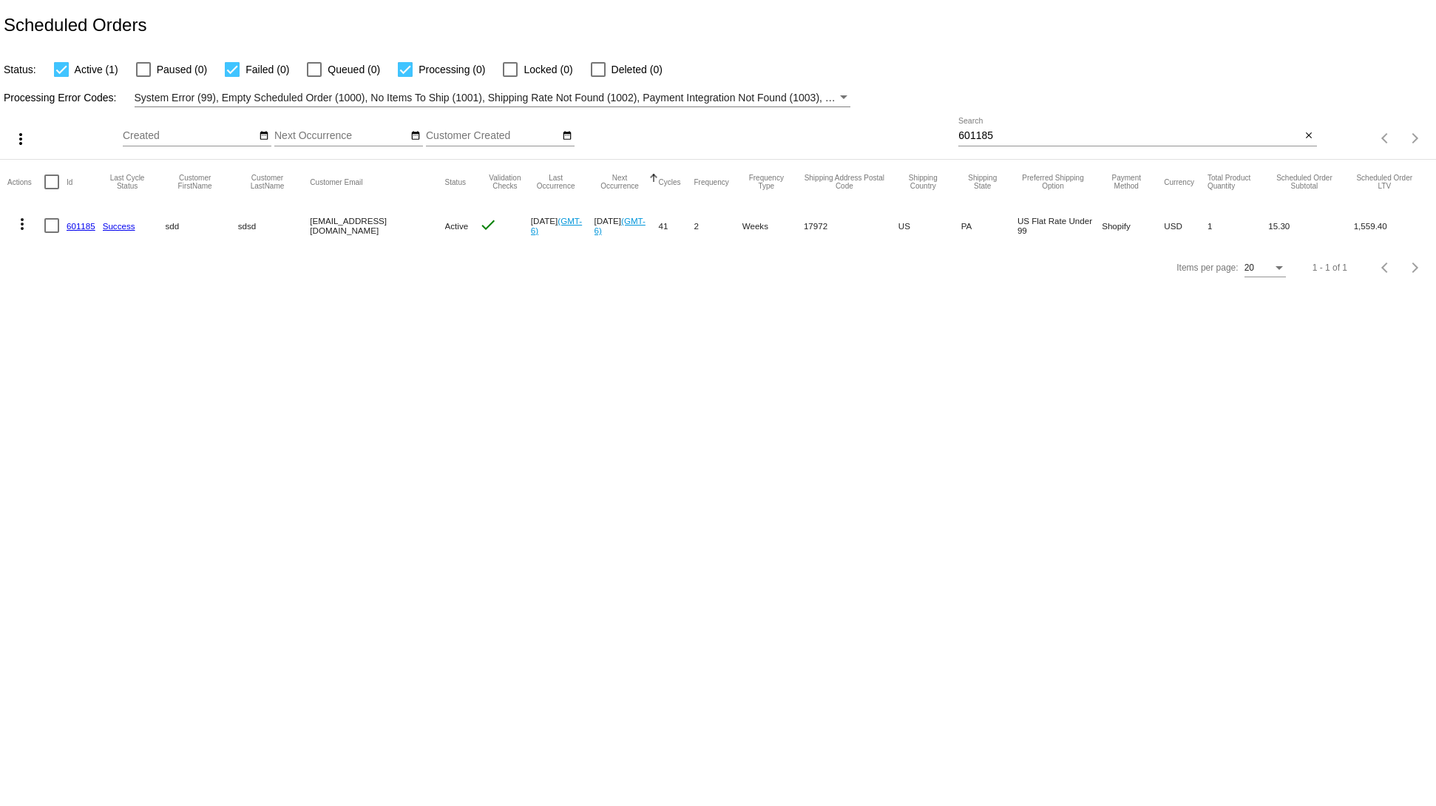
drag, startPoint x: 166, startPoint y: 217, endPoint x: 62, endPoint y: 219, distance: 103.6
click at [62, 219] on mat-row "more_vert 601185 Success sdd sdsd [EMAIL_ADDRESS][DOMAIN_NAME] Active check [DA…" at bounding box center [717, 225] width 1421 height 43
click at [295, 288] on div "Items per page: 20 1 - 1 of 1" at bounding box center [718, 267] width 1436 height 41
click at [81, 223] on link "601185" at bounding box center [81, 226] width 29 height 10
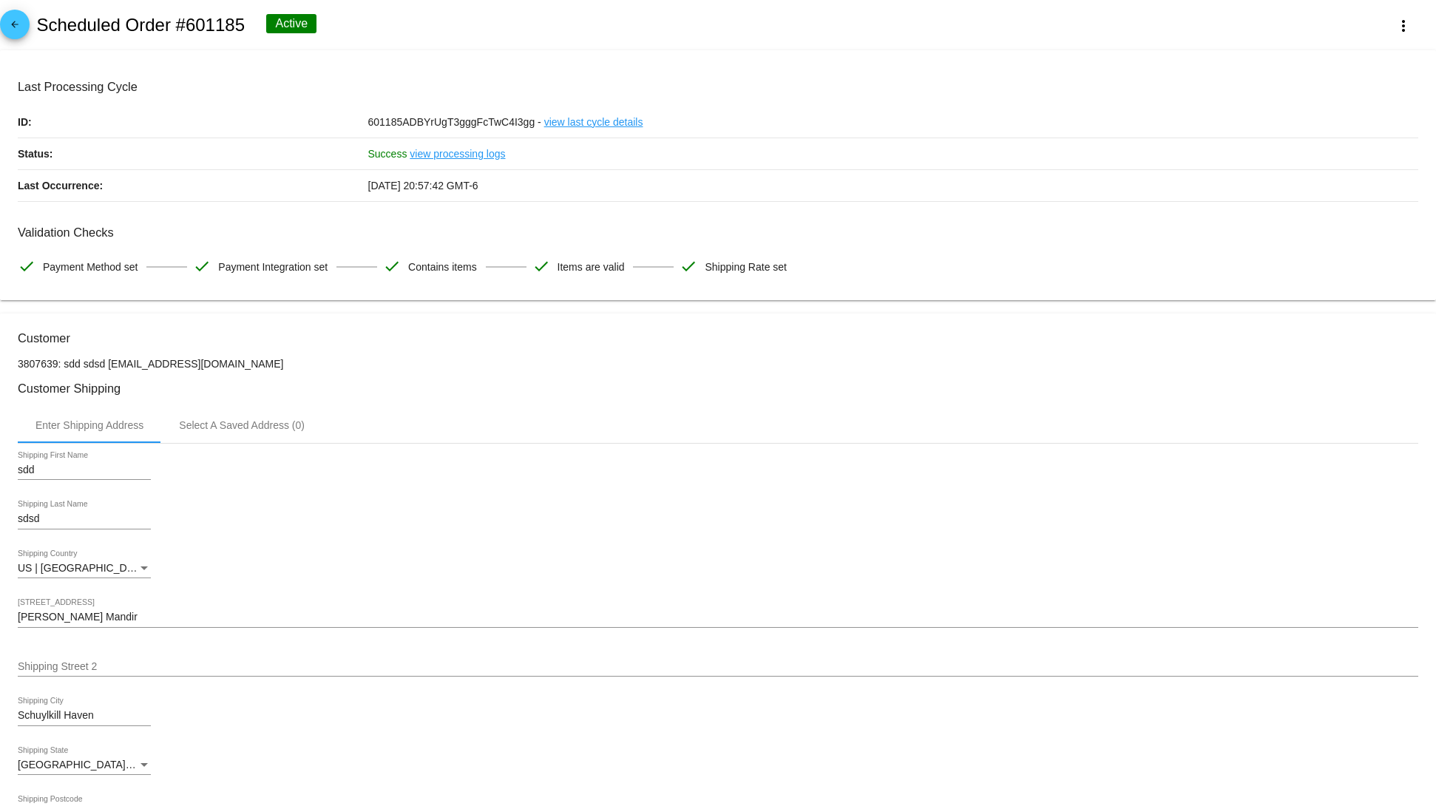
click at [678, 592] on div "US | [GEOGRAPHIC_DATA] Shipping Country" at bounding box center [718, 570] width 1401 height 42
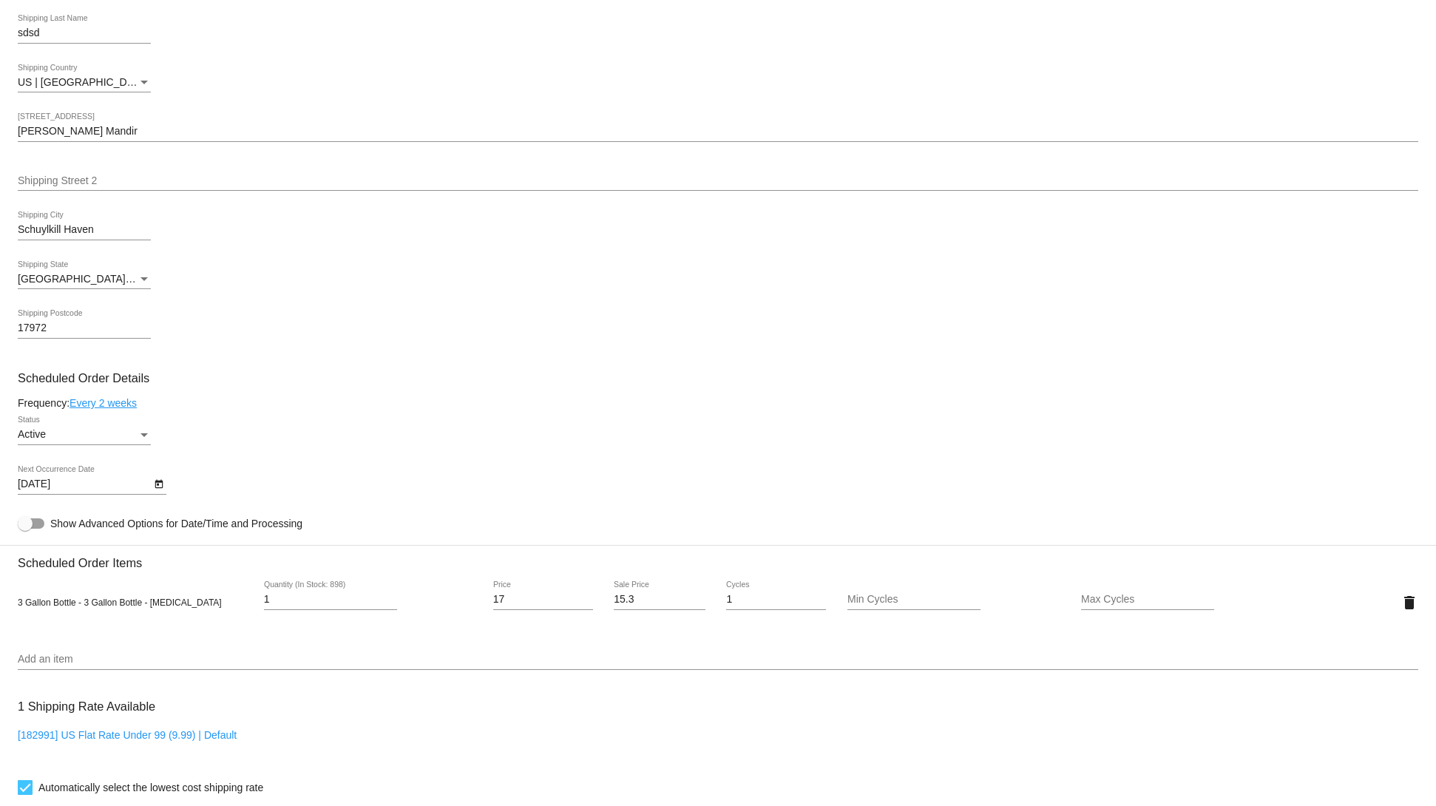
scroll to position [112, 0]
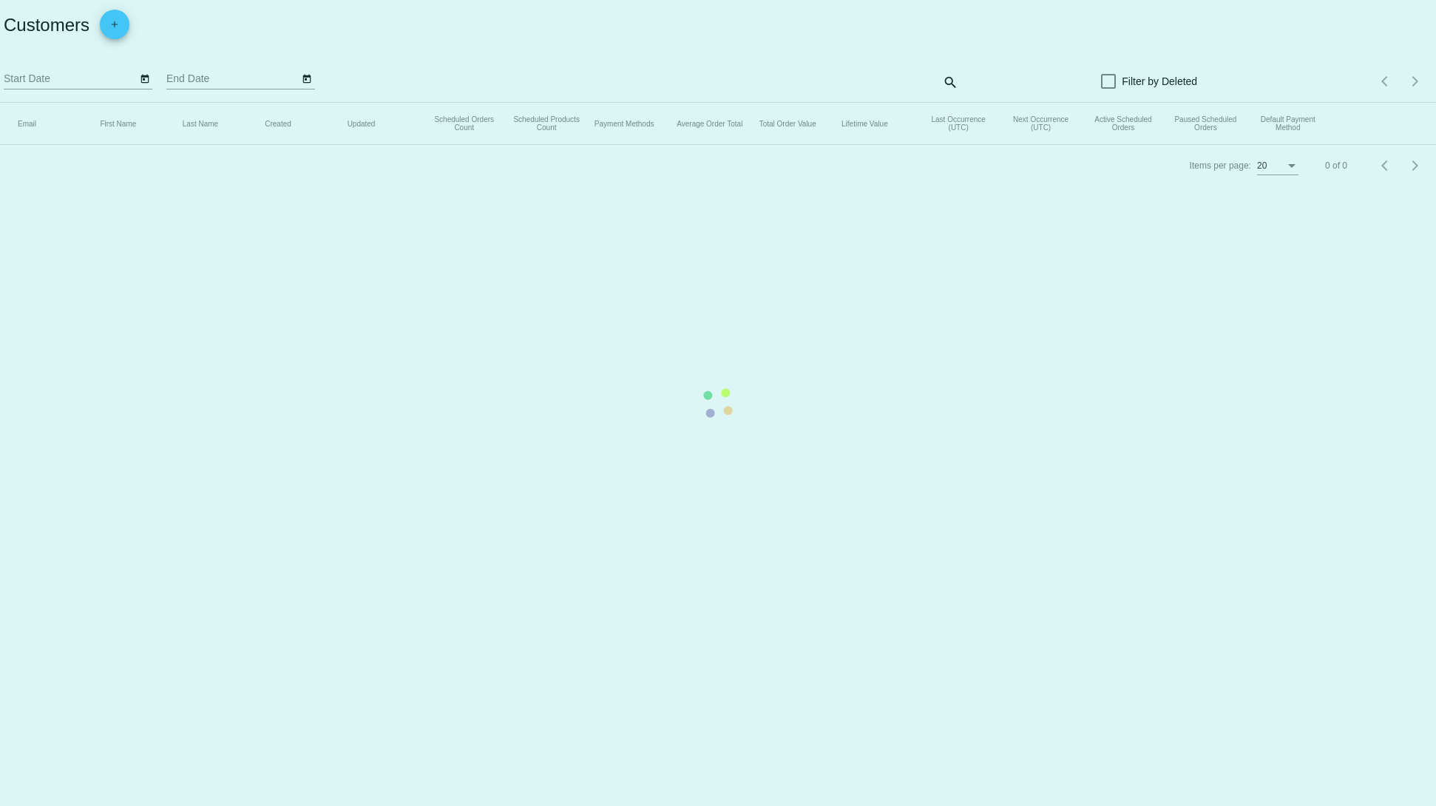
click at [175, 145] on mat-table "Email First Name Last Name Created Updated Scheduled Orders Count Scheduled Pro…" at bounding box center [718, 124] width 1436 height 42
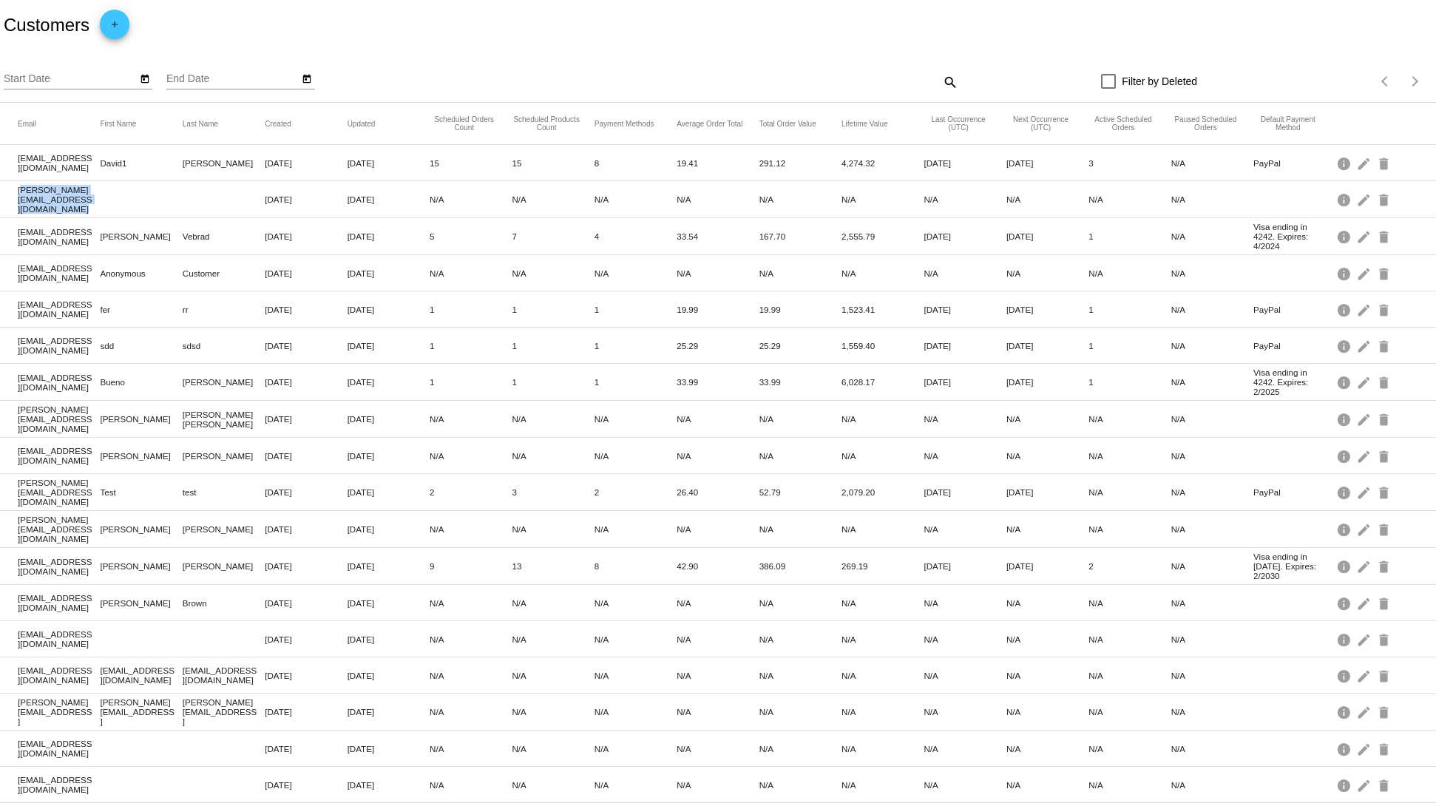
drag, startPoint x: 106, startPoint y: 209, endPoint x: 364, endPoint y: 319, distance: 280.2
click at [266, 225] on mat-table "Email First Name Last Name Created Updated Scheduled Orders Count Scheduled Pro…" at bounding box center [718, 490] width 1436 height 774
click at [385, 412] on mat-row "[PERSON_NAME][EMAIL_ADDRESS][DOMAIN_NAME] [PERSON_NAME] [DATE] [DATE] N/A N/A N…" at bounding box center [718, 419] width 1436 height 37
drag, startPoint x: 257, startPoint y: 294, endPoint x: 95, endPoint y: 323, distance: 165.2
click at [95, 287] on mat-table "Email First Name Last Name Created Updated Scheduled Orders Count Scheduled Pro…" at bounding box center [718, 490] width 1436 height 774
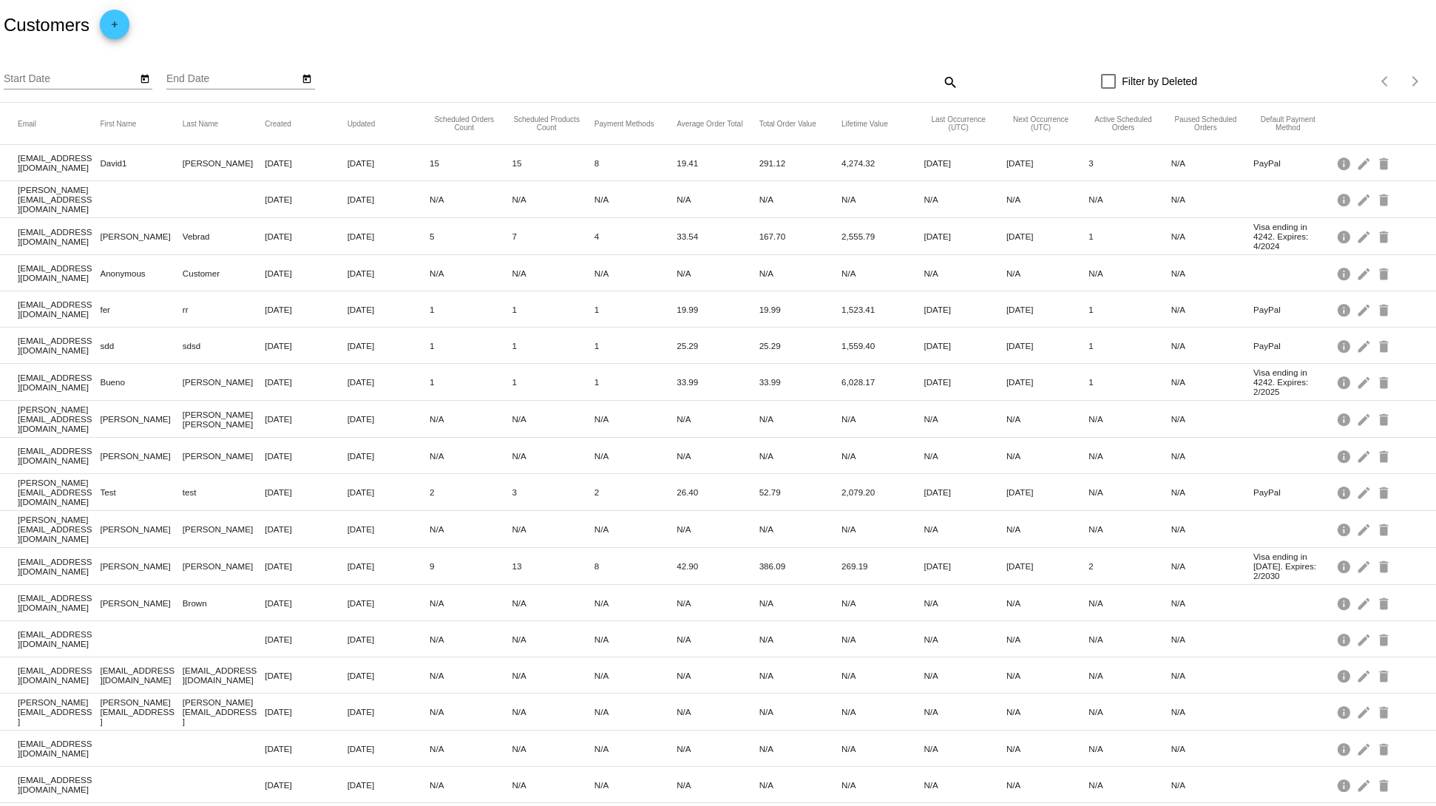
click at [265, 501] on mat-cell "[DATE]" at bounding box center [306, 492] width 82 height 17
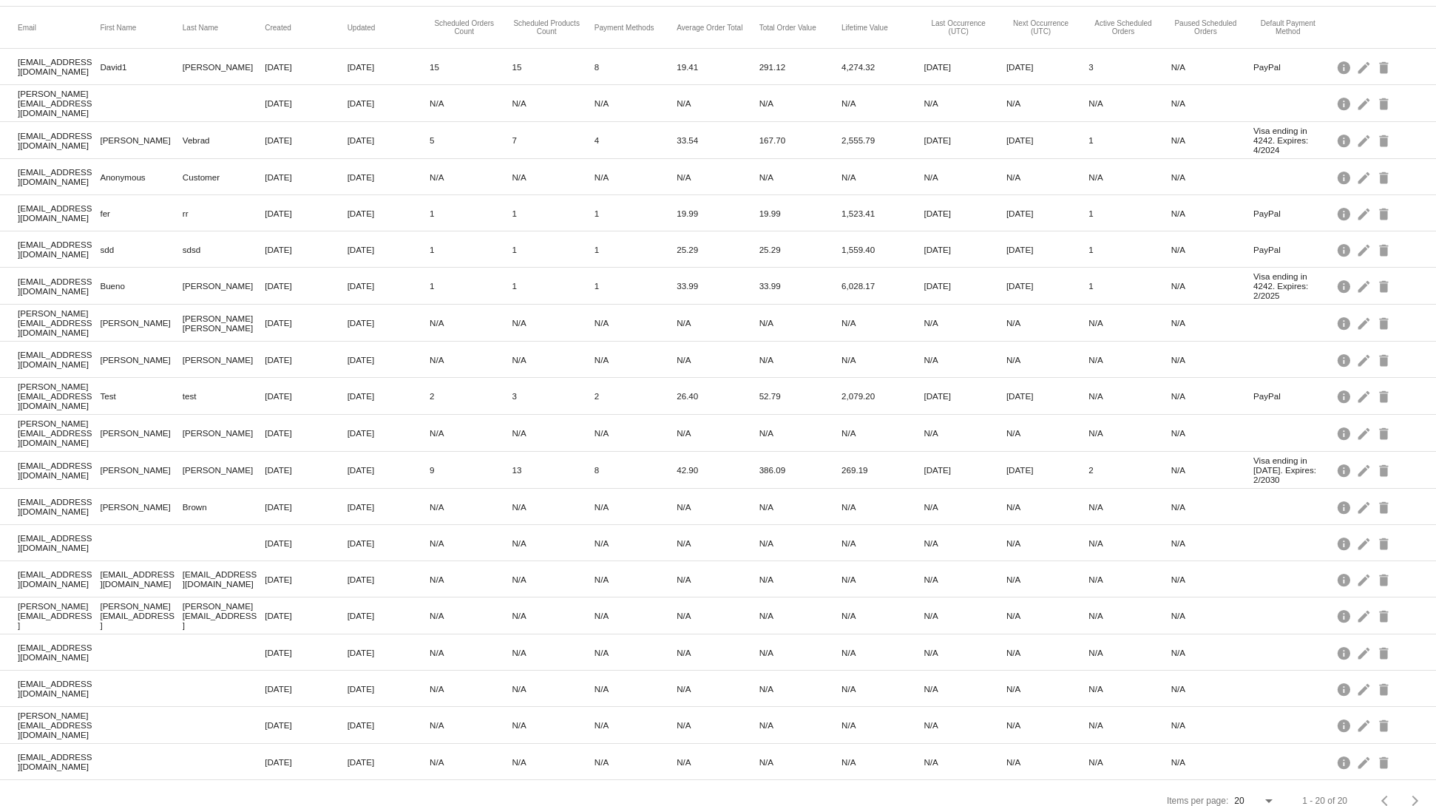
scroll to position [140, 0]
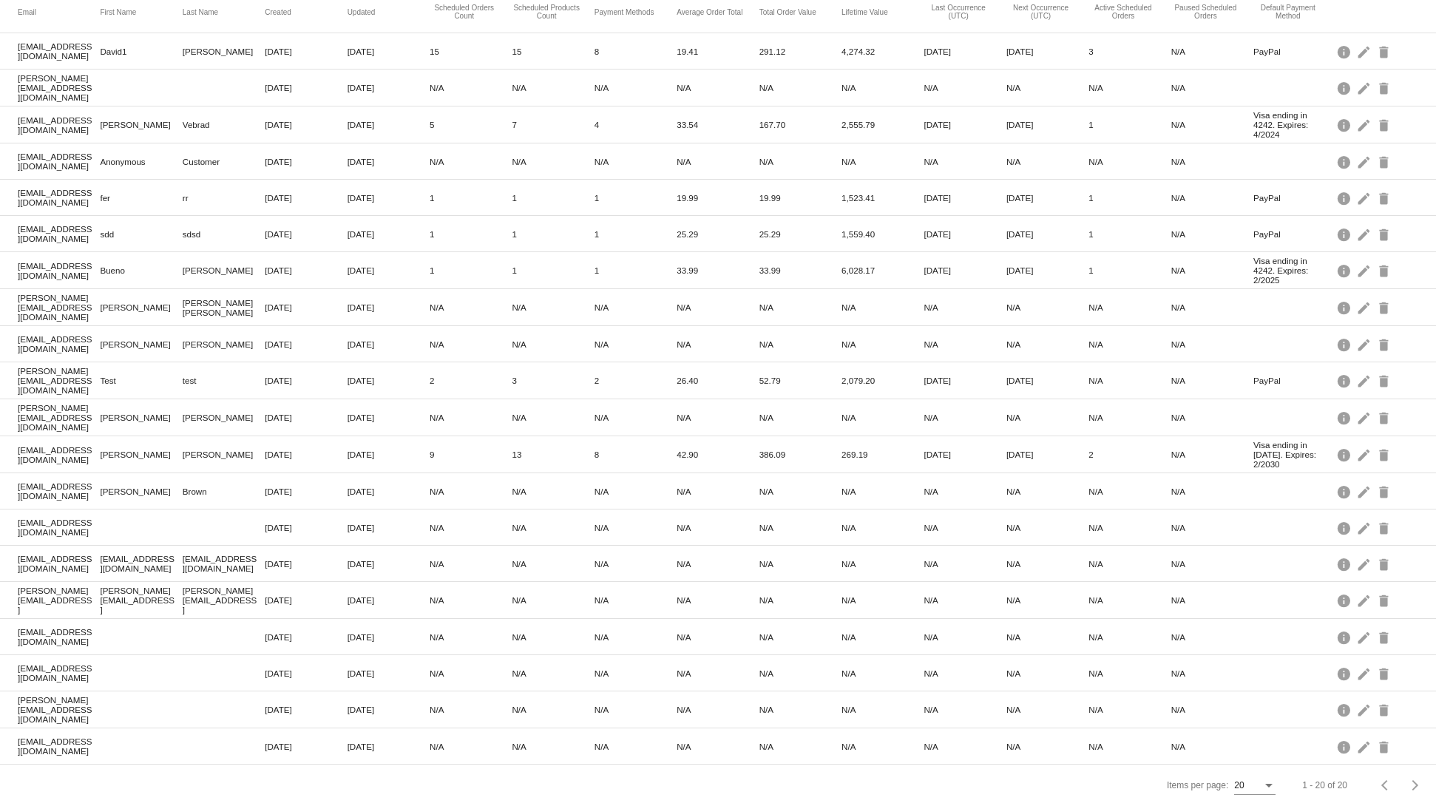
drag, startPoint x: 325, startPoint y: 299, endPoint x: 313, endPoint y: 350, distance: 52.6
click at [325, 311] on mat-table "Email First Name Last Name Created Updated Scheduled Orders Count Scheduled Pro…" at bounding box center [718, 378] width 1436 height 774
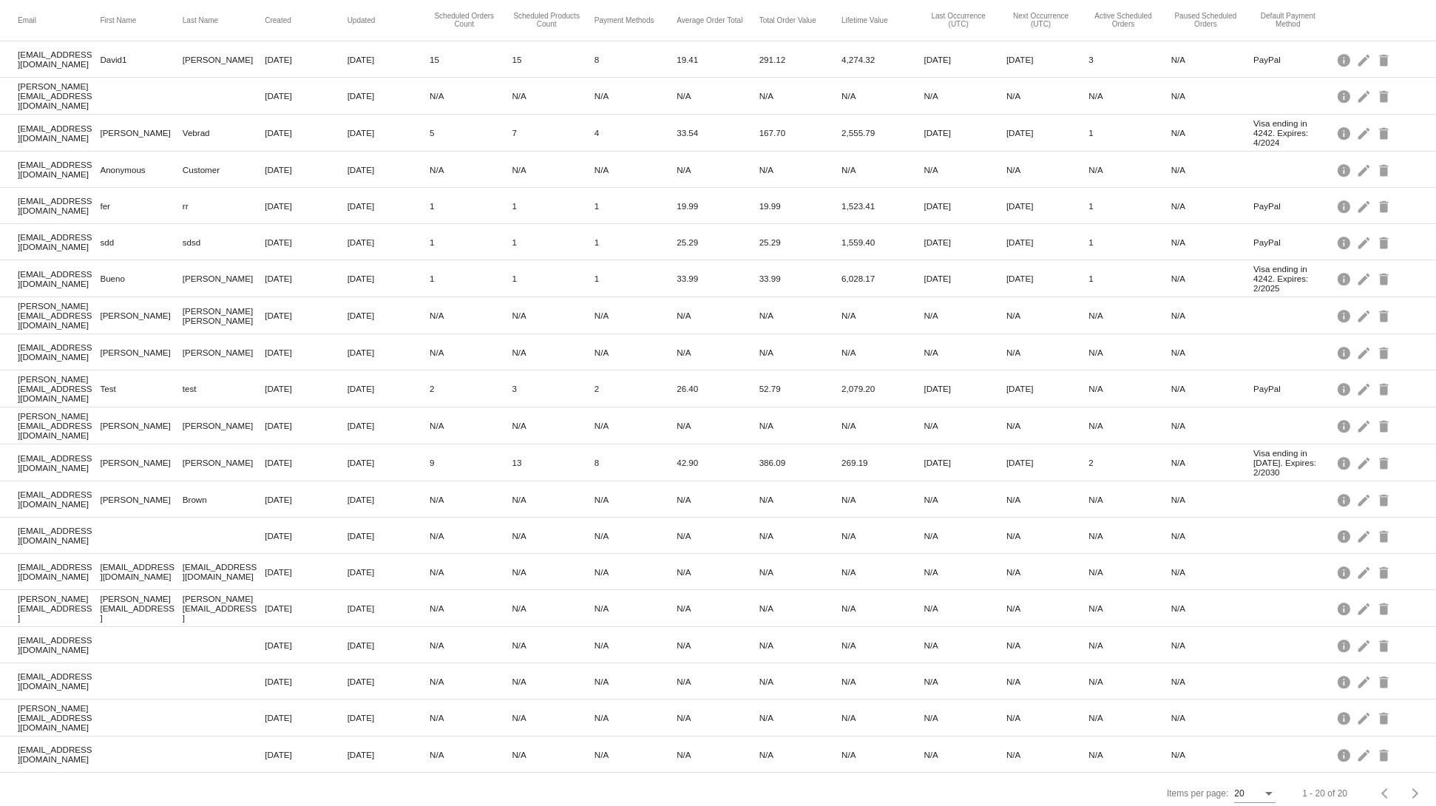
scroll to position [0, 0]
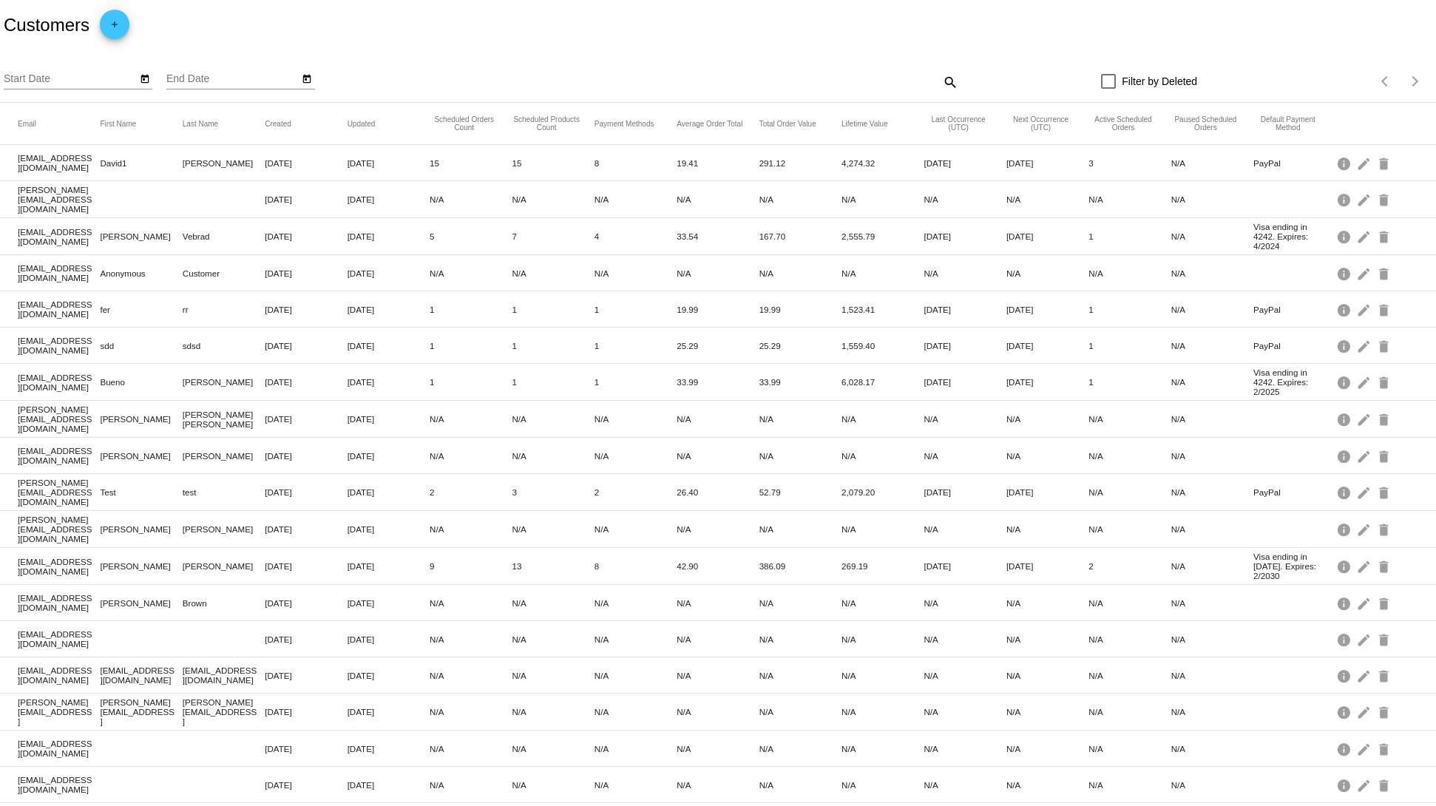
drag, startPoint x: 122, startPoint y: 481, endPoint x: 382, endPoint y: 559, distance: 271.2
click at [382, 559] on mat-table "Email First Name Last Name Created Updated Scheduled Orders Count Scheduled Pro…" at bounding box center [718, 490] width 1436 height 774
click at [408, 628] on mat-row "[EMAIL_ADDRESS][DOMAIN_NAME] [DATE] [DATE] N/A N/A N/A N/A N/A N/A N/A N/A N/A …" at bounding box center [718, 639] width 1436 height 36
drag, startPoint x: 148, startPoint y: 442, endPoint x: 455, endPoint y: 456, distance: 307.2
click at [424, 441] on mat-table "Email First Name Last Name Created Updated Scheduled Orders Count Scheduled Pro…" at bounding box center [718, 490] width 1436 height 774
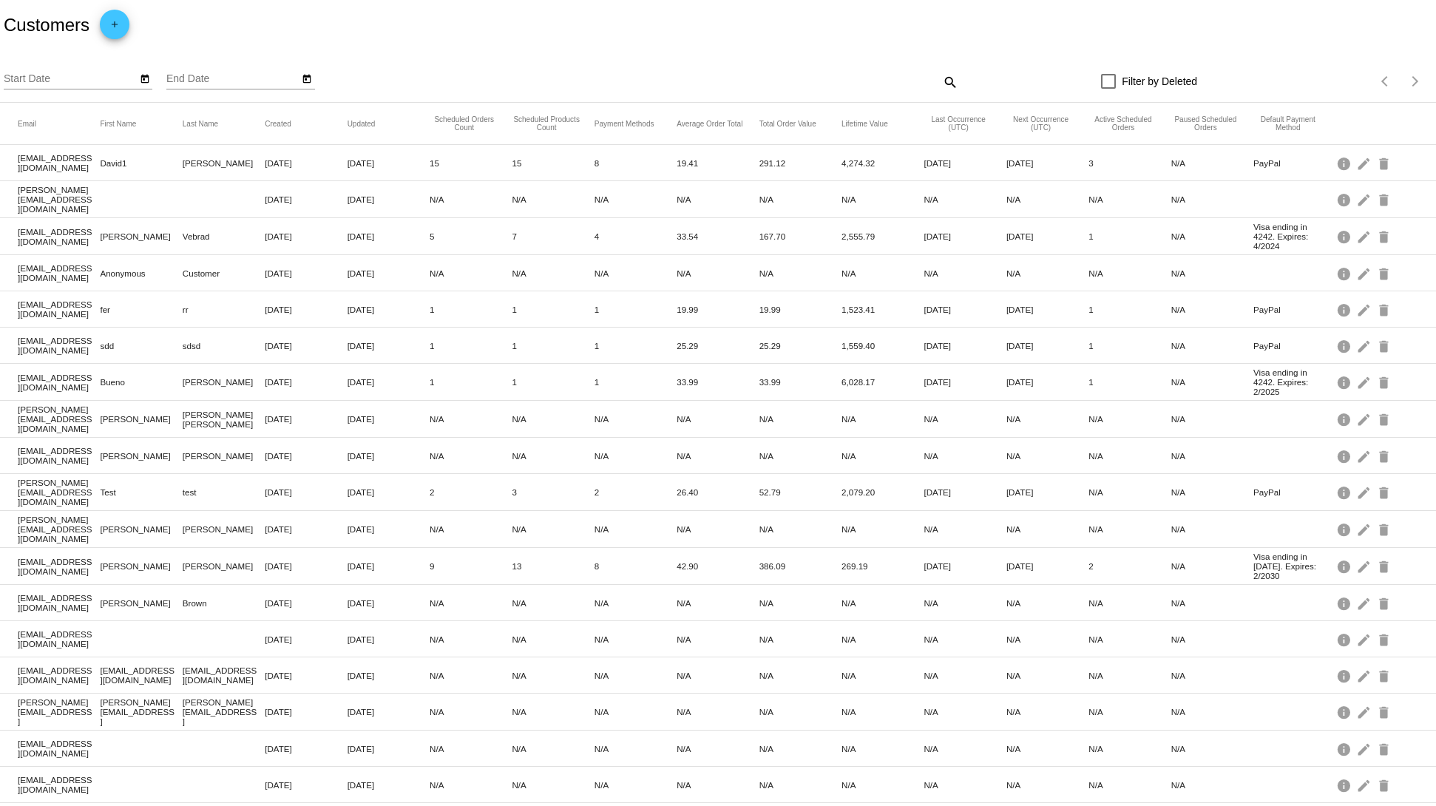
drag, startPoint x: 268, startPoint y: 552, endPoint x: 133, endPoint y: 542, distance: 134.9
click at [128, 528] on mat-table "Email First Name Last Name Created Updated Scheduled Orders Count Scheduled Pro…" at bounding box center [718, 490] width 1436 height 774
click at [334, 592] on mat-row "[EMAIL_ADDRESS][DOMAIN_NAME] [PERSON_NAME] [DATE] [DATE] N/A N/A N/A N/A N/A N/…" at bounding box center [718, 603] width 1436 height 36
click at [325, 450] on mat-row "[EMAIL_ADDRESS][DOMAIN_NAME] [PERSON_NAME] [DATE] [DATE] N/A N/A N/A N/A N/A N/…" at bounding box center [718, 456] width 1436 height 36
drag, startPoint x: 568, startPoint y: 535, endPoint x: 121, endPoint y: 533, distance: 446.7
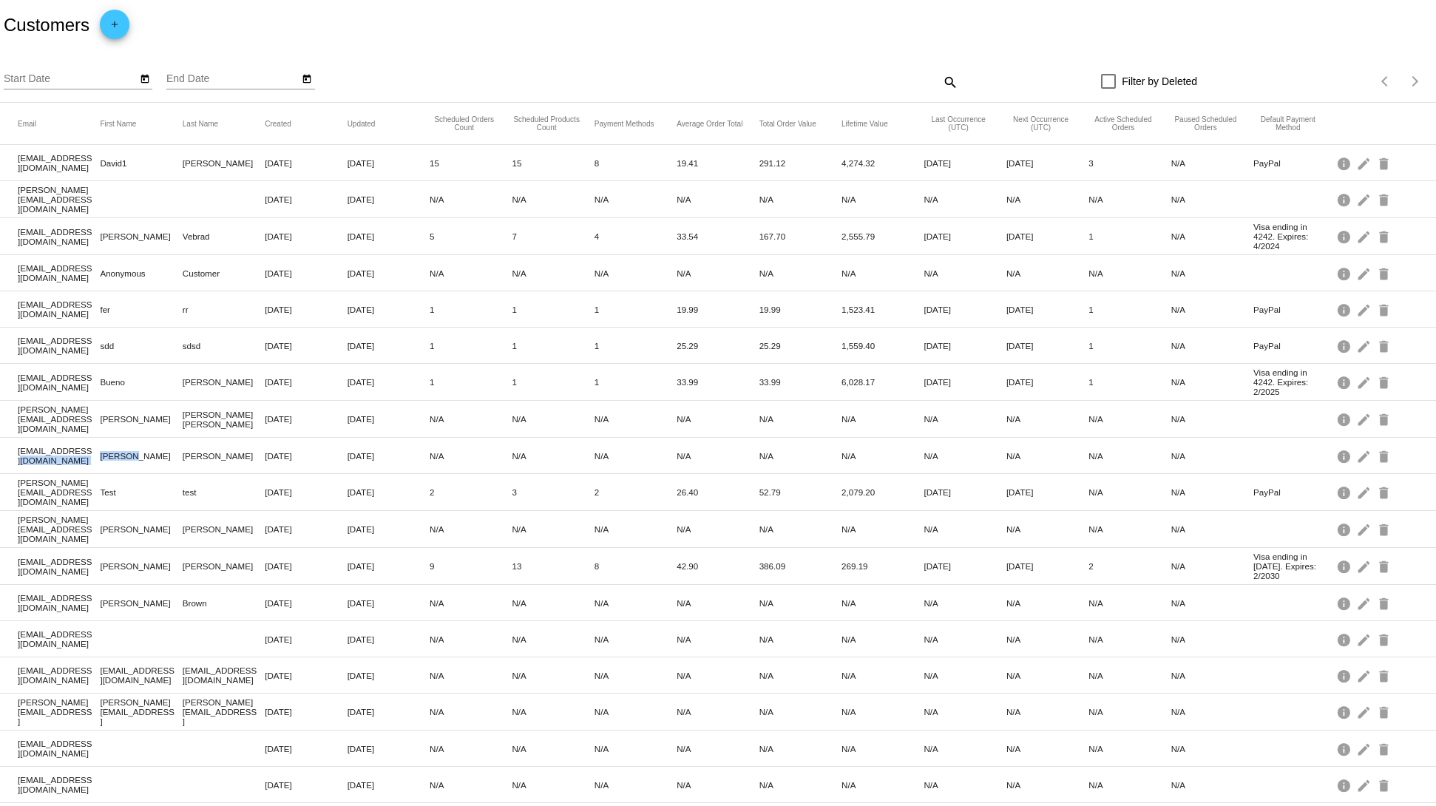
click at [117, 527] on mat-row "[PERSON_NAME][EMAIL_ADDRESS][DOMAIN_NAME] [PERSON_NAME] [DATE] [DATE] N/A N/A N…" at bounding box center [718, 529] width 1436 height 37
click at [430, 601] on mat-cell "N/A" at bounding box center [471, 603] width 82 height 17
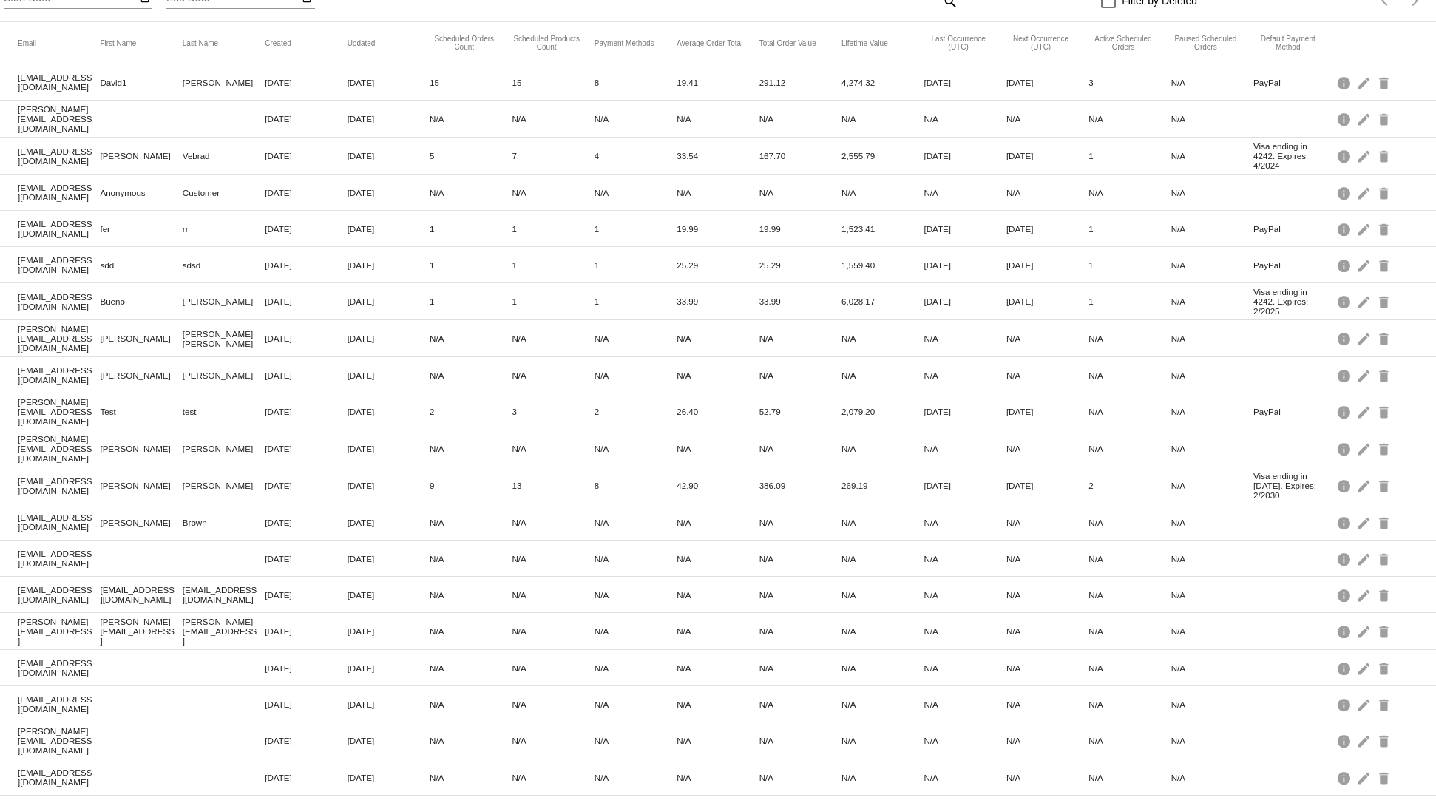
scroll to position [140, 0]
